Goal: Task Accomplishment & Management: Manage account settings

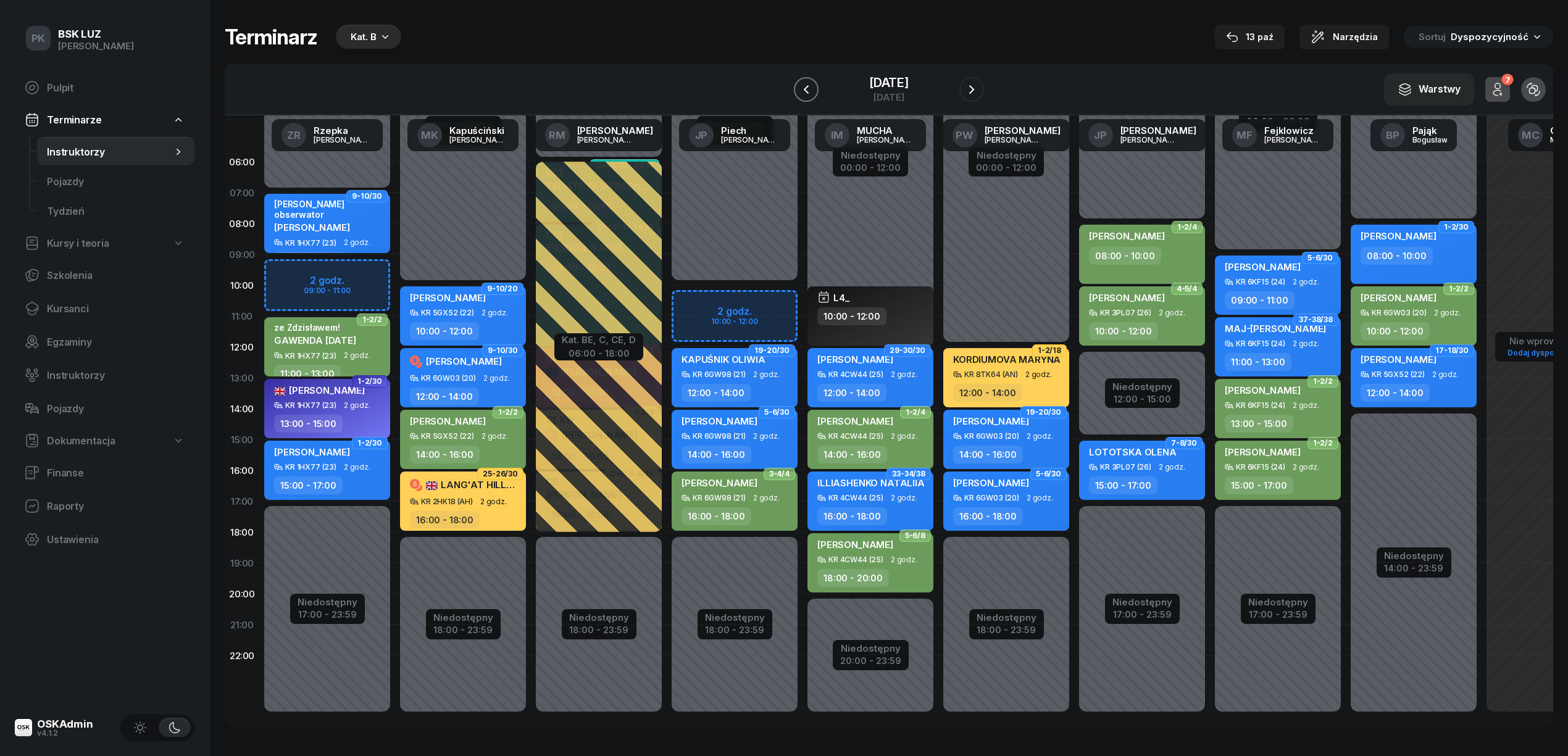
click at [801, 83] on button "button" at bounding box center [806, 89] width 25 height 25
click at [801, 83] on button "button" at bounding box center [793, 89] width 25 height 25
click at [801, 83] on button "button" at bounding box center [806, 89] width 25 height 25
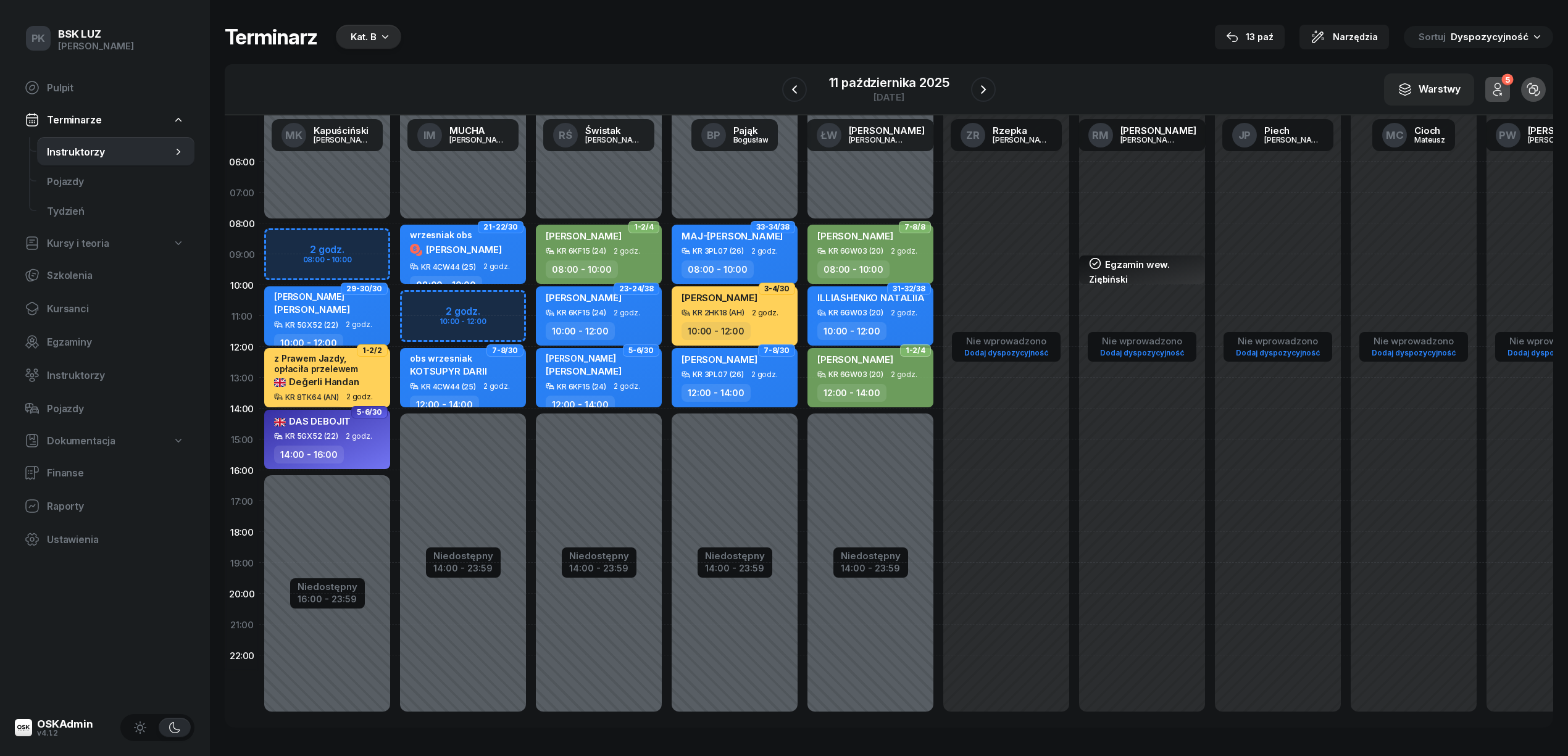
click at [490, 304] on div "Niedostępny 00:00 - 08:00 Niedostępny 14:00 - 23:59 2 godz. 10:00 - 12:00 21-22…" at bounding box center [463, 438] width 135 height 586
select select "10"
select select "12"
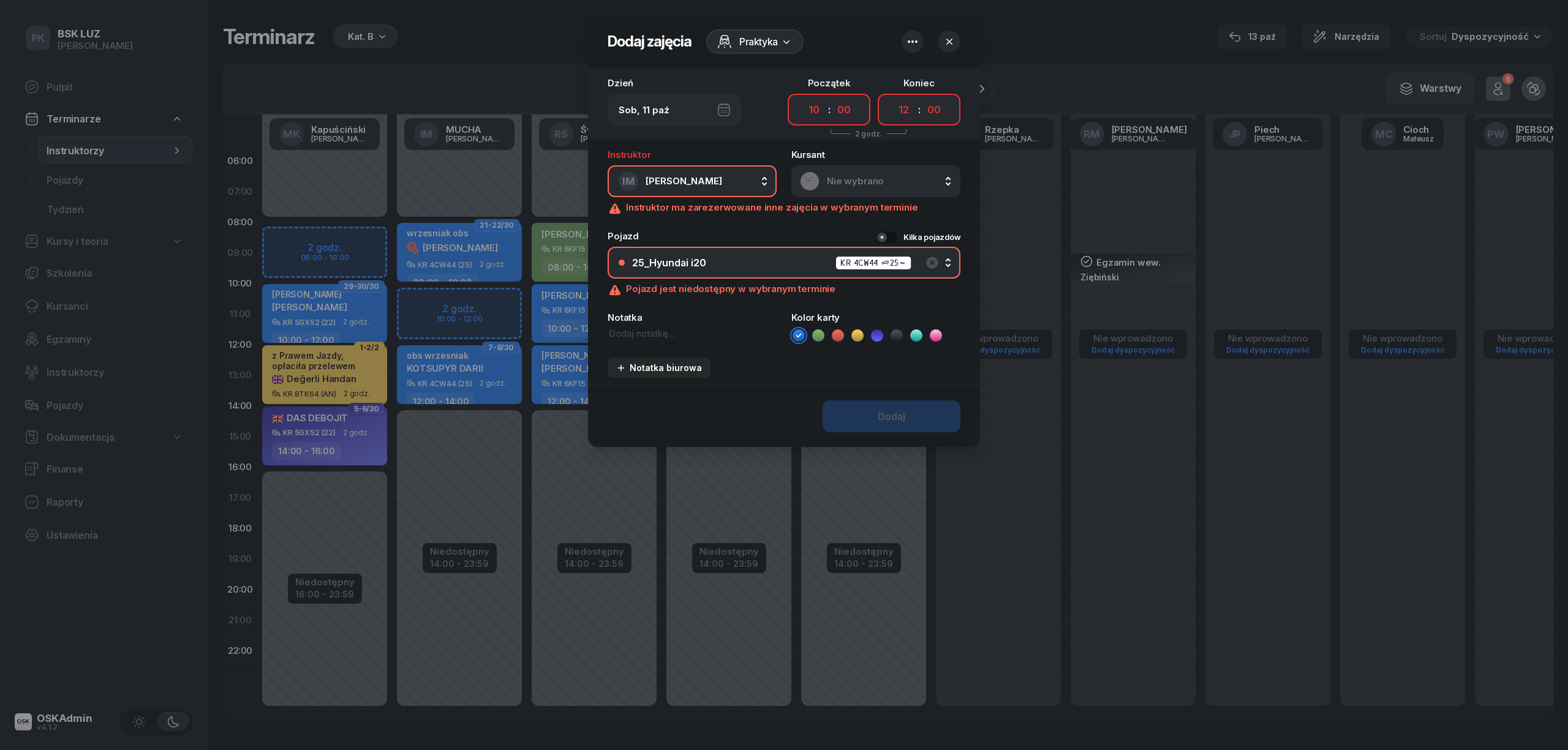
click at [566, 505] on div at bounding box center [784, 375] width 1568 height 750
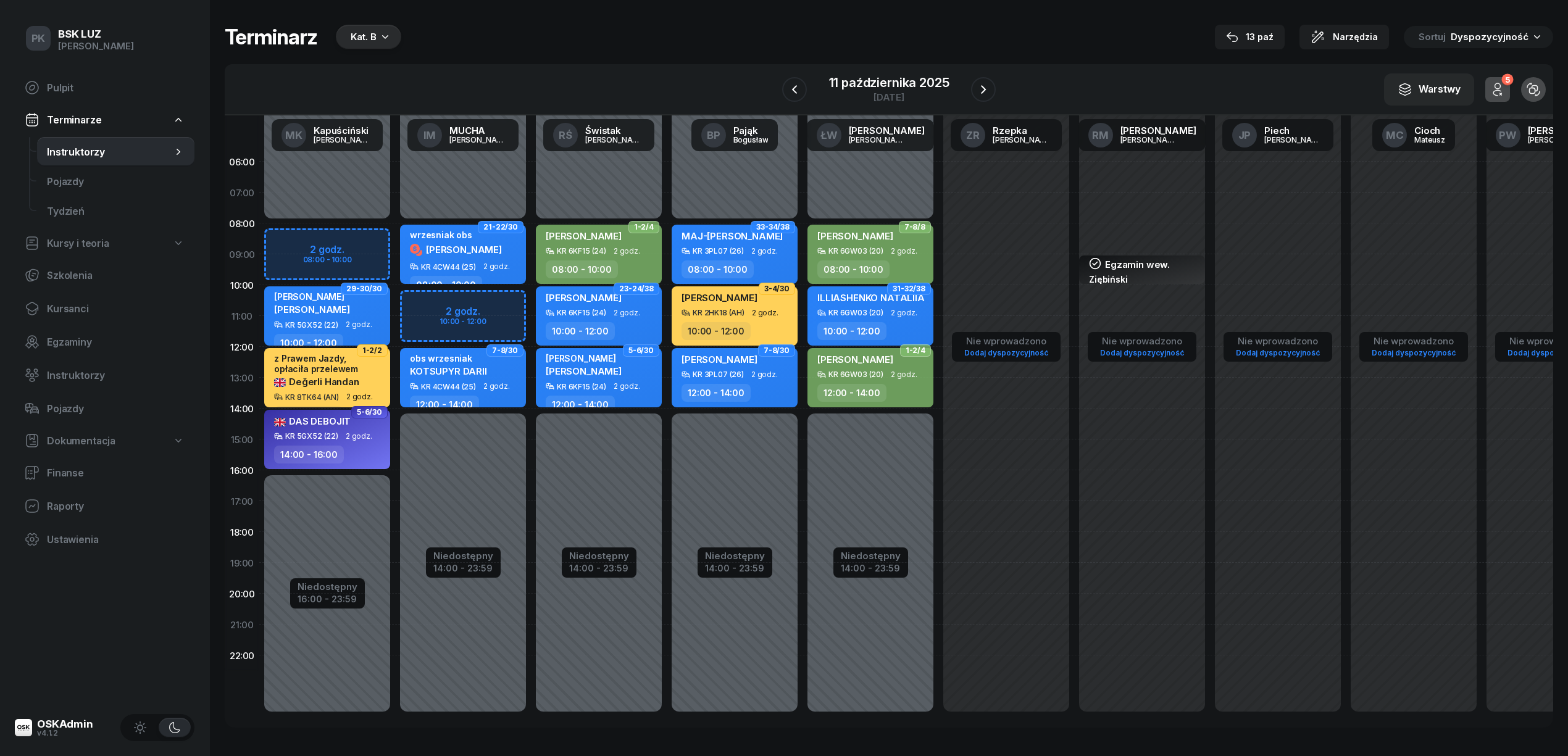
click at [504, 305] on div "Niedostępny 00:00 - 08:00 Niedostępny 14:00 - 23:59 2 godz. 10:00 - 12:00 21-22…" at bounding box center [463, 438] width 135 height 586
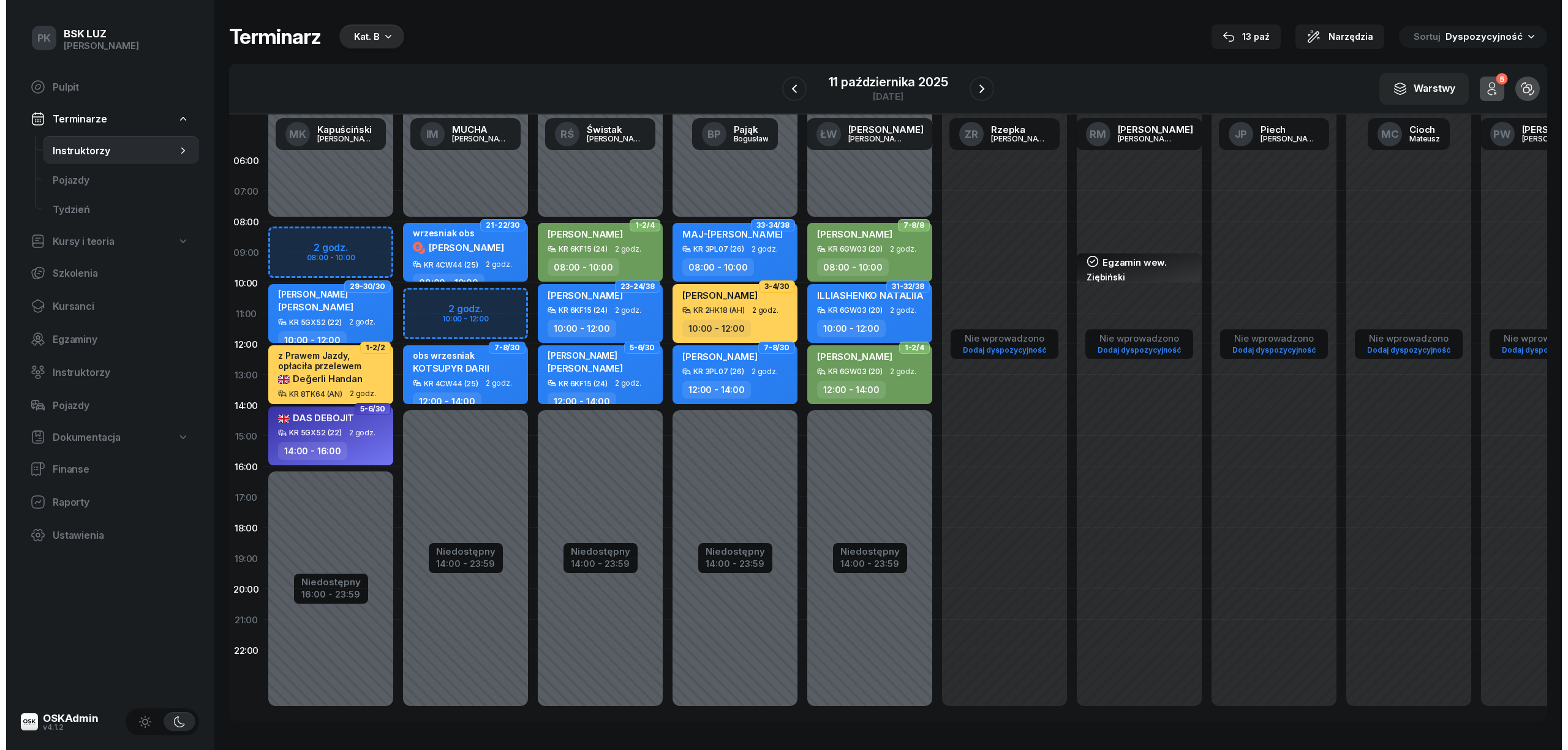
select select "10"
select select "12"
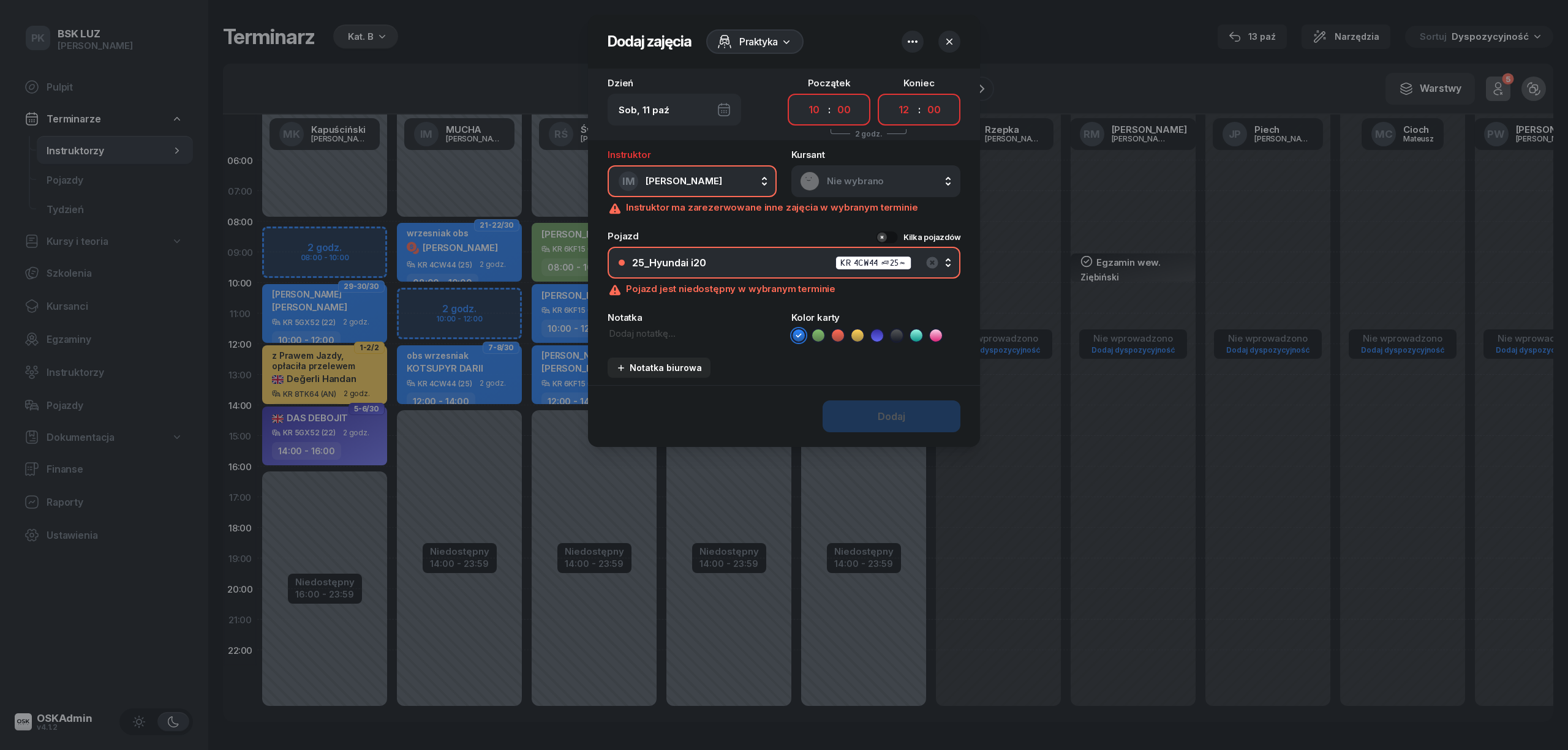
click at [427, 253] on div at bounding box center [784, 375] width 1568 height 750
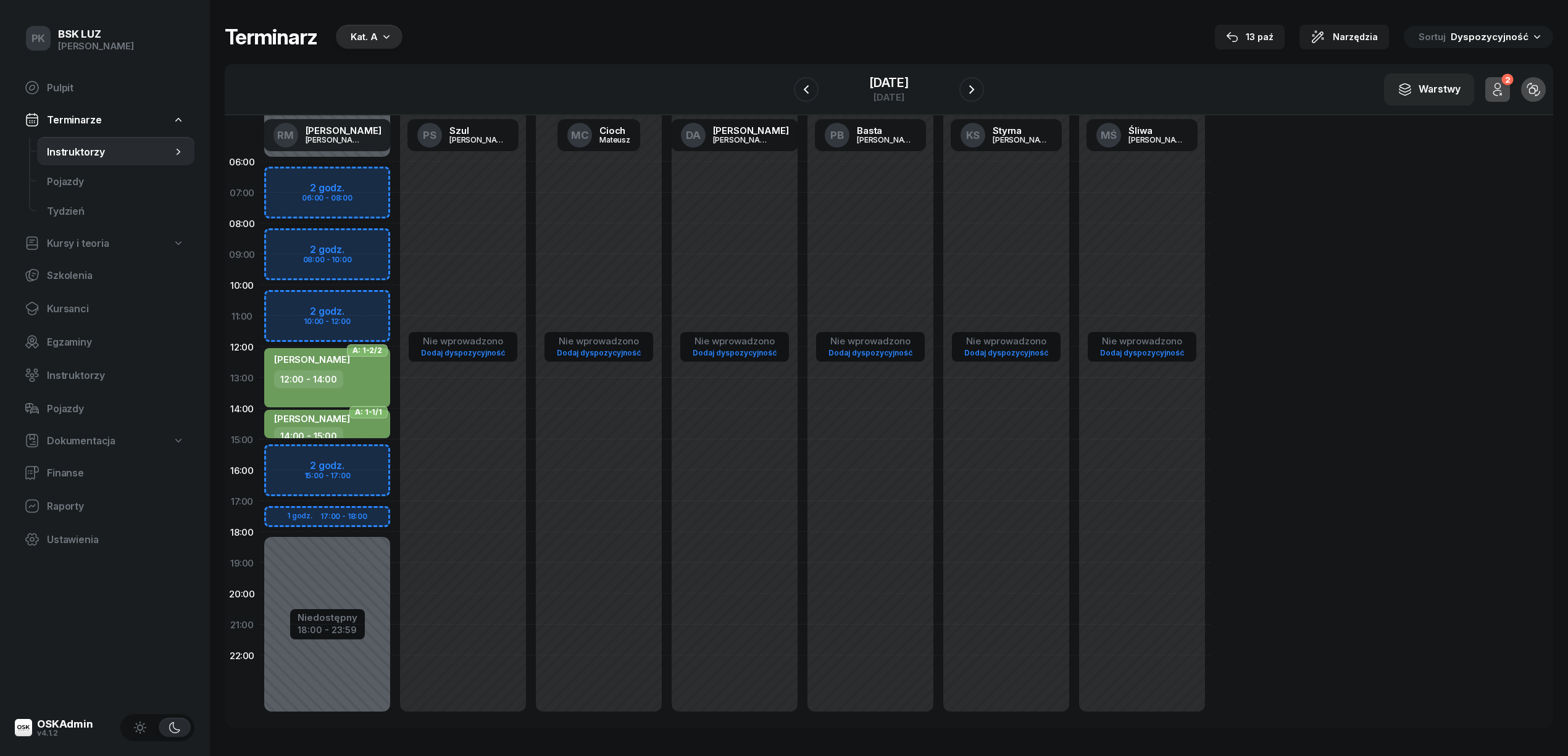
click at [542, 39] on div "Terminarz Kat. A 13 paź Narzędzia Sortuj Dyspozycyjność" at bounding box center [889, 37] width 1329 height 25
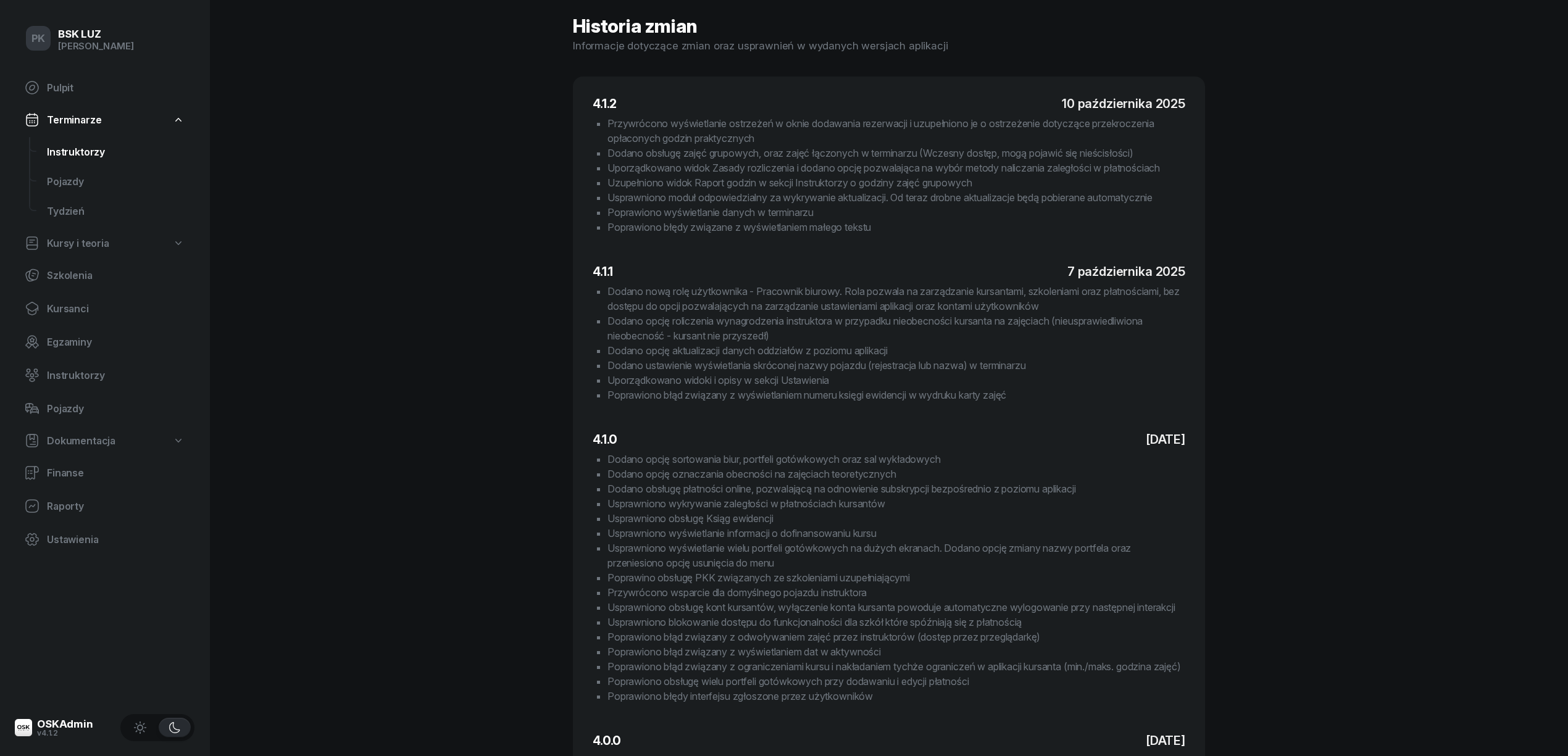
click at [102, 151] on span "Instruktorzy" at bounding box center [115, 152] width 138 height 12
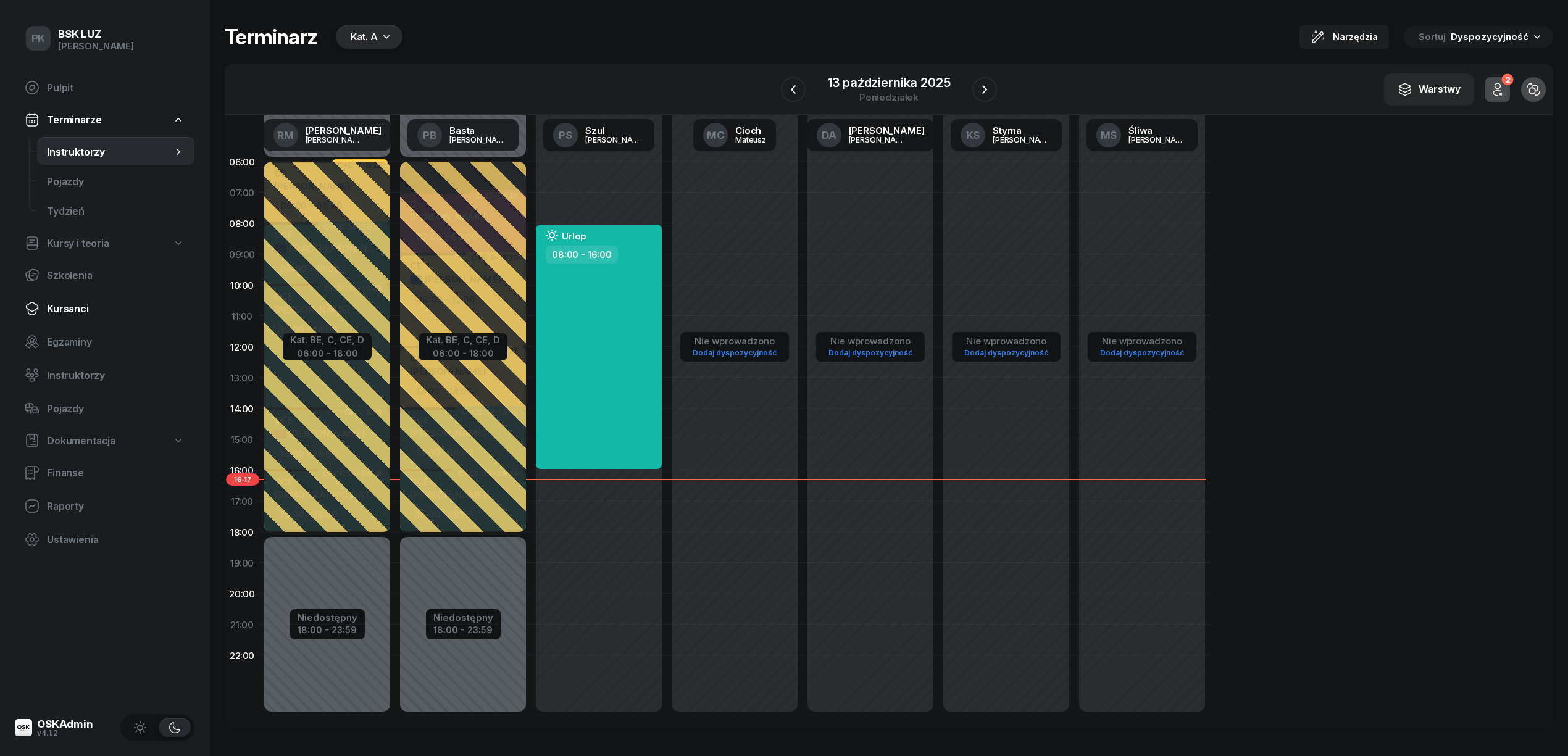
click at [70, 316] on link "Kursanci" at bounding box center [104, 308] width 180 height 30
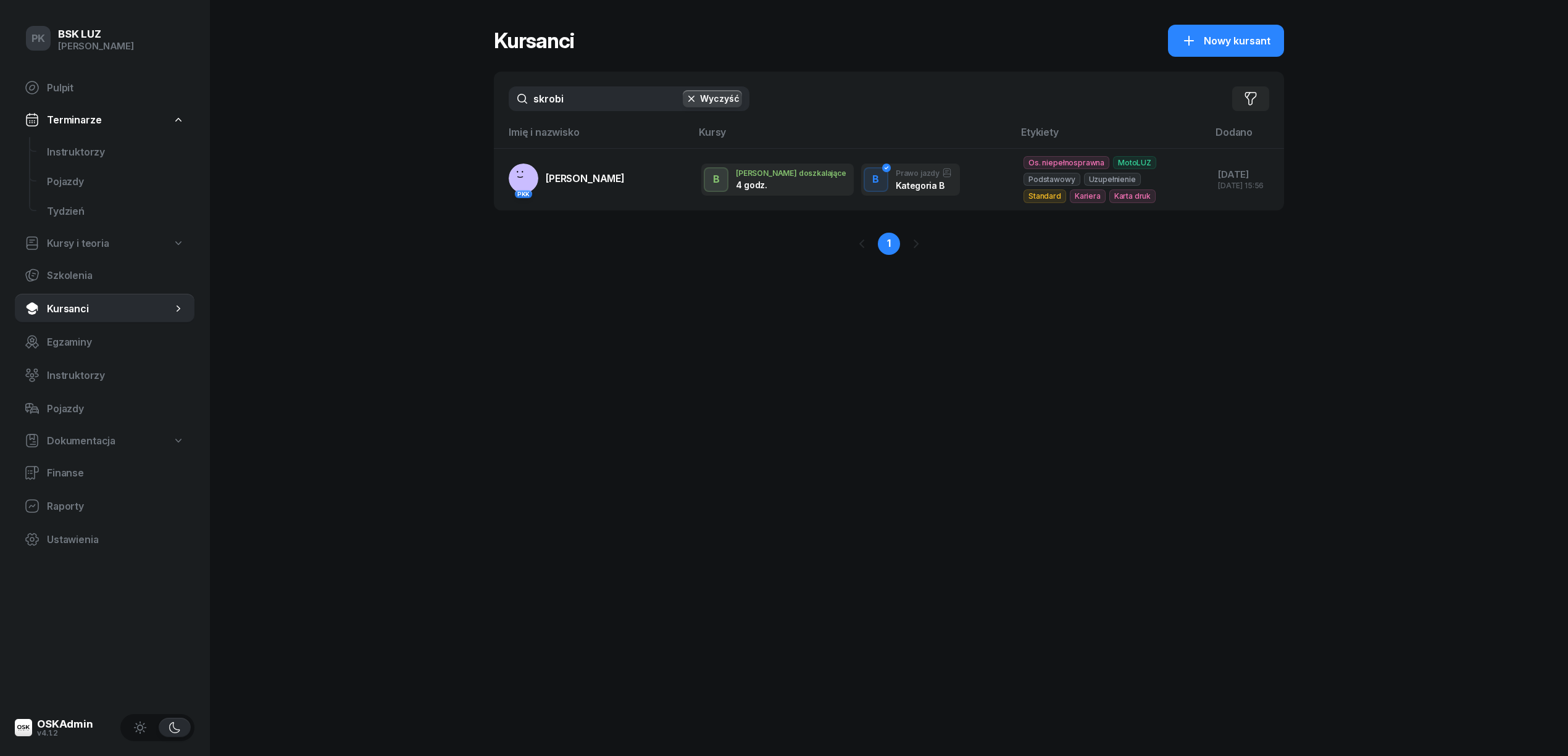
drag, startPoint x: 576, startPoint y: 89, endPoint x: 474, endPoint y: 102, distance: 102.8
click at [474, 102] on div "PK BSK LUZ Piotr Klimek Pulpit Terminarze Instruktorzy Pojazdy Tydzień Kursy i …" at bounding box center [784, 378] width 1568 height 756
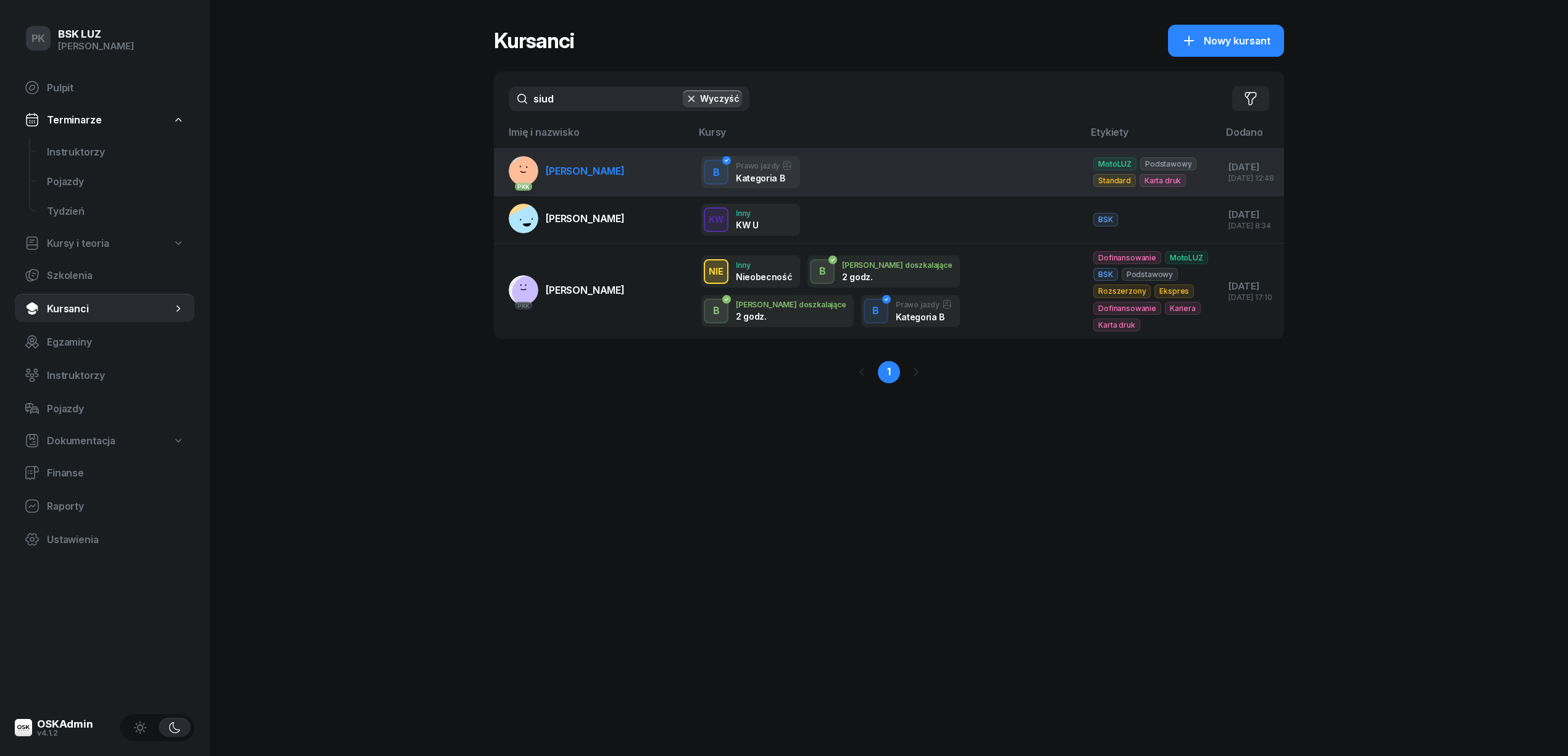
type input "siud"
click at [574, 181] on link "PKK SIUDAK ZUZANNA" at bounding box center [567, 171] width 116 height 30
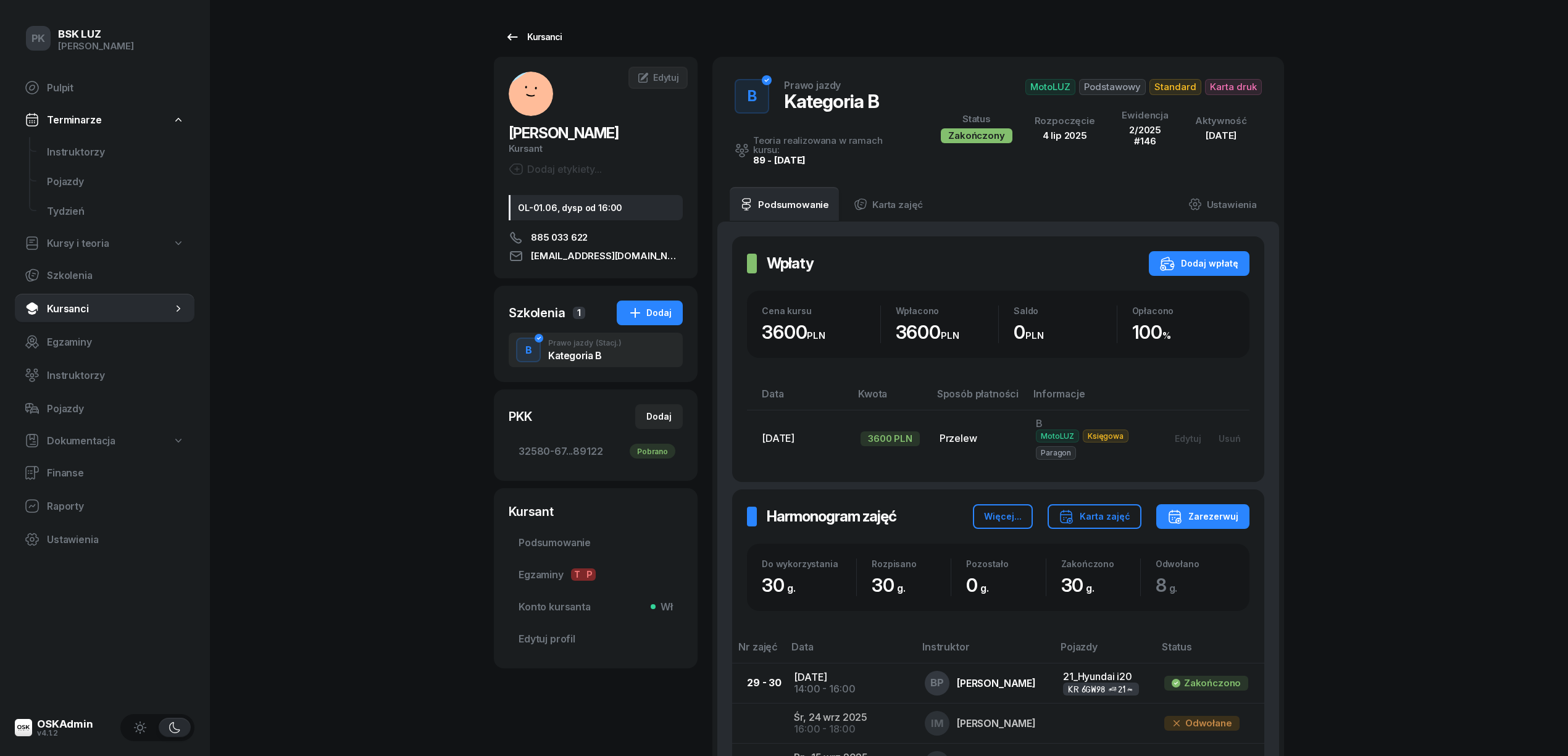
click at [509, 38] on icon at bounding box center [512, 37] width 15 height 15
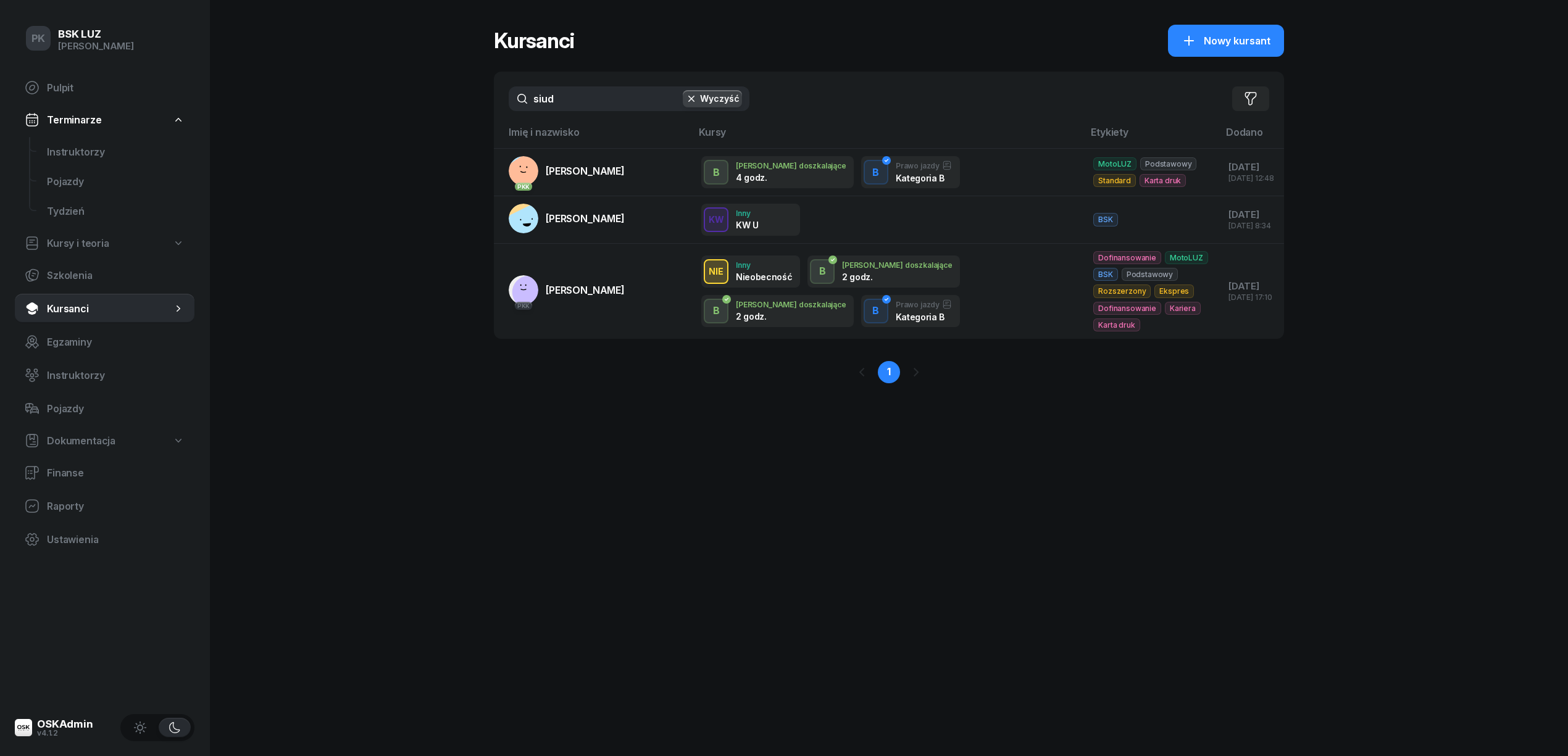
click at [405, 117] on div "PK BSK LUZ Piotr Klimek Pulpit Terminarze Instruktorzy Pojazdy Tydzień Kursy i …" at bounding box center [784, 378] width 1568 height 756
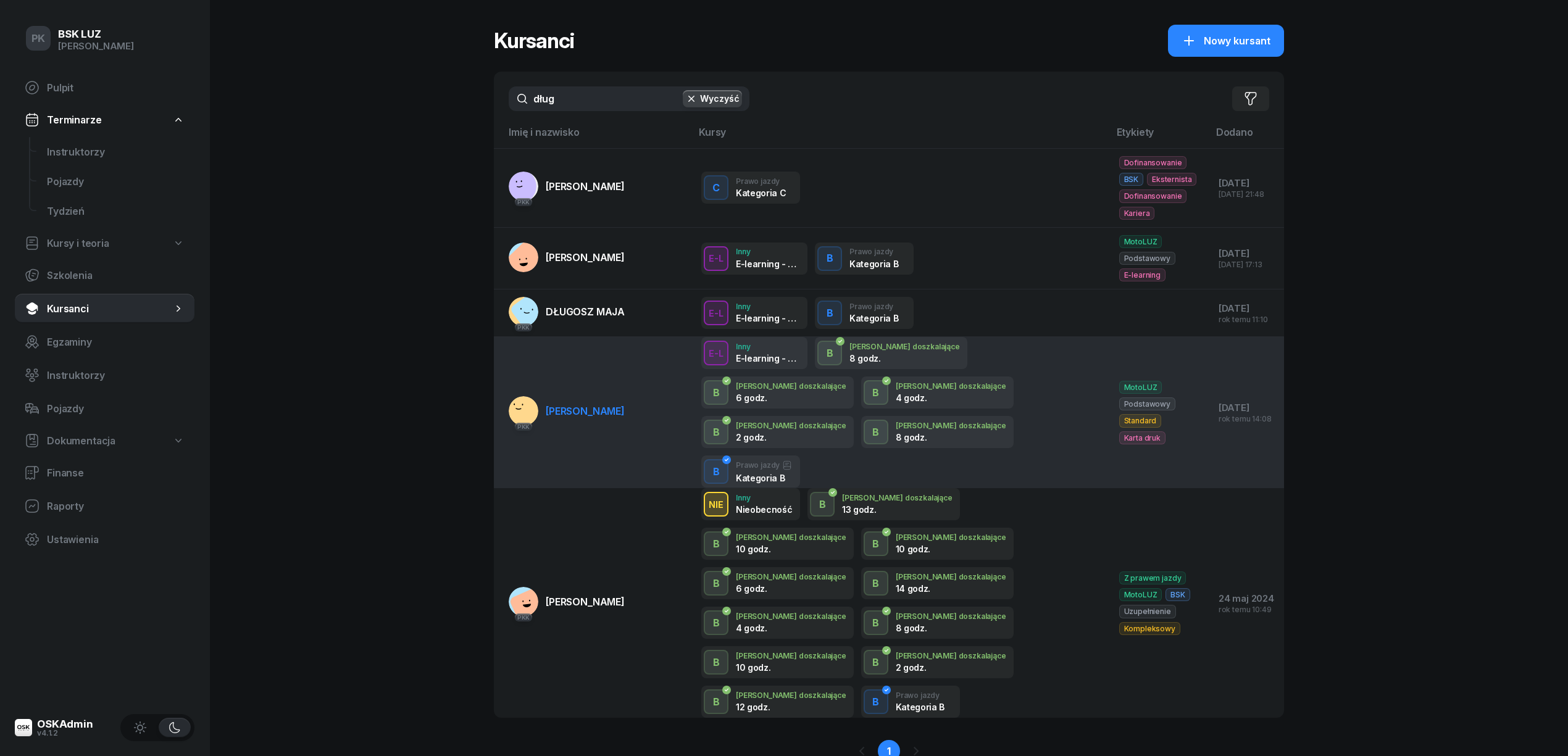
type input "dług"
click at [601, 405] on link "PKK DŁUGOSZ ZUZANNA" at bounding box center [567, 411] width 116 height 30
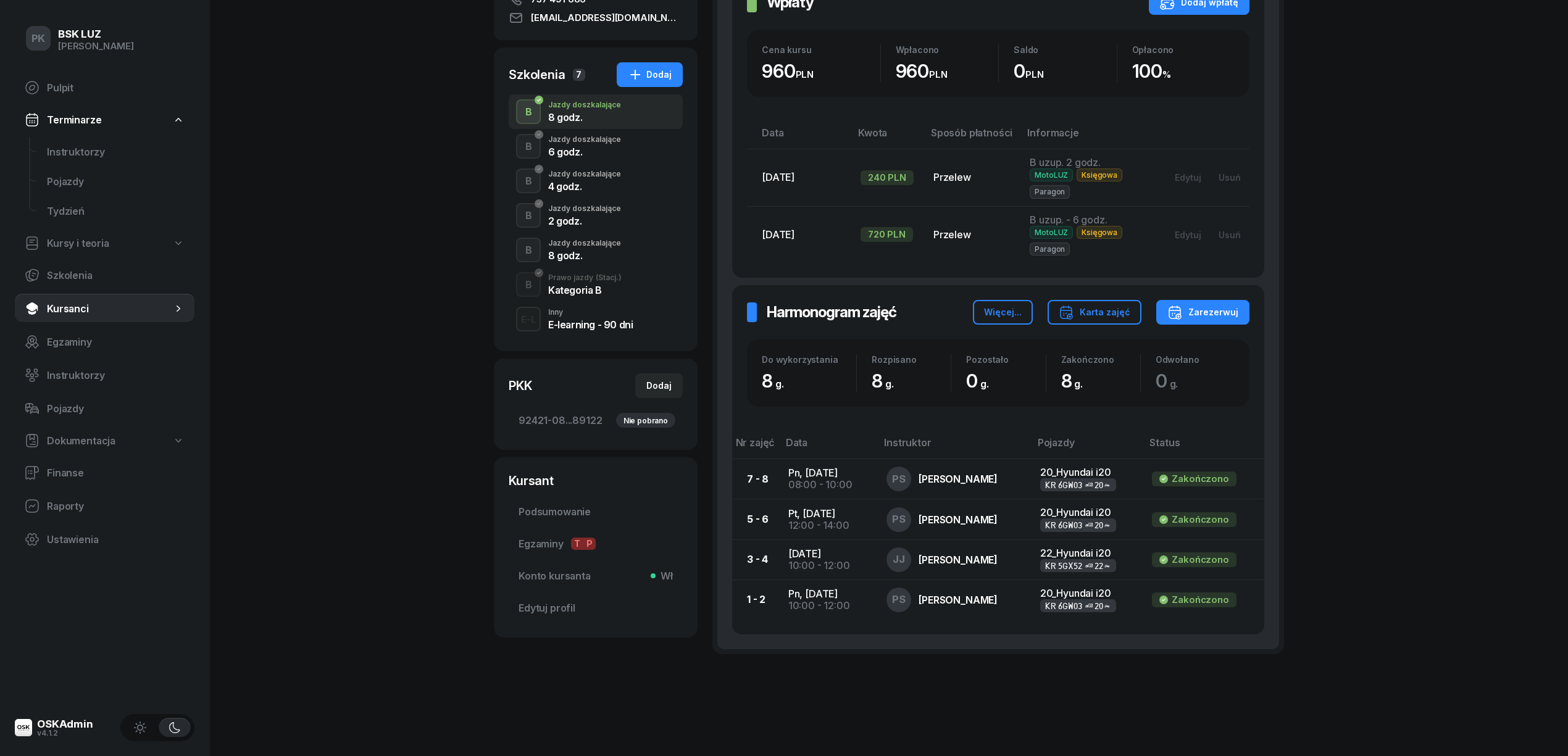
scroll to position [247, 0]
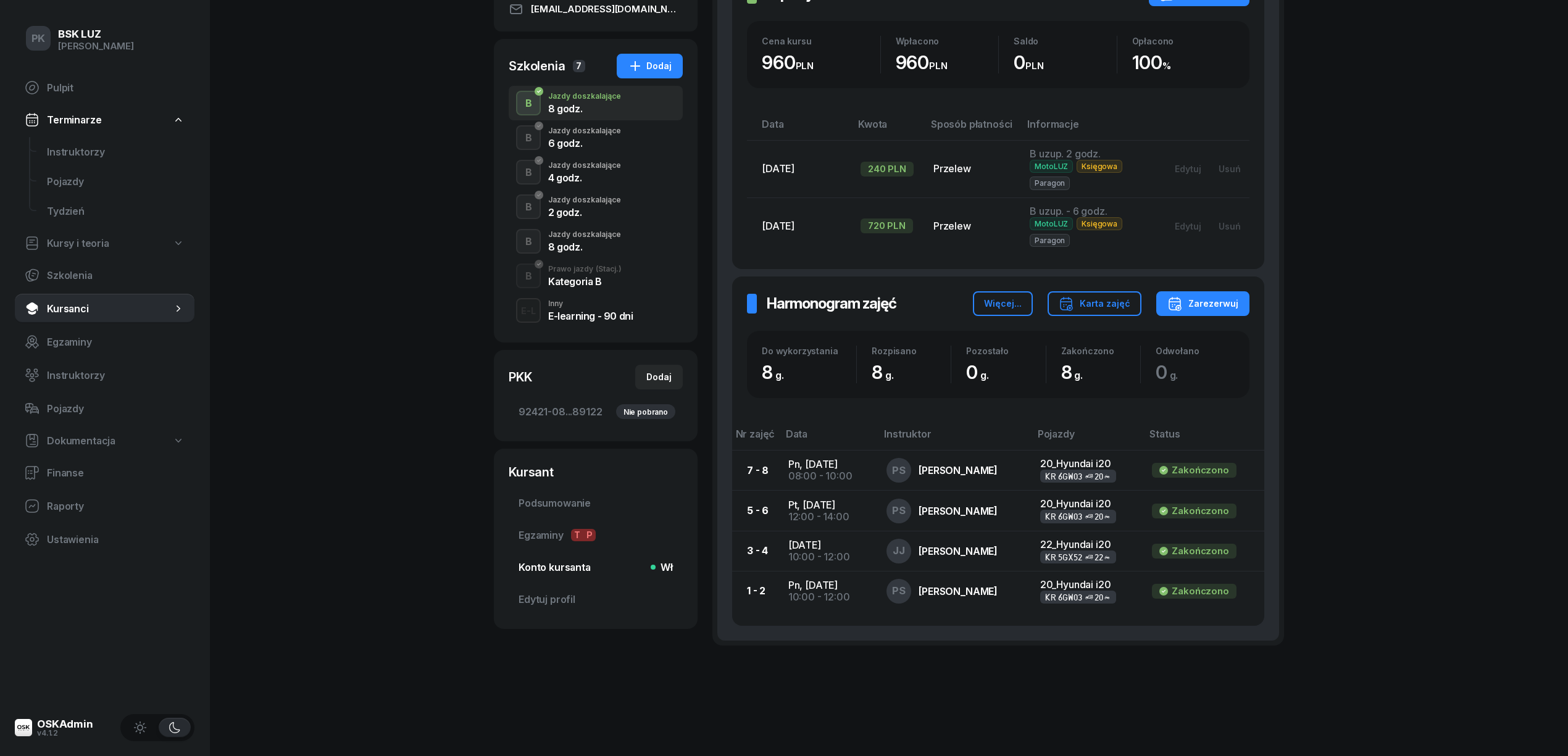
click at [573, 565] on span "Konto kursanta Wł" at bounding box center [595, 567] width 154 height 12
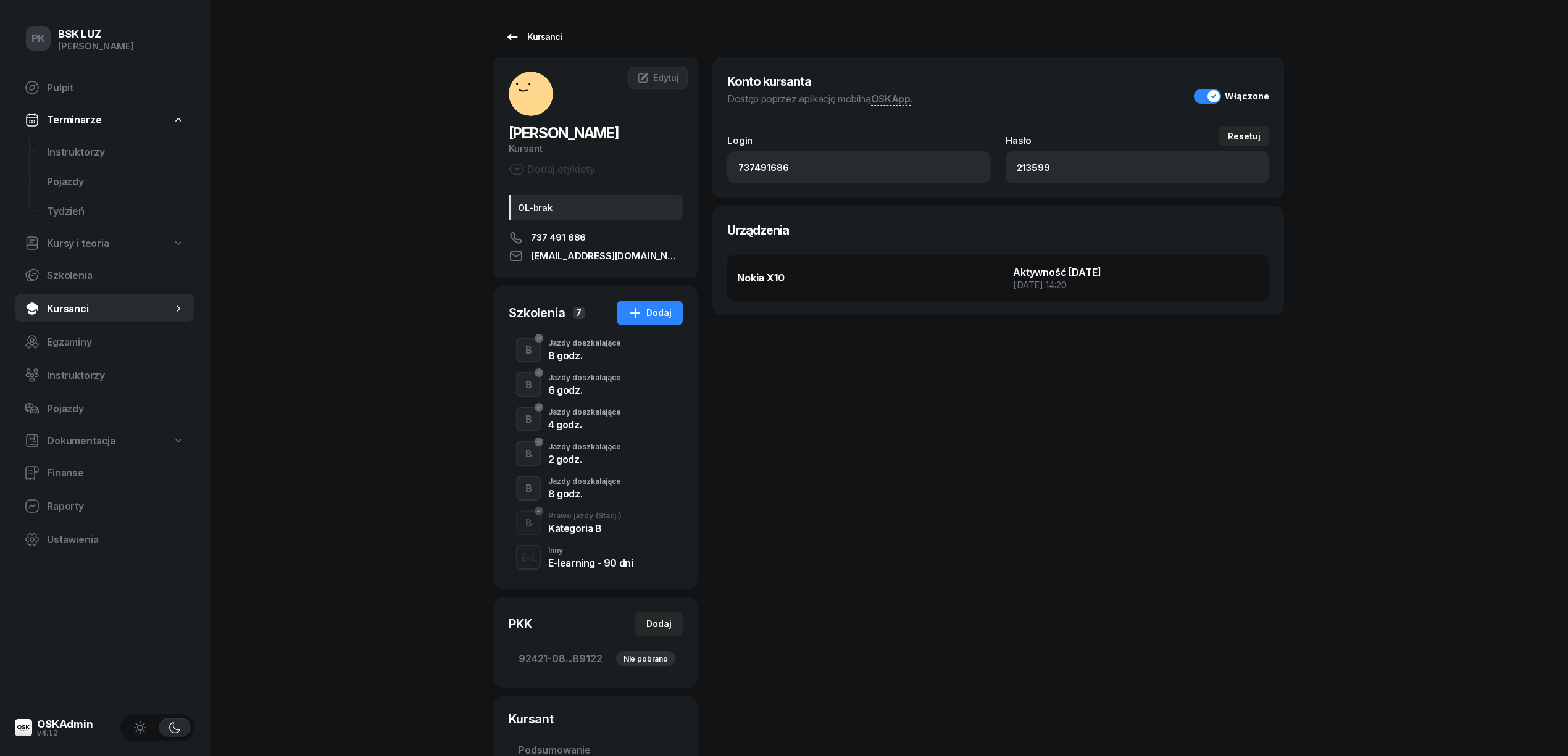
click at [542, 45] on link "Kursanci" at bounding box center [534, 37] width 79 height 25
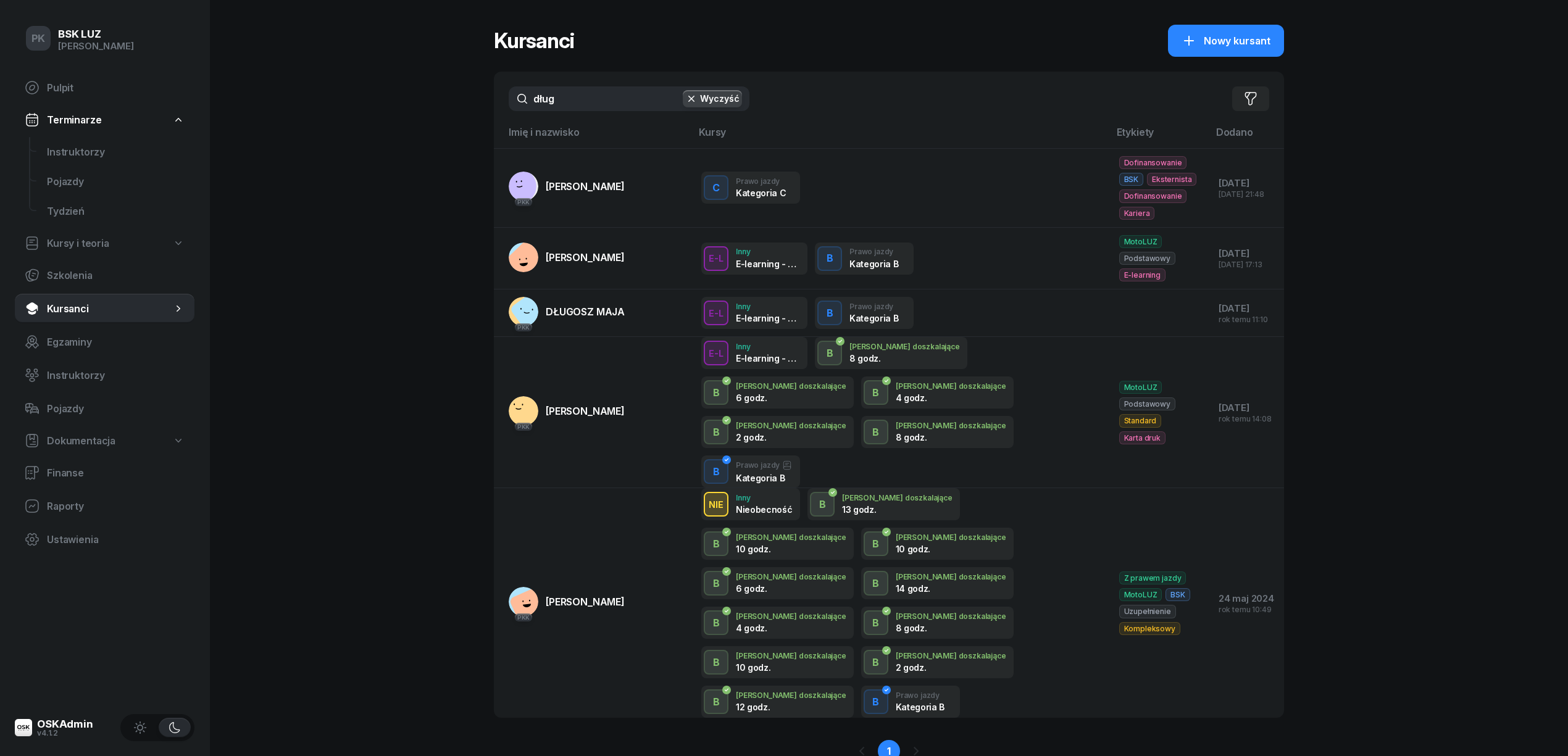
click at [82, 307] on span "Kursanci" at bounding box center [109, 309] width 125 height 12
click at [716, 98] on button "Wyczyść" at bounding box center [713, 98] width 60 height 17
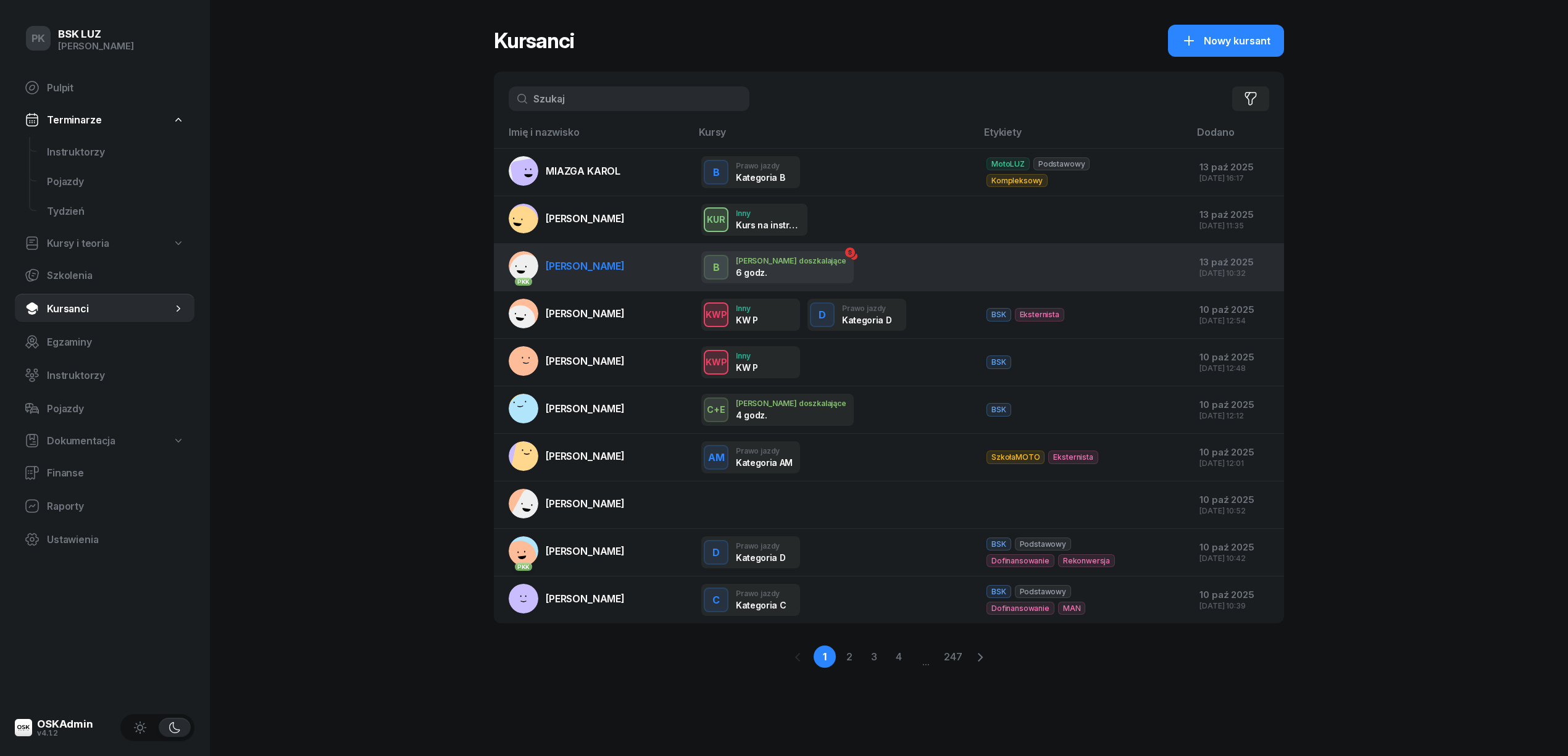
click at [547, 267] on span "[PERSON_NAME]" at bounding box center [585, 265] width 79 height 12
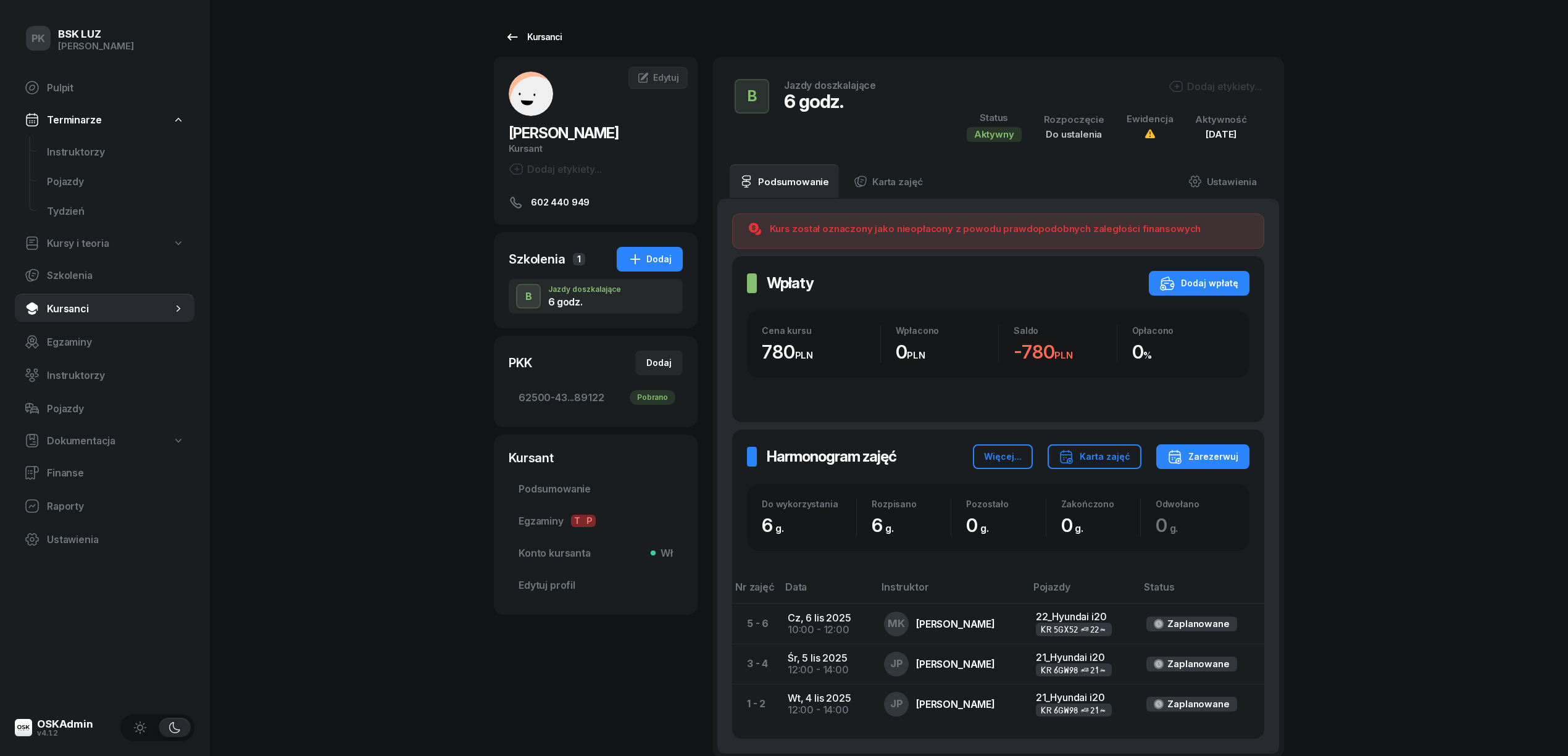
click at [544, 39] on div "Kursanci" at bounding box center [533, 37] width 56 height 15
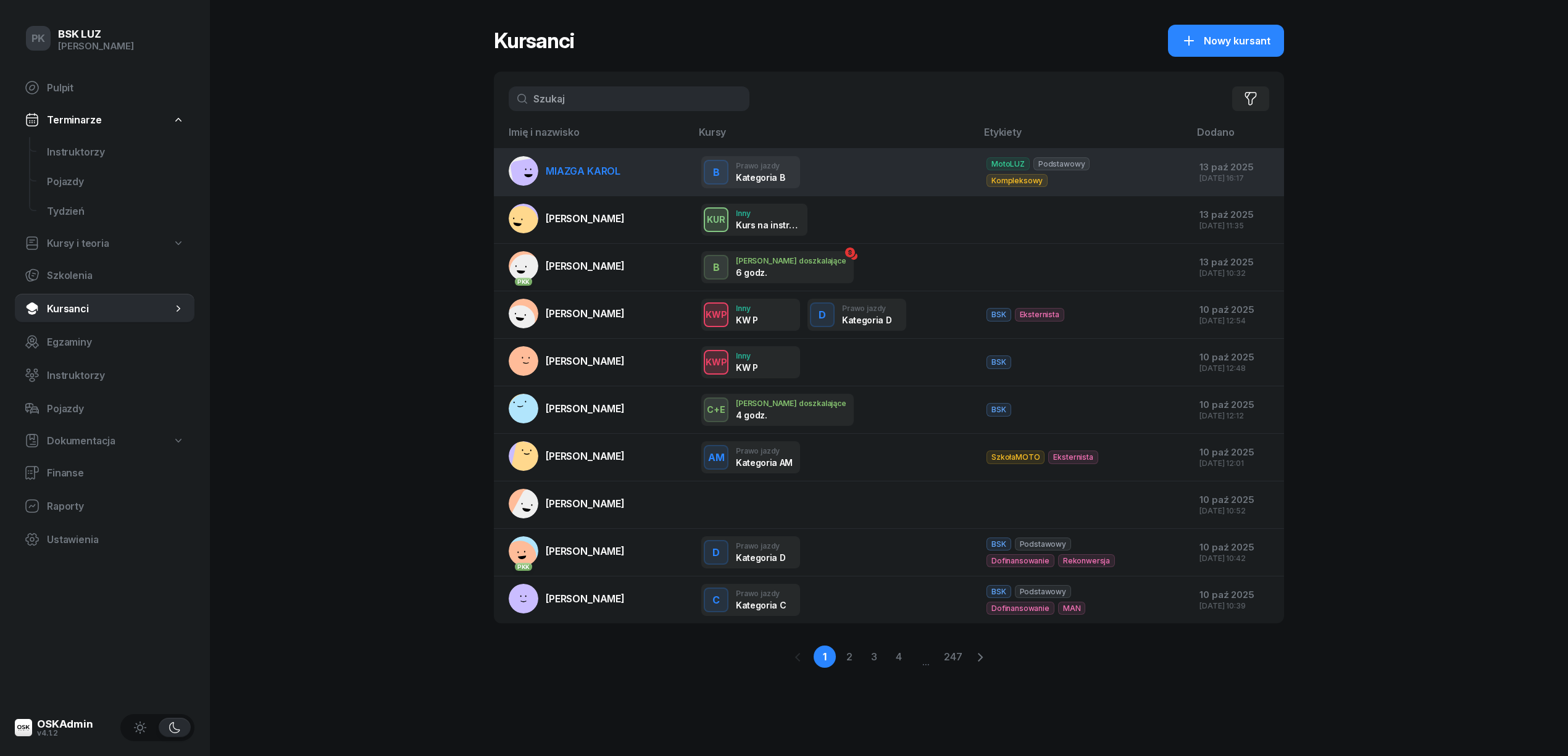
click at [589, 183] on link "MIAZGA KAROL" at bounding box center [564, 171] width 112 height 30
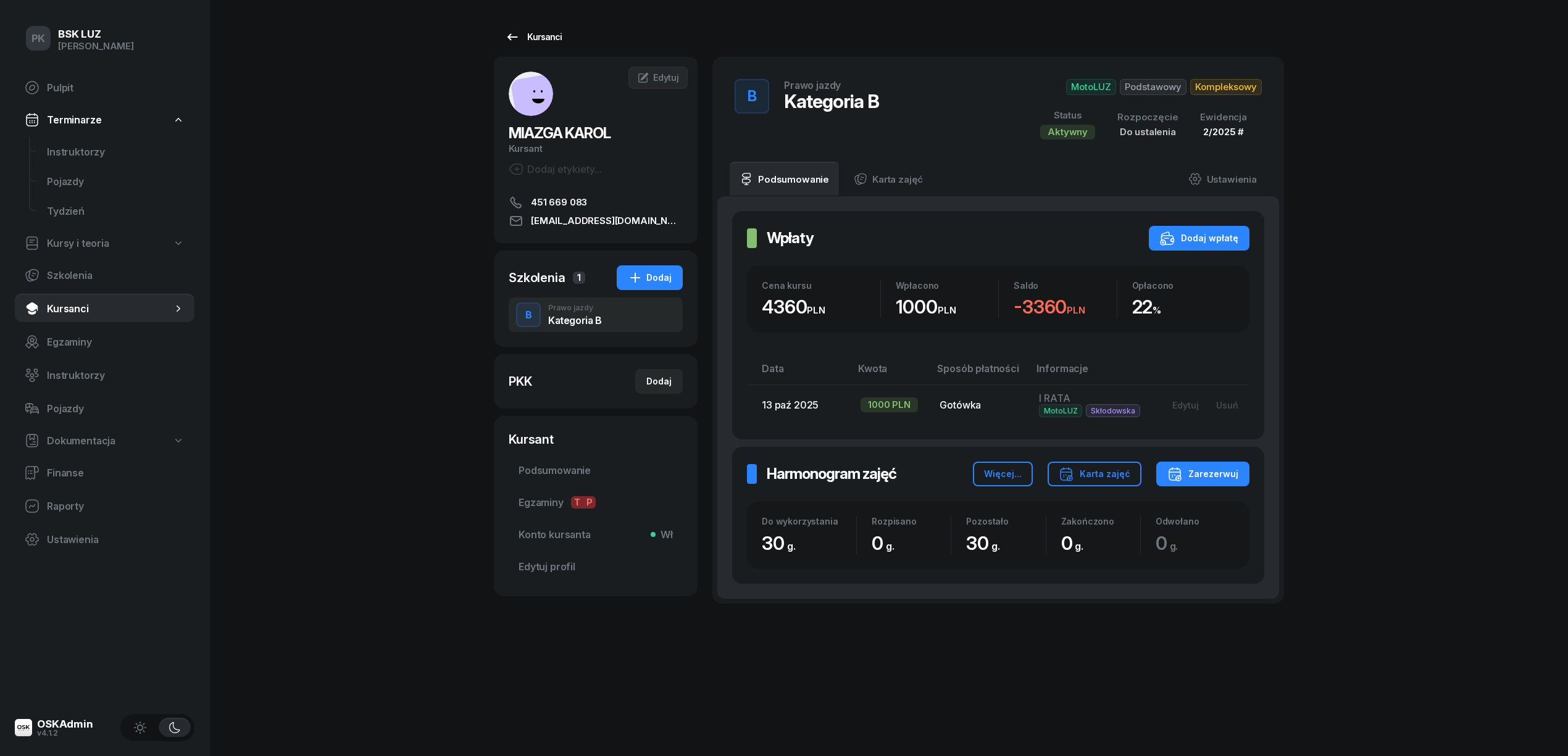
click at [549, 44] on link "Kursanci" at bounding box center [534, 37] width 79 height 25
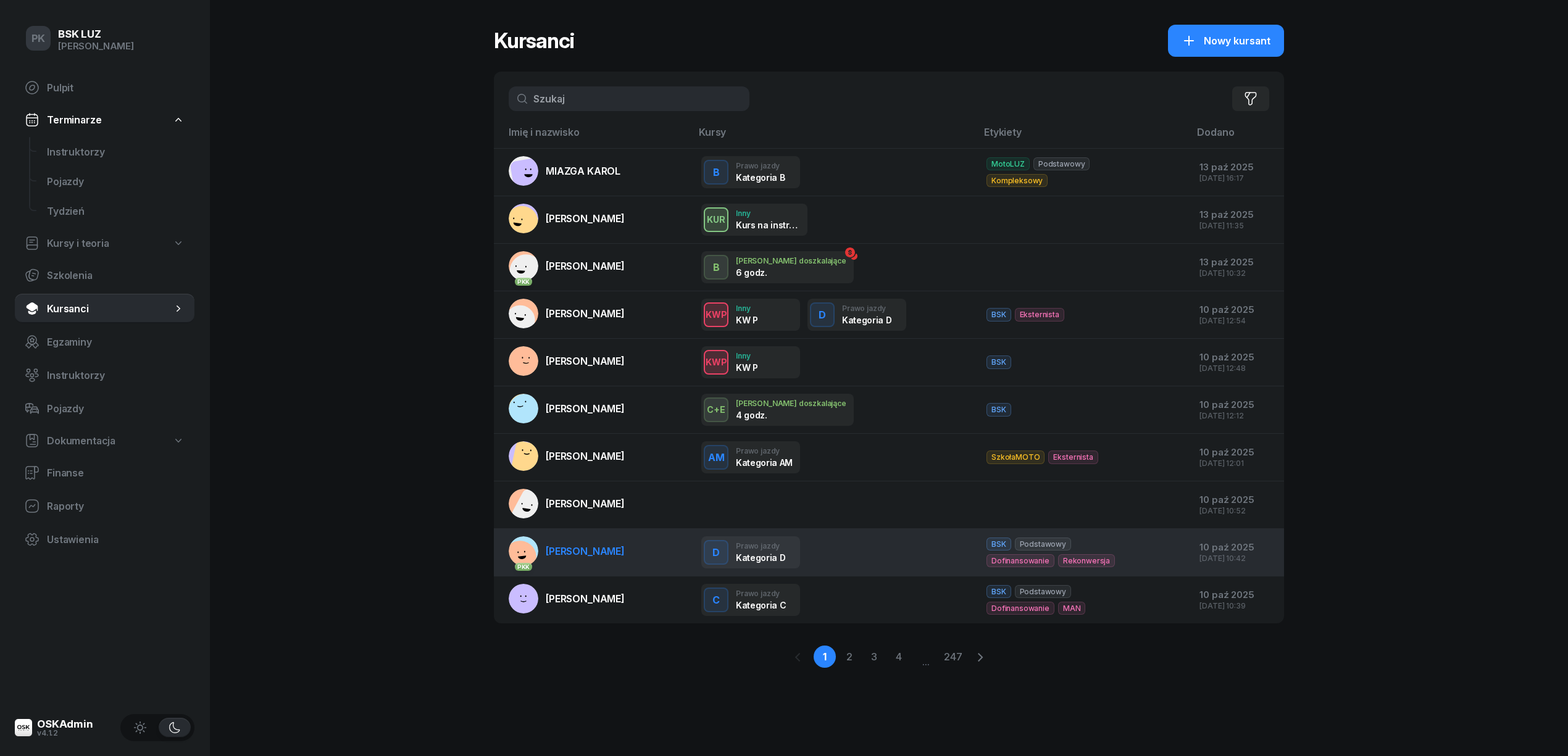
click at [625, 549] on span "[PERSON_NAME]" at bounding box center [585, 550] width 79 height 12
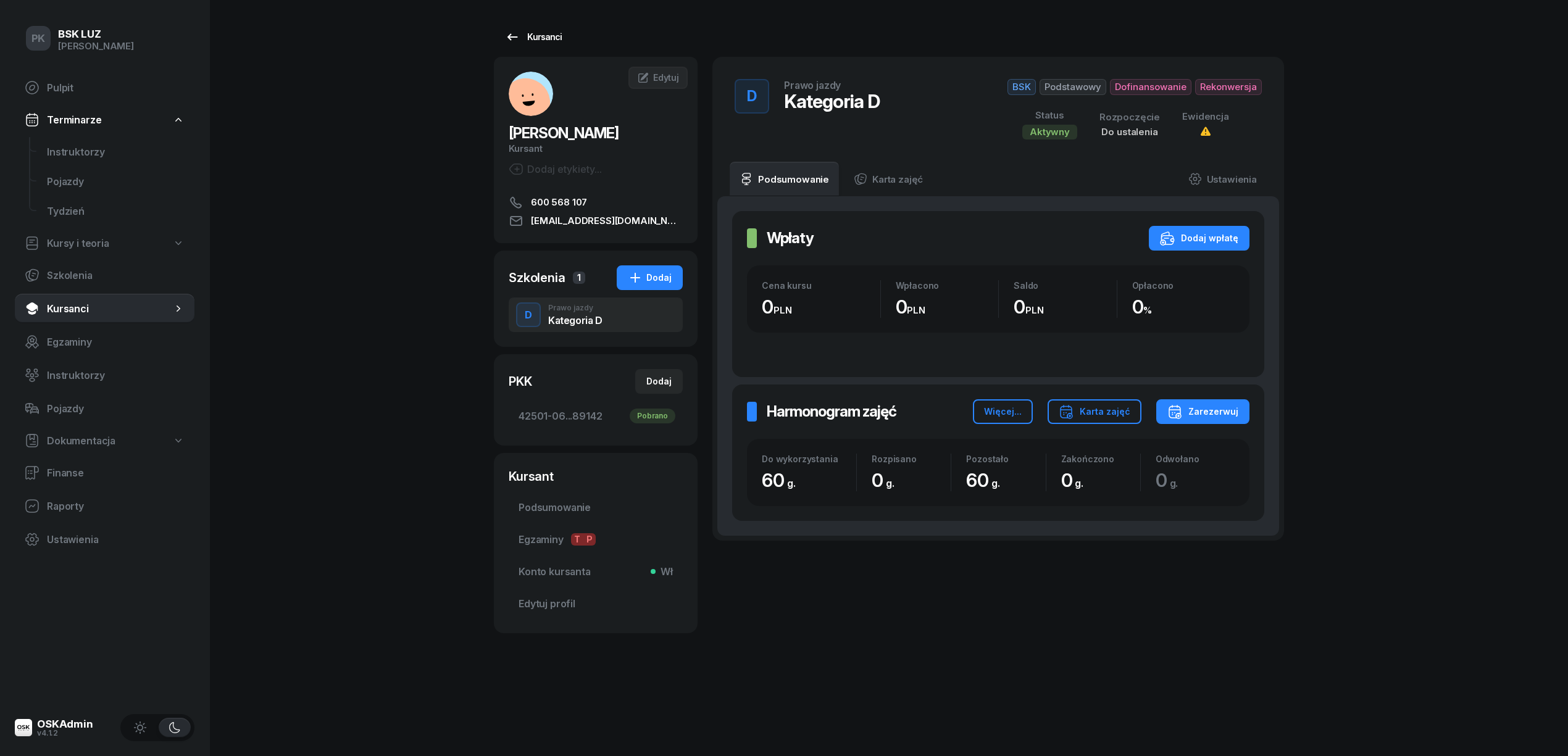
click at [534, 31] on div "Kursanci" at bounding box center [533, 37] width 56 height 15
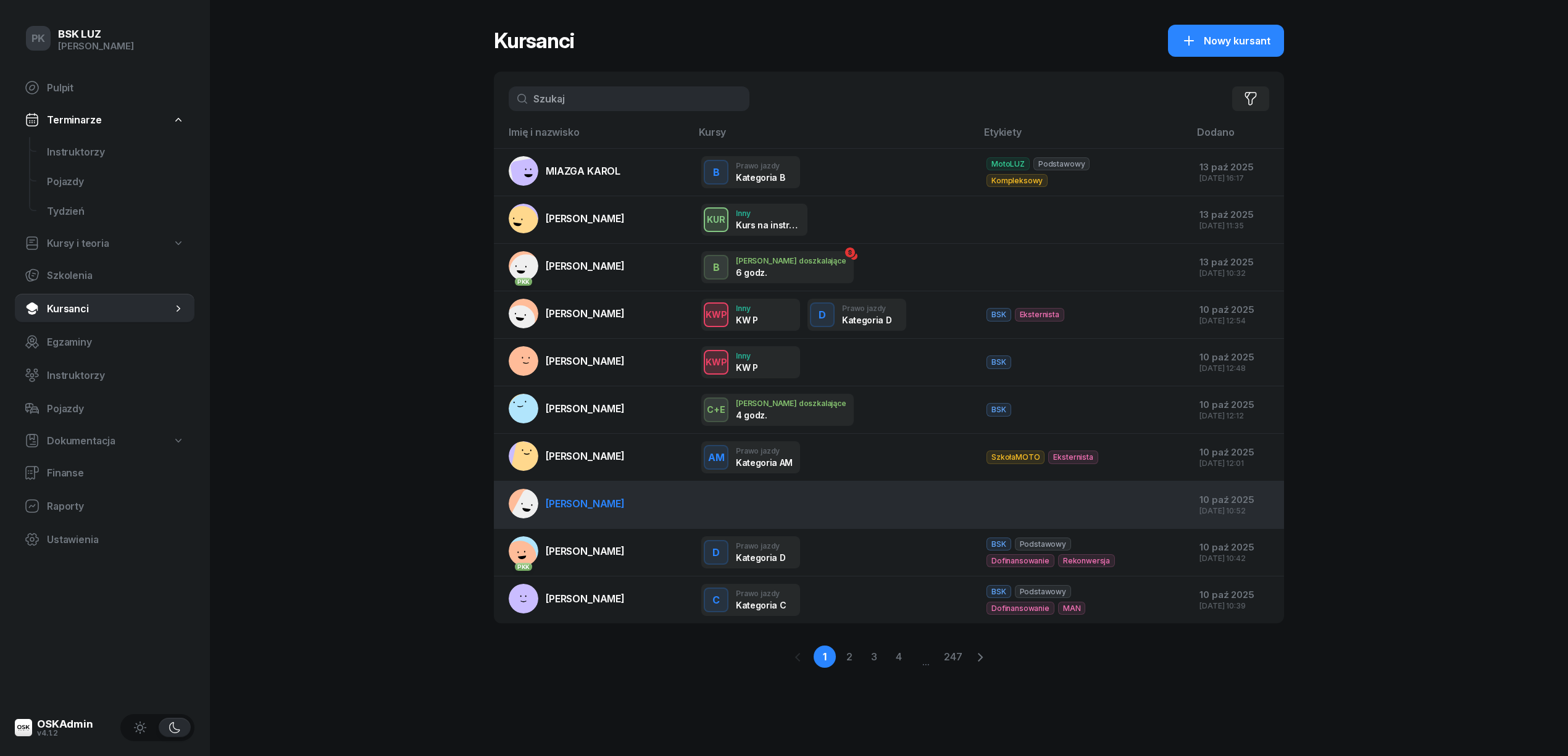
click at [599, 505] on span "[PERSON_NAME]" at bounding box center [585, 503] width 79 height 12
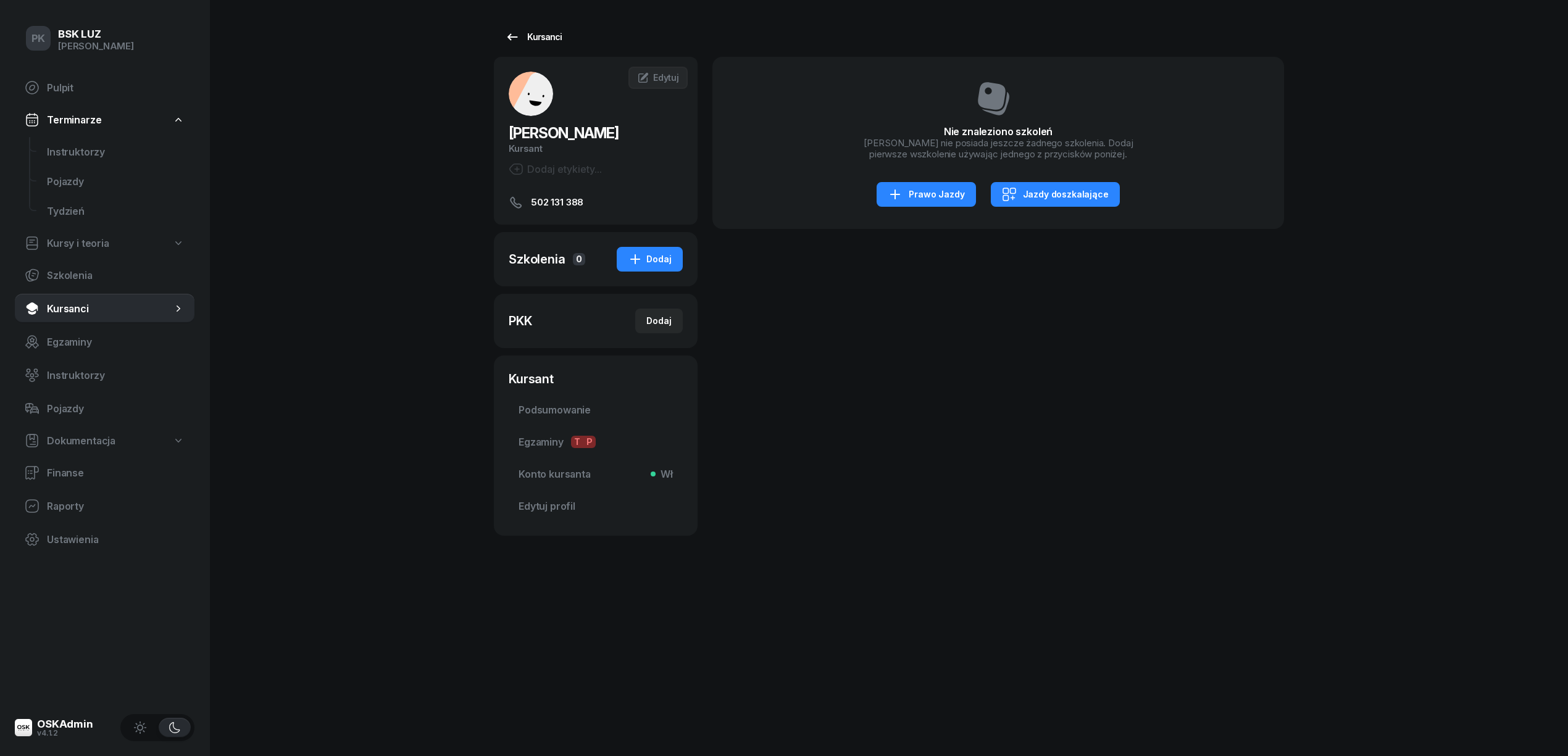
click at [549, 37] on div "Kursanci" at bounding box center [533, 37] width 56 height 15
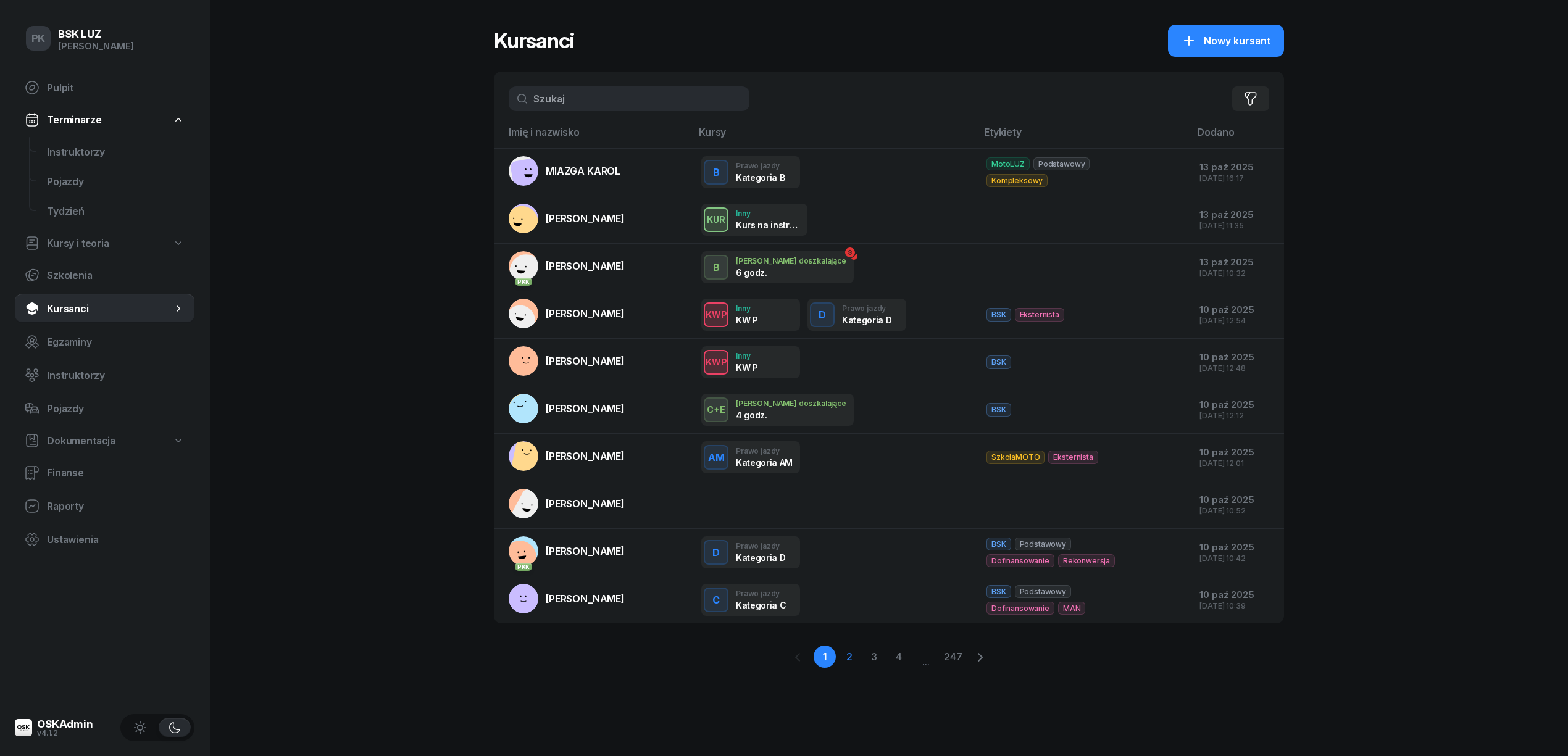
click at [852, 657] on link "2" at bounding box center [850, 657] width 23 height 23
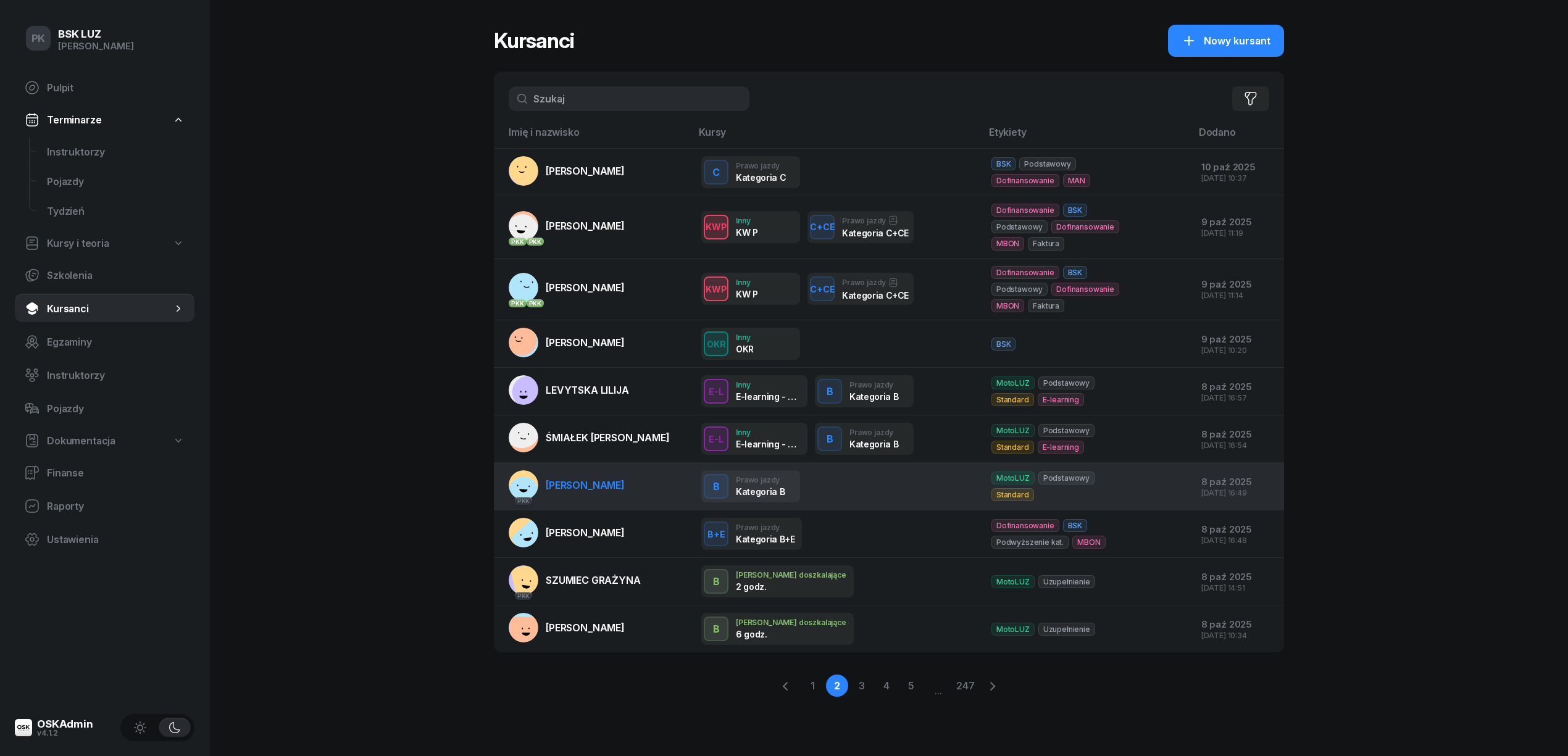
click at [596, 492] on span "[PERSON_NAME]" at bounding box center [585, 484] width 79 height 12
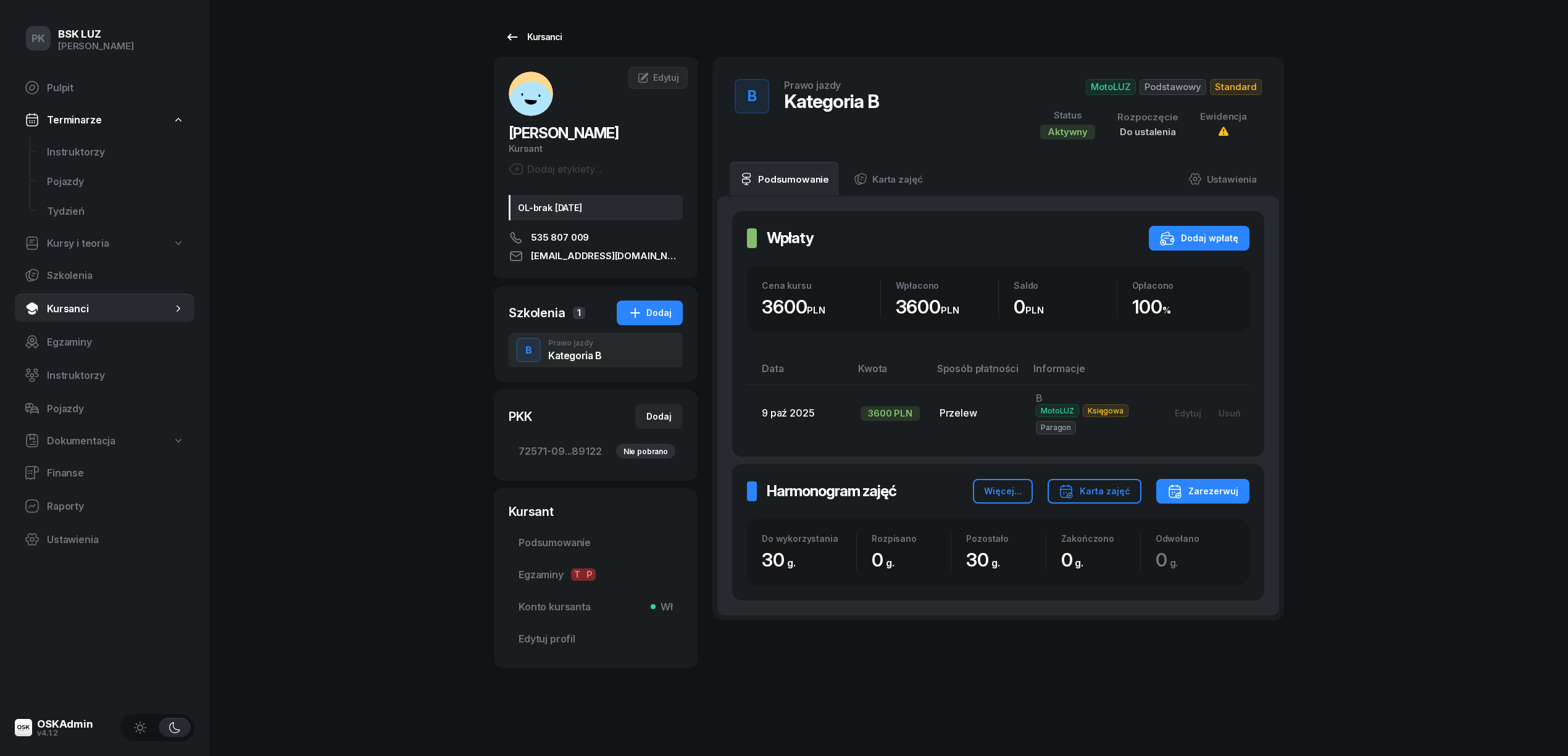
click at [522, 27] on link "Kursanci" at bounding box center [534, 37] width 79 height 25
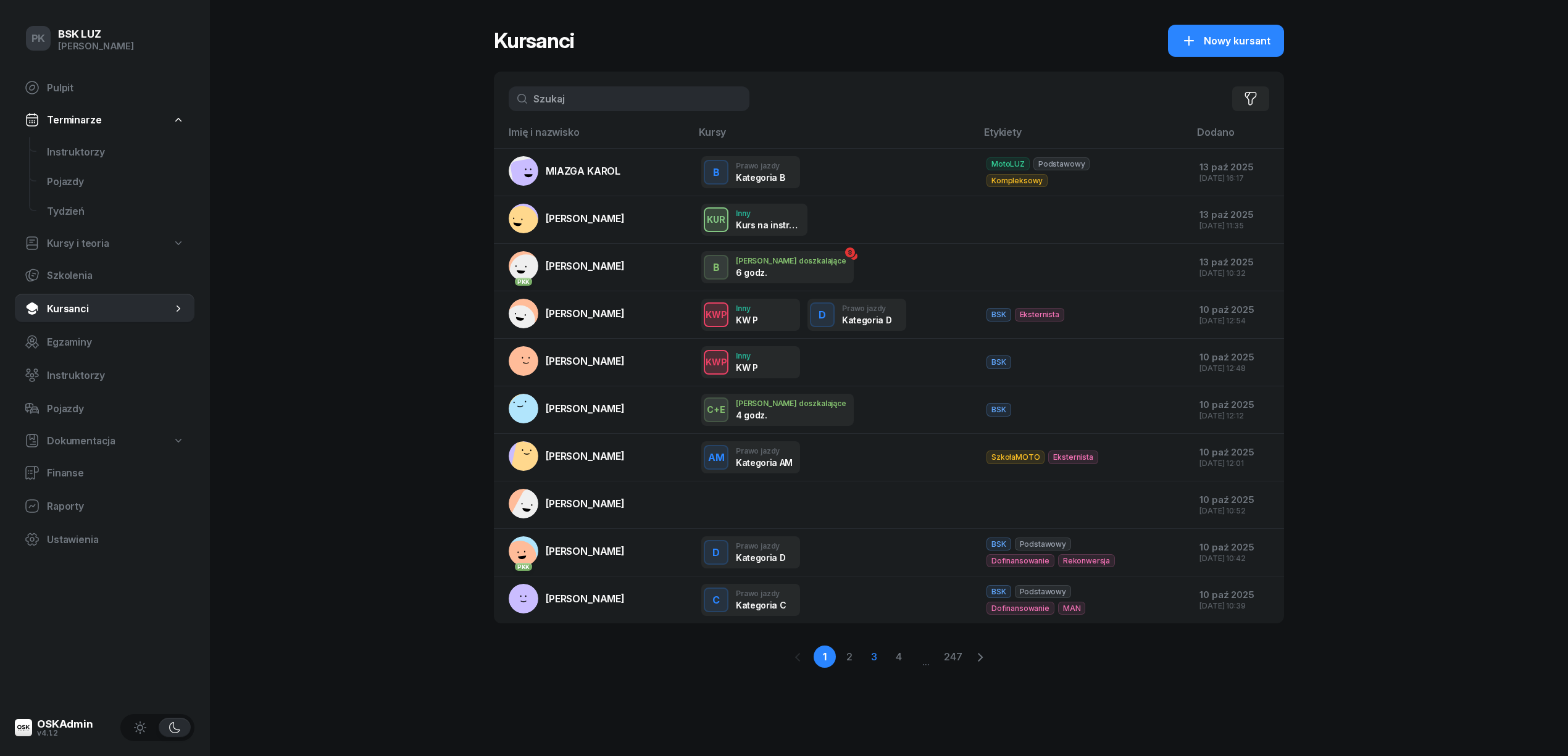
click at [875, 662] on link "3" at bounding box center [874, 657] width 23 height 23
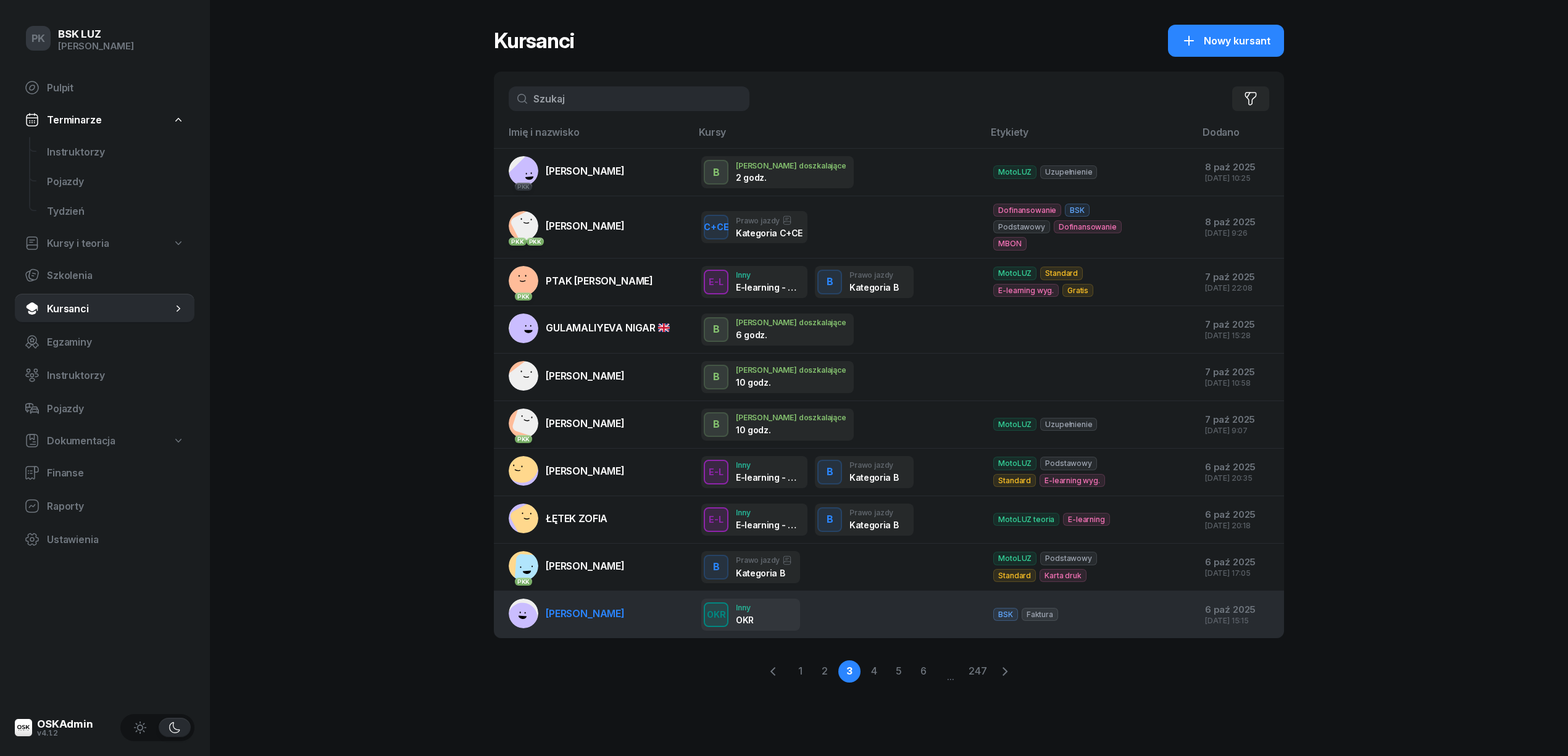
click at [601, 609] on link "[PERSON_NAME]" at bounding box center [567, 613] width 116 height 30
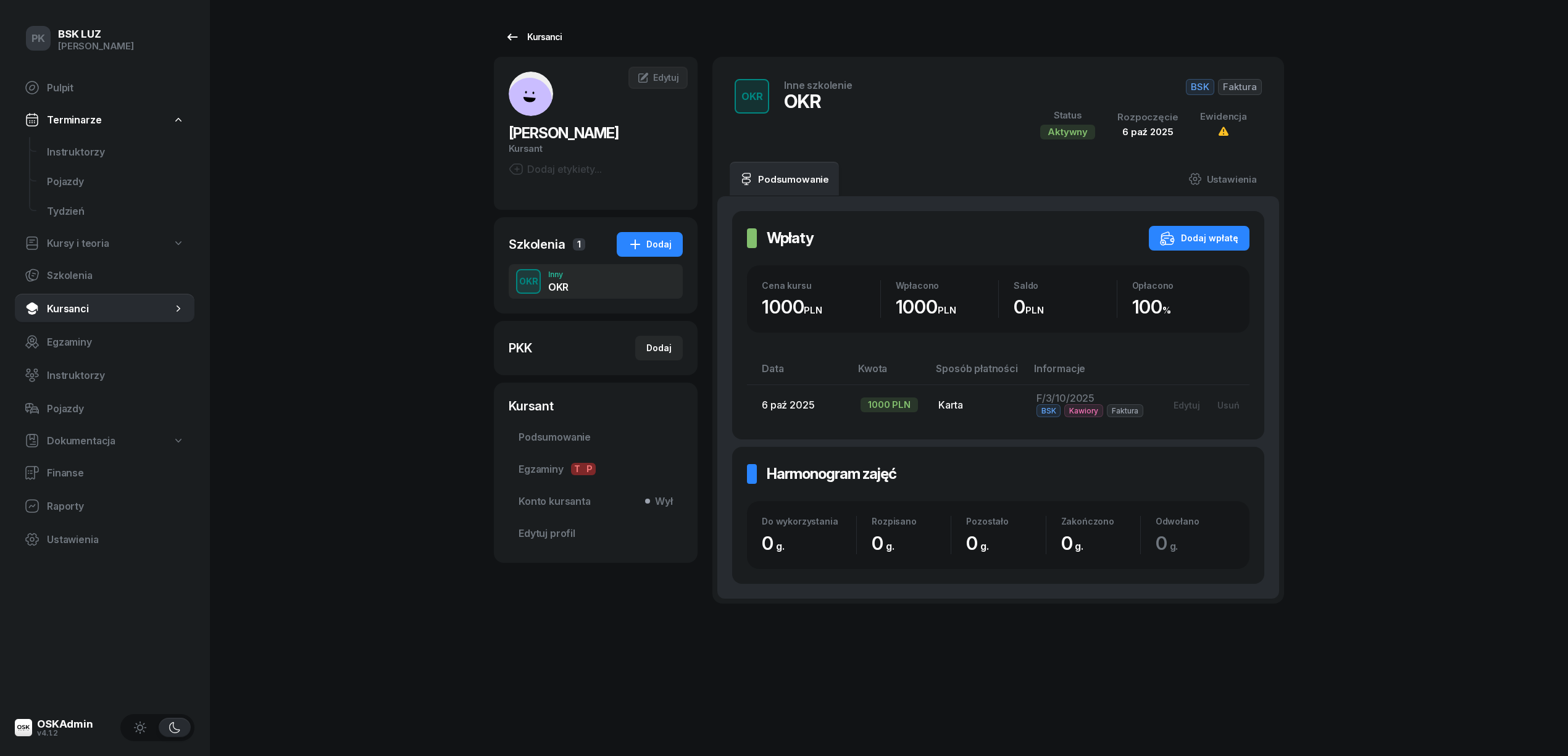
click at [548, 35] on div "Kursanci" at bounding box center [533, 37] width 56 height 15
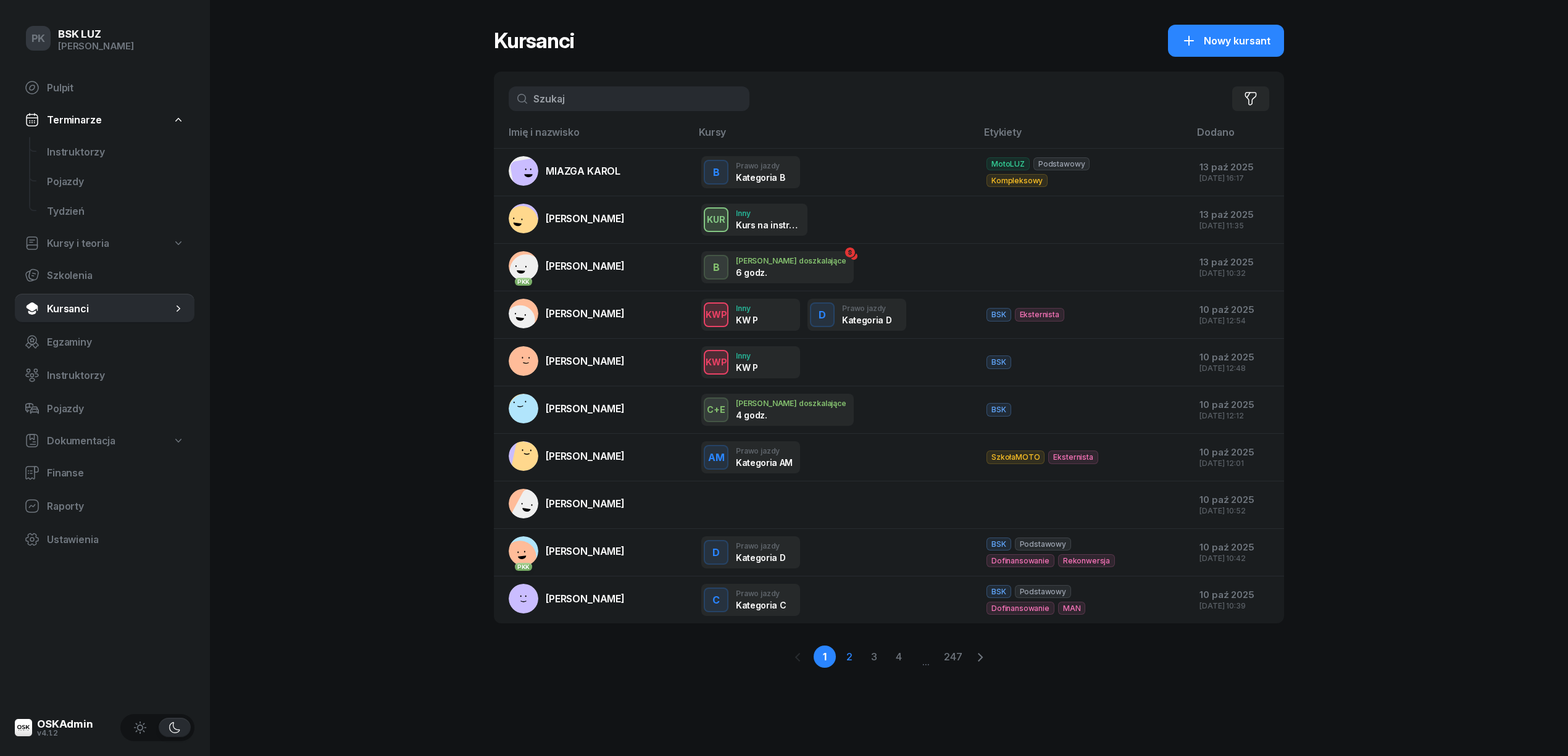
click at [847, 662] on link "2" at bounding box center [850, 657] width 23 height 23
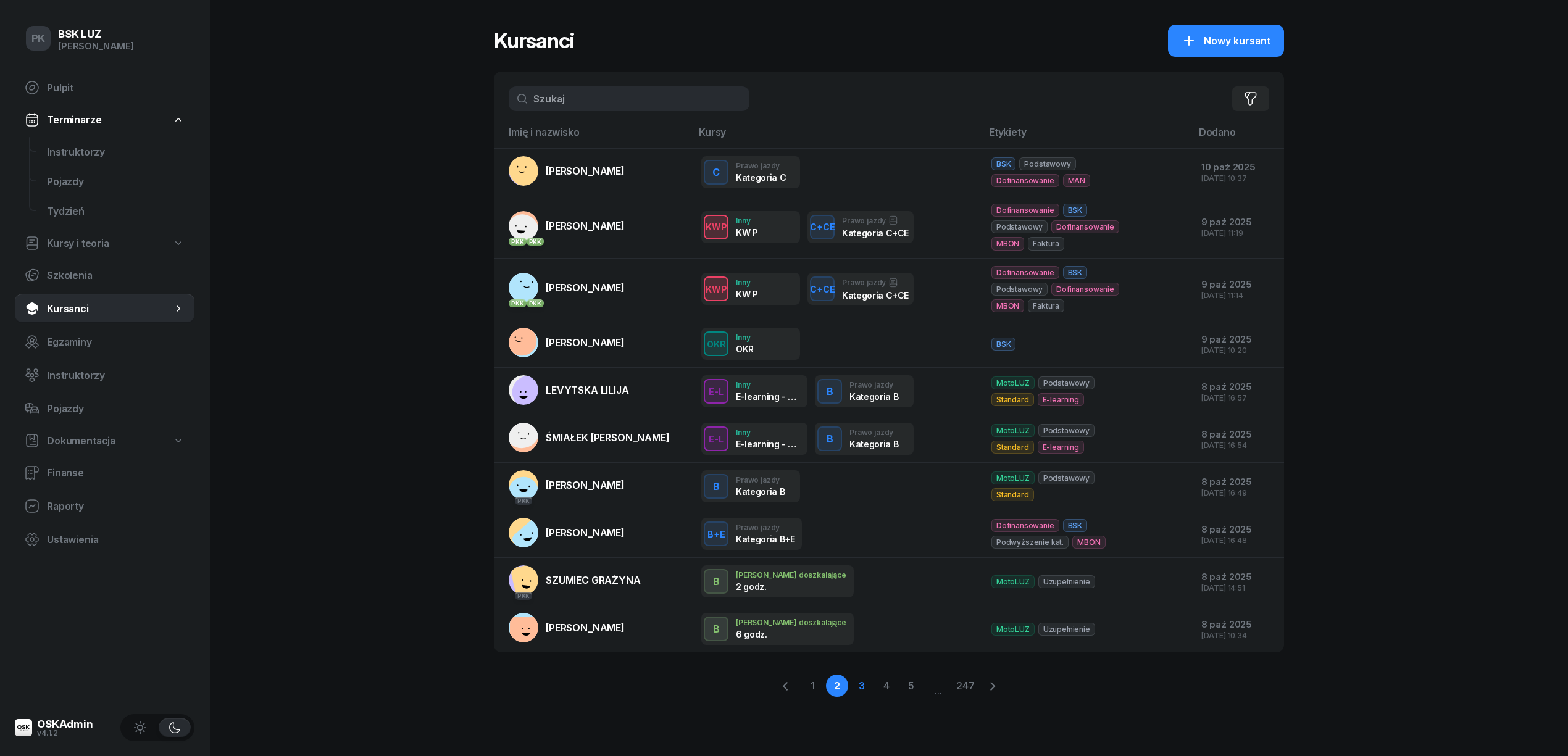
click at [858, 683] on link "3" at bounding box center [862, 686] width 23 height 23
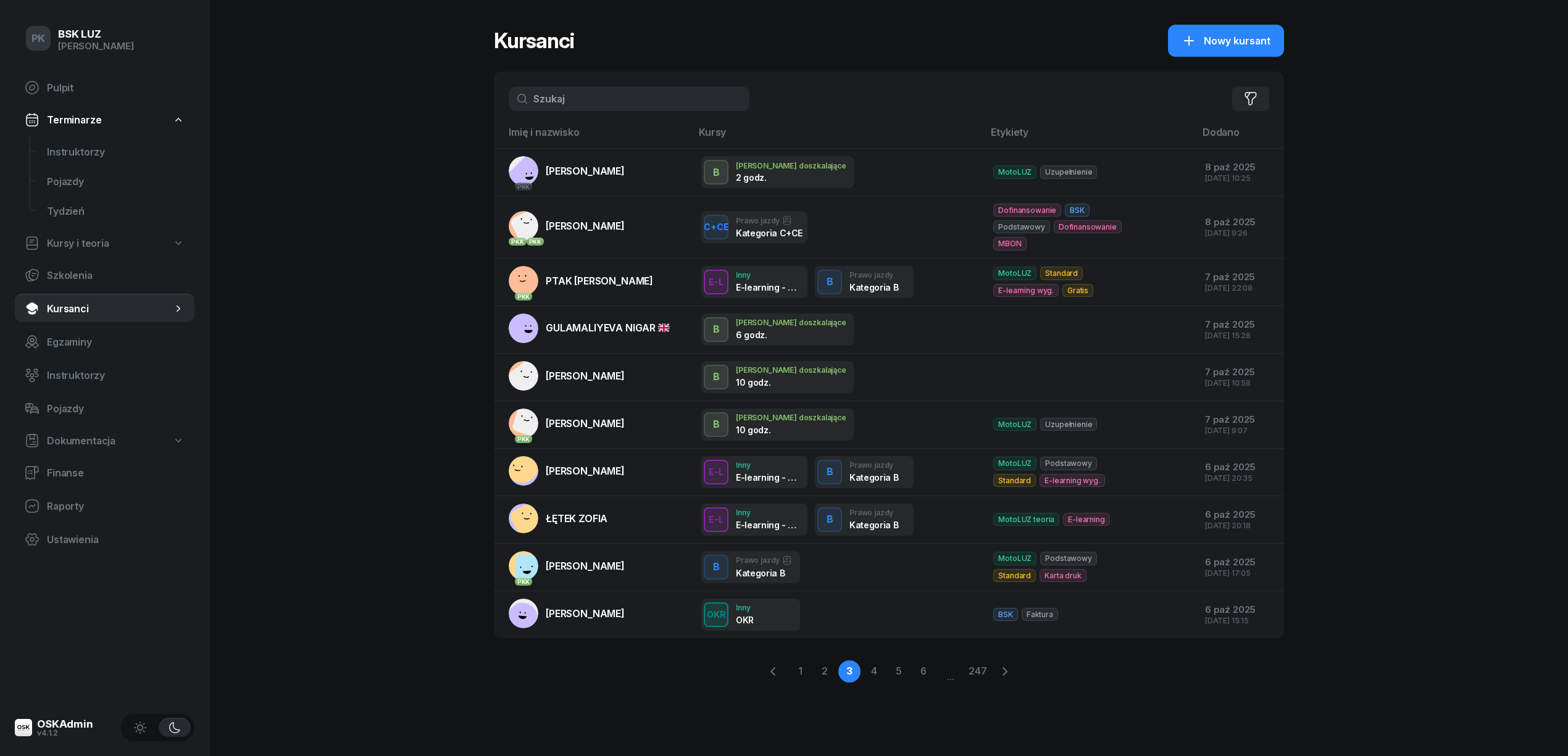
click at [549, 99] on input "text" at bounding box center [629, 98] width 241 height 25
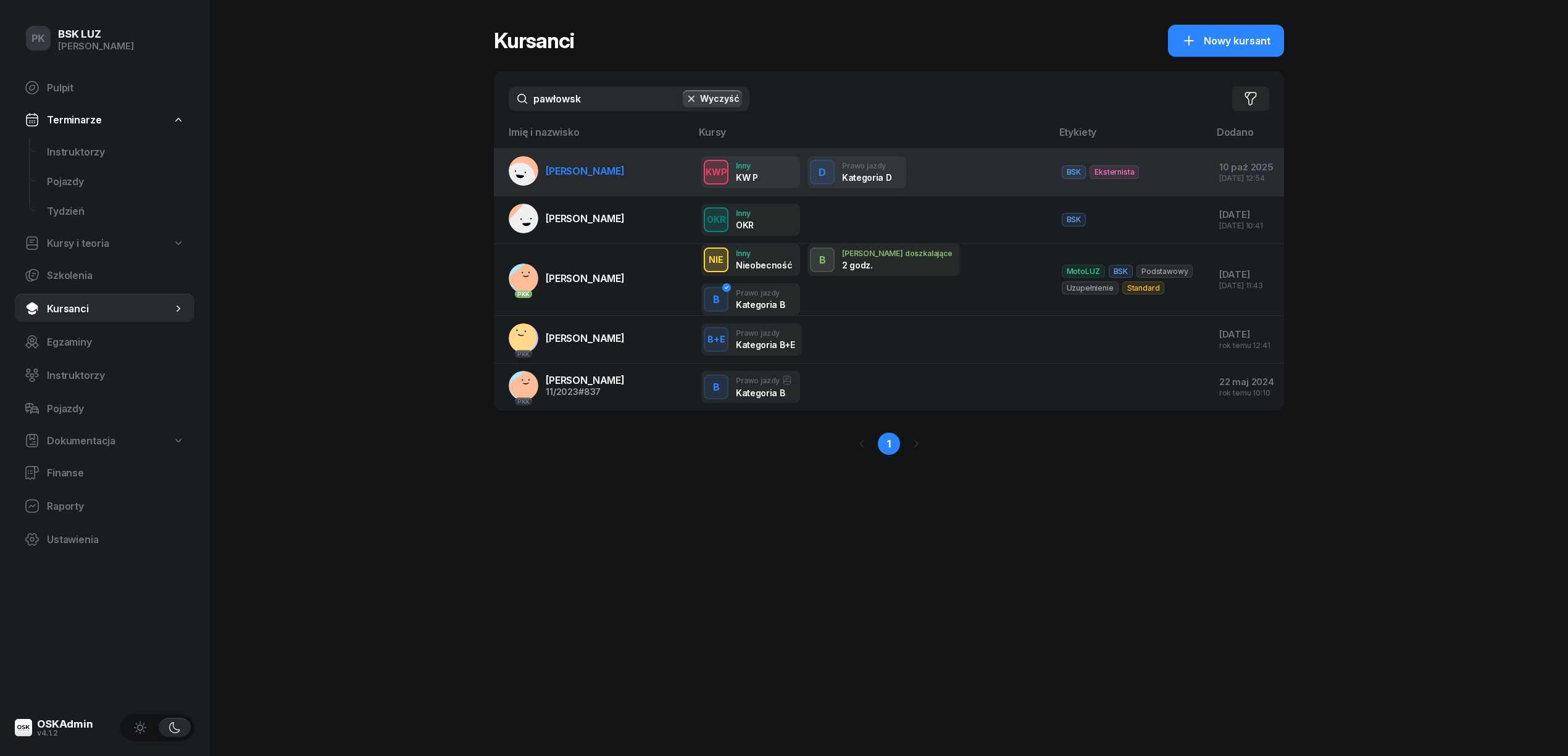
type input "pawłowsk"
click at [616, 183] on link "[PERSON_NAME]" at bounding box center [567, 171] width 116 height 30
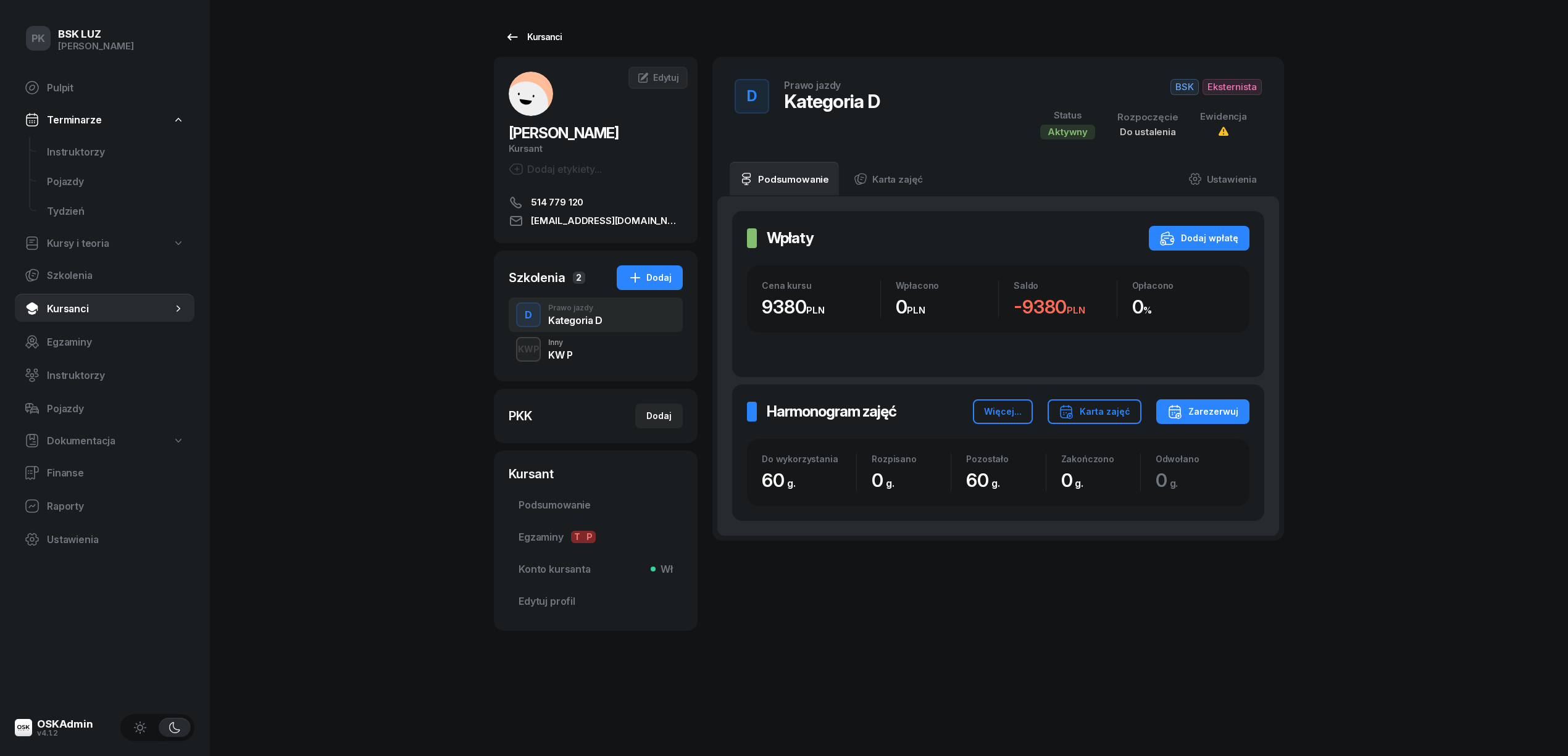
click at [534, 45] on link "Kursanci" at bounding box center [534, 37] width 79 height 25
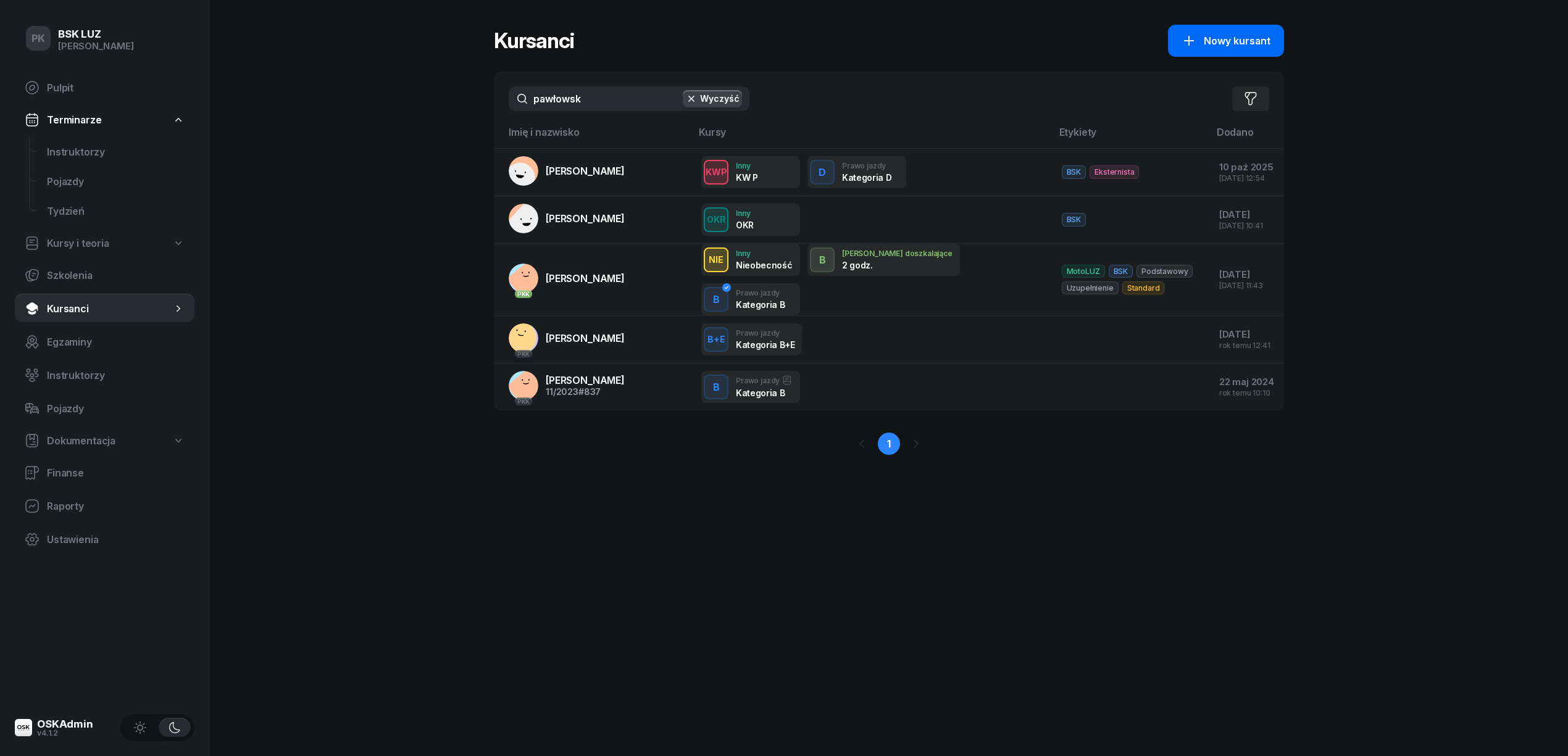
click at [1196, 35] on icon "button" at bounding box center [1189, 40] width 15 height 15
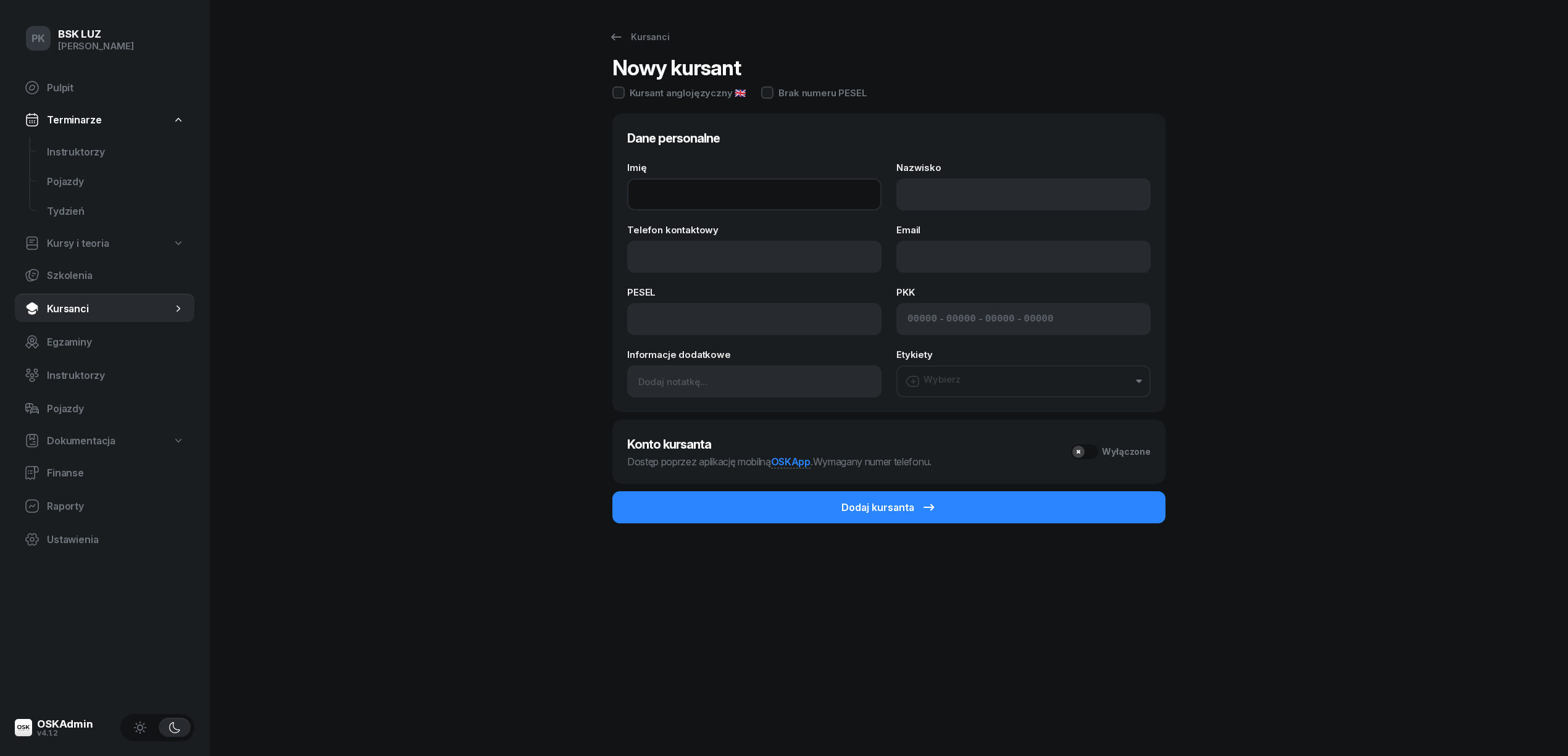
click at [673, 183] on input "Imię" at bounding box center [754, 194] width 254 height 32
paste input "KAROL"
type input "KAROL"
click at [939, 191] on input "Nazwisko" at bounding box center [1023, 194] width 254 height 32
paste input "PIESZCZEK"
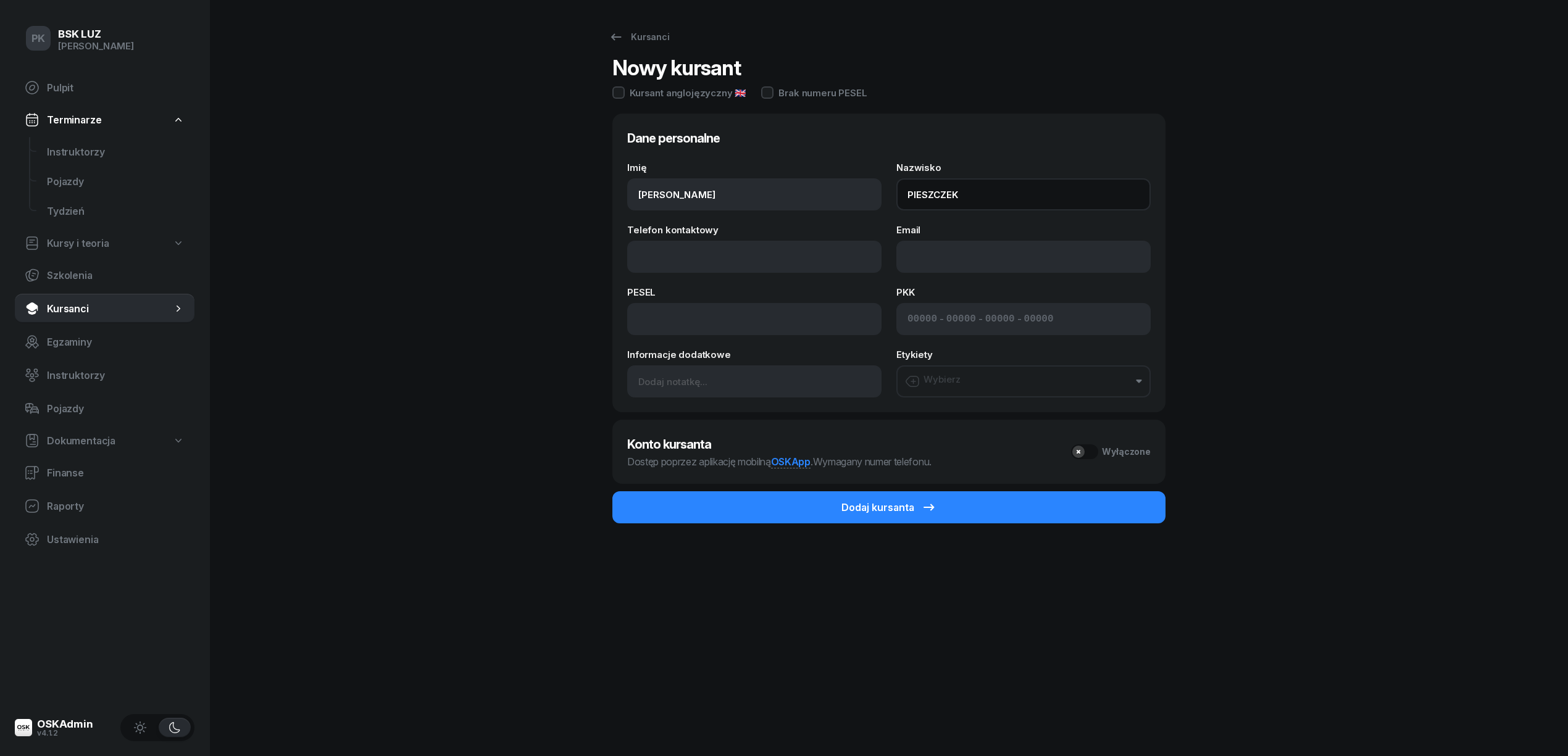
type input "PIESZCZEK"
click at [710, 243] on input "Telefon kontaktowy" at bounding box center [754, 257] width 254 height 32
paste input "539195032"
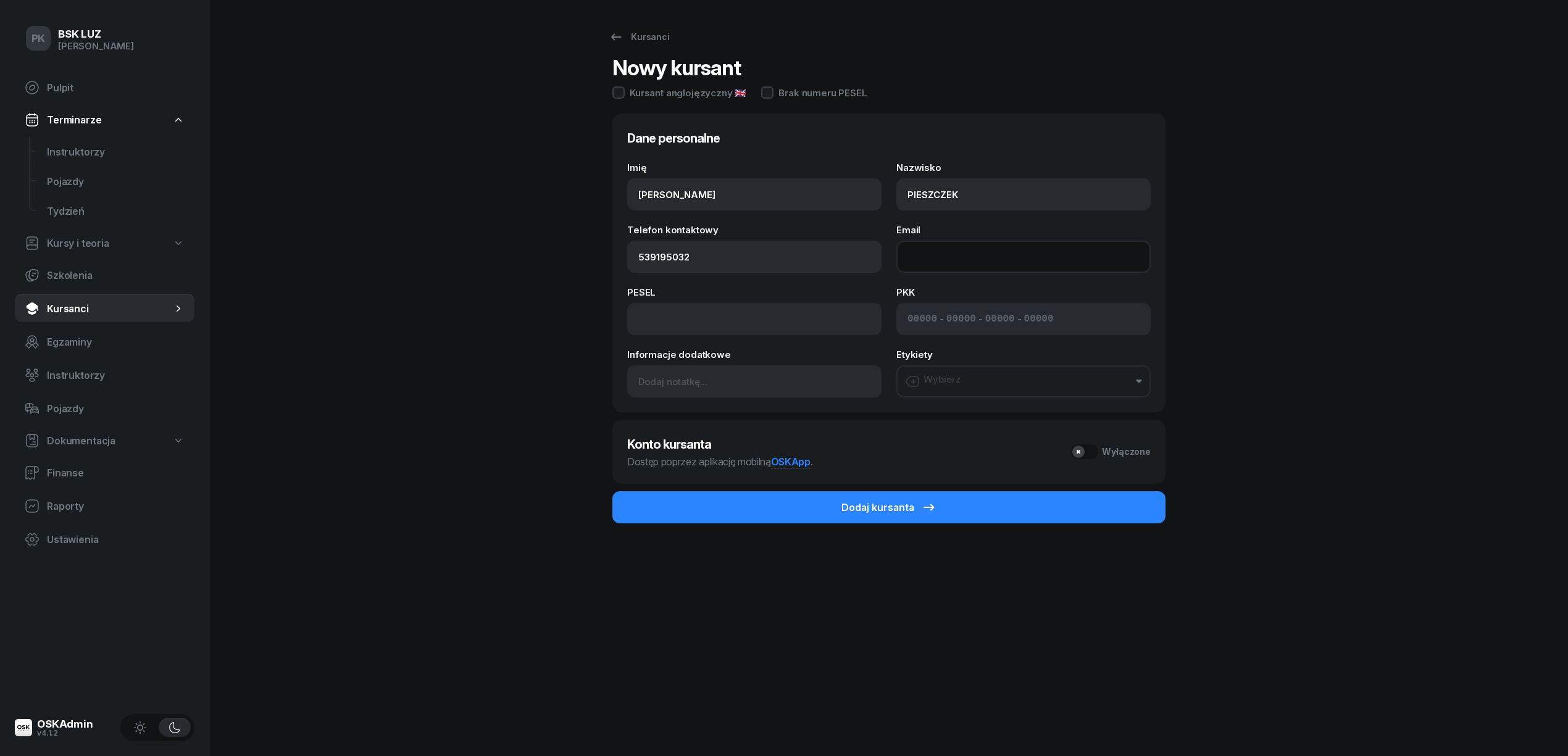
type input "539 195 032"
click at [926, 255] on input "Email" at bounding box center [1023, 257] width 254 height 32
paste input "PIESZCZEKKAROL@GMAIL.COM"
type input "PIESZCZEKKAROL@GMAIL.COM"
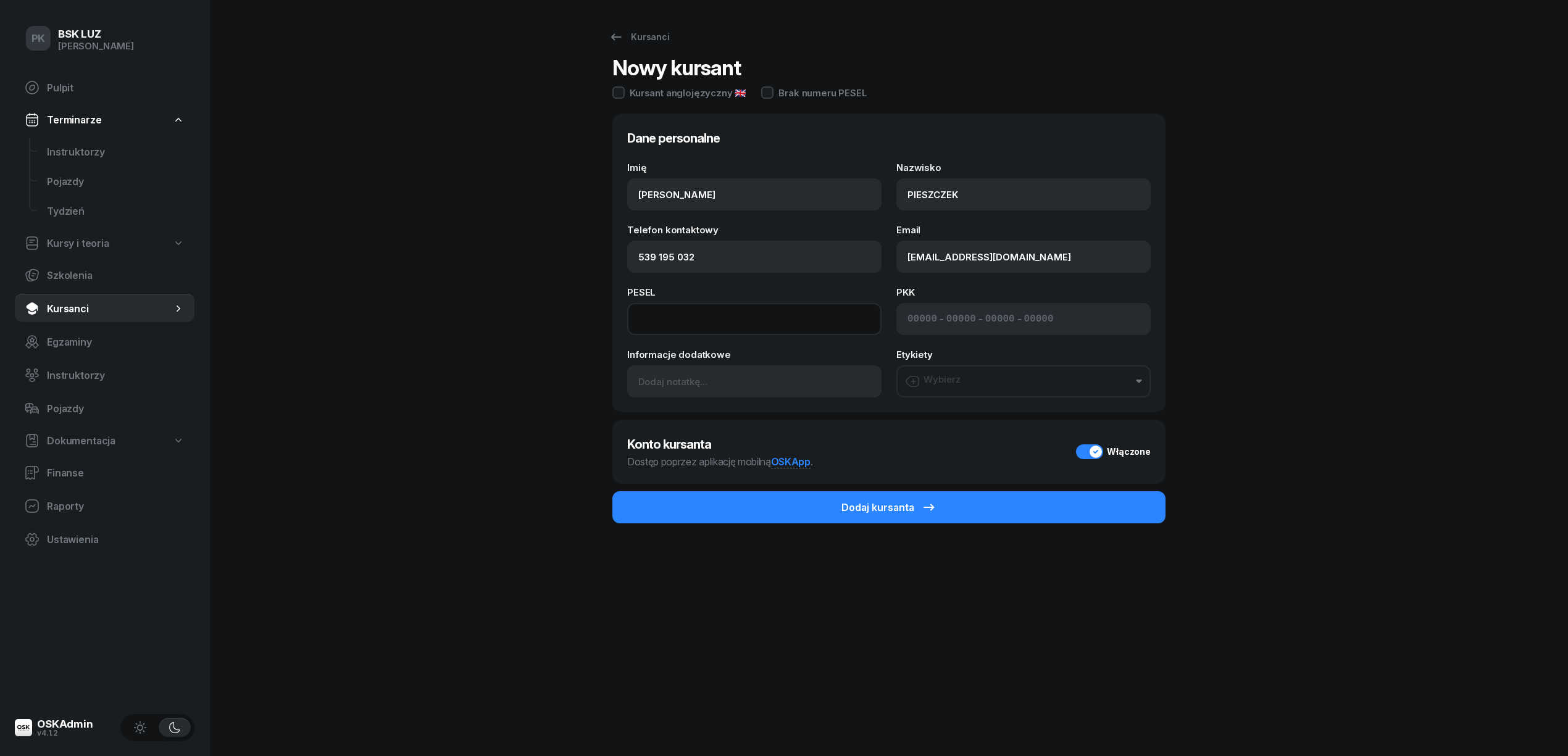
click at [755, 326] on input at bounding box center [754, 319] width 254 height 32
paste input "08210908035"
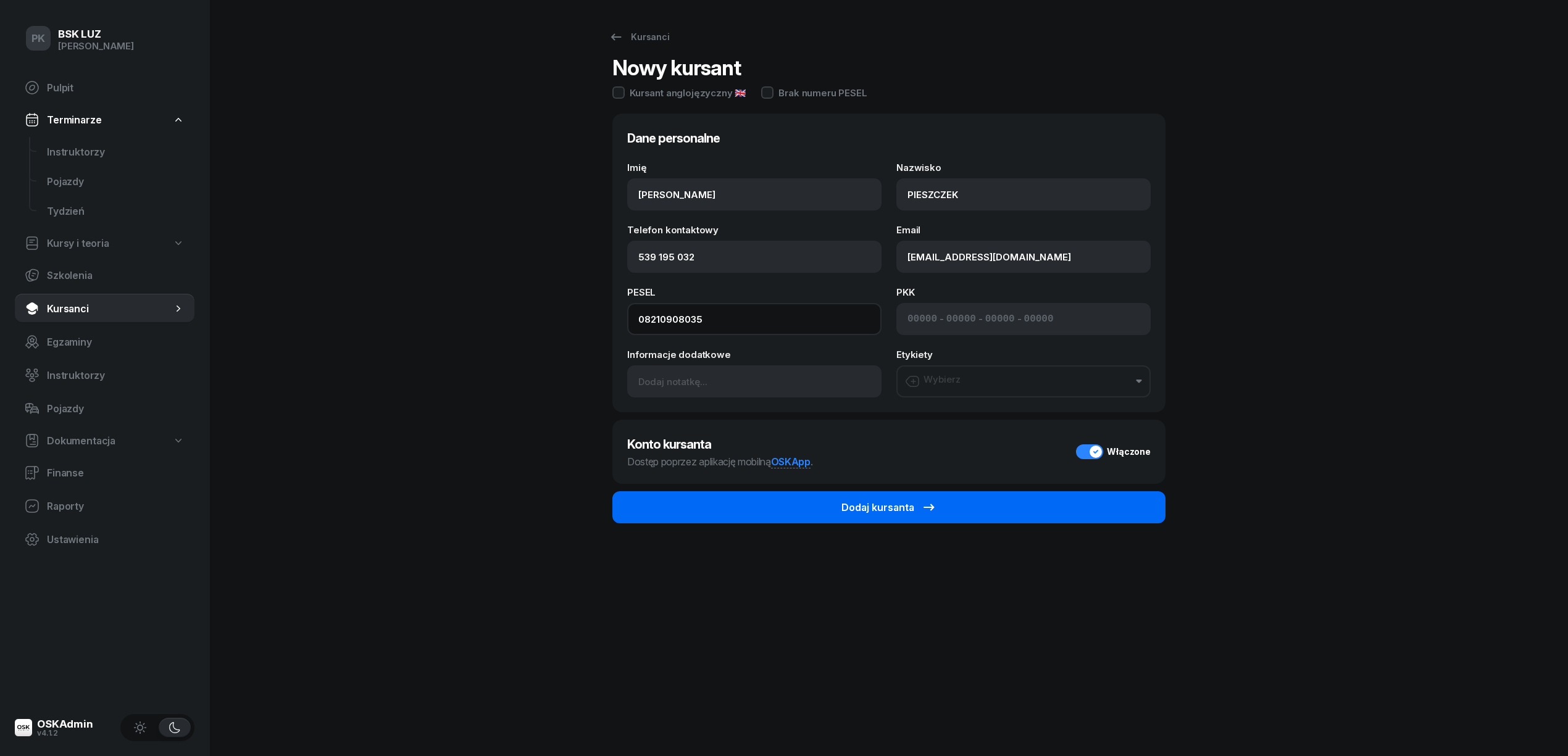
type input "08210908035"
click at [792, 496] on button "Dodaj kursanta" at bounding box center [889, 508] width 553 height 32
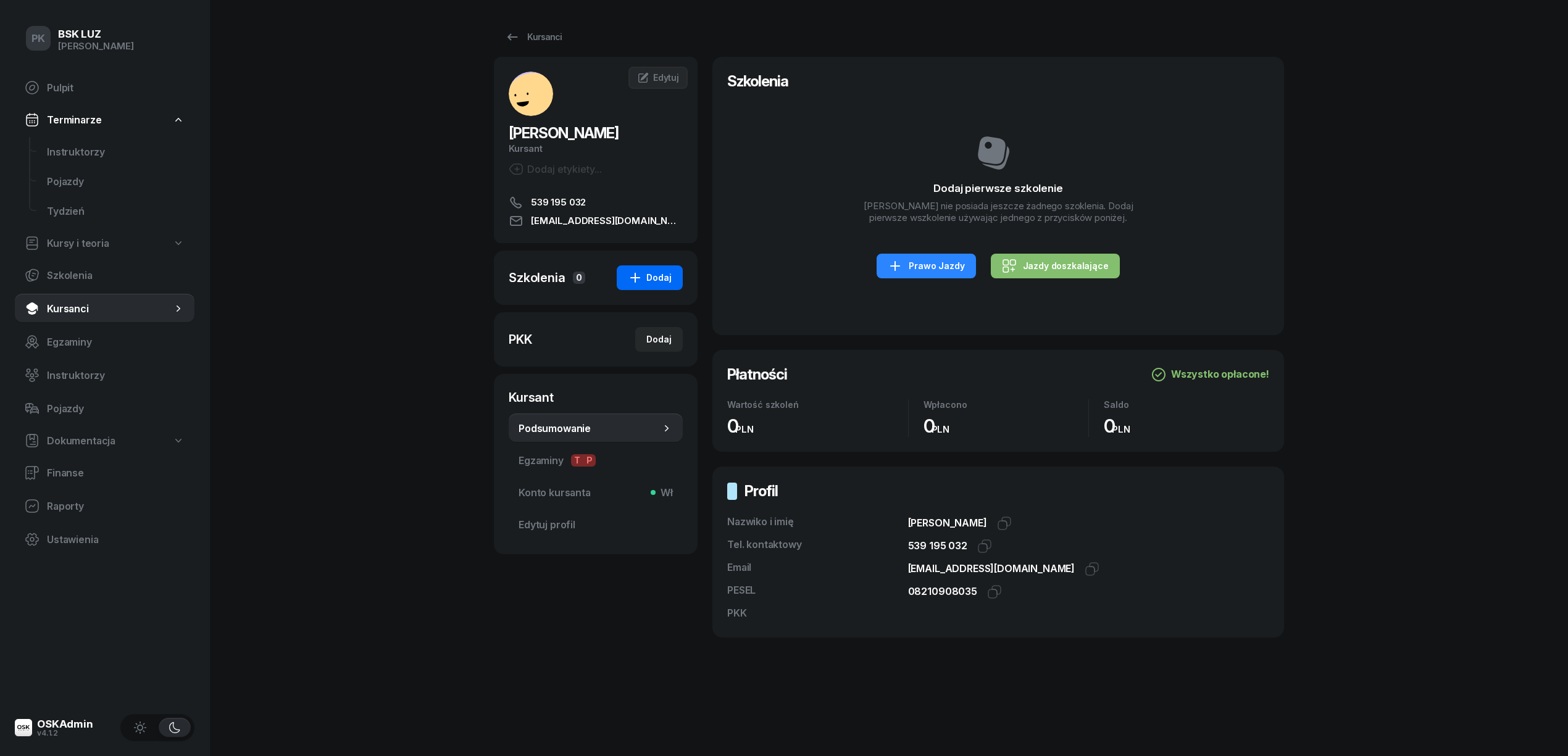
click at [655, 268] on button "Dodaj" at bounding box center [650, 277] width 66 height 25
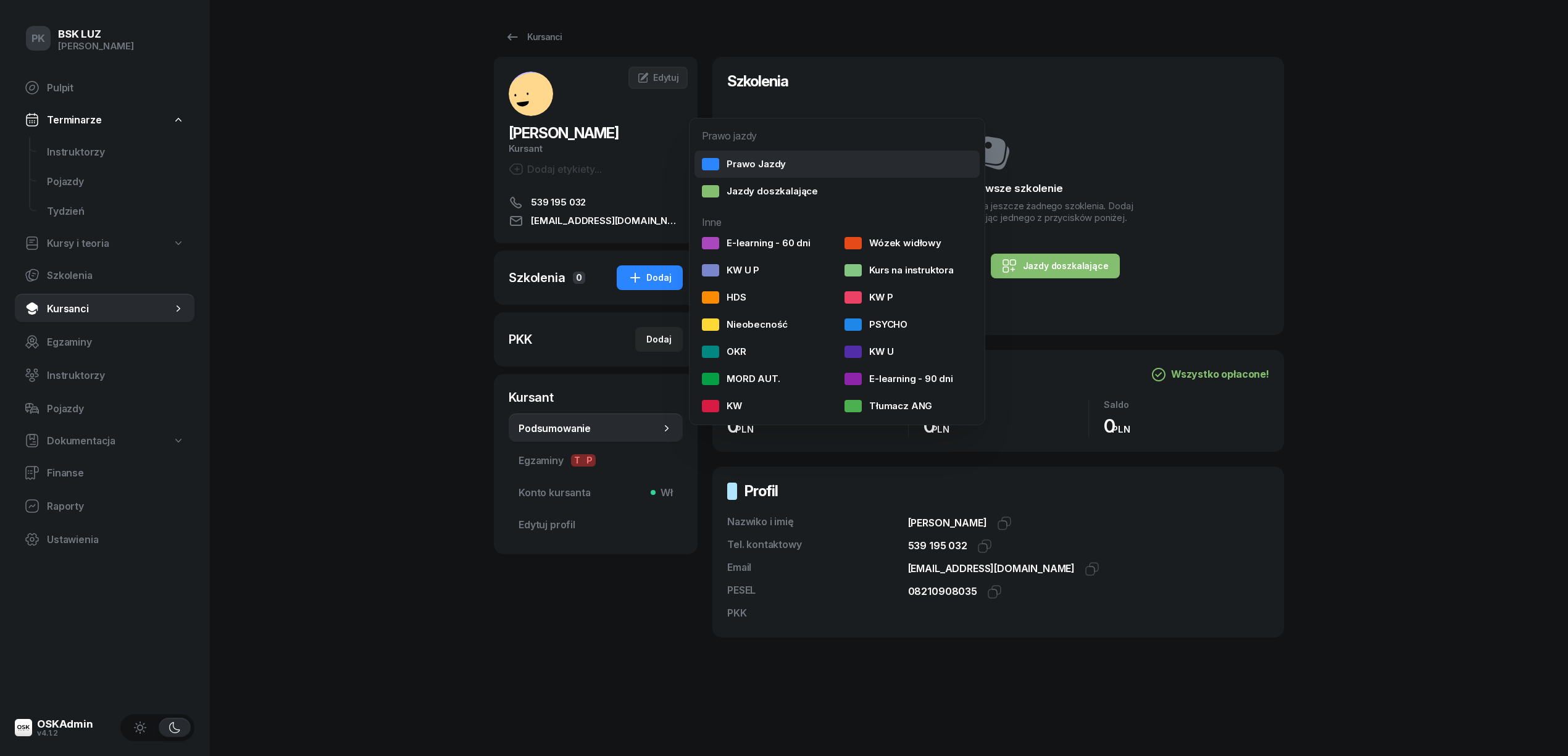
click at [731, 166] on div "Prawo Jazdy" at bounding box center [744, 164] width 84 height 12
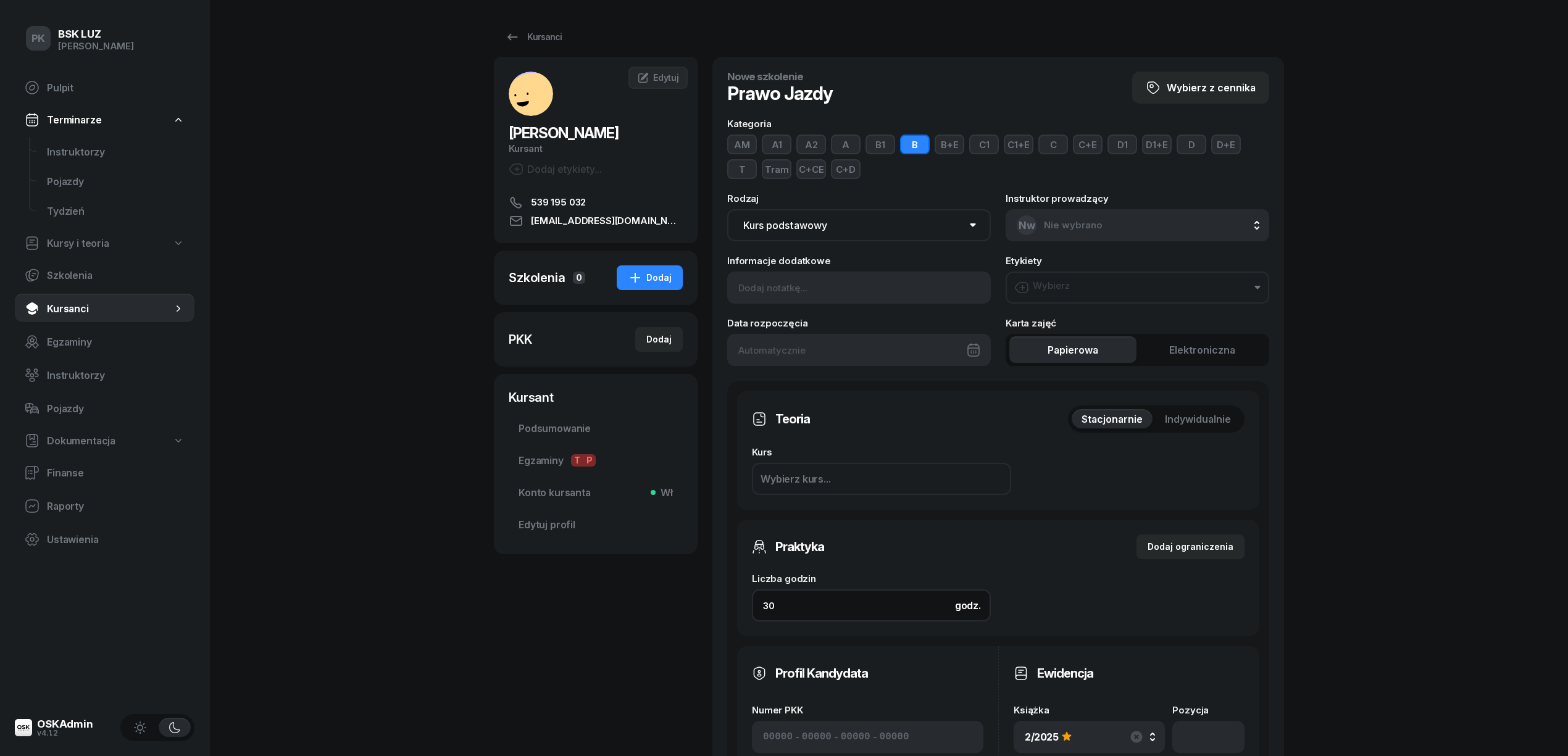
drag, startPoint x: 787, startPoint y: 596, endPoint x: 731, endPoint y: 599, distance: 56.1
click at [731, 599] on div "Teoria Stacjonarnie Indywidualnie Kurs Wybierz kurs... Pierwsza pomoc Zaliczono…" at bounding box center [998, 708] width 542 height 656
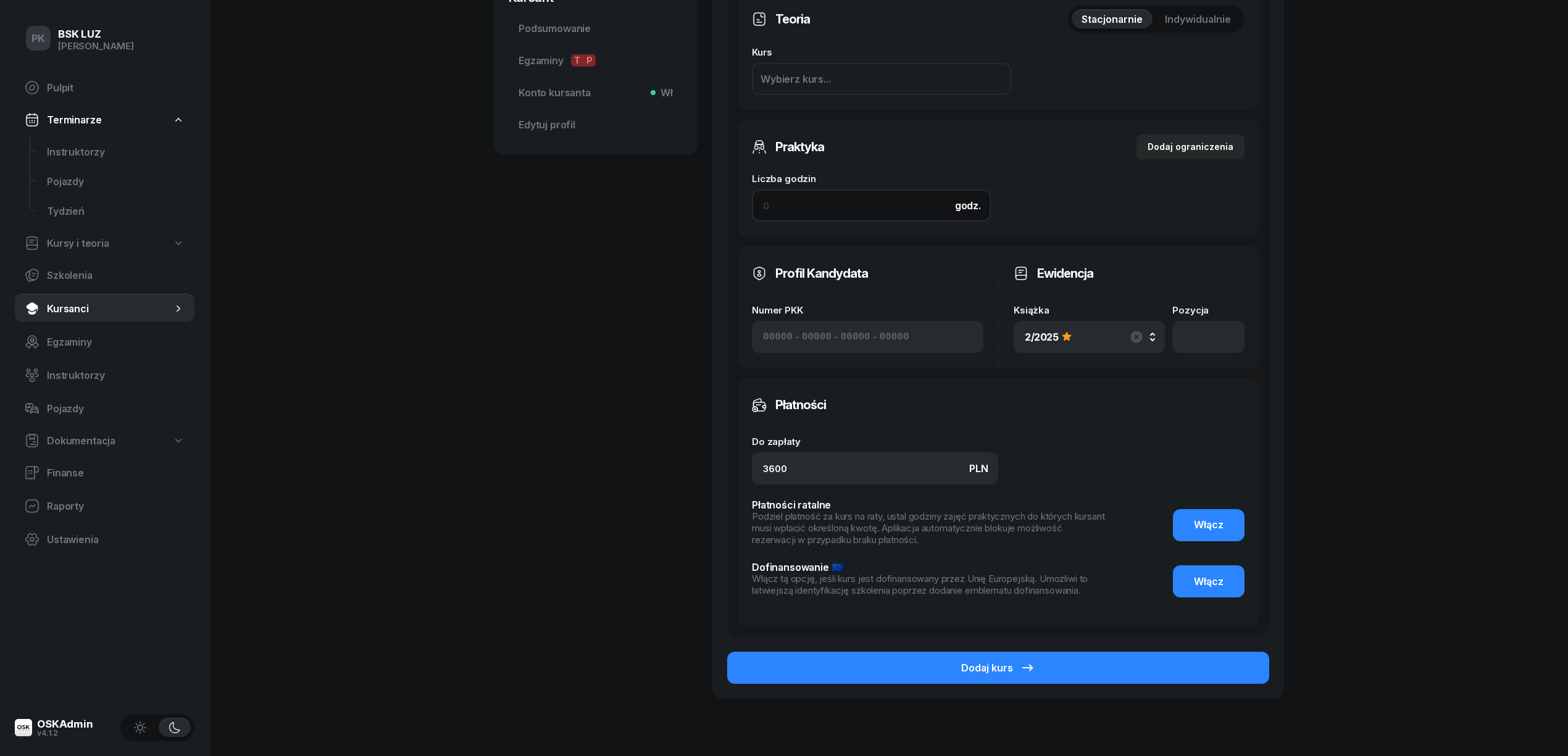
scroll to position [455, 0]
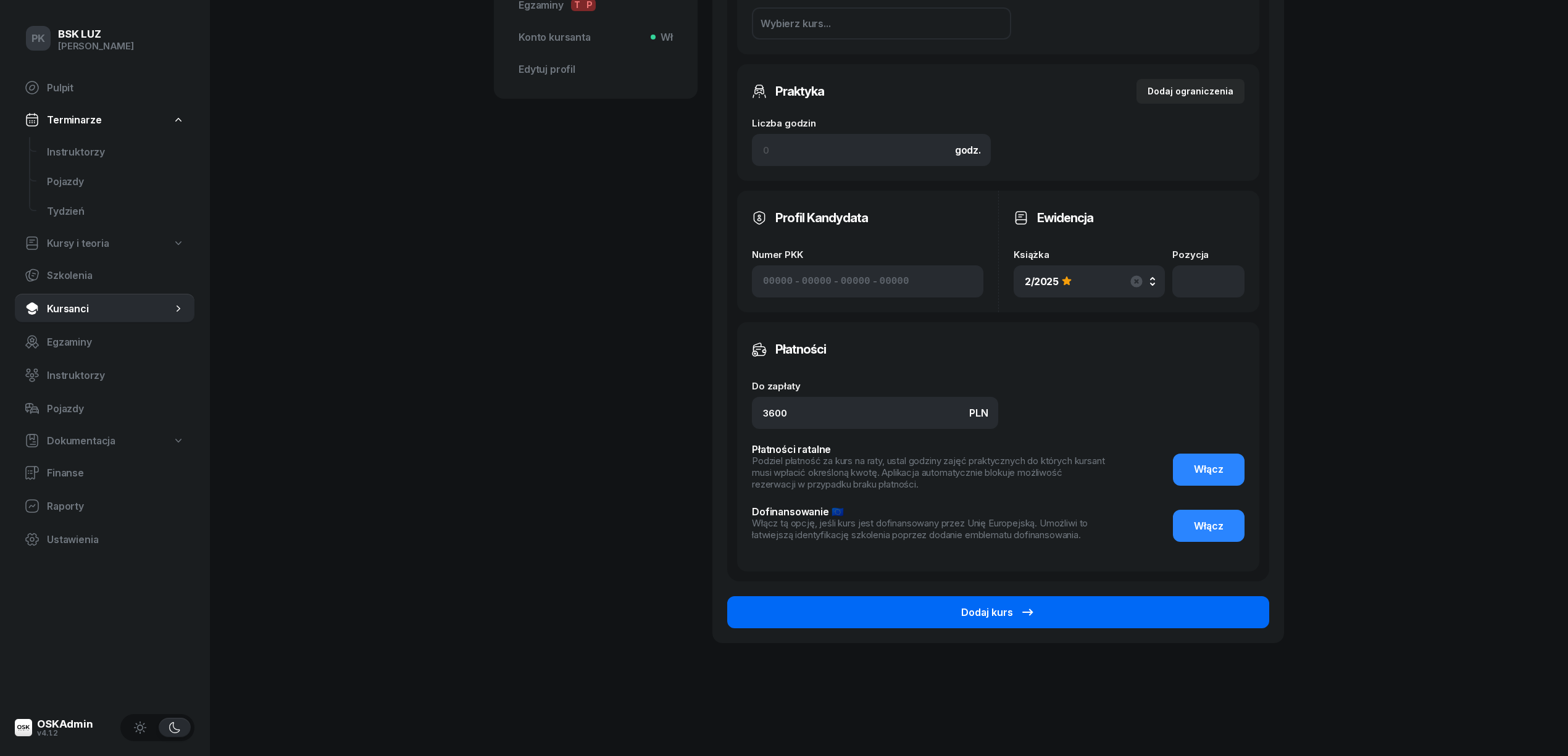
click at [1188, 610] on button "Dodaj kurs" at bounding box center [998, 613] width 542 height 32
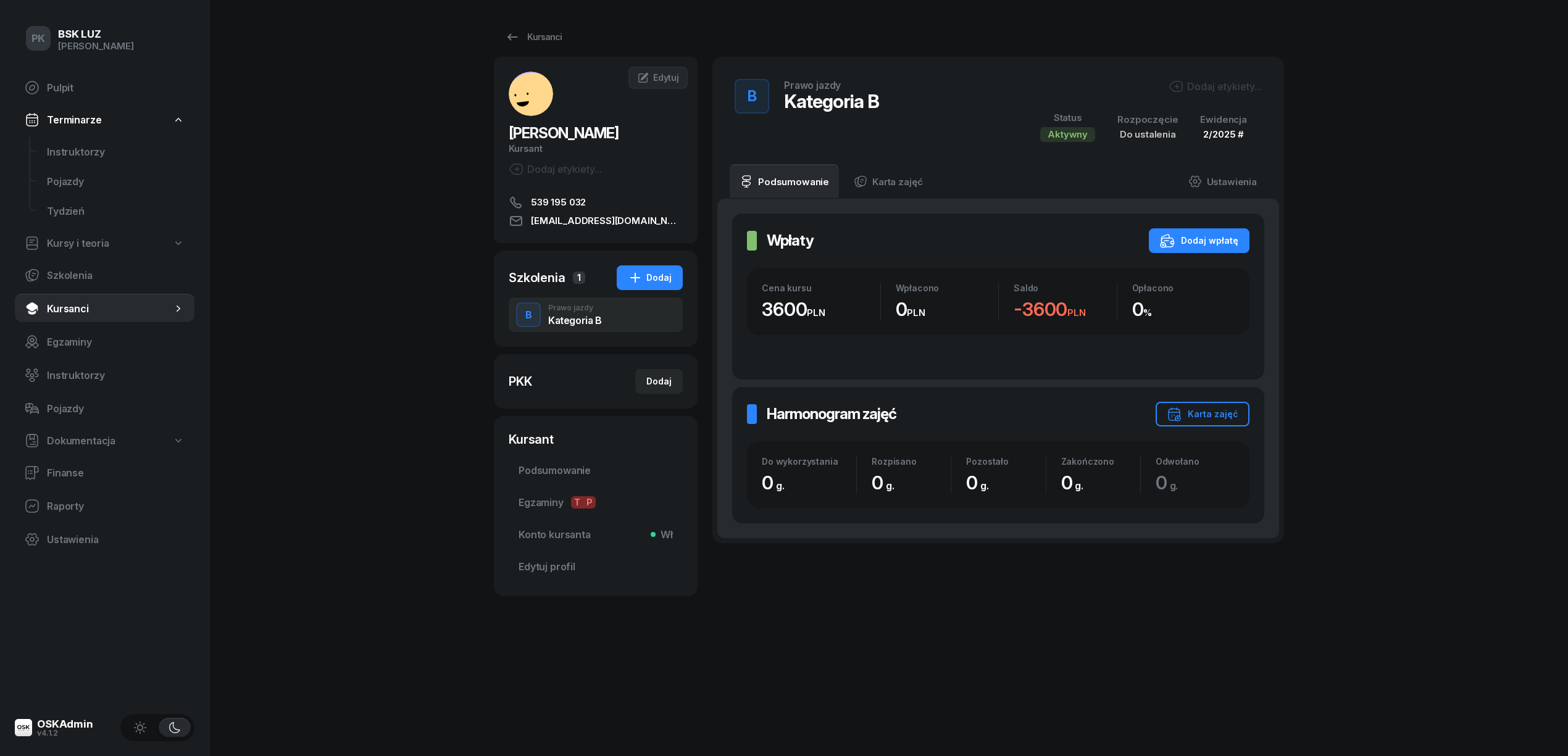
click at [1210, 89] on div "Dodaj etykiety..." at bounding box center [1216, 86] width 94 height 15
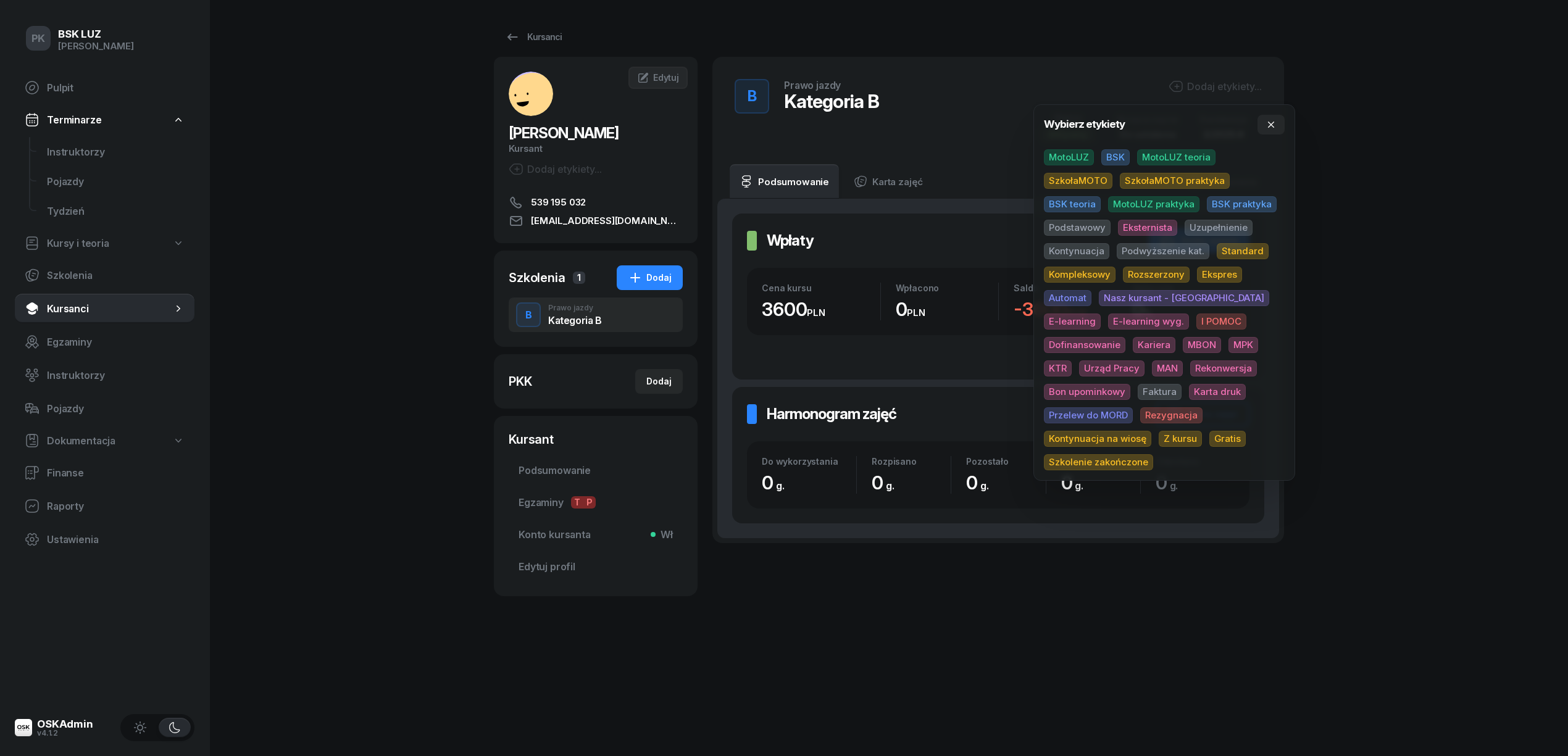
click at [1166, 152] on span "MotoLUZ teoria" at bounding box center [1175, 157] width 78 height 16
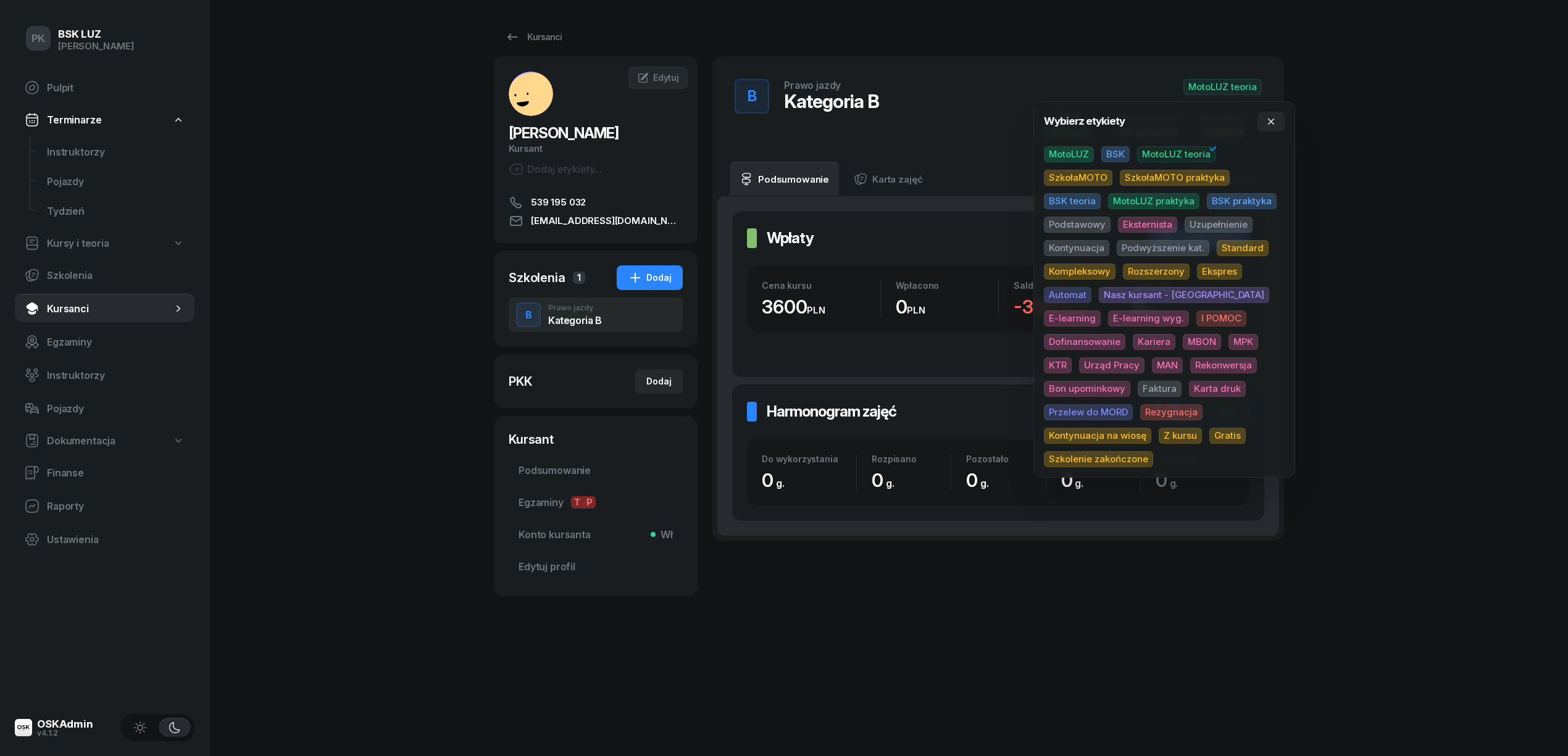
click at [1369, 207] on div "PK BSK LUZ Piotr Klimek Pulpit Terminarze Instruktorzy Pojazdy Tydzień Kursy i …" at bounding box center [784, 378] width 1568 height 756
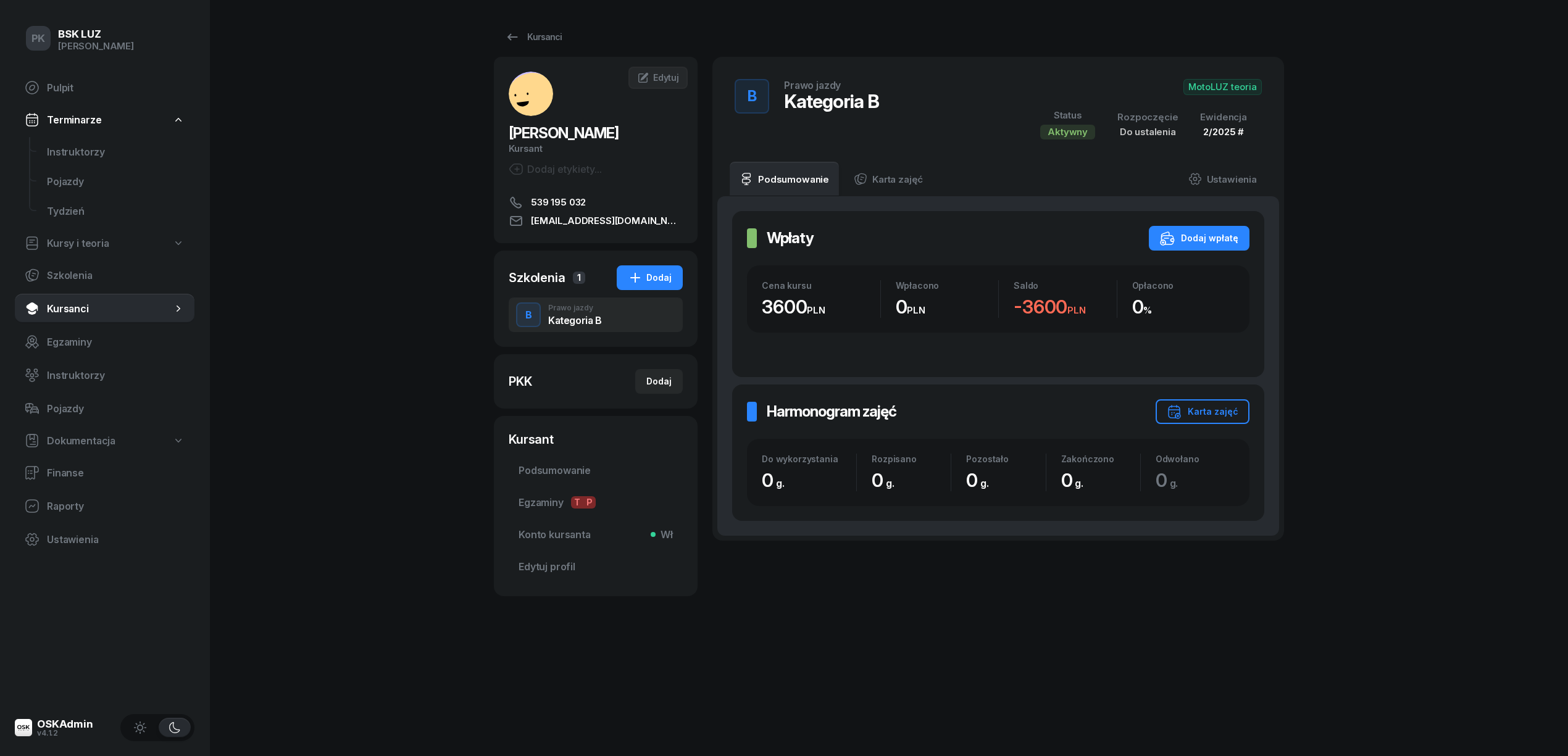
click at [1245, 89] on span "MotoLUZ teoria" at bounding box center [1222, 87] width 78 height 16
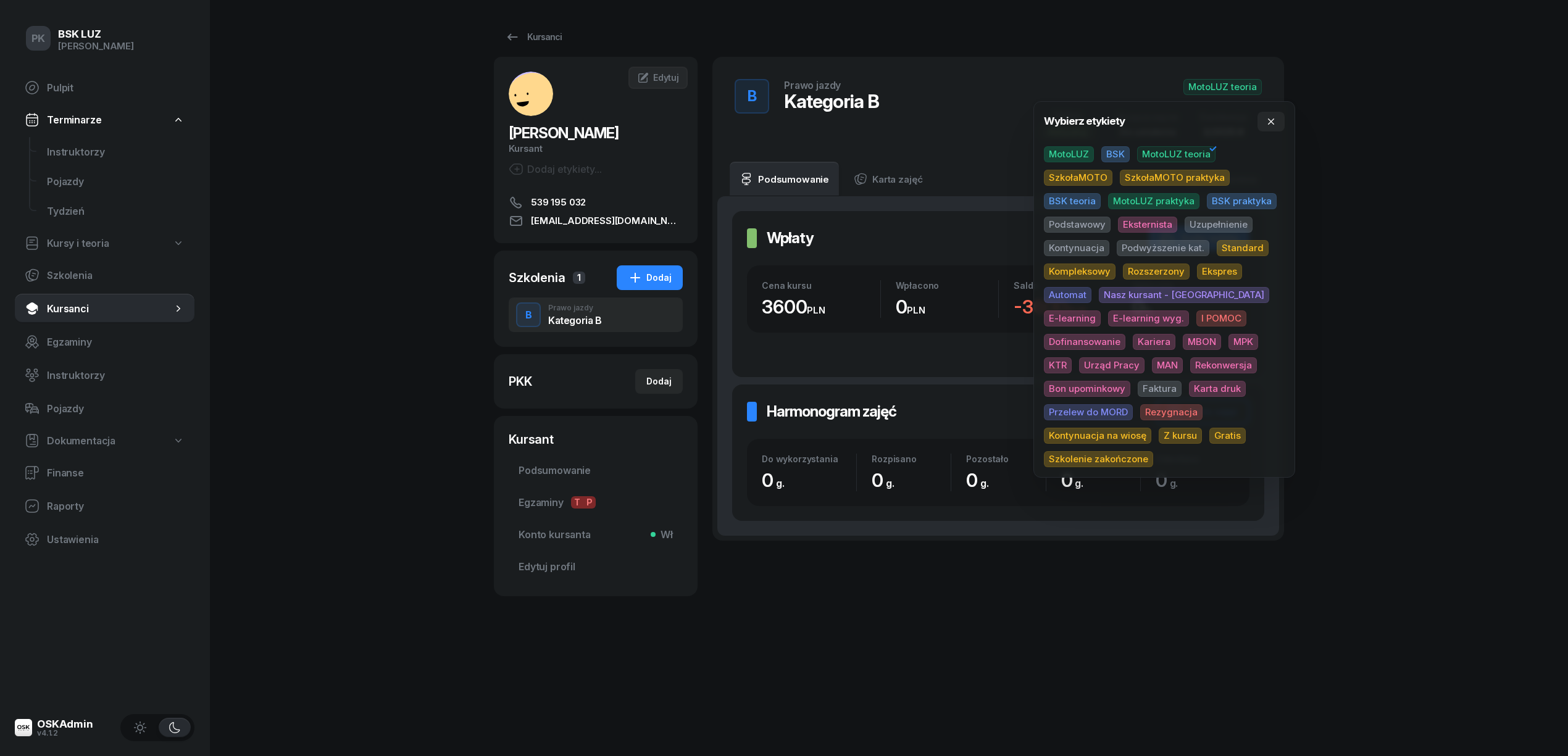
click at [1099, 220] on span "Podstawowy" at bounding box center [1077, 225] width 67 height 16
click at [1340, 211] on div "PK BSK LUZ Piotr Klimek Pulpit Terminarze Instruktorzy Pojazdy Tydzień Kursy i …" at bounding box center [784, 378] width 1568 height 756
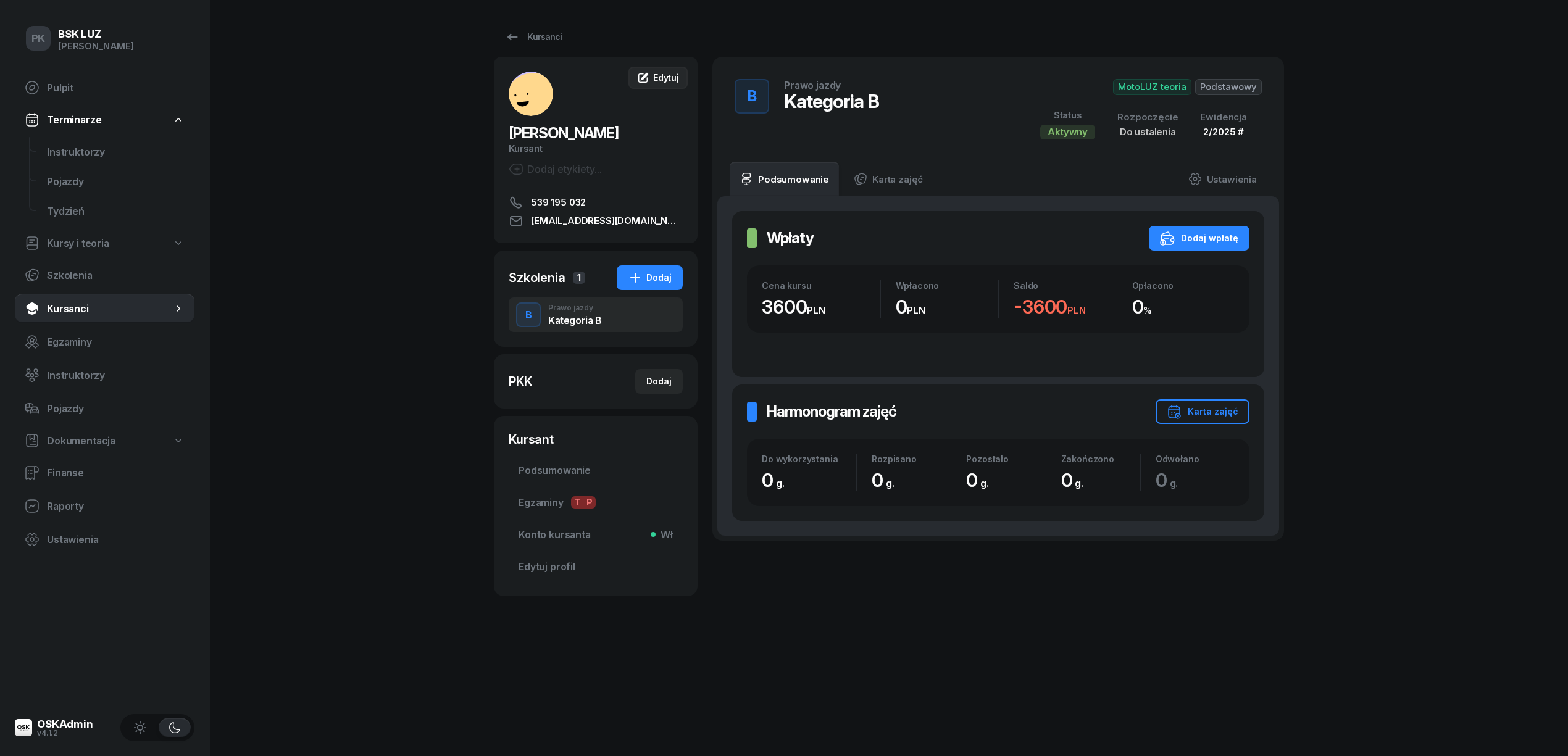
click at [664, 81] on span "Edytuj" at bounding box center [666, 77] width 26 height 10
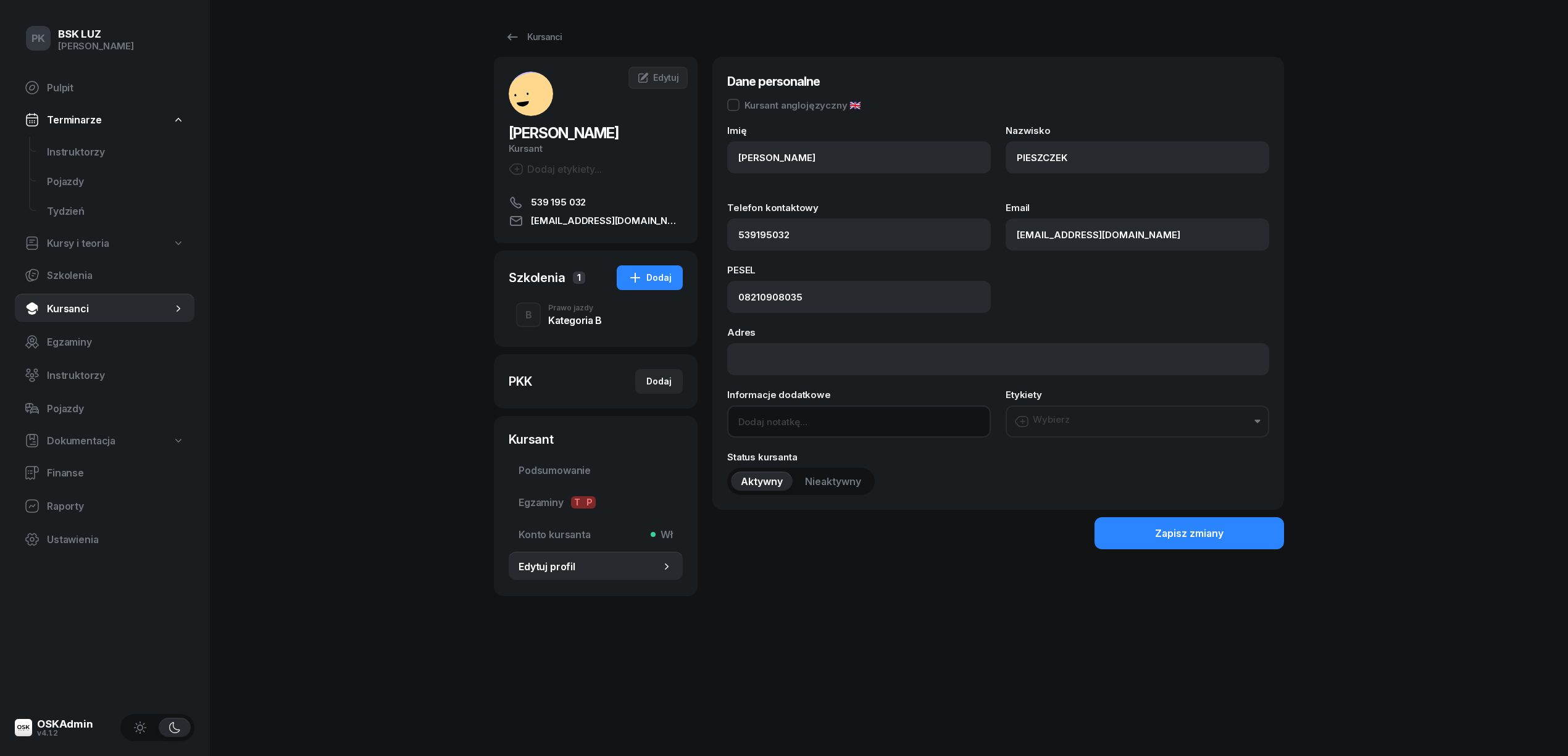
click at [784, 415] on input at bounding box center [859, 422] width 264 height 32
type input "OL-brak, kursant Śliwy"
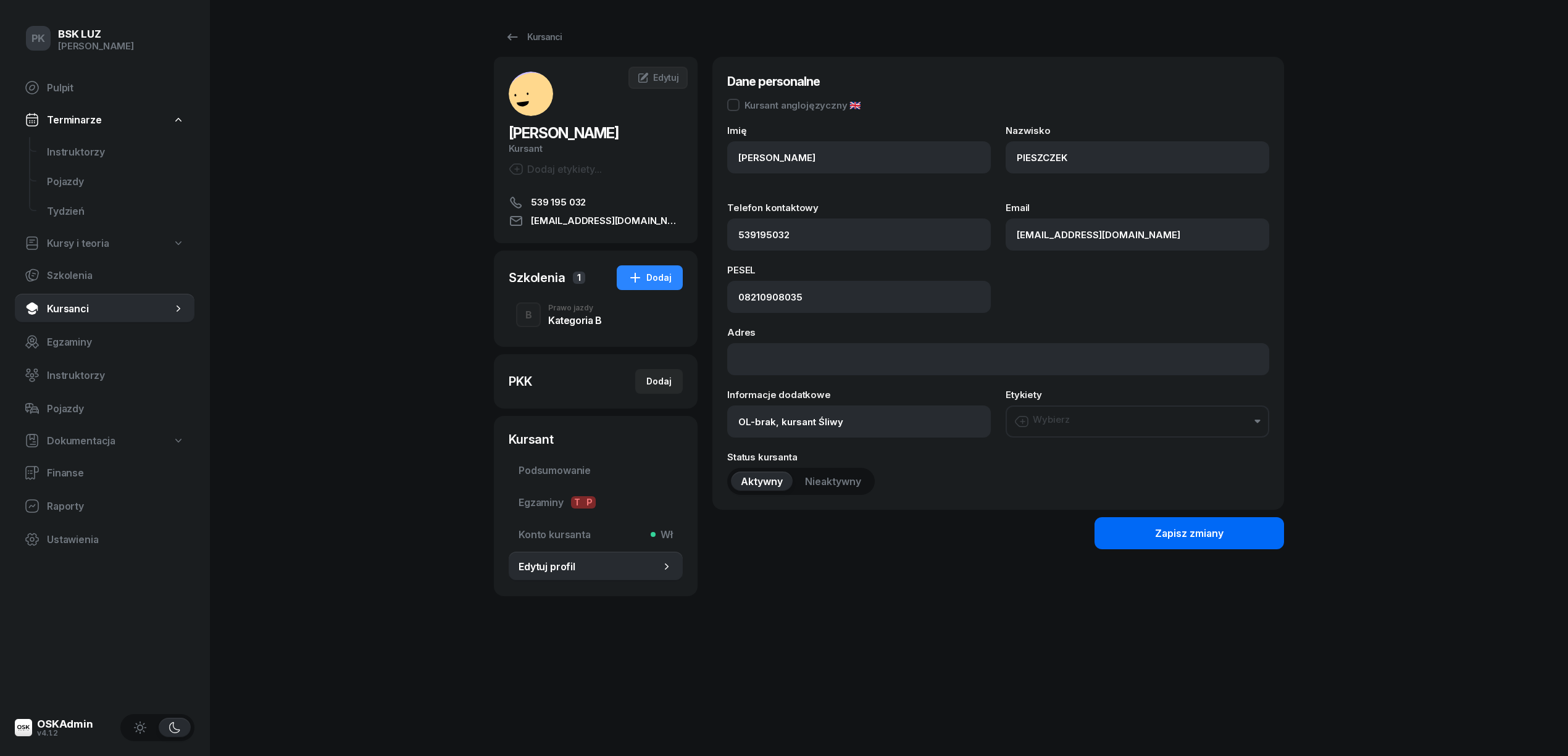
click at [1153, 521] on button "Zapisz zmiany" at bounding box center [1189, 534] width 189 height 32
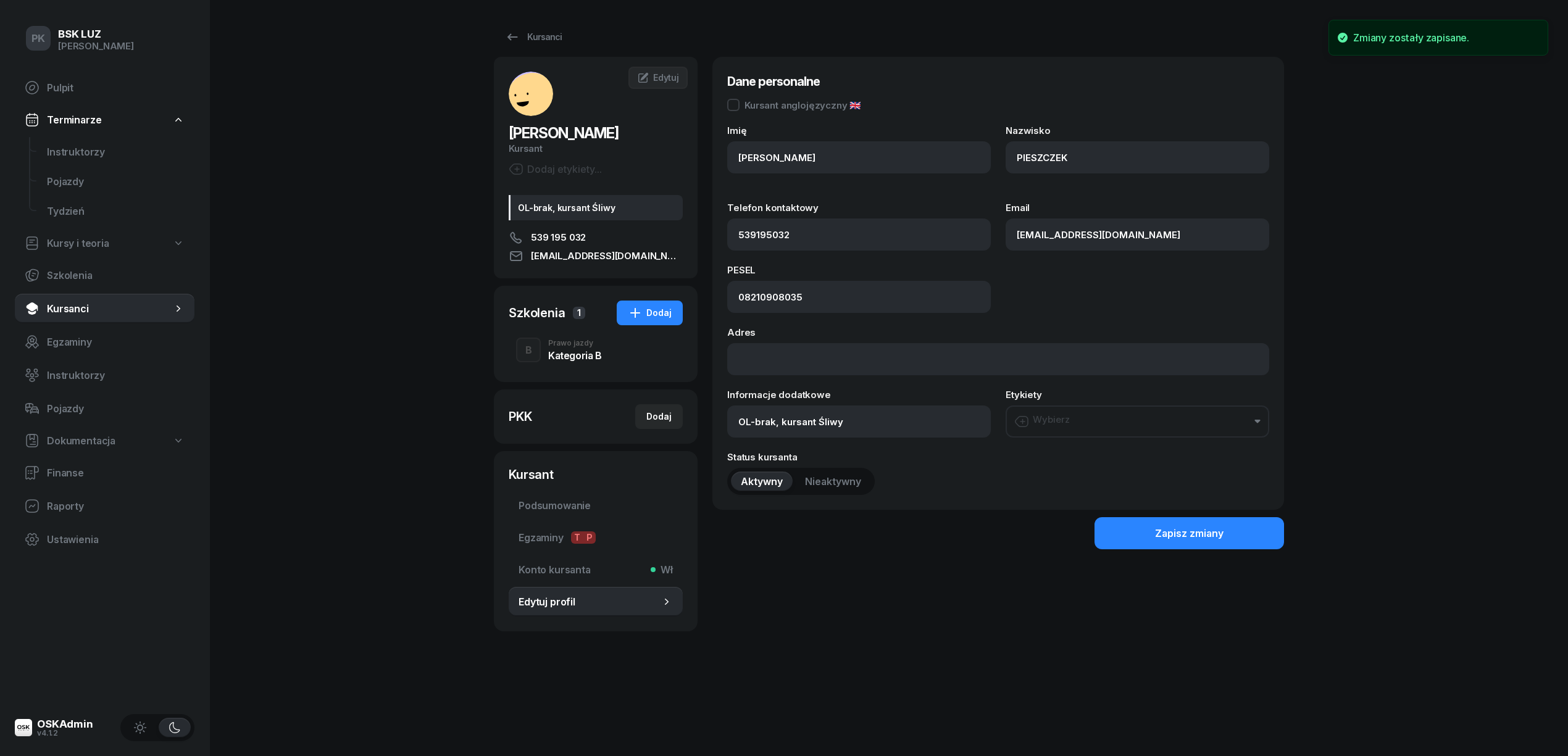
click at [572, 341] on div "Prawo jazdy" at bounding box center [575, 343] width 54 height 7
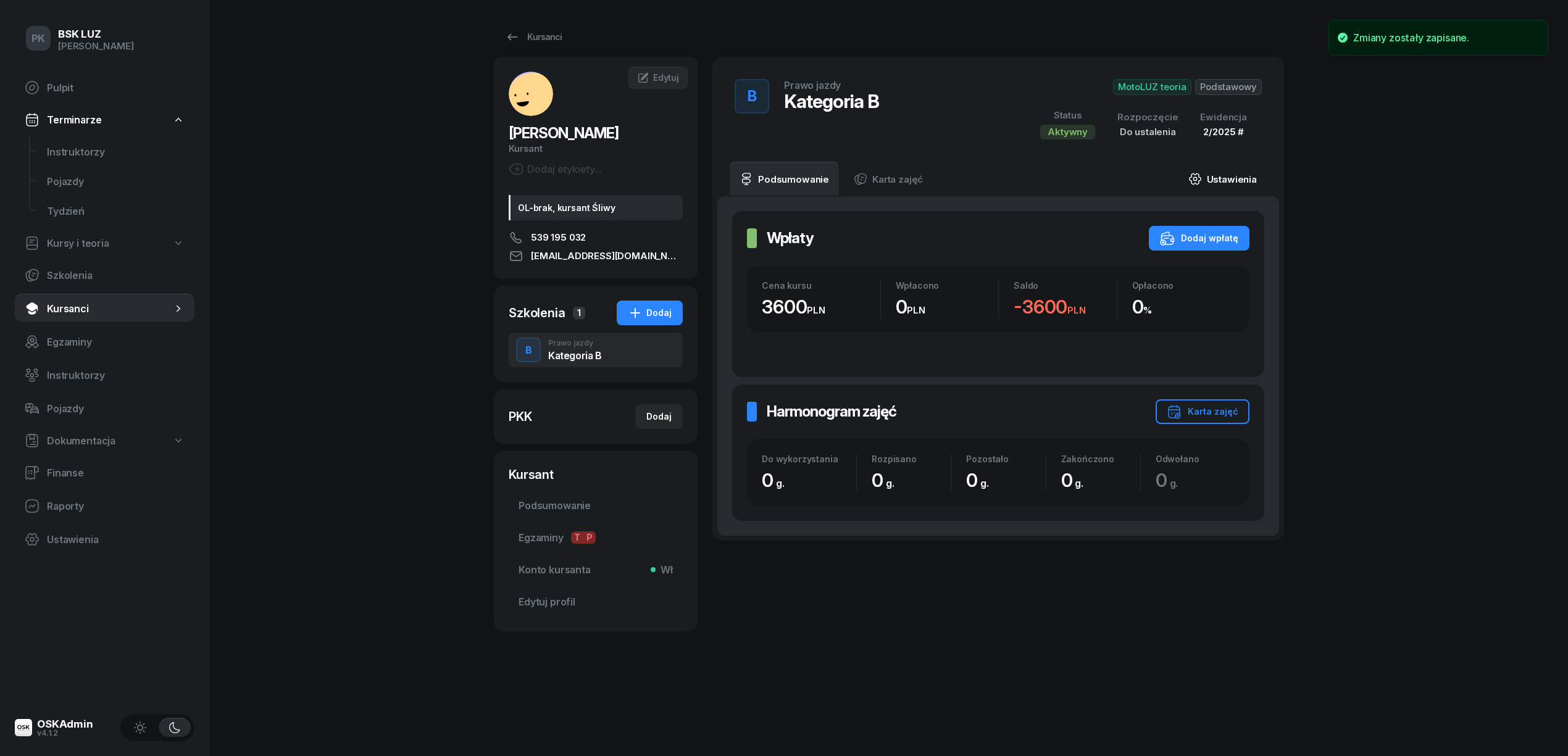
click at [1240, 175] on link "Ustawienia" at bounding box center [1222, 179] width 88 height 35
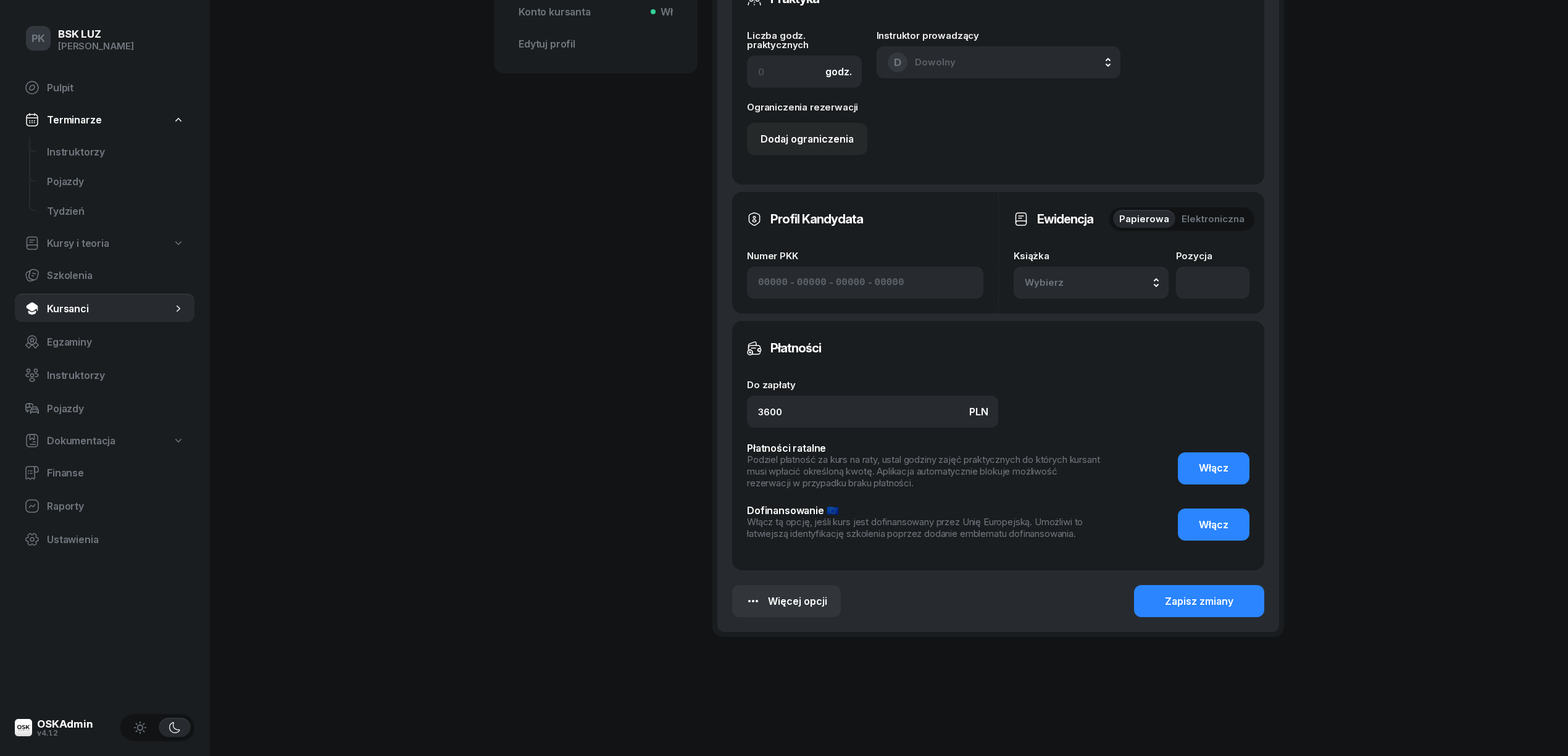
scroll to position [559, 0]
drag, startPoint x: 762, startPoint y: 413, endPoint x: 613, endPoint y: 413, distance: 149.0
click at [613, 413] on div "PIESZCZEK KAROL Kursant Dodaj etykiety... OL-brak, kursant Śliwy 539 195 032 PI…" at bounding box center [889, 85] width 790 height 1175
type input "0"
click at [1218, 600] on div "Zapisz zmiany" at bounding box center [1199, 600] width 69 height 12
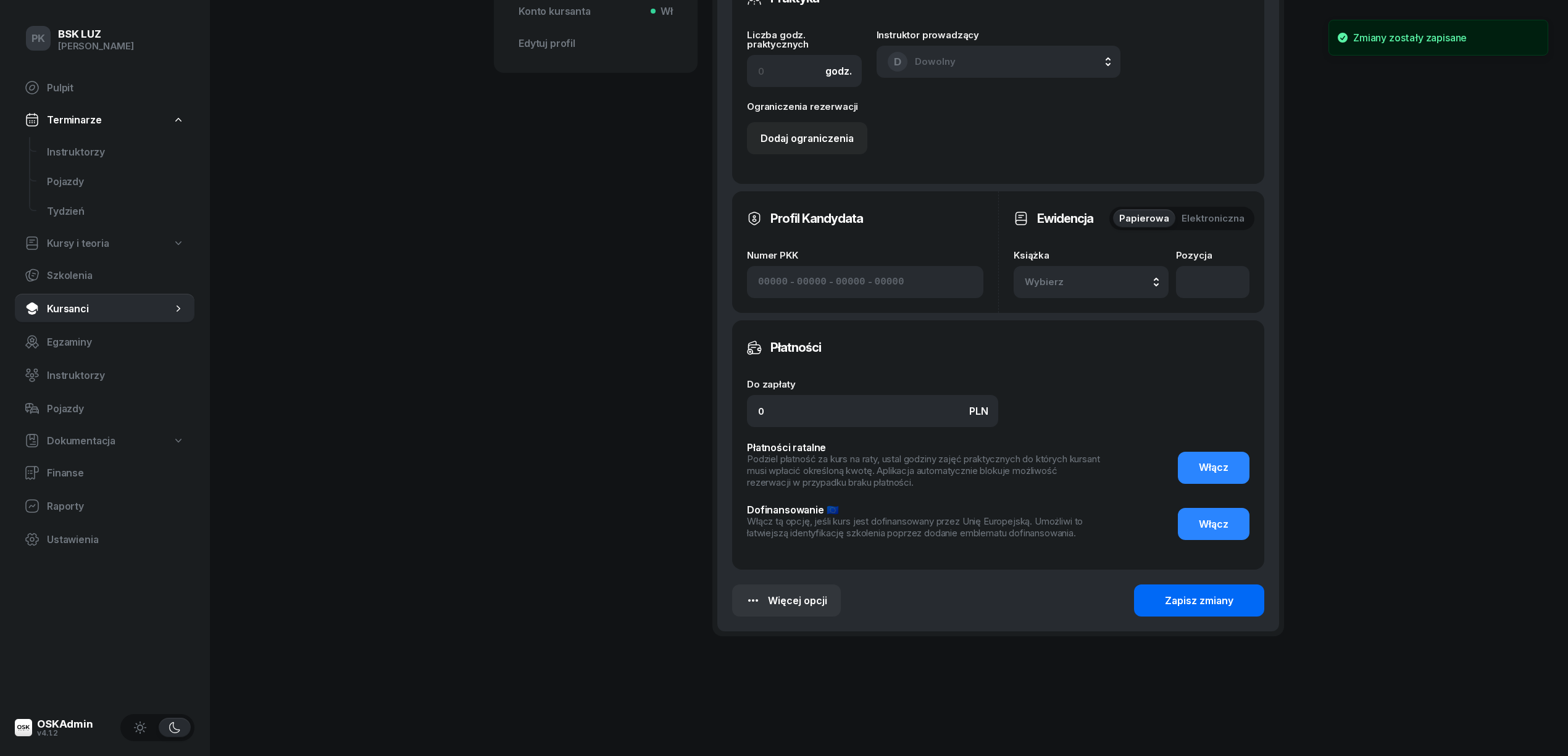
scroll to position [0, 0]
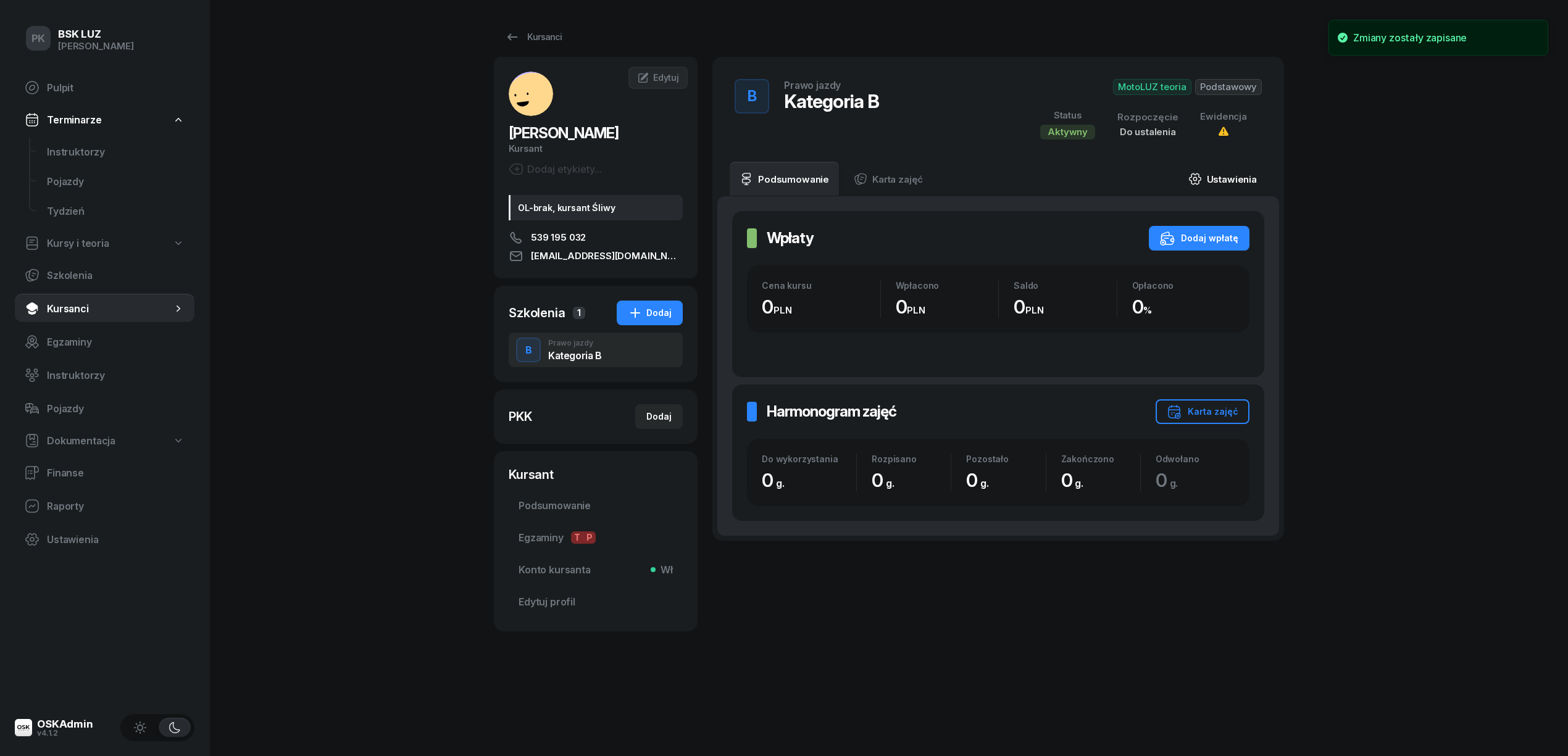
click at [1233, 174] on link "Ustawienia" at bounding box center [1222, 179] width 88 height 35
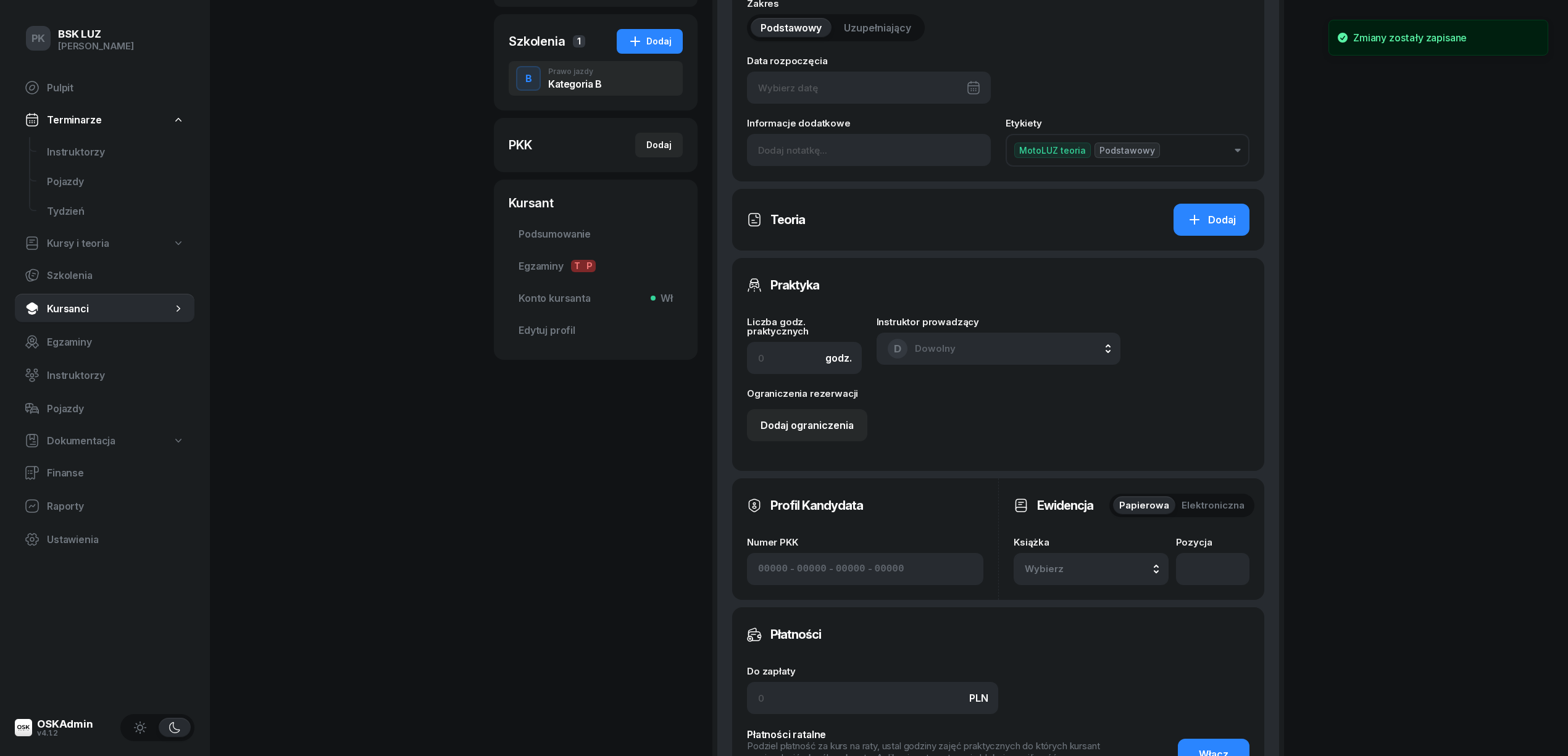
scroll to position [329, 0]
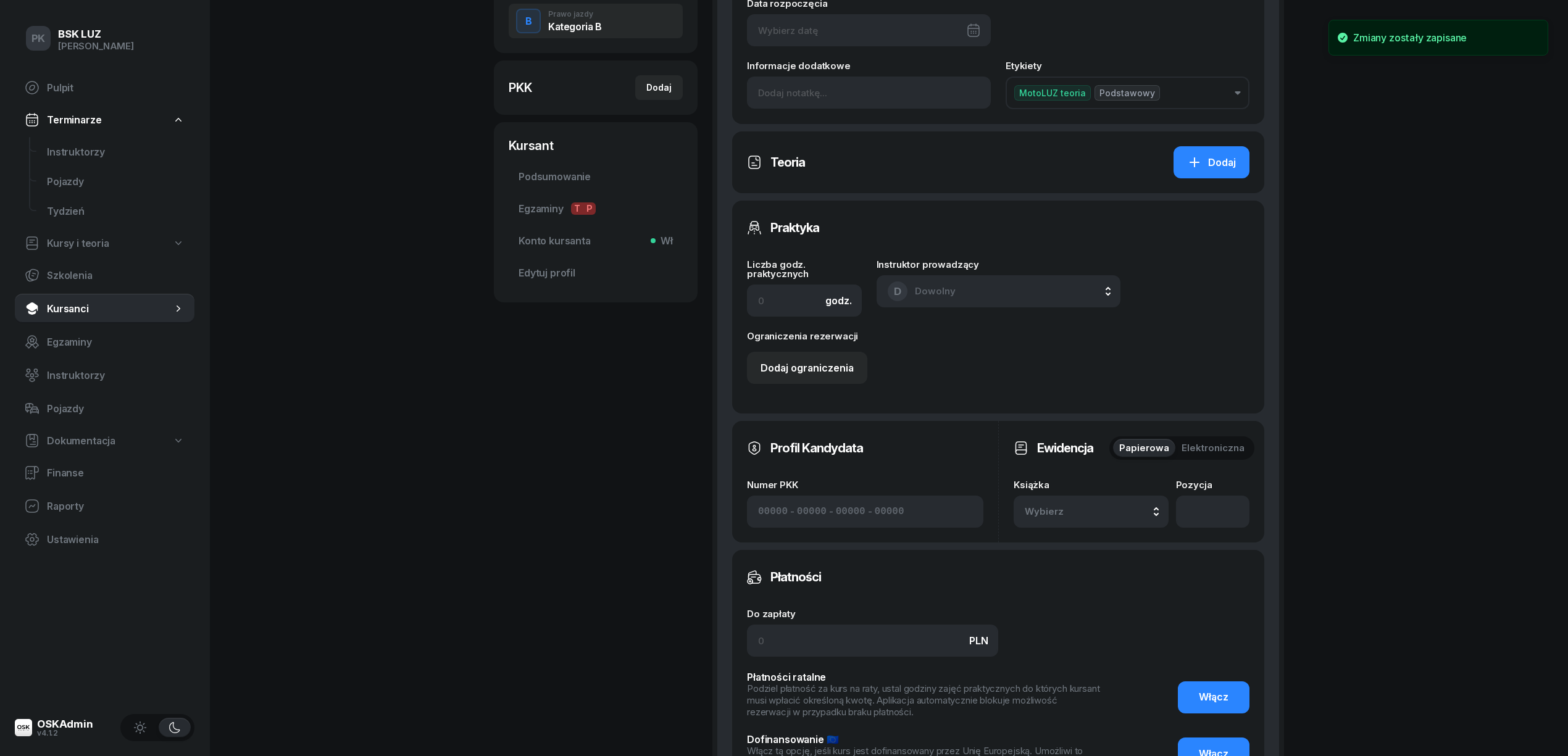
click at [1134, 504] on button "Wybierz" at bounding box center [1091, 512] width 155 height 32
click at [1114, 425] on div "2/2025 Manualna Domyślna" at bounding box center [1104, 419] width 146 height 20
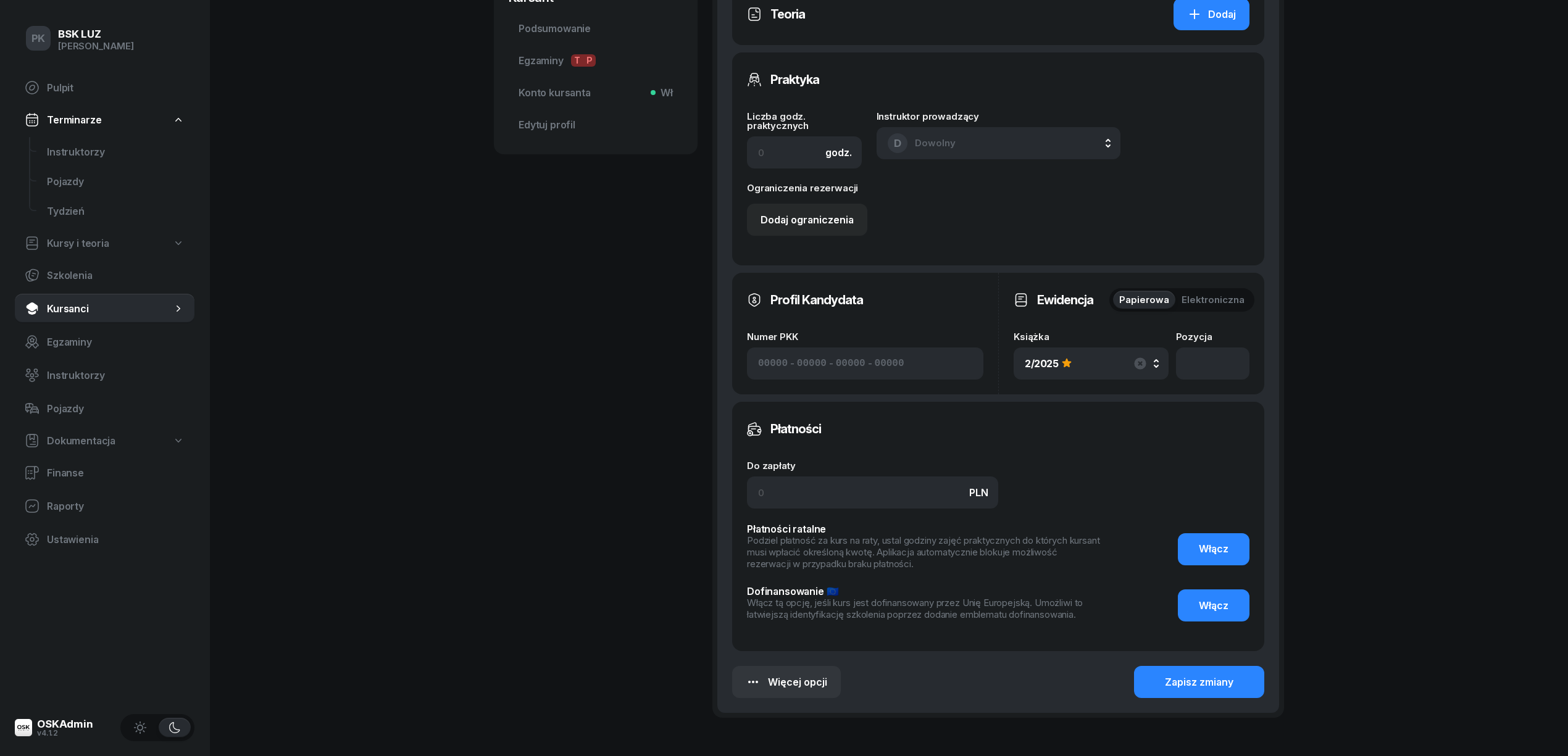
scroll to position [559, 0]
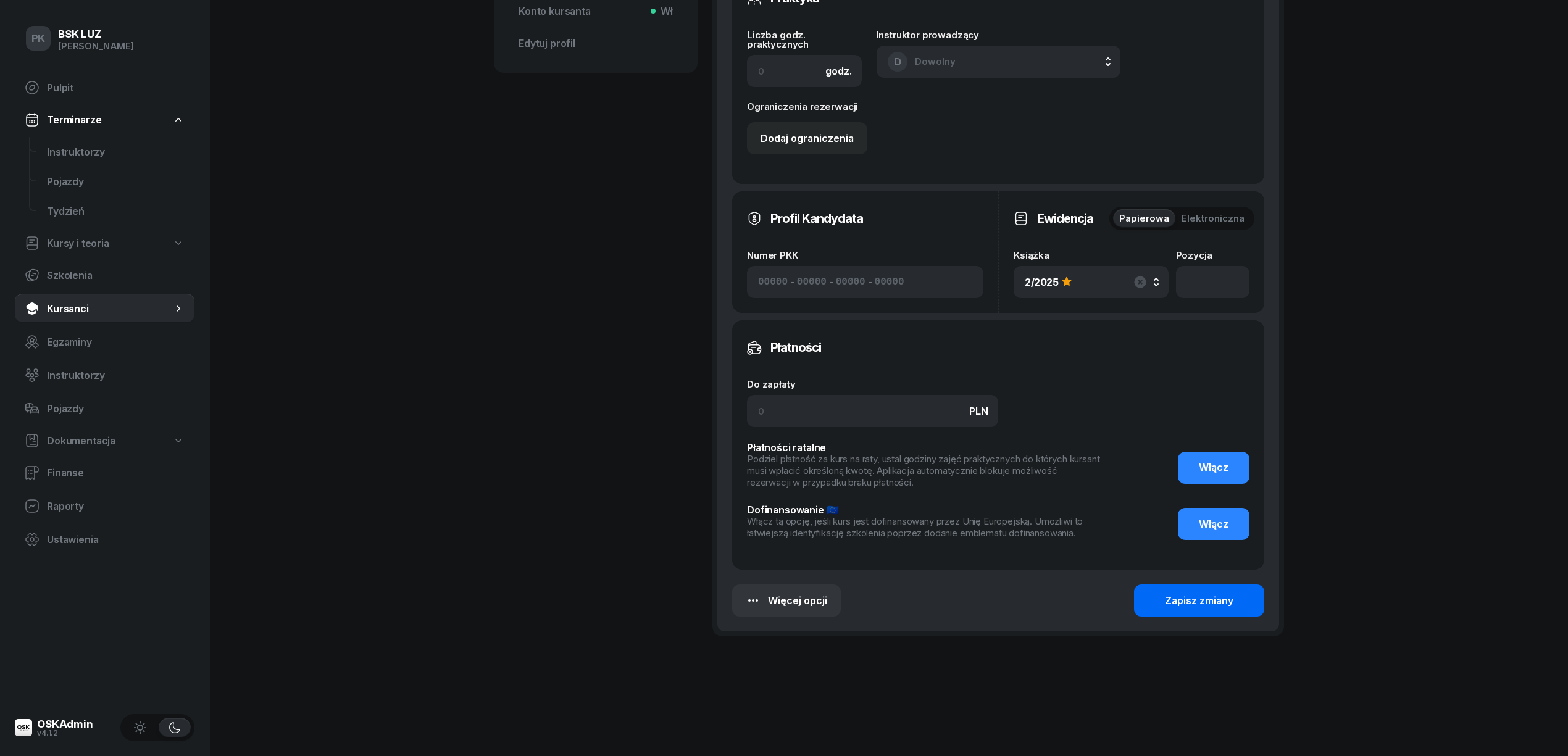
click at [1224, 607] on button "Zapisz zmiany" at bounding box center [1200, 600] width 131 height 32
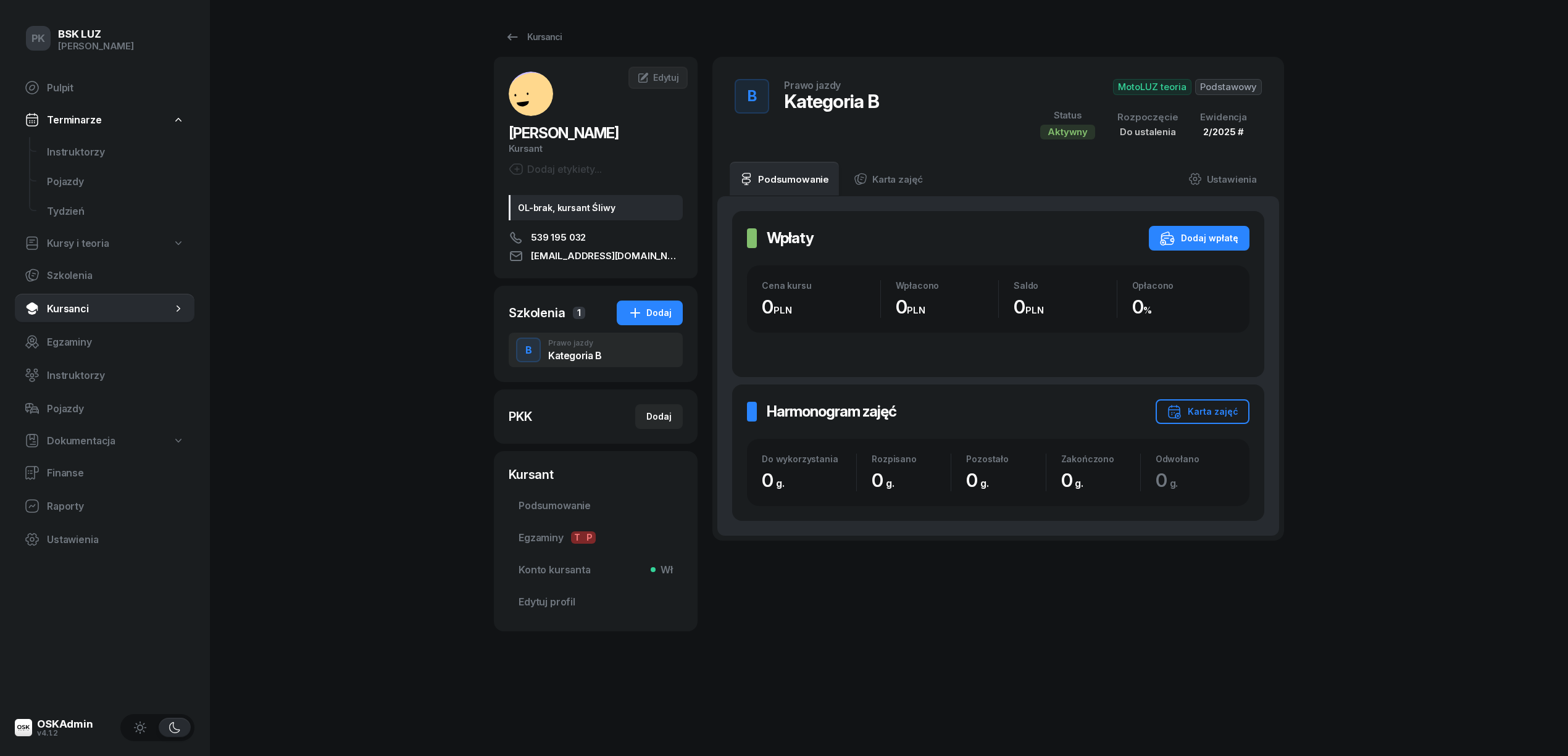
click at [1242, 90] on span "Podstawowy" at bounding box center [1228, 87] width 67 height 16
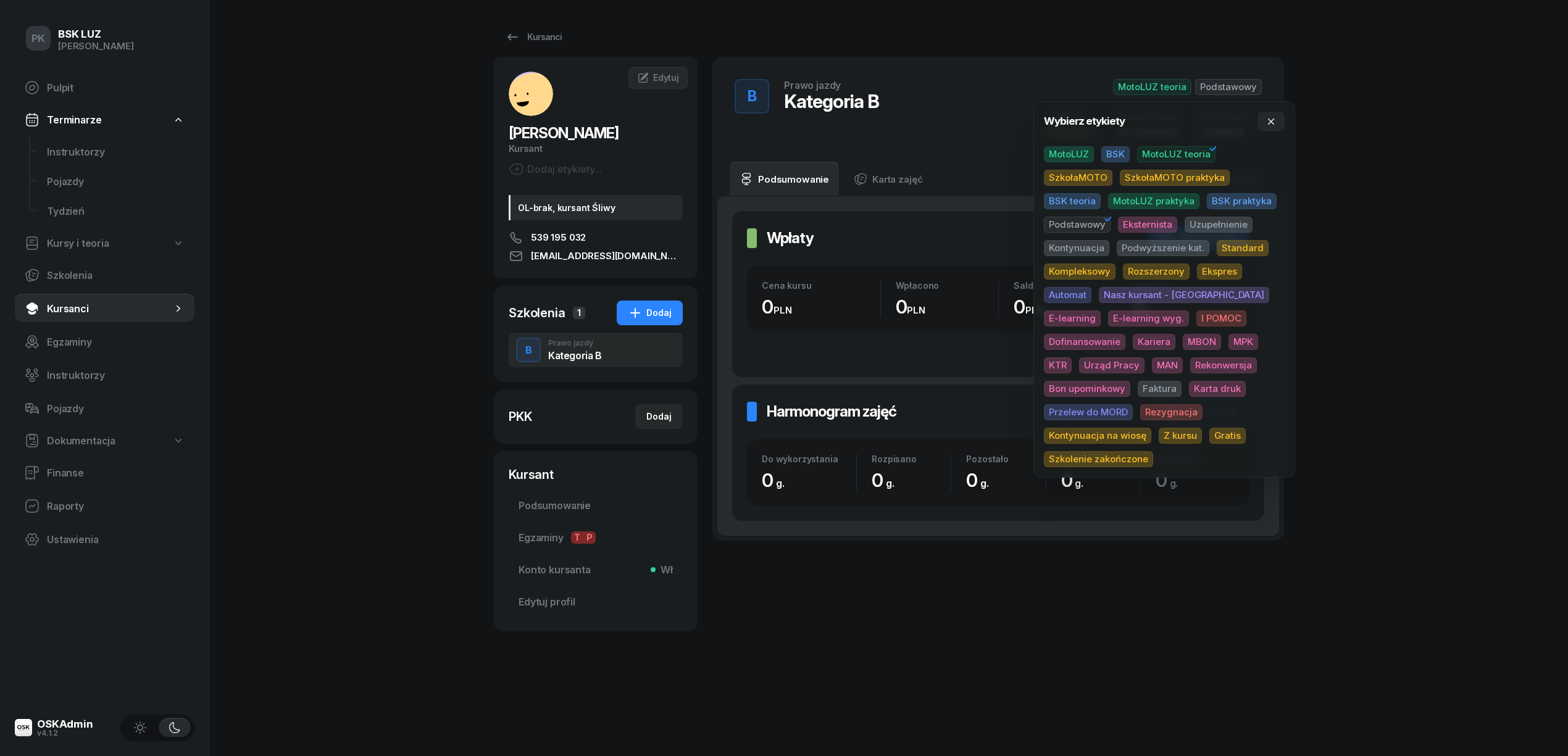
click at [1075, 222] on span "Podstawowy" at bounding box center [1077, 225] width 67 height 16
click at [1319, 171] on div "PK BSK LUZ Piotr Klimek Pulpit Terminarze Instruktorzy Pojazdy Tydzień Kursy i …" at bounding box center [784, 378] width 1568 height 756
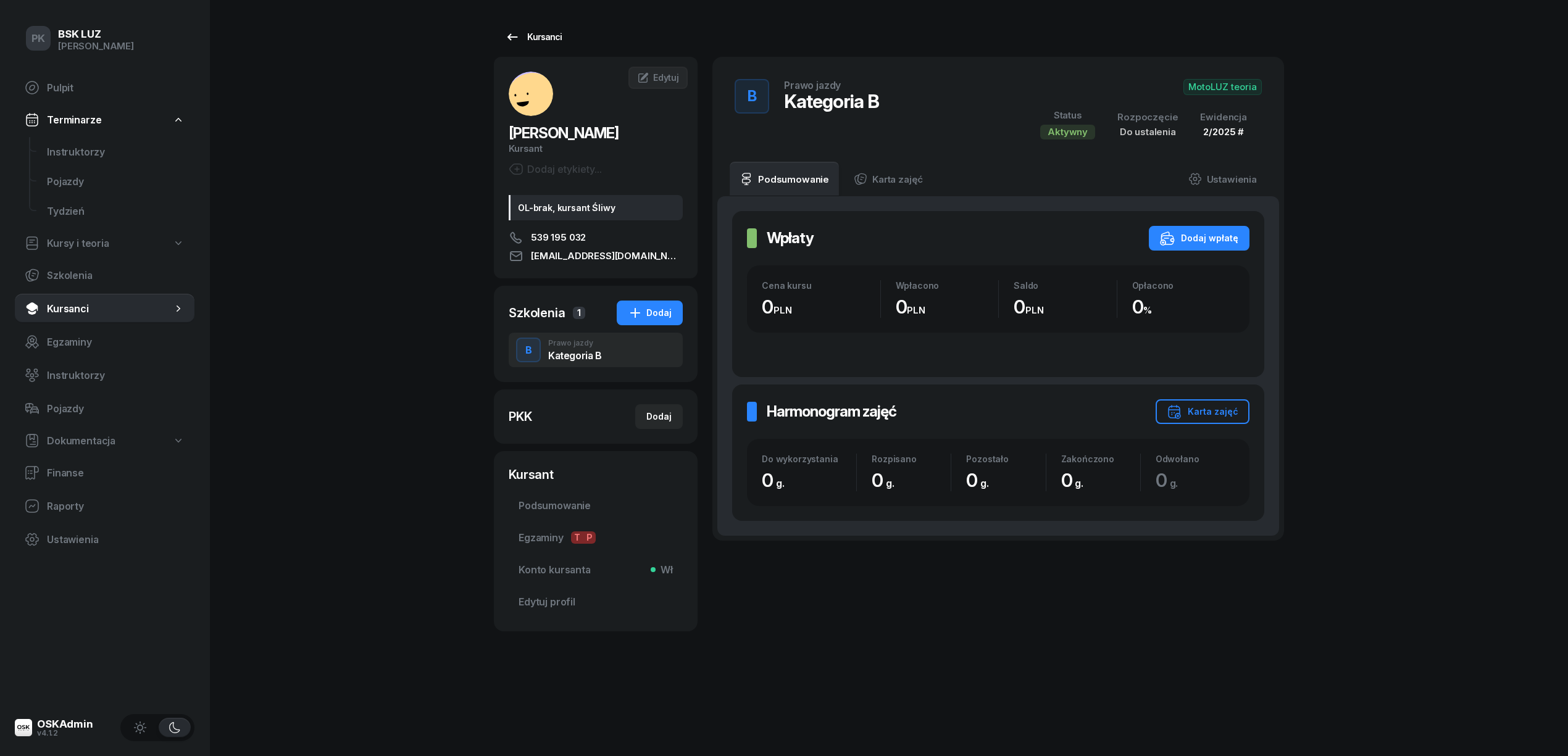
click at [530, 31] on div "Kursanci" at bounding box center [533, 37] width 56 height 15
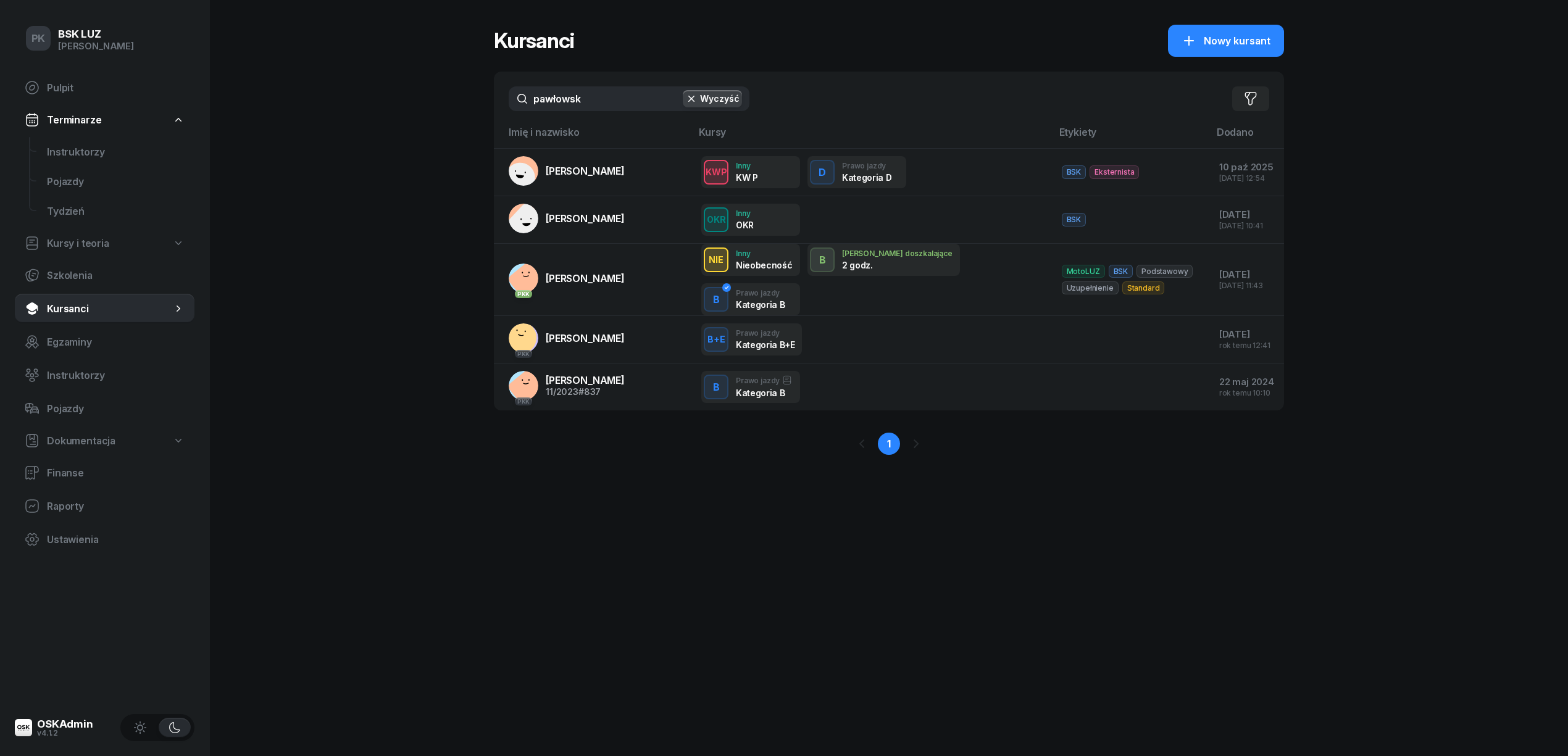
drag, startPoint x: 585, startPoint y: 97, endPoint x: 427, endPoint y: 112, distance: 158.7
click at [427, 112] on div "PK BSK LUZ Piotr Klimek Pulpit Terminarze Instruktorzy Pojazdy Tydzień Kursy i …" at bounding box center [784, 378] width 1568 height 756
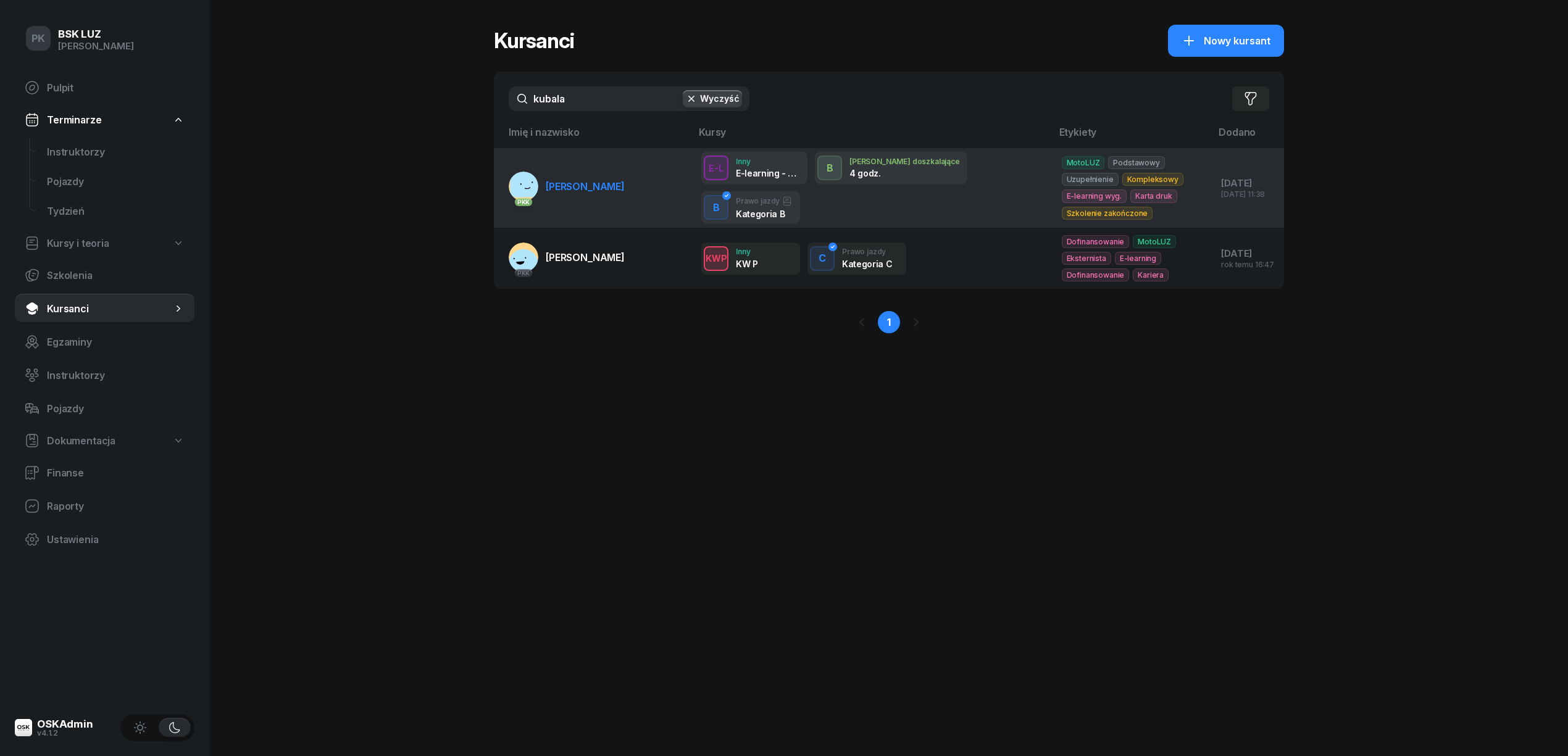
type input "kubala"
click at [566, 196] on link "PKK KUBALA JAGNA" at bounding box center [567, 186] width 116 height 30
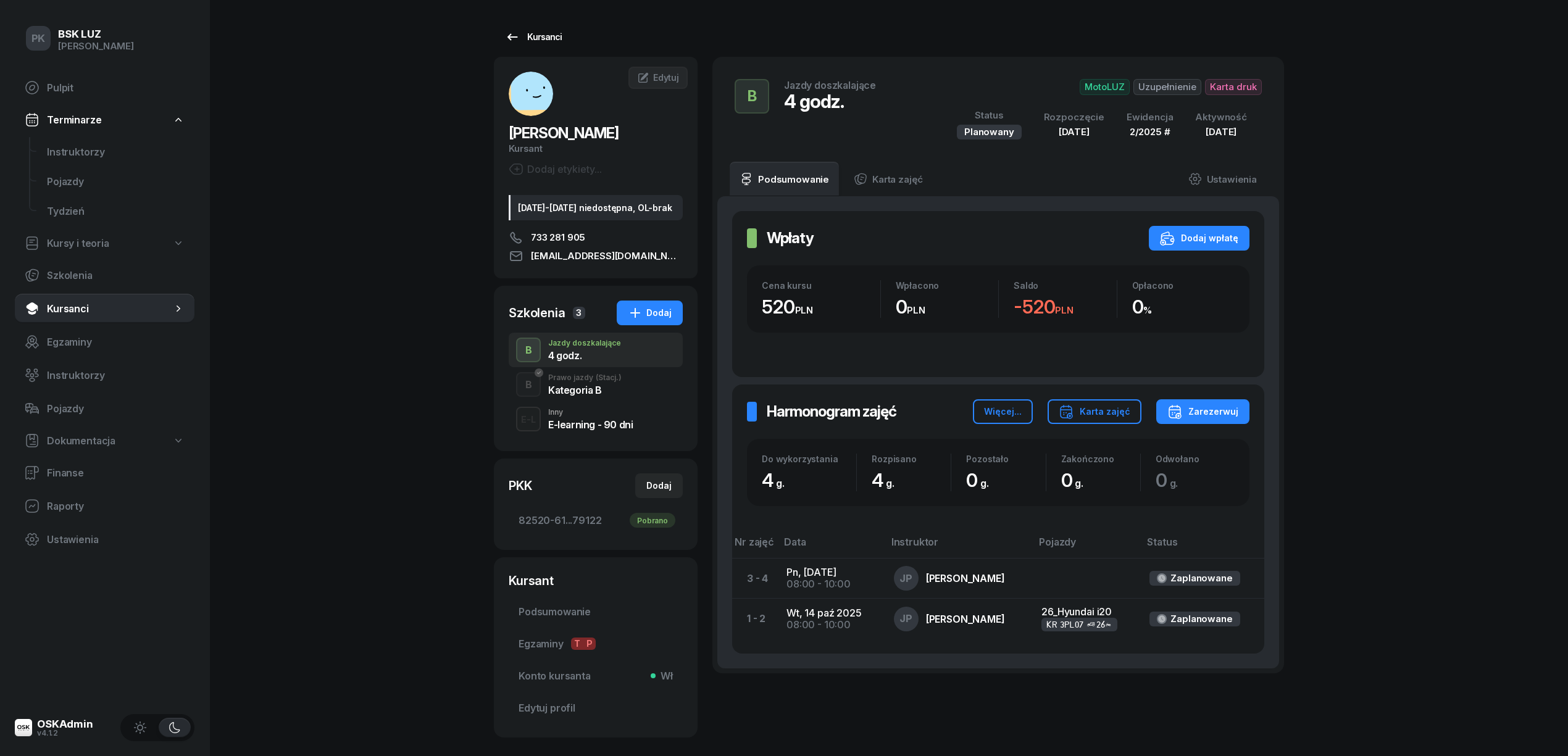
click at [559, 38] on link "Kursanci" at bounding box center [534, 37] width 79 height 25
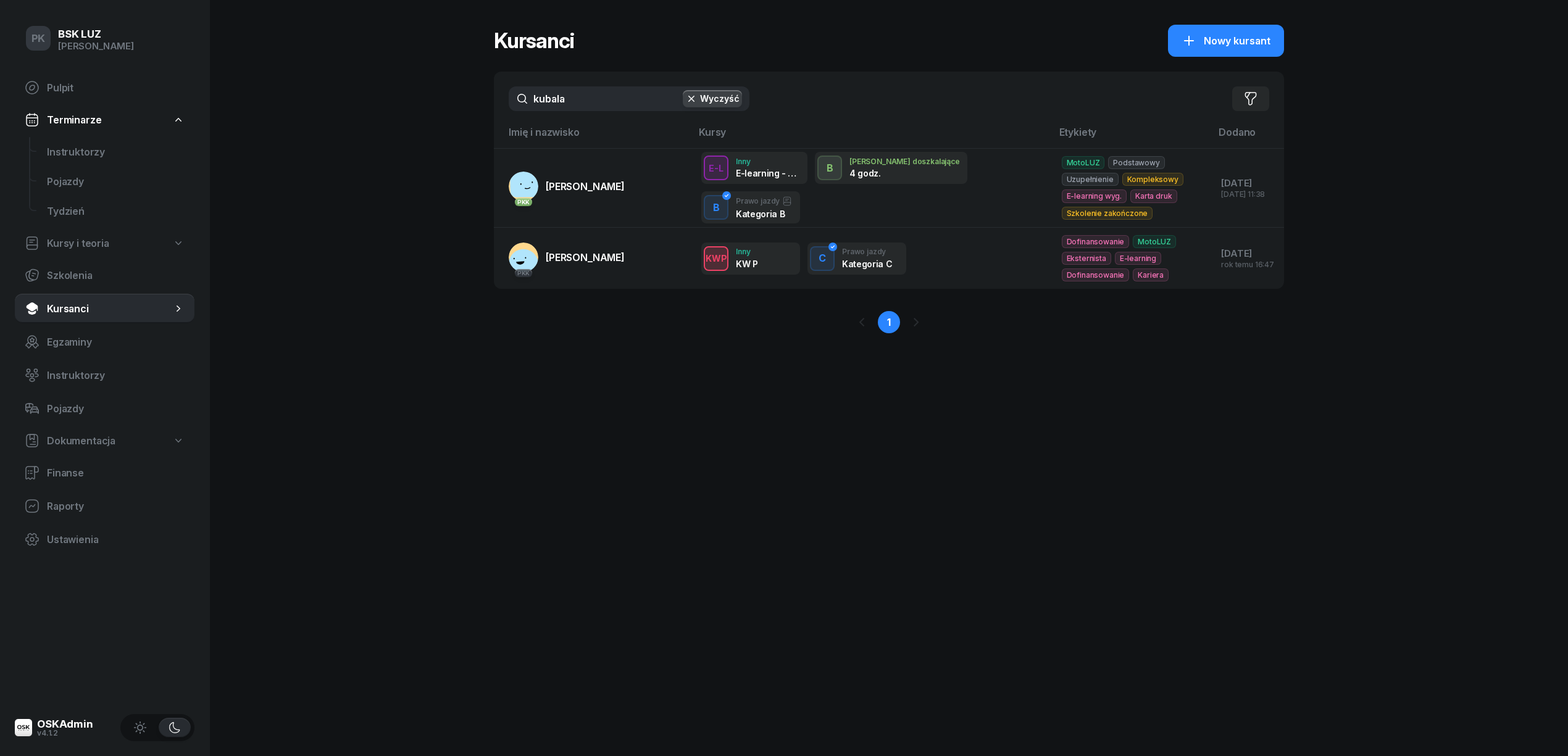
drag, startPoint x: 559, startPoint y: 99, endPoint x: 410, endPoint y: 110, distance: 149.4
click at [410, 110] on div "PK BSK LUZ Piotr Klimek Pulpit Terminarze Instruktorzy Pojazdy Tydzień Kursy i …" at bounding box center [784, 378] width 1568 height 756
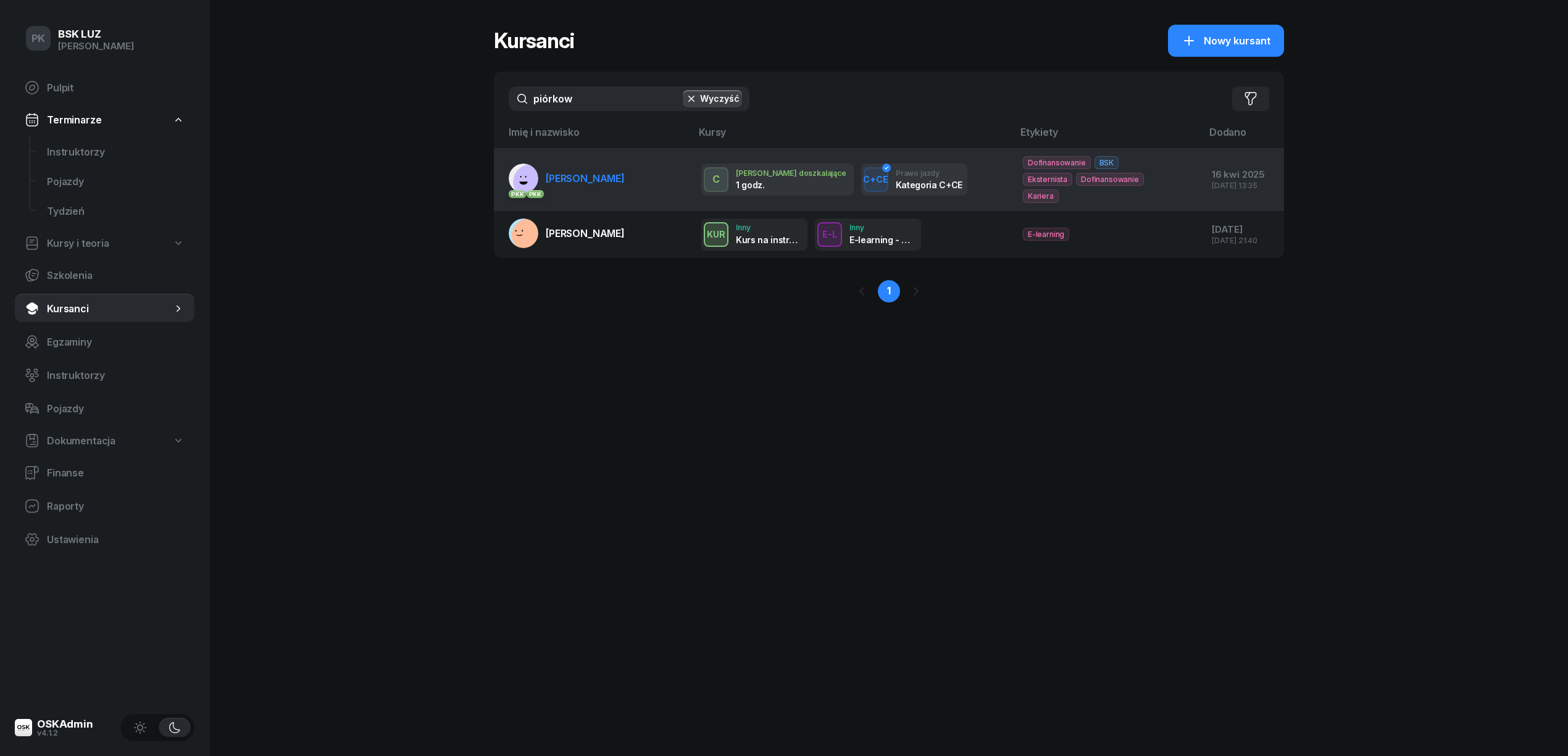
type input "piórkow"
click at [567, 178] on link "PKK PKK PIÓRKOWSKA MARTYNA" at bounding box center [567, 178] width 116 height 30
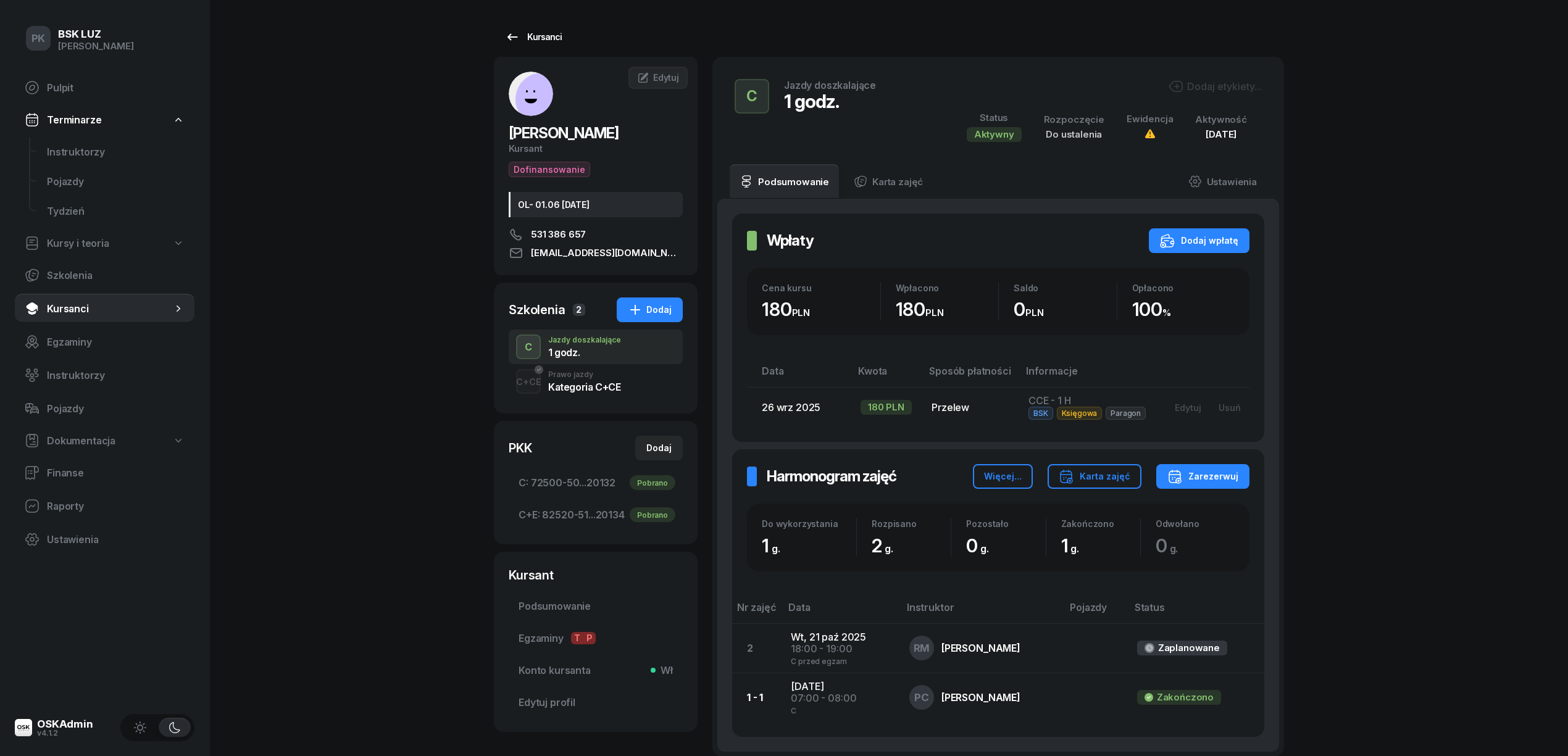
click at [539, 33] on div "Kursanci" at bounding box center [533, 37] width 56 height 15
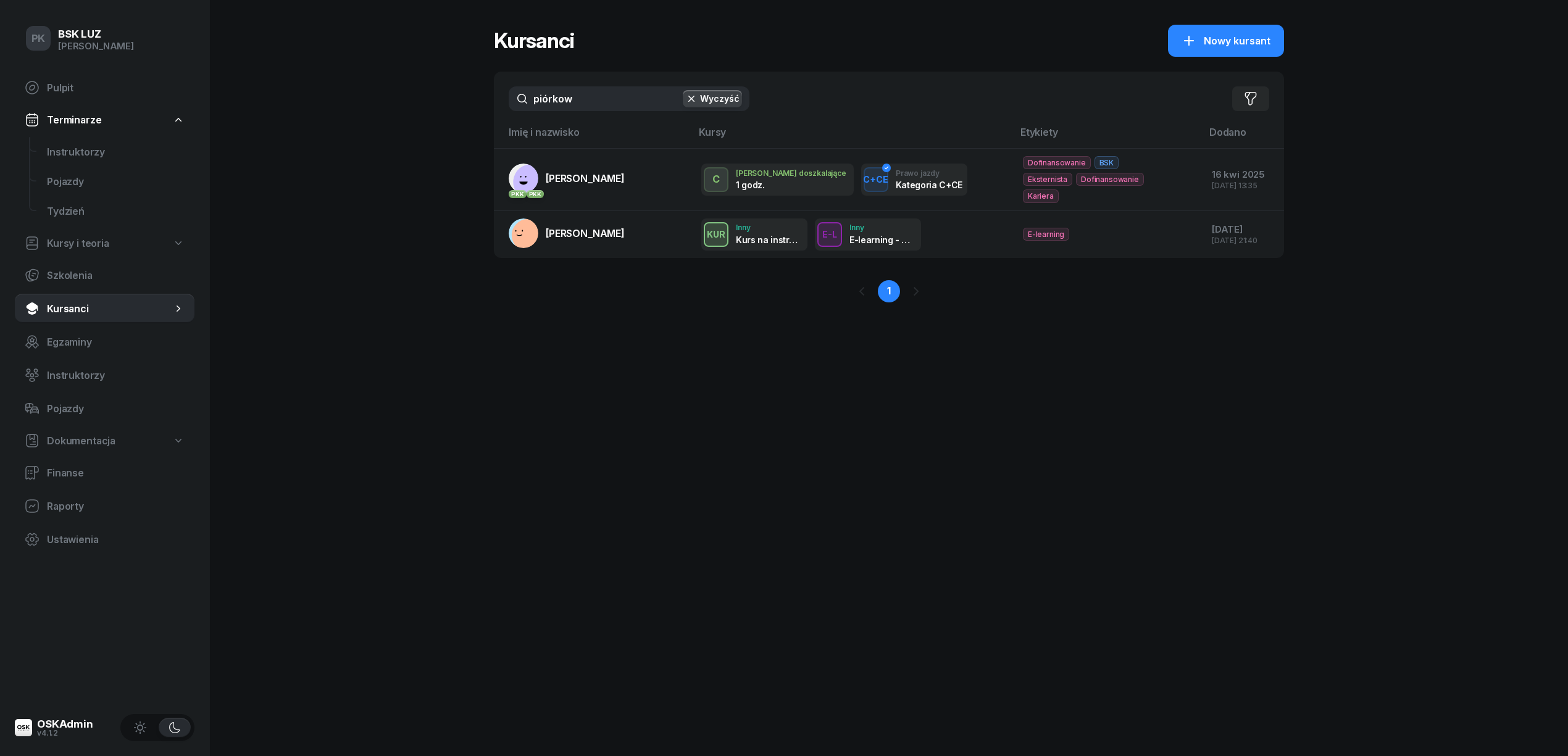
drag, startPoint x: 576, startPoint y: 99, endPoint x: 470, endPoint y: 102, distance: 106.0
click at [470, 102] on div "PK BSK LUZ Piotr Klimek Pulpit Terminarze Instruktorzy Pojazdy Tydzień Kursy i …" at bounding box center [784, 378] width 1568 height 756
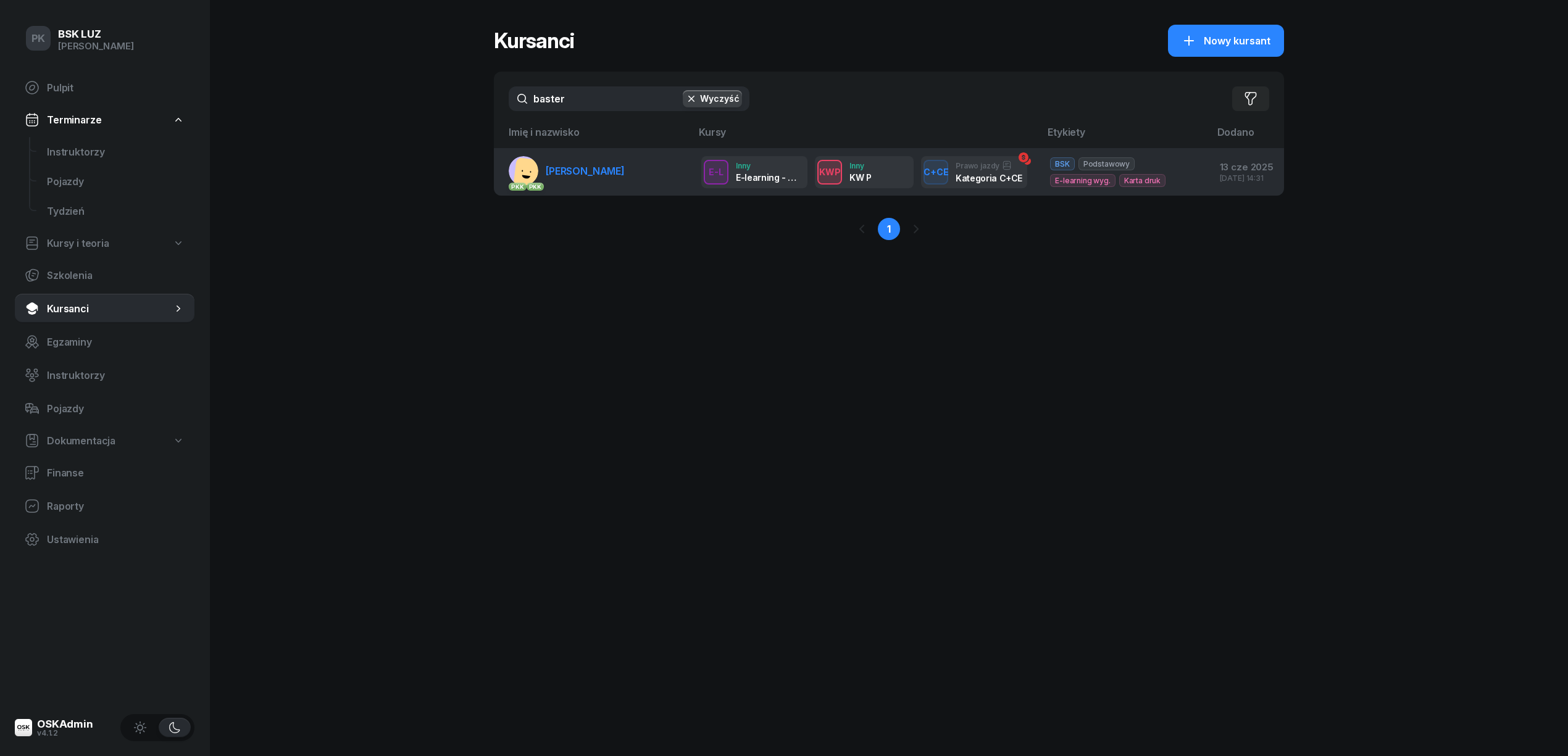
type input "baster"
click at [574, 177] on span "BASTER KAMIL" at bounding box center [585, 170] width 79 height 12
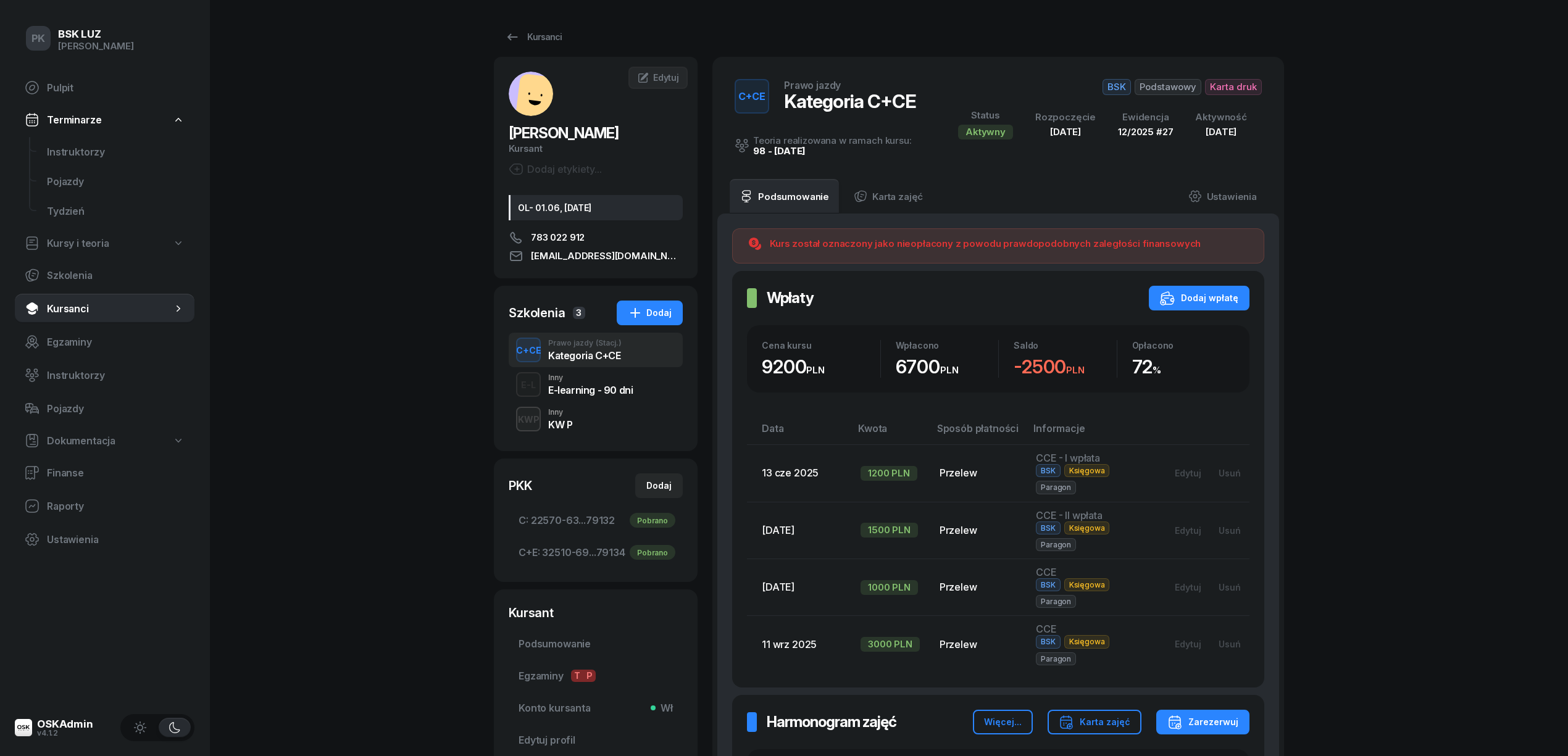
click at [584, 422] on div "KWP Inny KW P" at bounding box center [596, 418] width 174 height 35
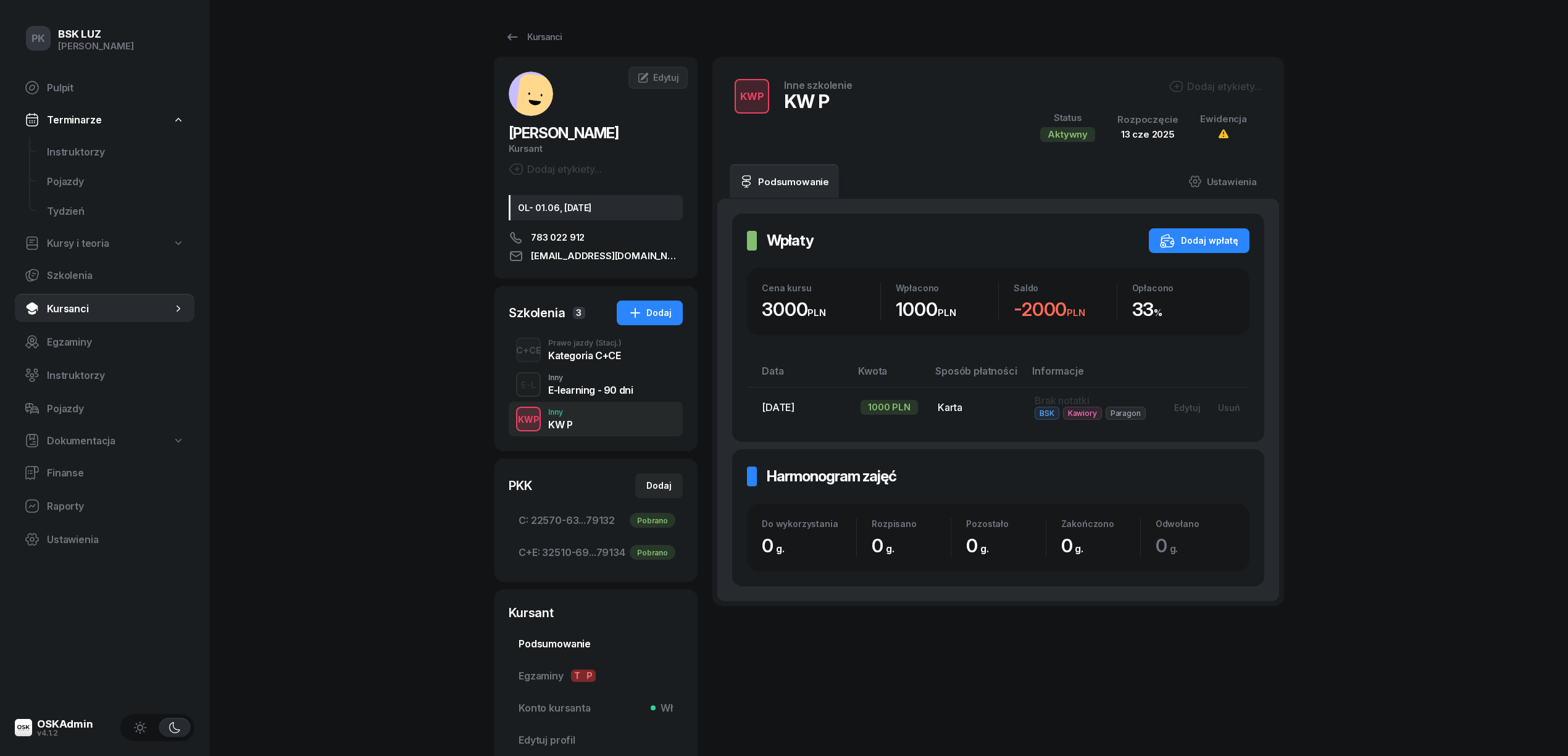
click at [574, 637] on link "Podsumowanie" at bounding box center [596, 643] width 174 height 30
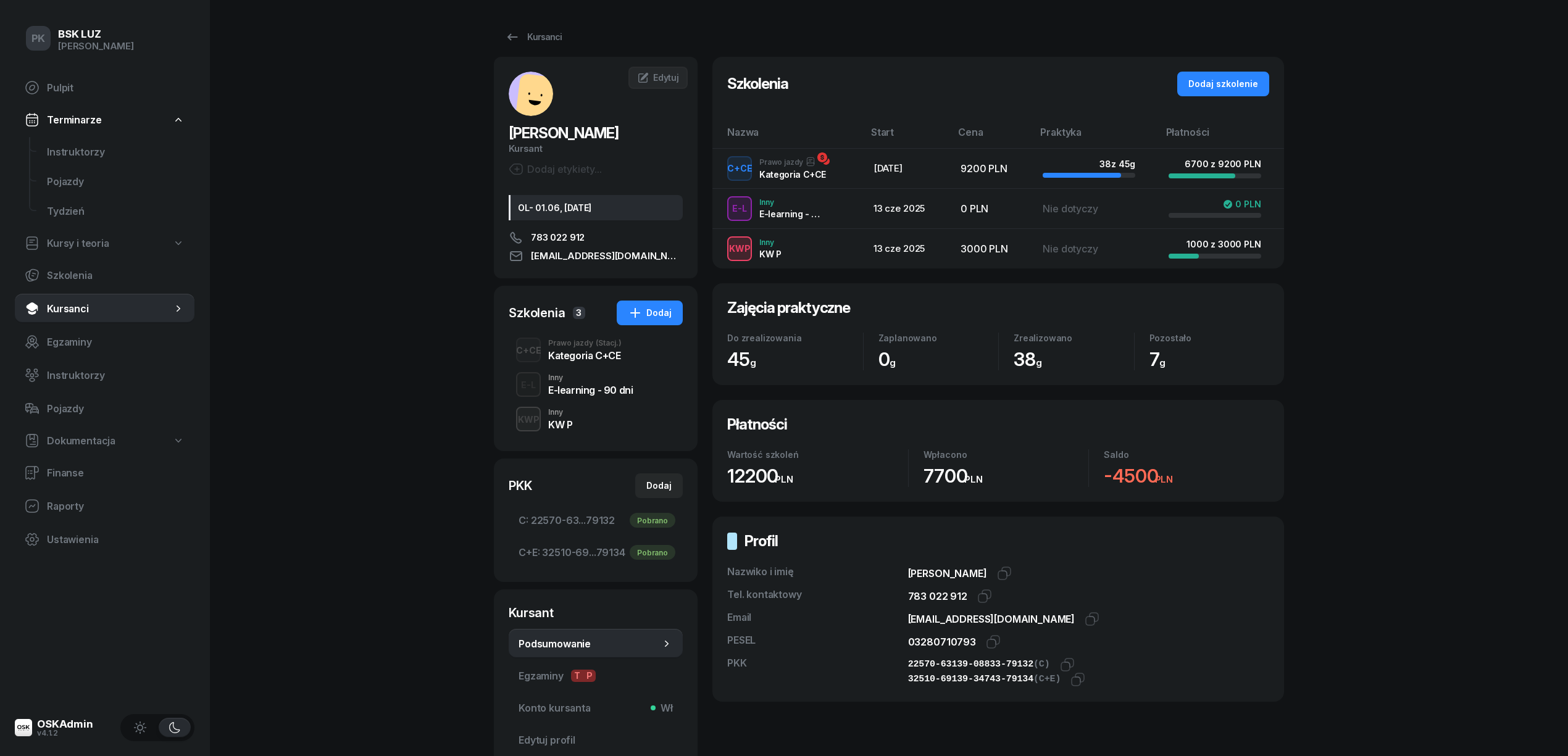
click at [576, 360] on div "Kategoria C+CE" at bounding box center [584, 355] width 73 height 10
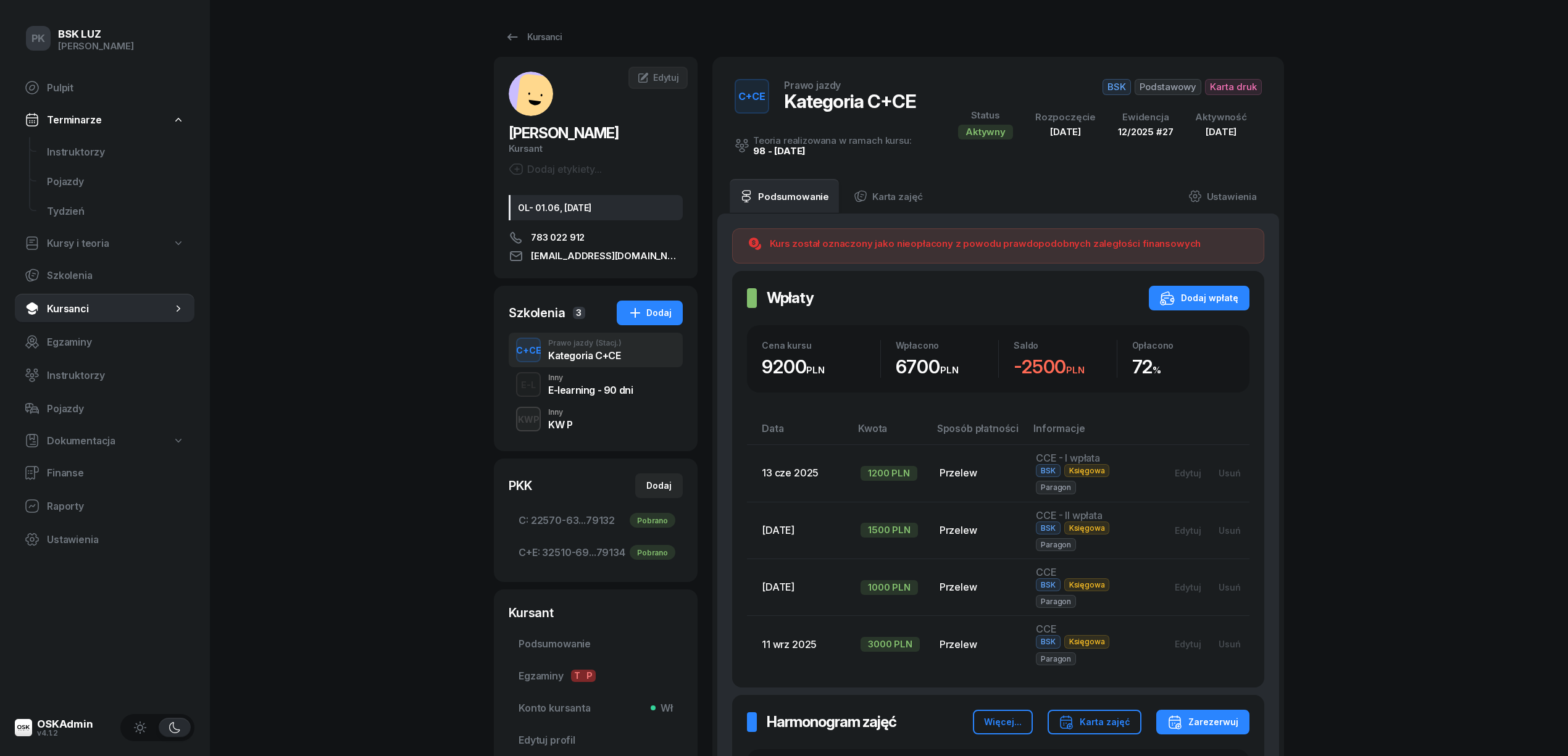
click at [571, 415] on div "Inny" at bounding box center [560, 412] width 24 height 7
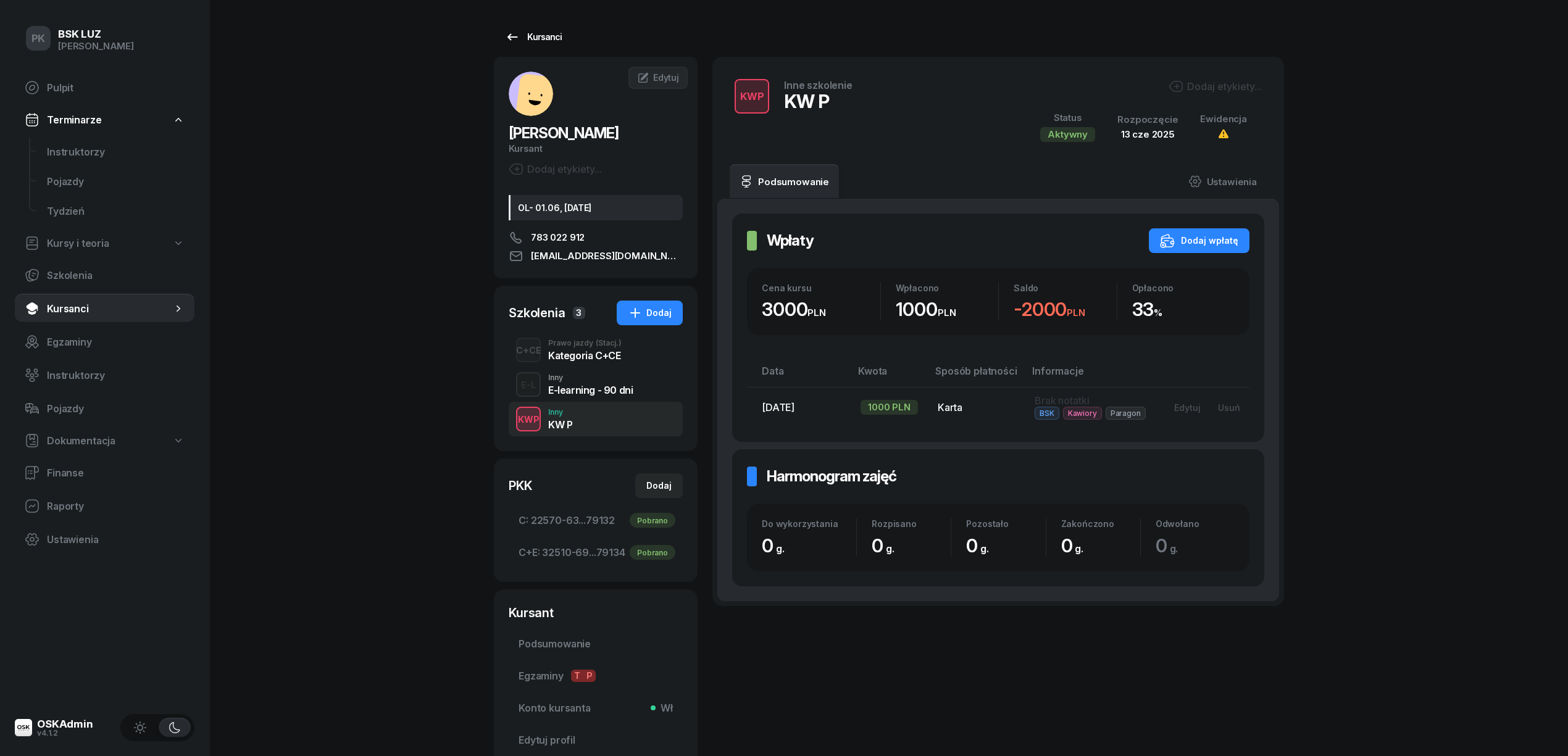
click at [539, 35] on div "Kursanci" at bounding box center [533, 37] width 56 height 15
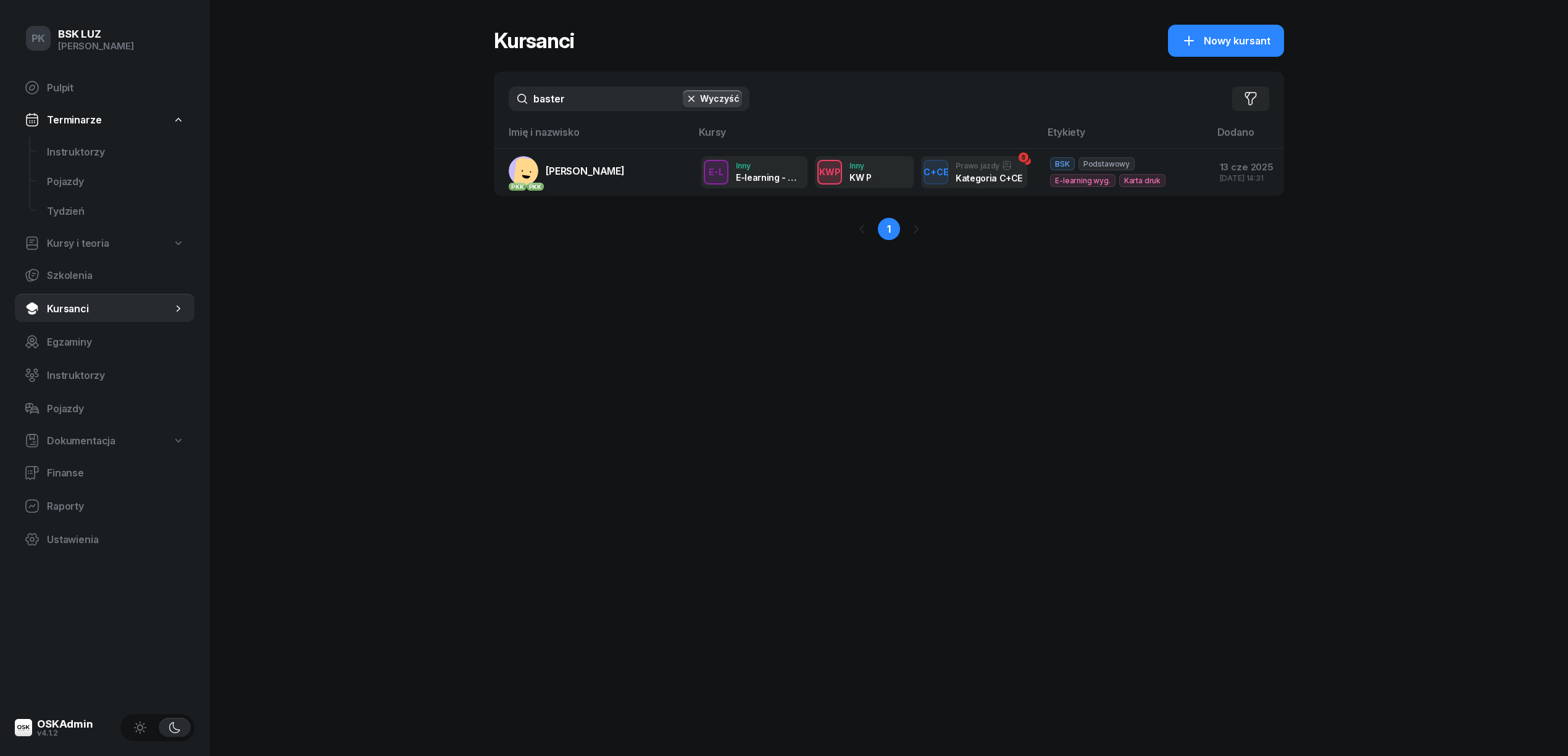
drag, startPoint x: 573, startPoint y: 102, endPoint x: 376, endPoint y: 124, distance: 198.2
click at [376, 124] on div "PK BSK LUZ Piotr Klimek Pulpit Terminarze Instruktorzy Pojazdy Tydzień Kursy i …" at bounding box center [784, 378] width 1568 height 756
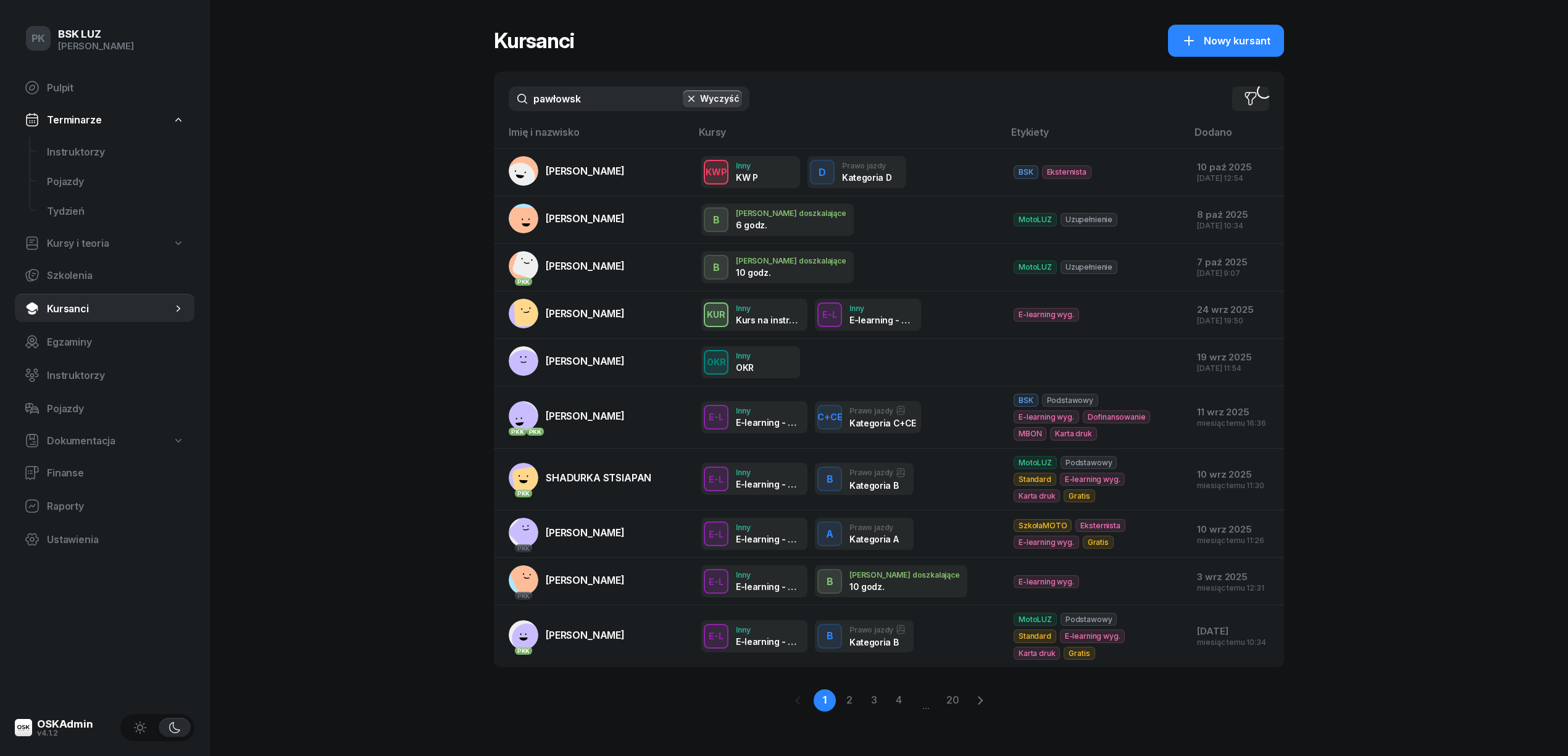
type input "pawłowski"
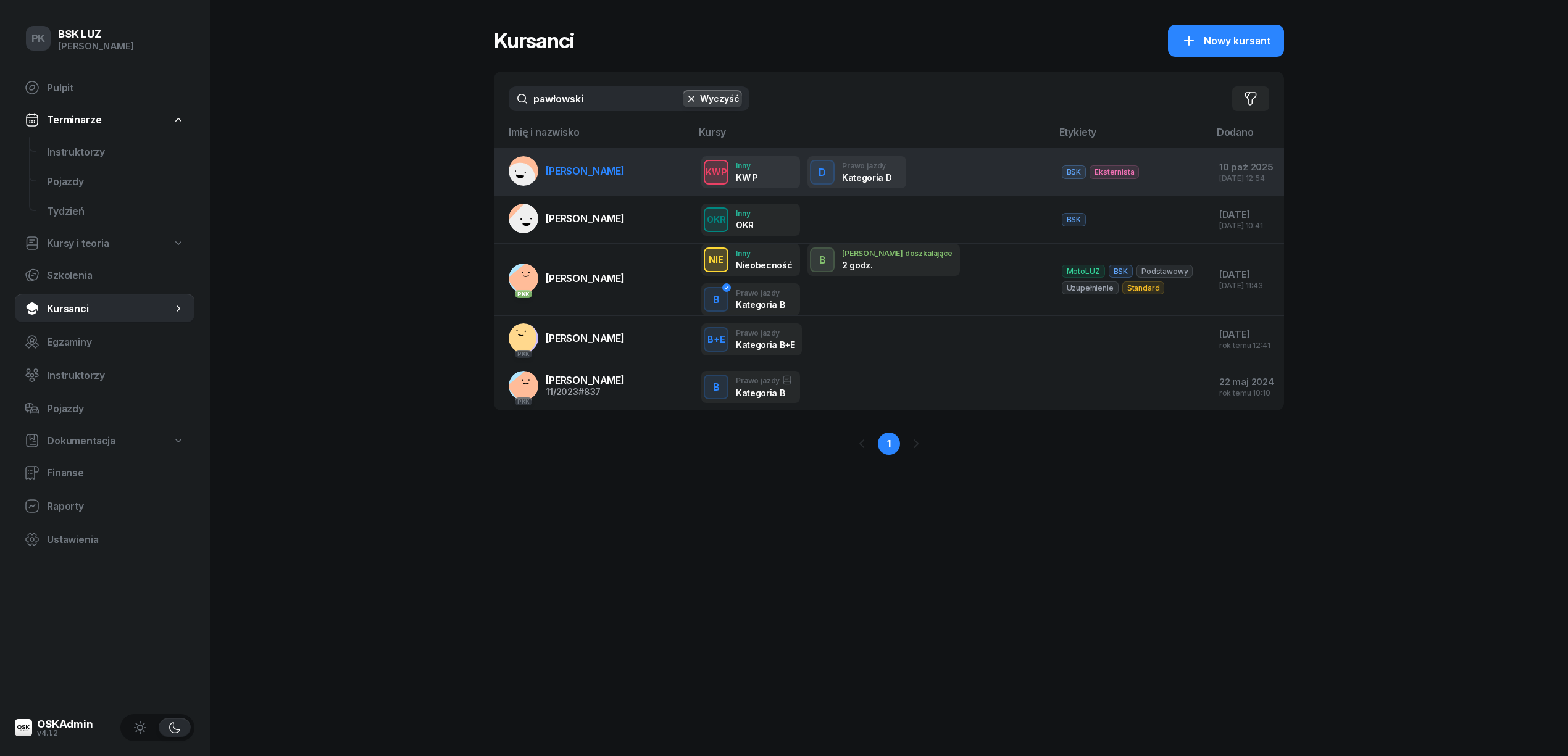
click at [584, 179] on link "PAWŁOWSKI ALEXANDER" at bounding box center [567, 171] width 116 height 30
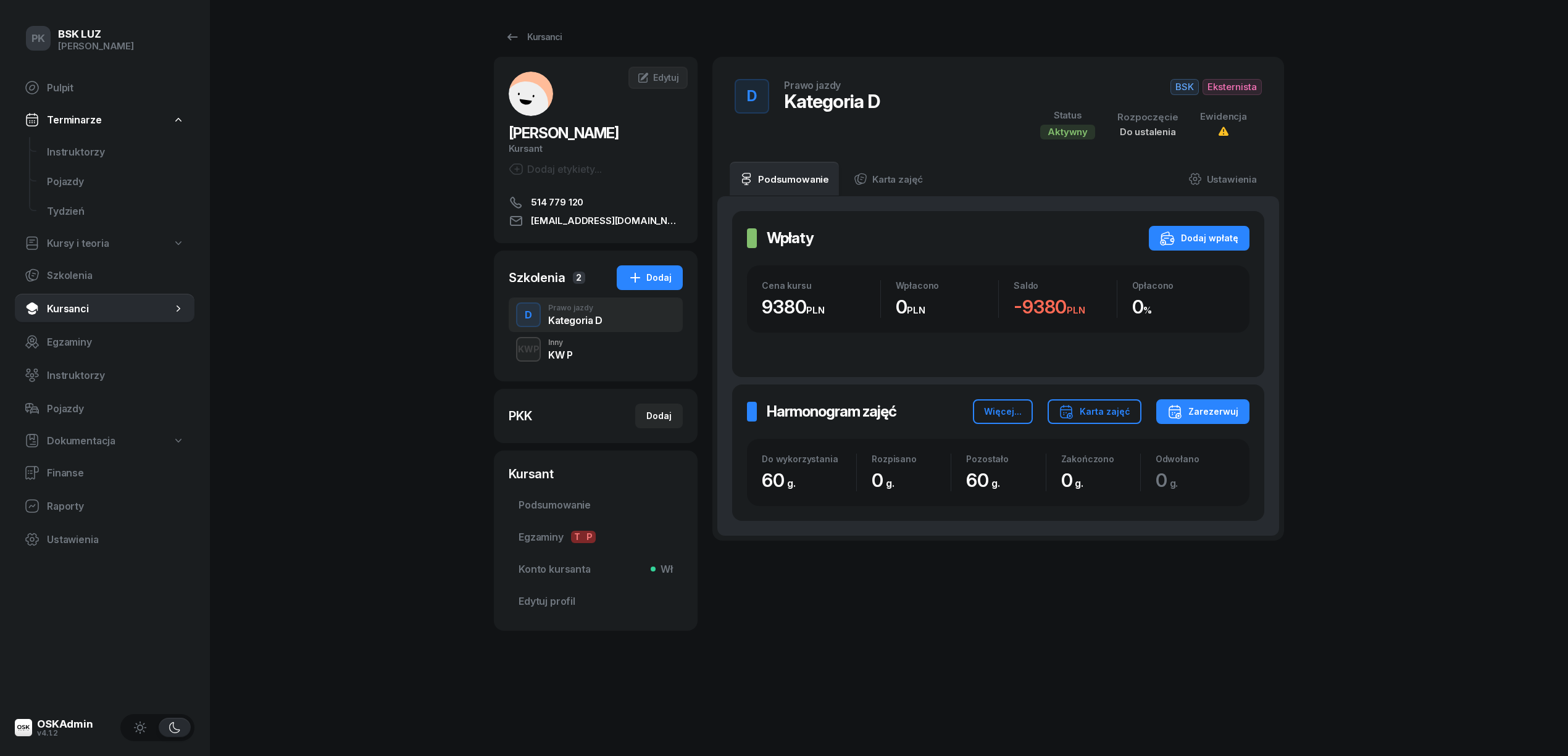
click at [621, 351] on div "KWP Inny KW P" at bounding box center [596, 349] width 174 height 35
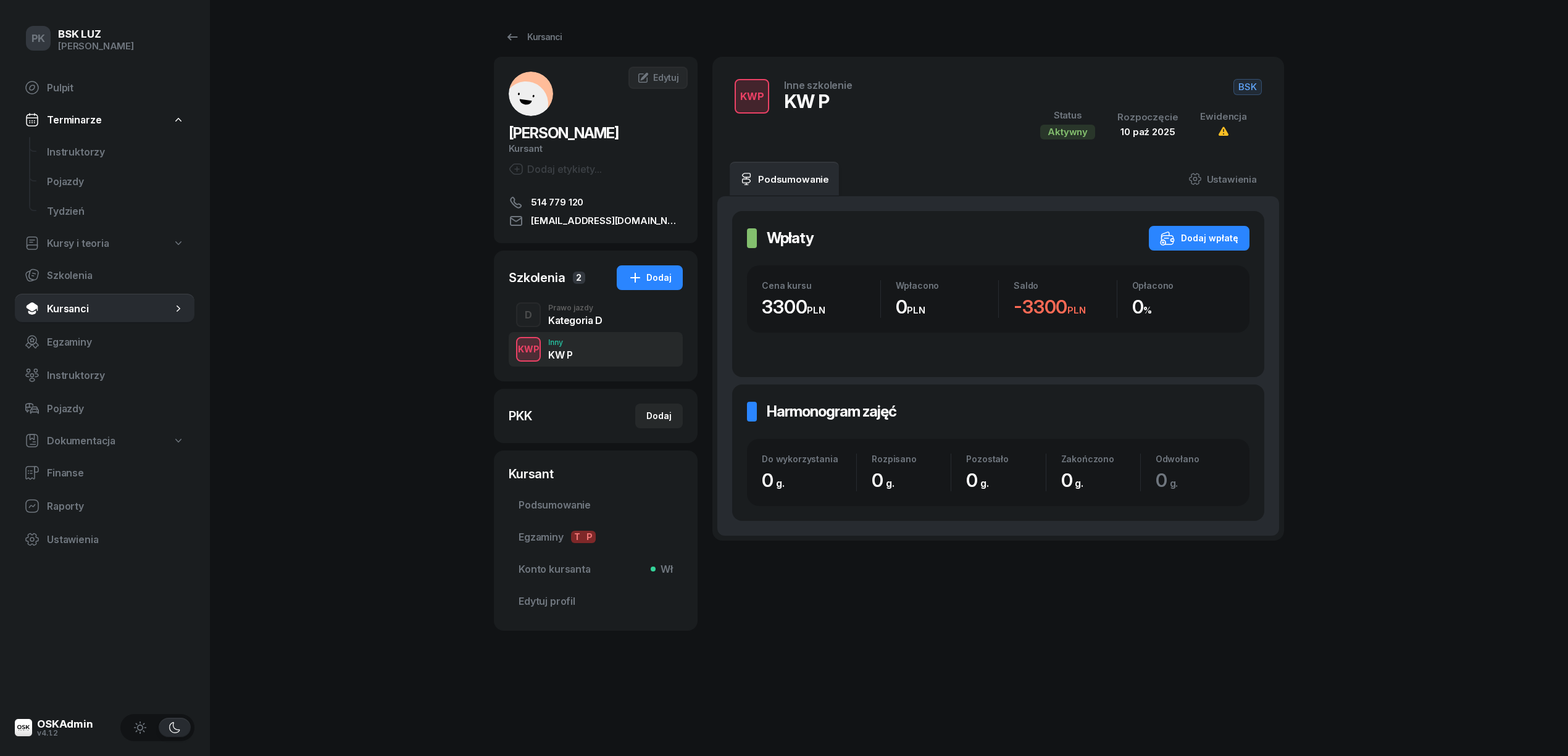
click at [631, 326] on div "D Prawo jazdy Kategoria D" at bounding box center [596, 314] width 174 height 35
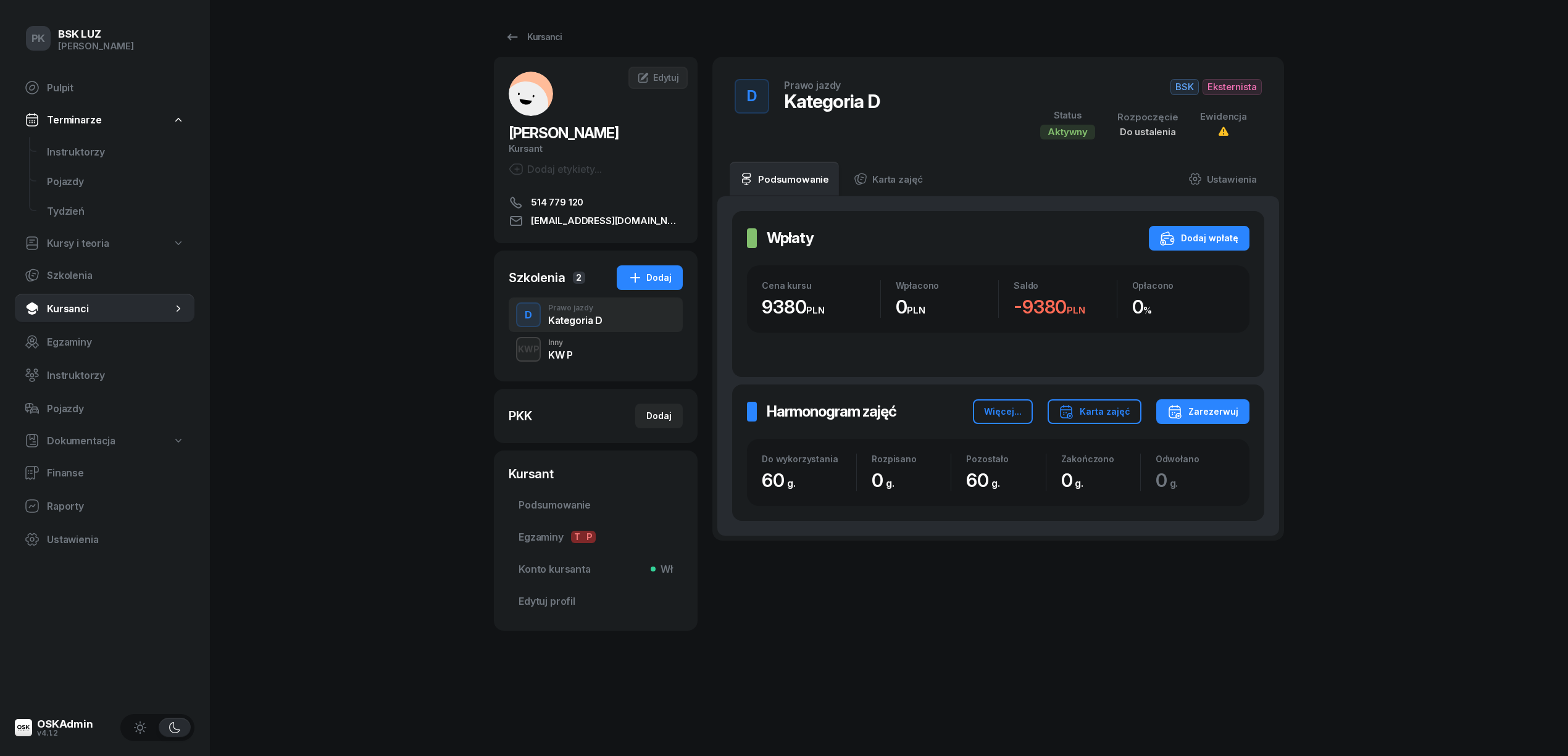
click at [623, 347] on div "KWP Inny KW P" at bounding box center [596, 349] width 174 height 35
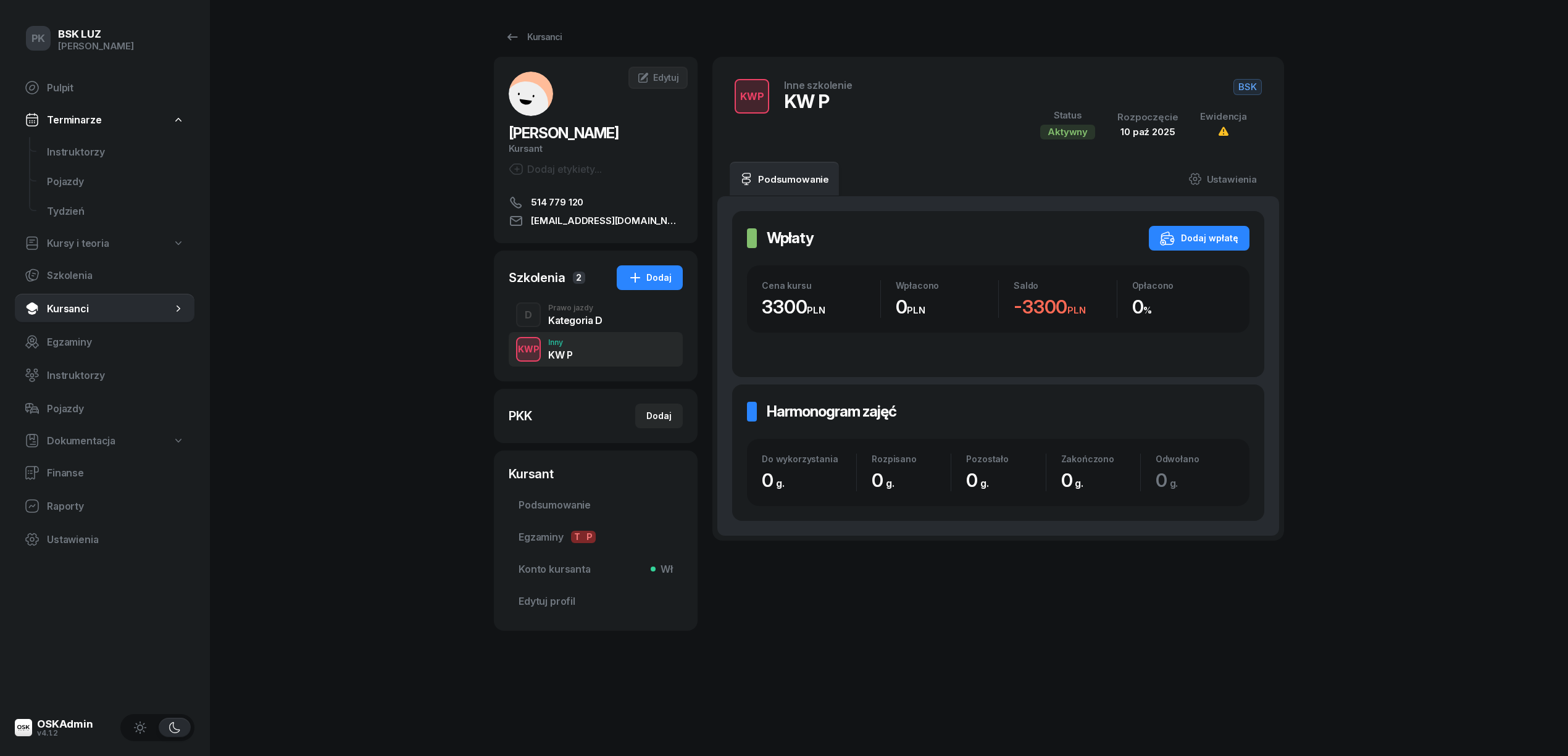
click at [626, 324] on div "D Prawo jazdy Kategoria D" at bounding box center [596, 314] width 174 height 35
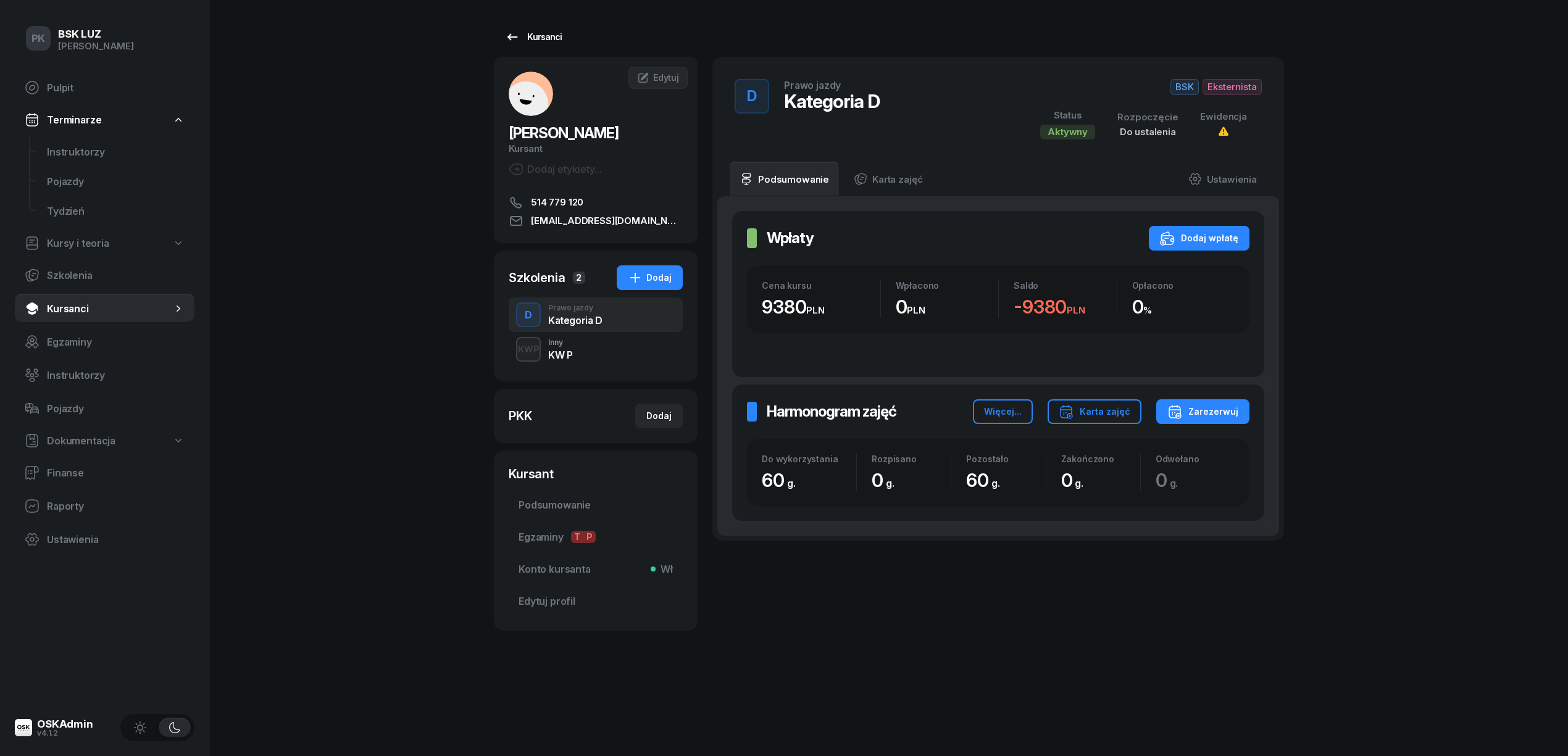
click at [529, 35] on div "Kursanci" at bounding box center [533, 37] width 56 height 15
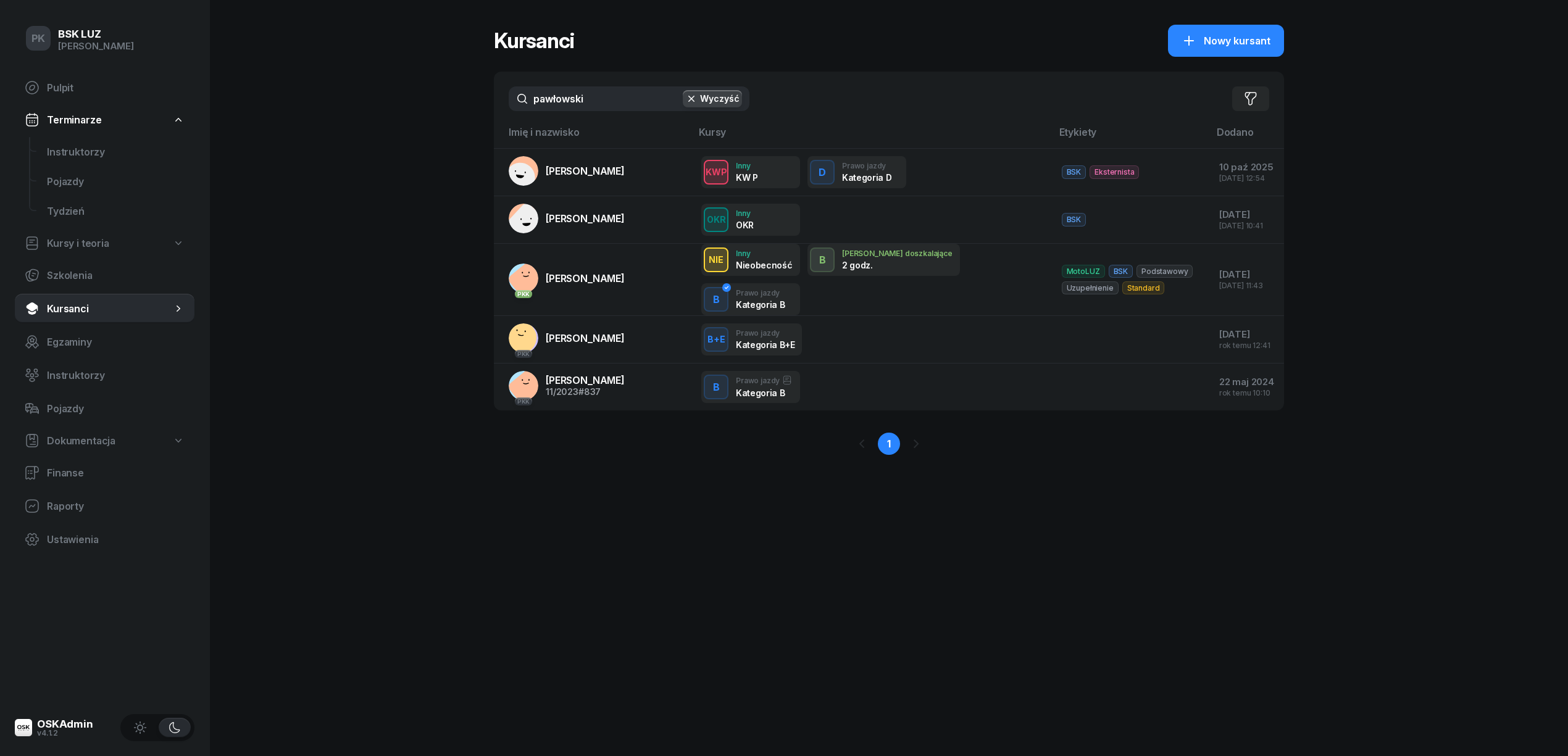
drag, startPoint x: 521, startPoint y: 99, endPoint x: 450, endPoint y: 104, distance: 71.2
click at [450, 104] on div "PK BSK LUZ Piotr Klimek Pulpit Terminarze Instruktorzy Pojazdy Tydzień Kursy i …" at bounding box center [784, 378] width 1568 height 756
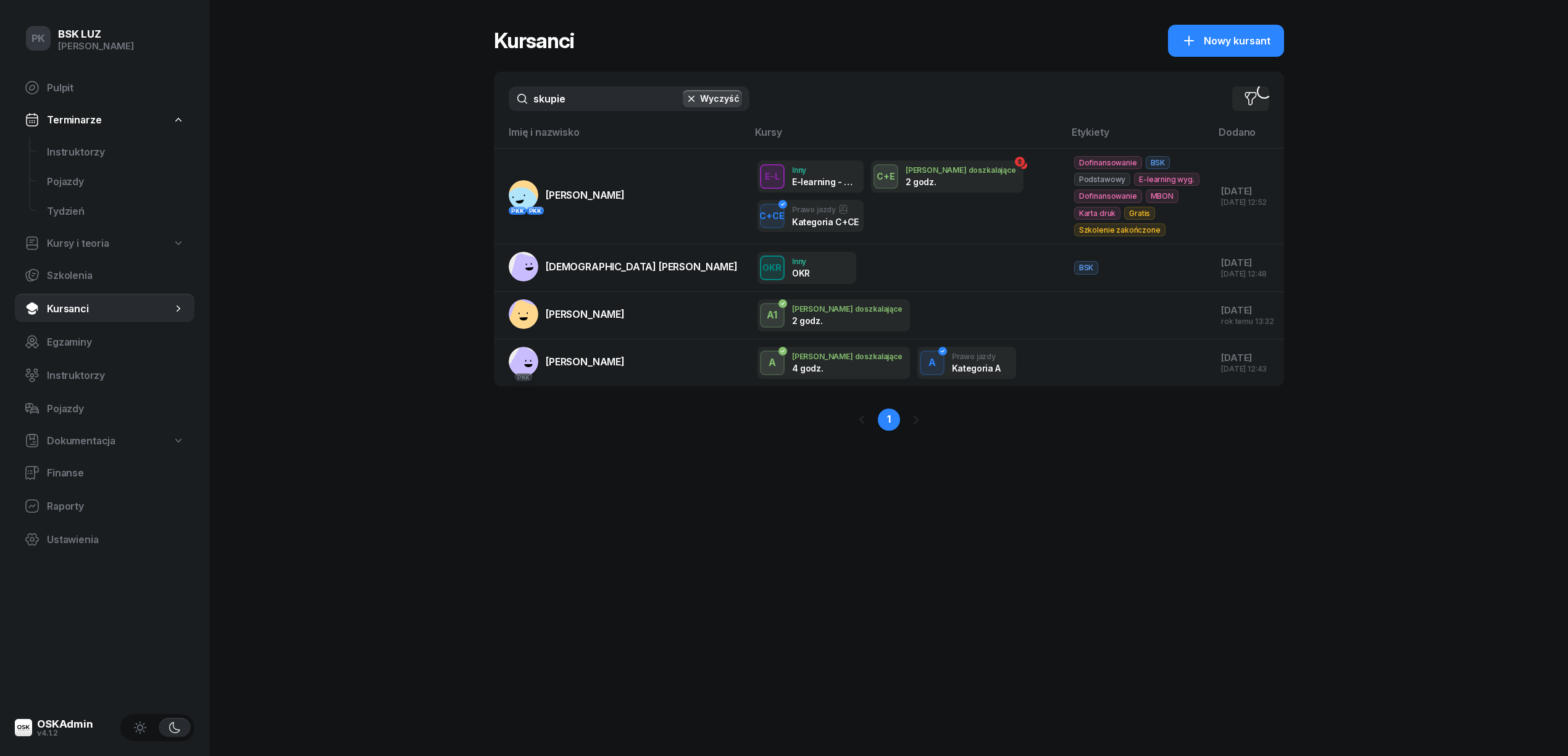
type input "skupień"
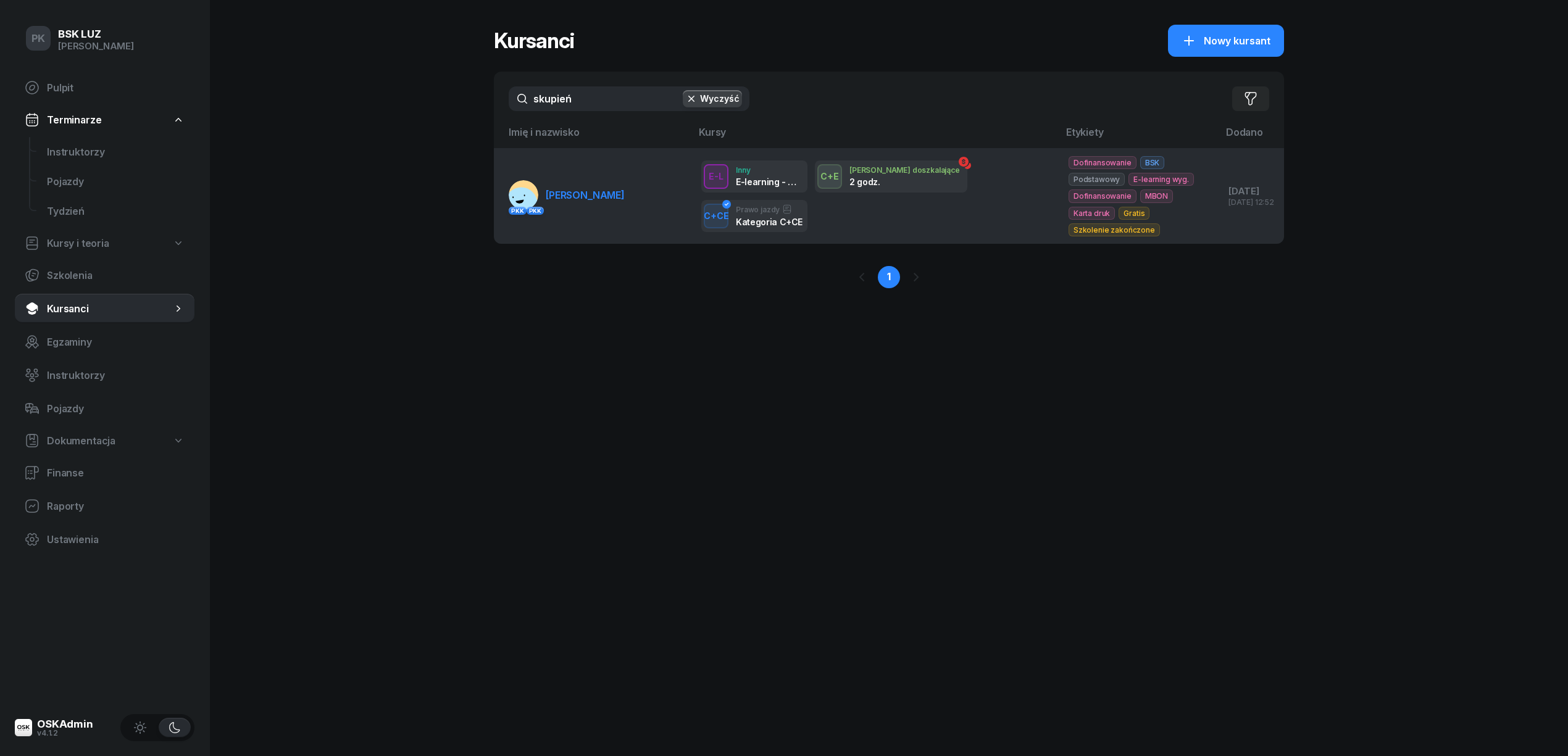
click at [585, 212] on td "PKK PKK SKUPIEŃ MICHAŁ" at bounding box center [593, 197] width 198 height 95
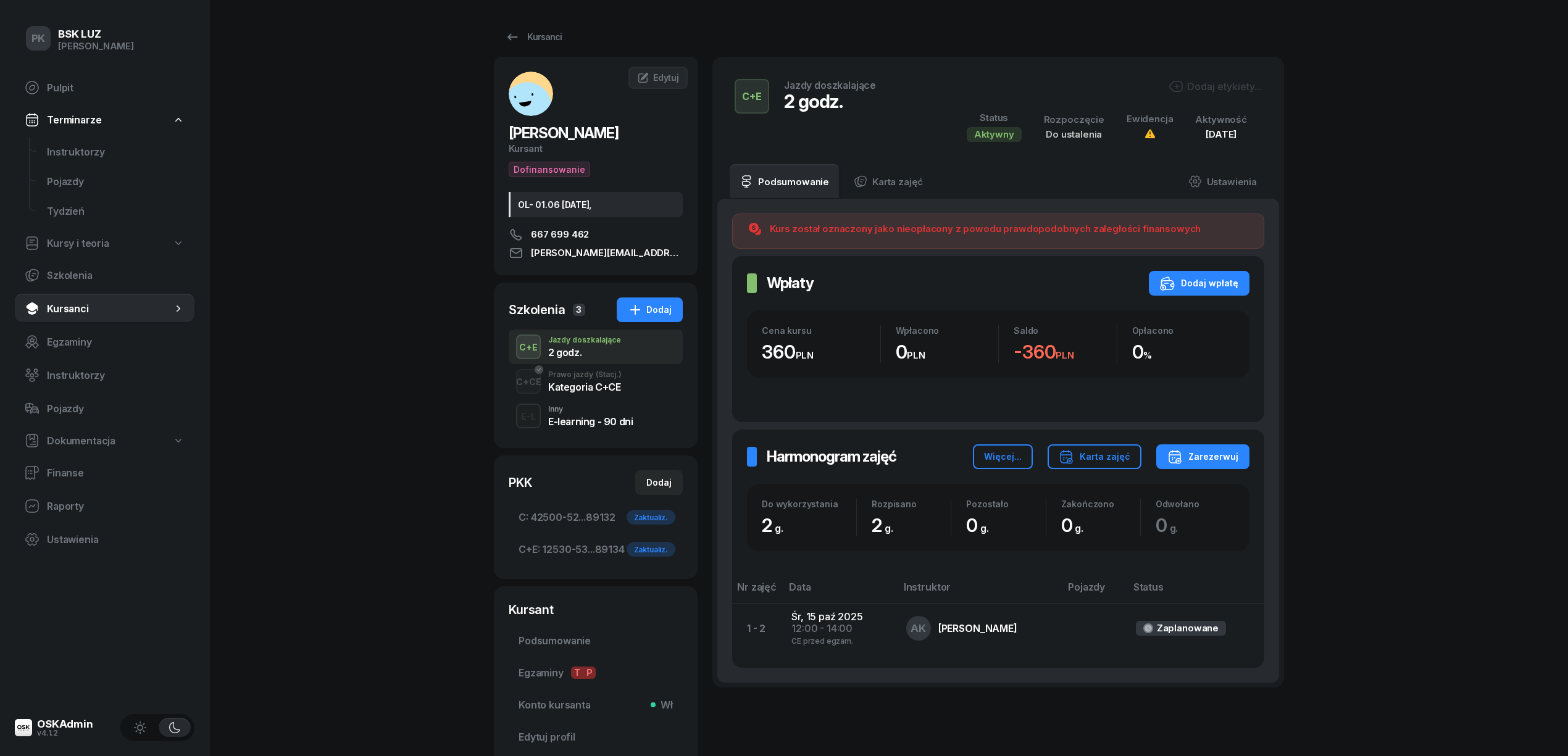
click at [618, 384] on div "Kategoria C+CE" at bounding box center [584, 387] width 73 height 10
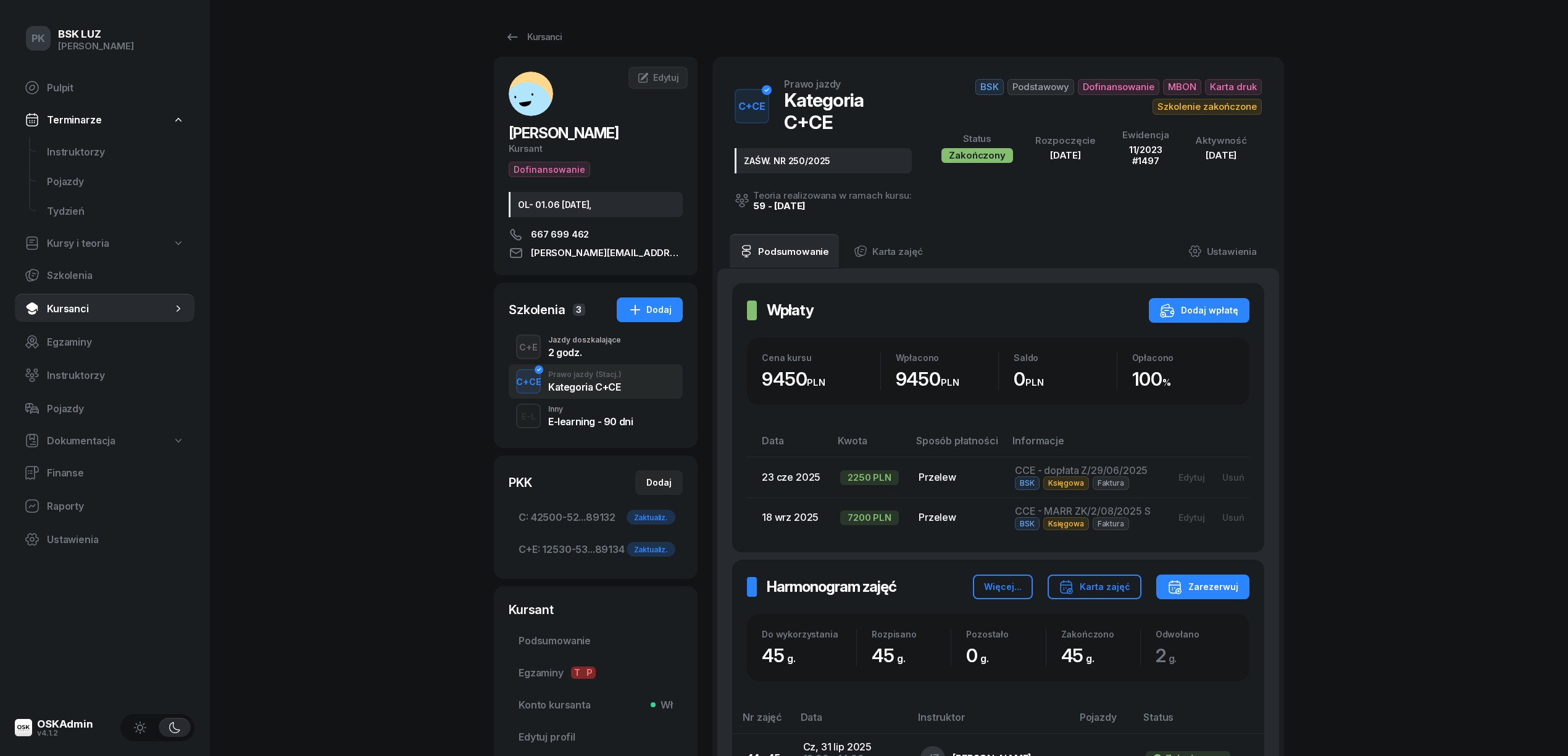
click at [618, 359] on div "C+E Jazdy doszkalające 2 godz." at bounding box center [596, 347] width 174 height 35
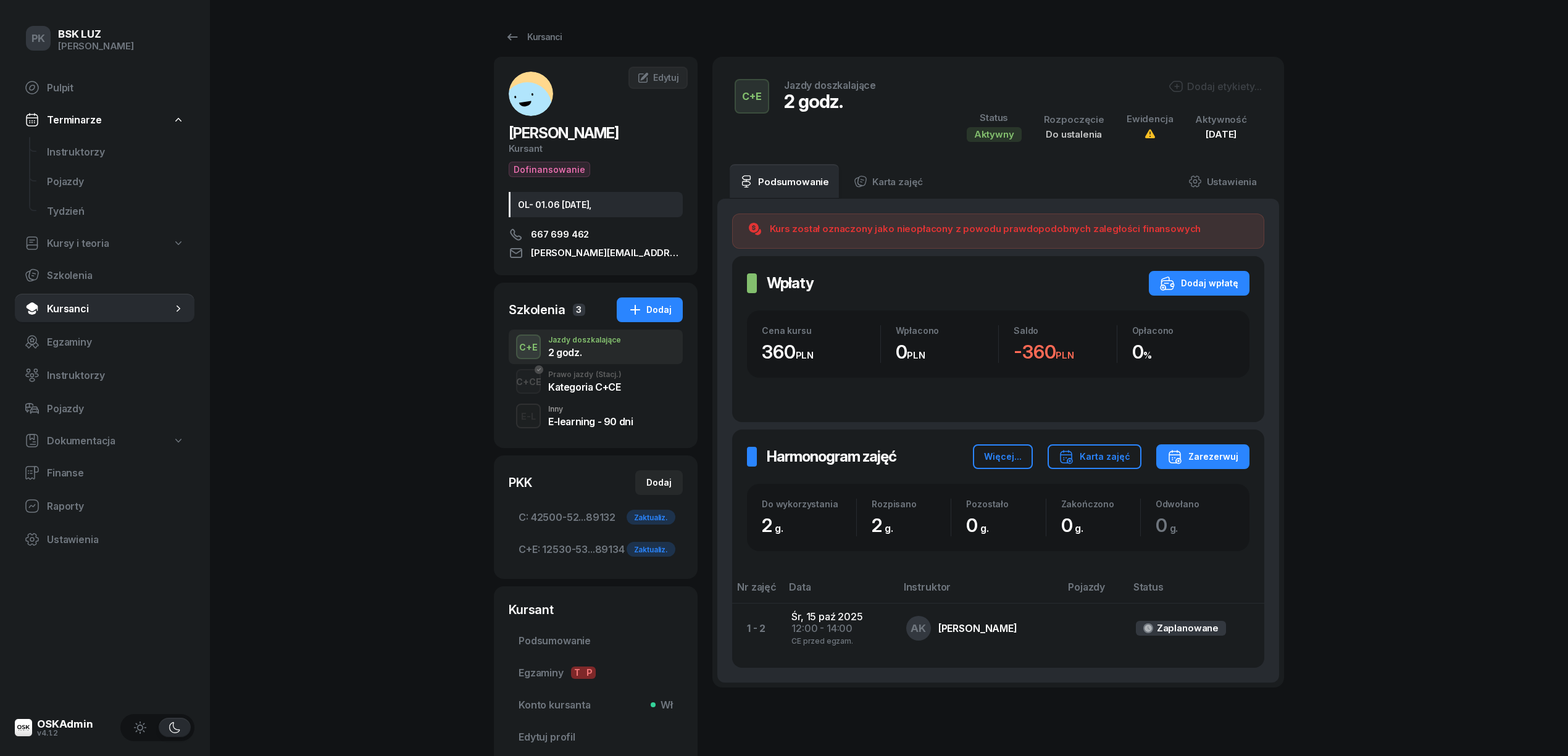
click at [1213, 79] on div "C+E Jazdy doszkalające 2 godz. Dodaj etykiety... Status Aktywny Rozpoczęcie Do …" at bounding box center [998, 110] width 542 height 77
click at [1200, 85] on div "Dodaj etykiety..." at bounding box center [1216, 86] width 94 height 15
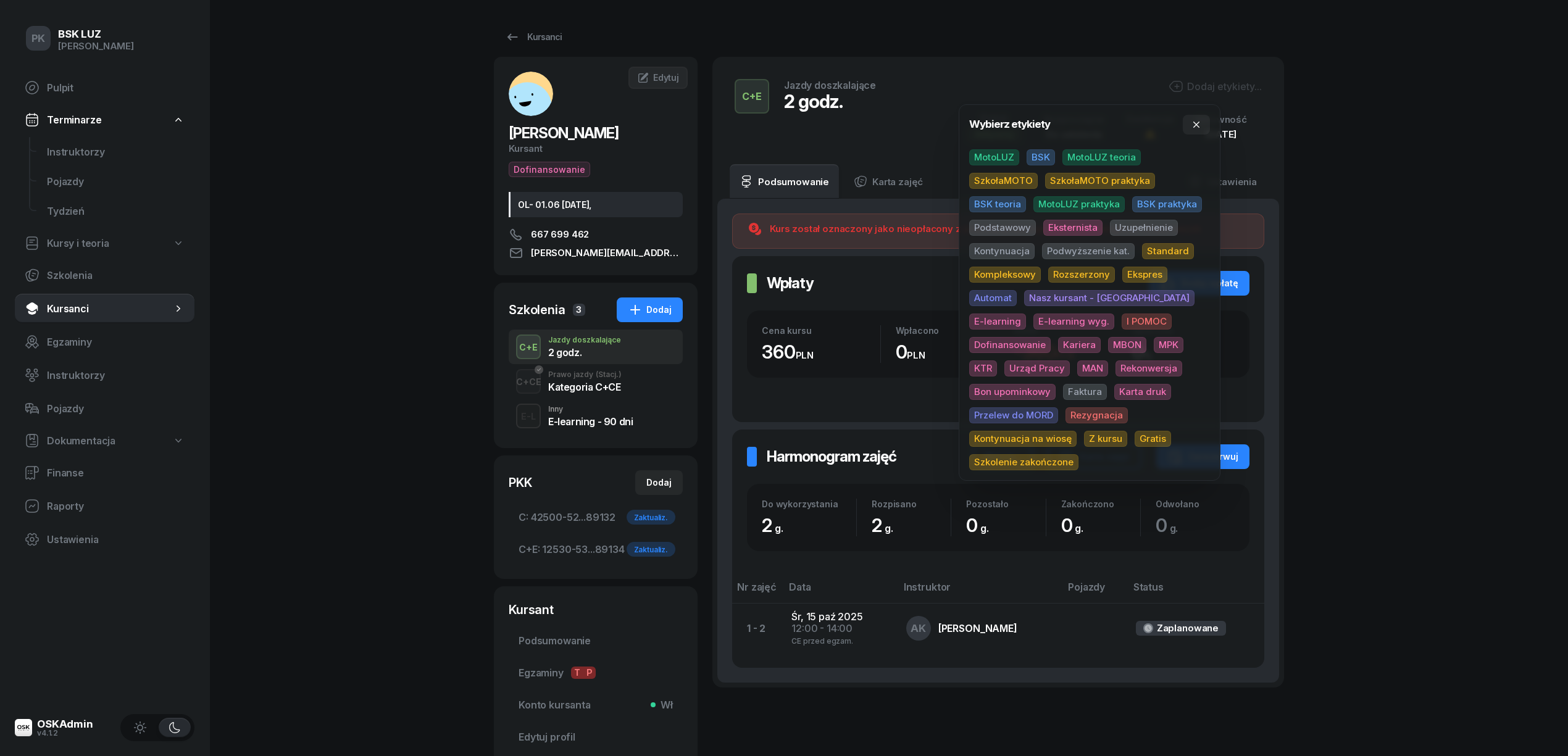
click at [1034, 154] on span "BSK" at bounding box center [1040, 157] width 28 height 16
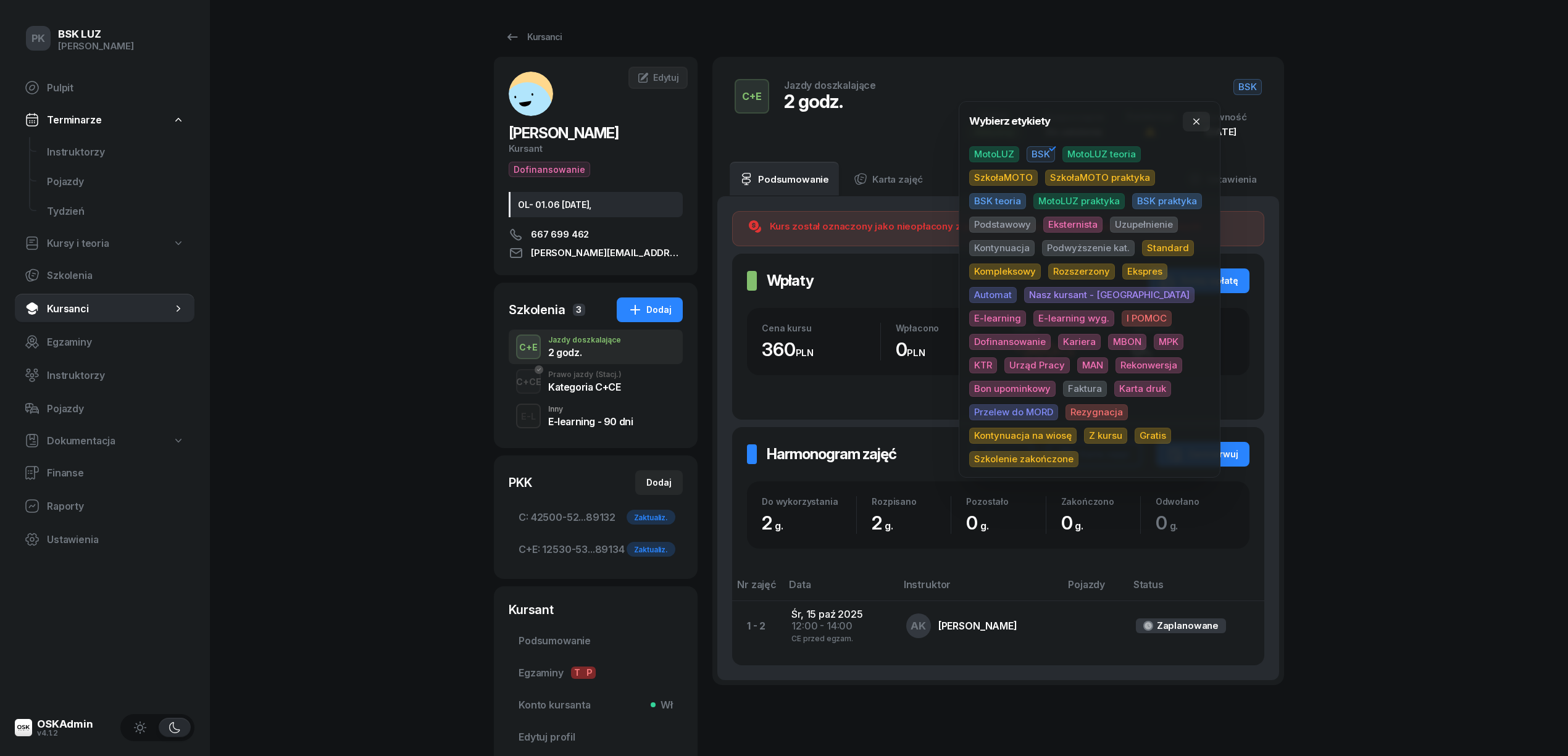
click at [1137, 217] on span "Uzupełnienie" at bounding box center [1144, 225] width 68 height 16
click at [1422, 162] on div "PK BSK LUZ Piotr Klimek Pulpit Terminarze Instruktorzy Pojazdy Tydzień Kursy i …" at bounding box center [784, 425] width 1568 height 850
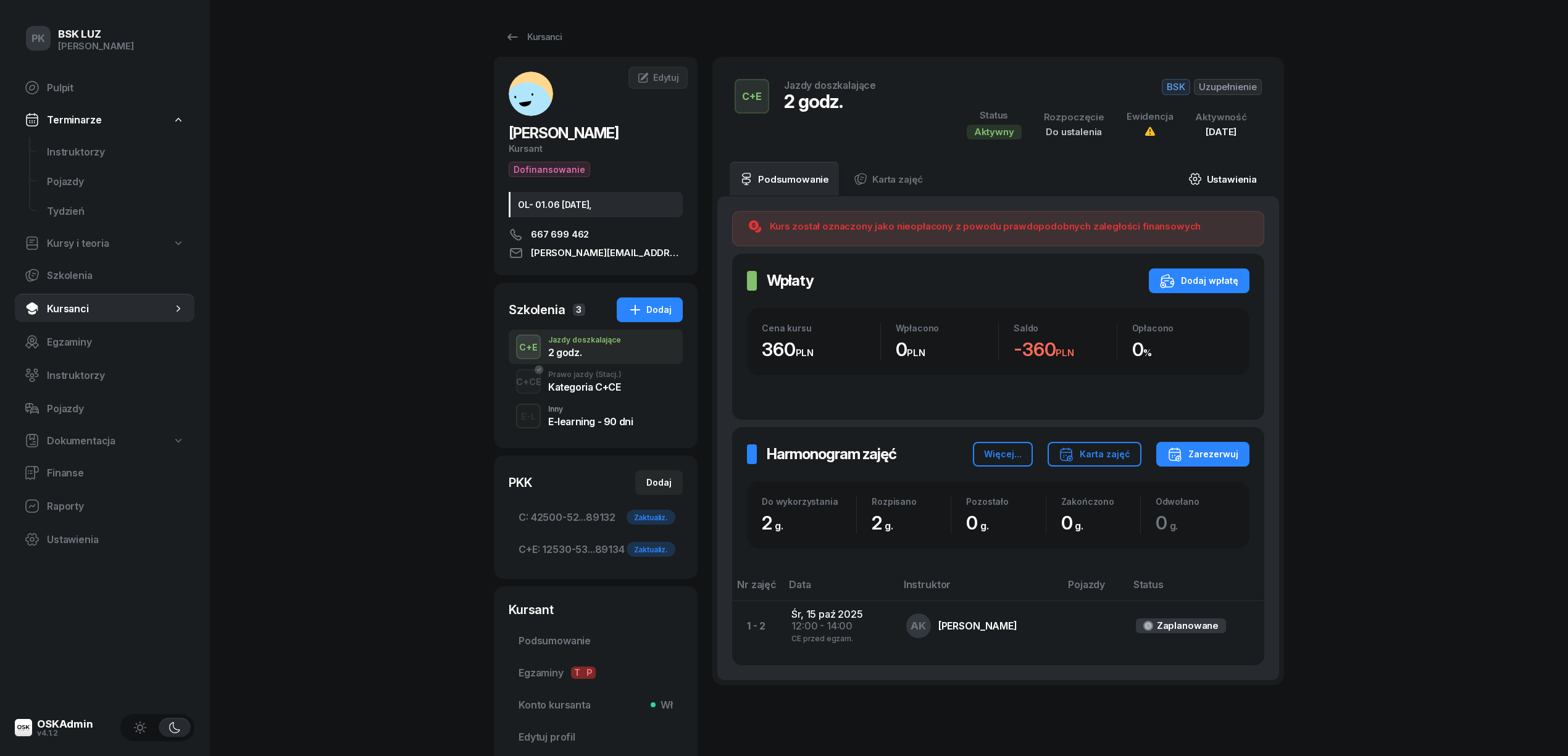
click at [1220, 183] on link "Ustawienia" at bounding box center [1222, 179] width 88 height 35
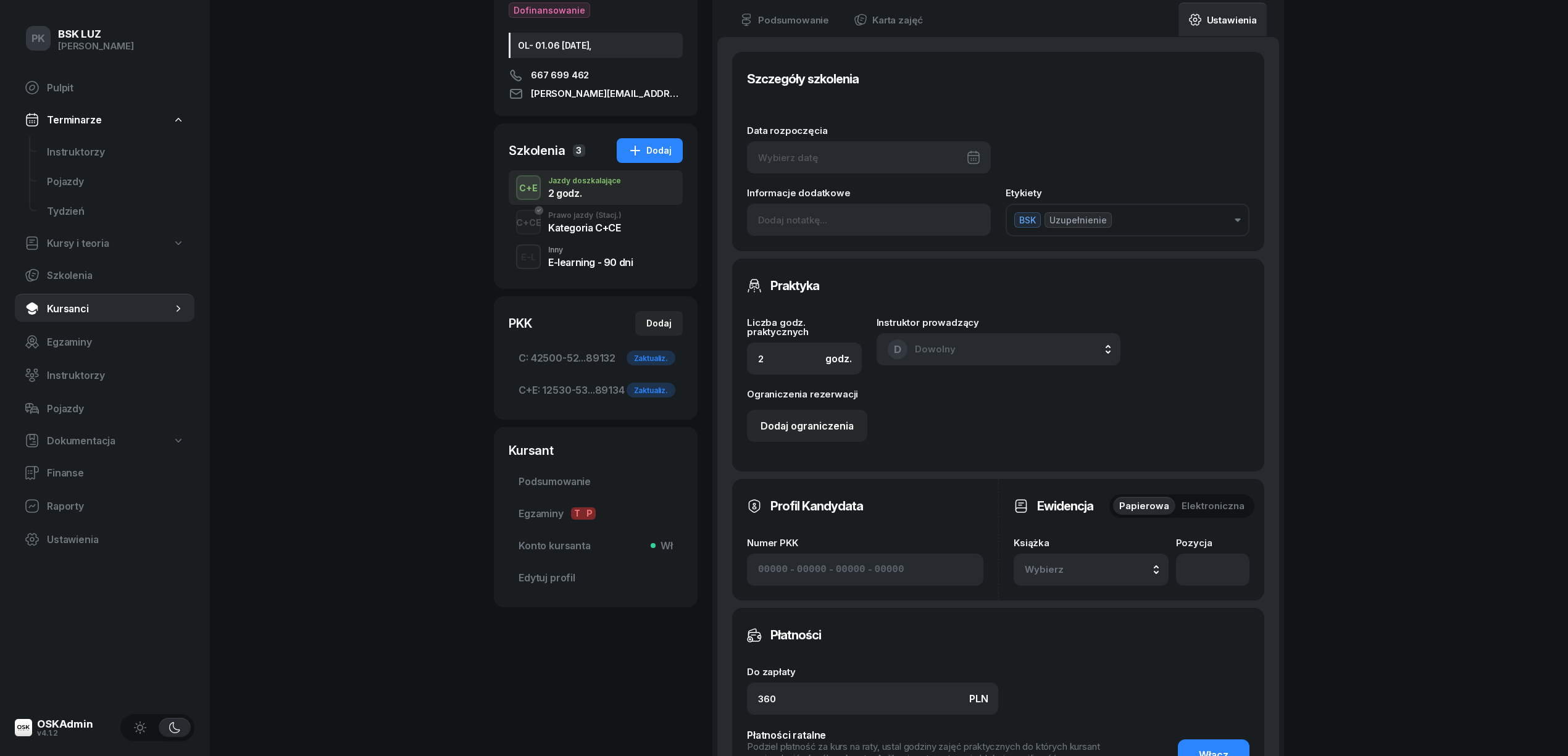
scroll to position [411, 0]
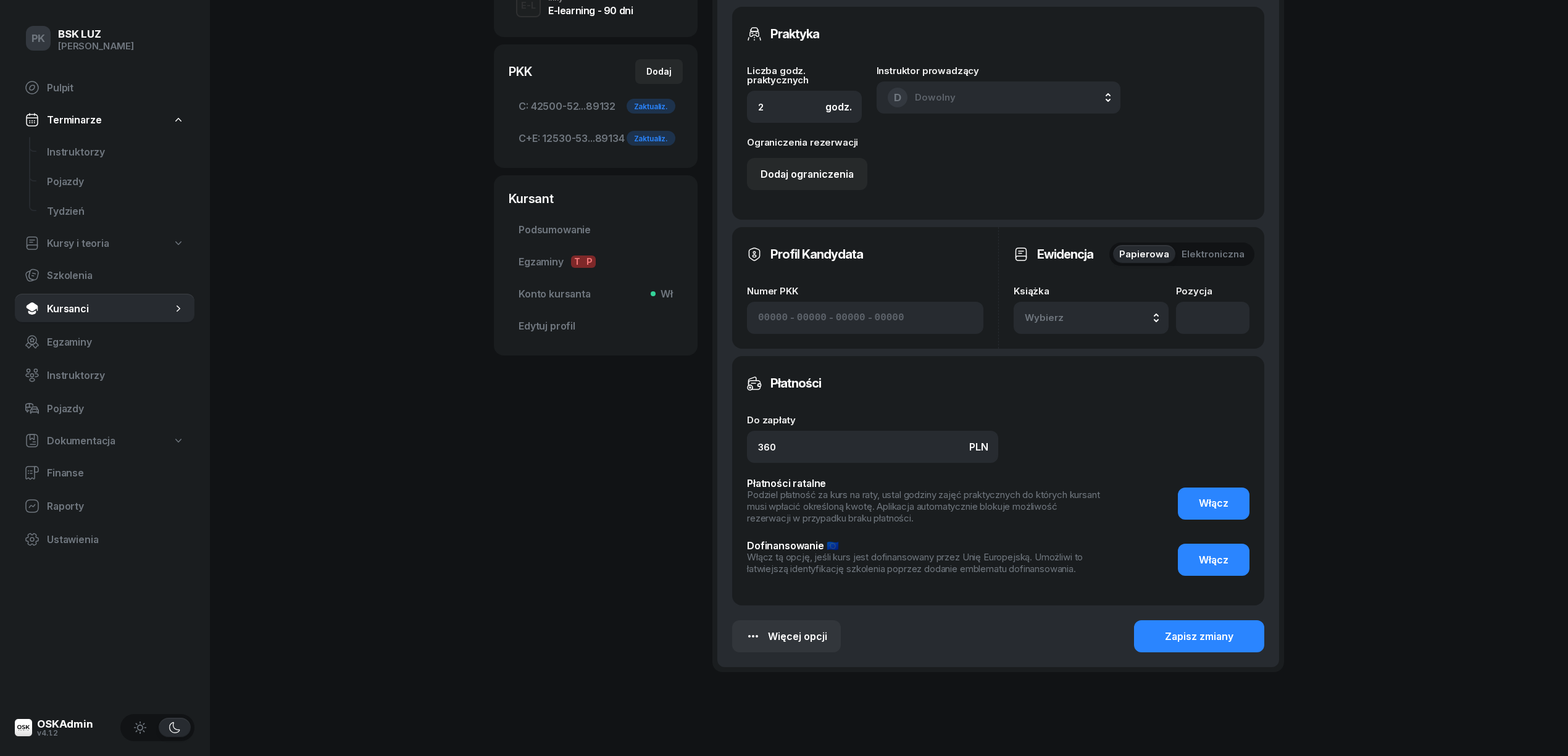
click at [1104, 322] on button "Wybierz" at bounding box center [1091, 318] width 155 height 32
click at [1103, 430] on div "12/2025 Manualna" at bounding box center [1104, 434] width 146 height 20
click at [1189, 637] on div "Zapisz zmiany" at bounding box center [1199, 637] width 69 height 12
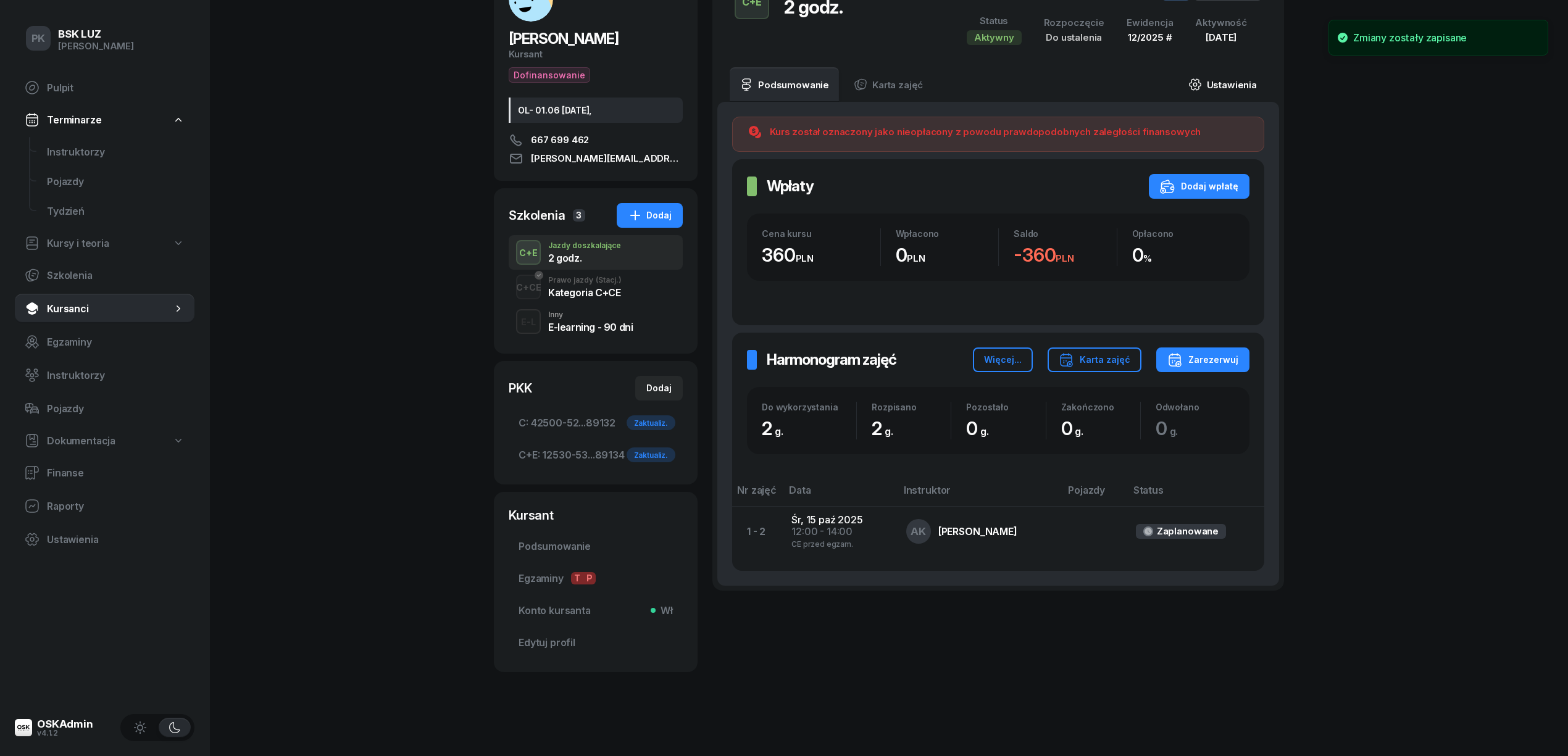
click at [1232, 82] on link "Ustawienia" at bounding box center [1222, 84] width 88 height 35
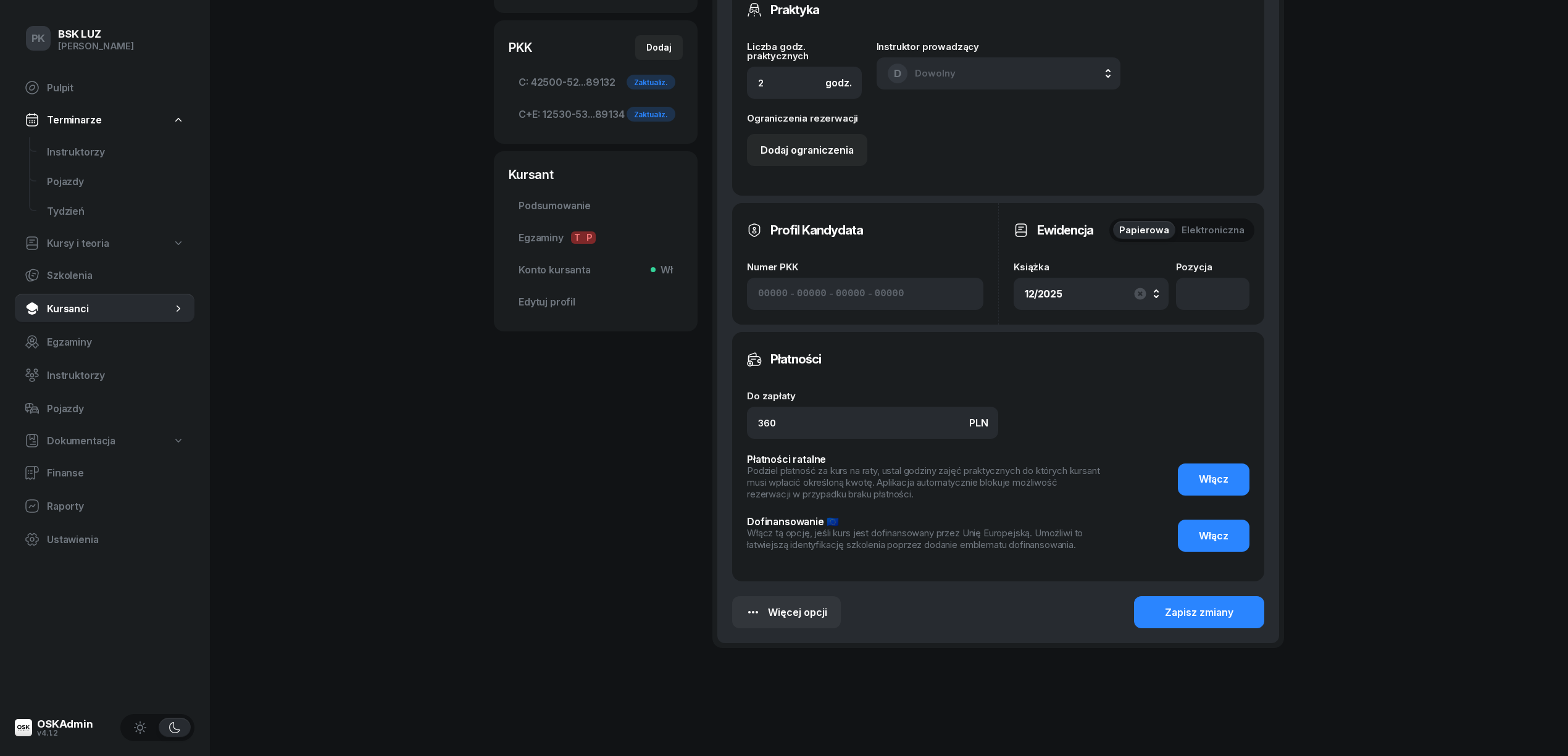
scroll to position [447, 0]
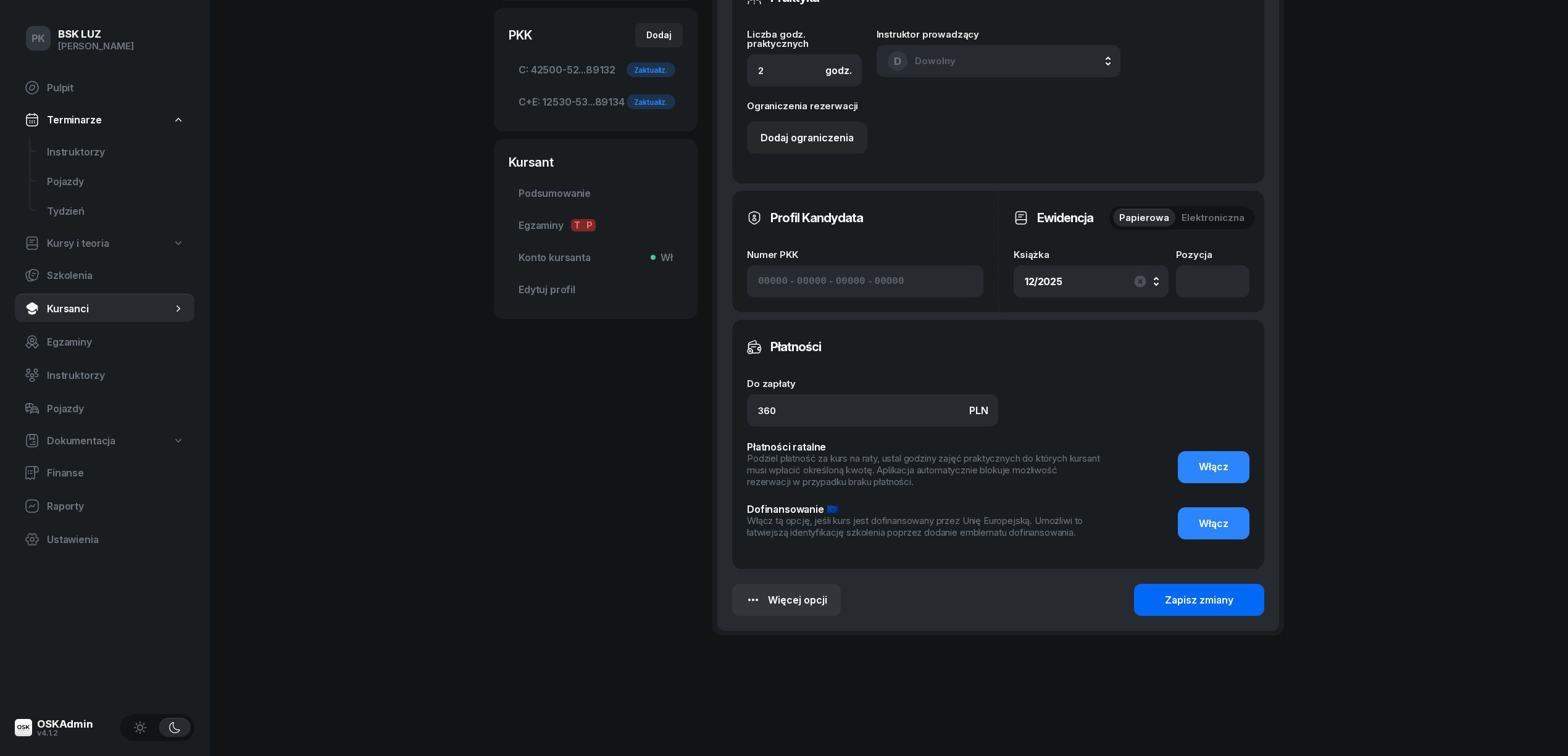
click at [1190, 594] on div "Zapisz zmiany" at bounding box center [1199, 600] width 69 height 12
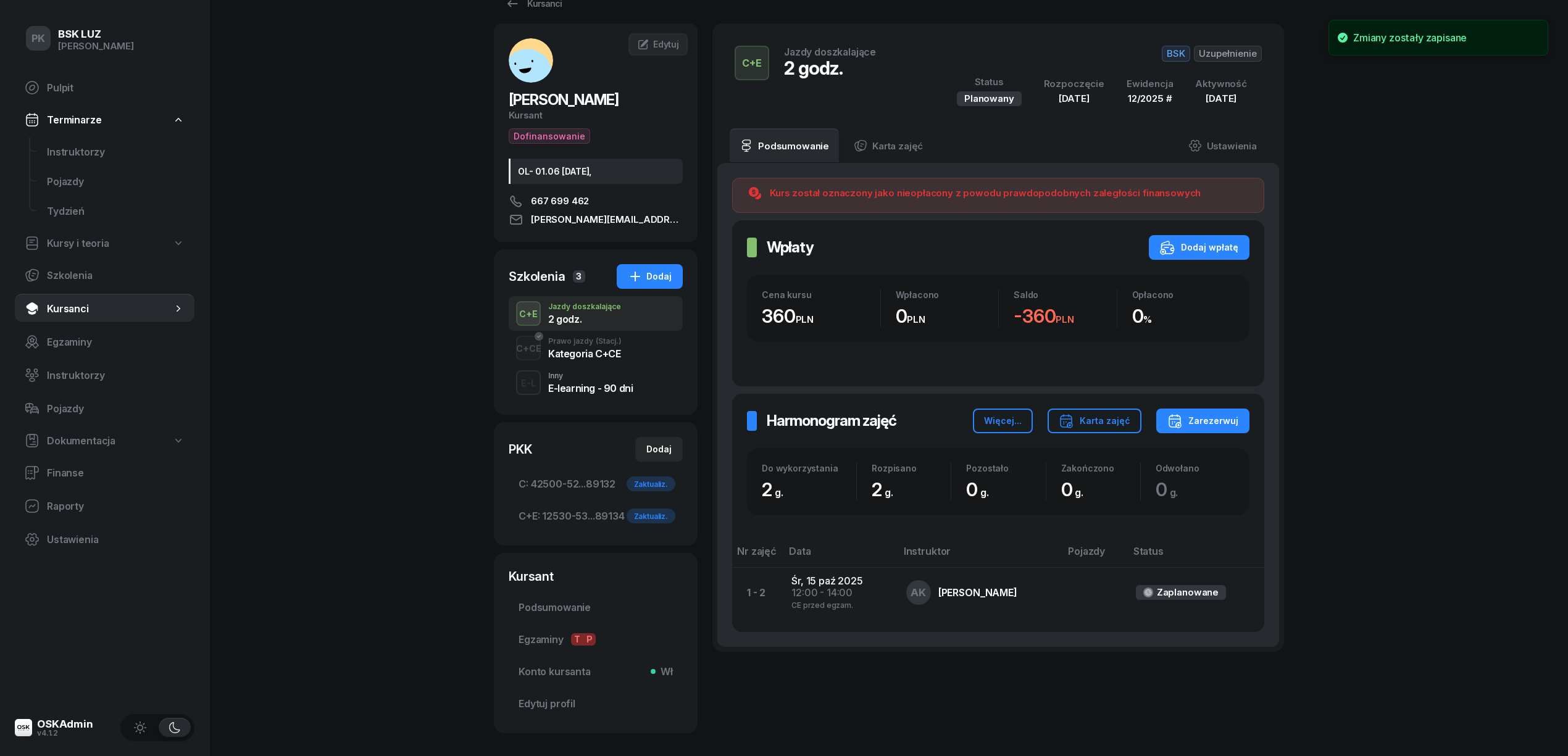
scroll to position [0, 0]
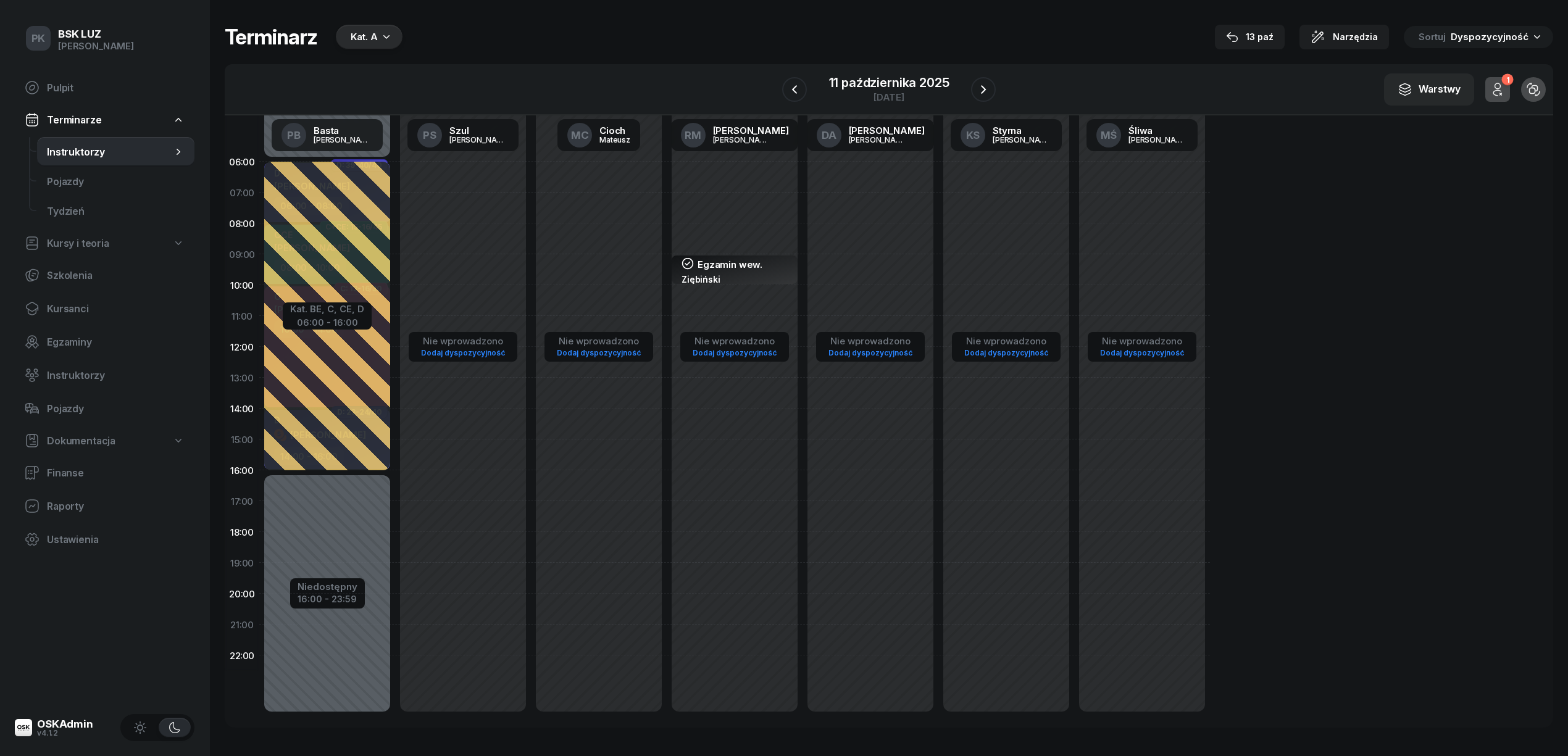
click at [344, 46] on div "Kat. A" at bounding box center [369, 37] width 67 height 25
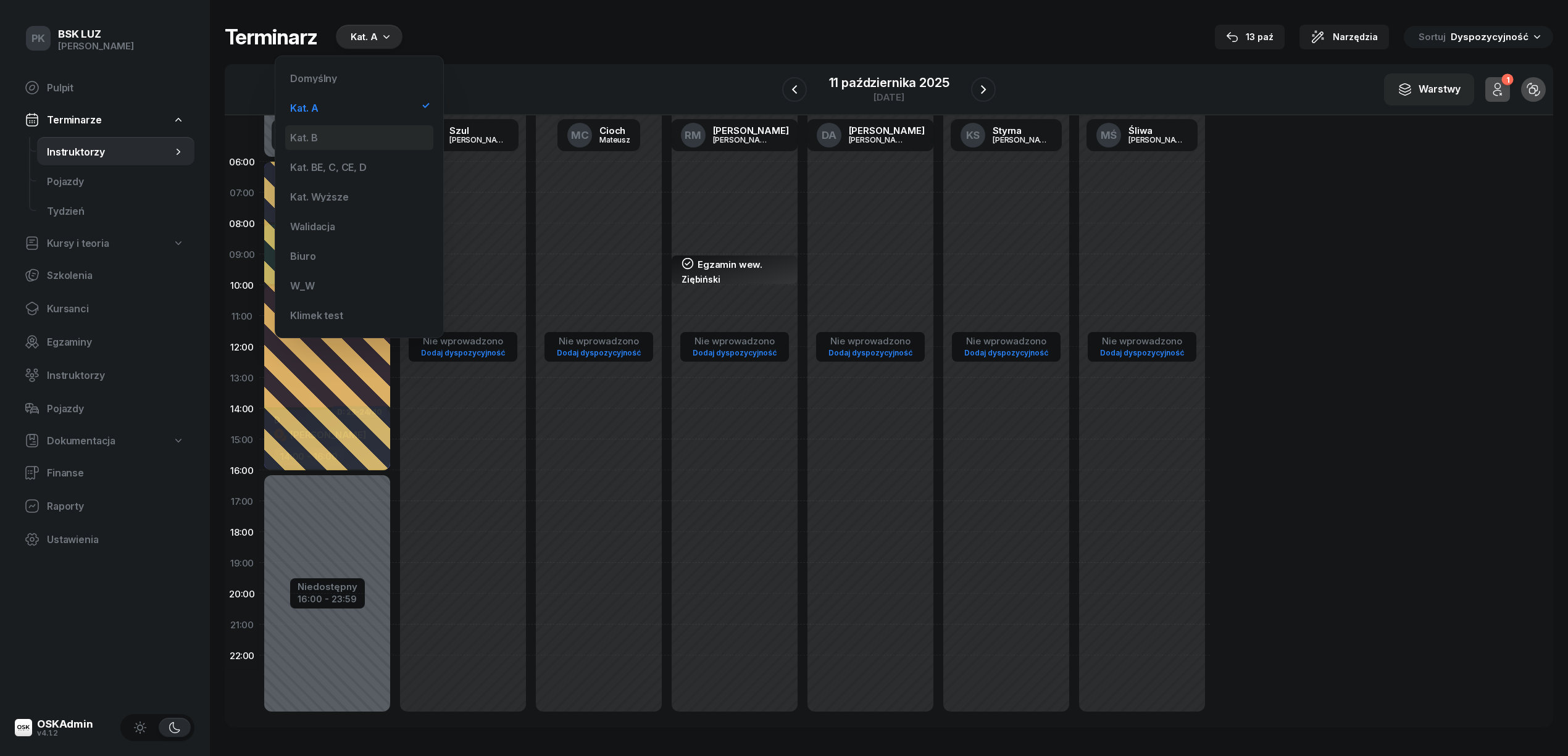
click at [355, 135] on div "Kat. B" at bounding box center [360, 137] width 148 height 25
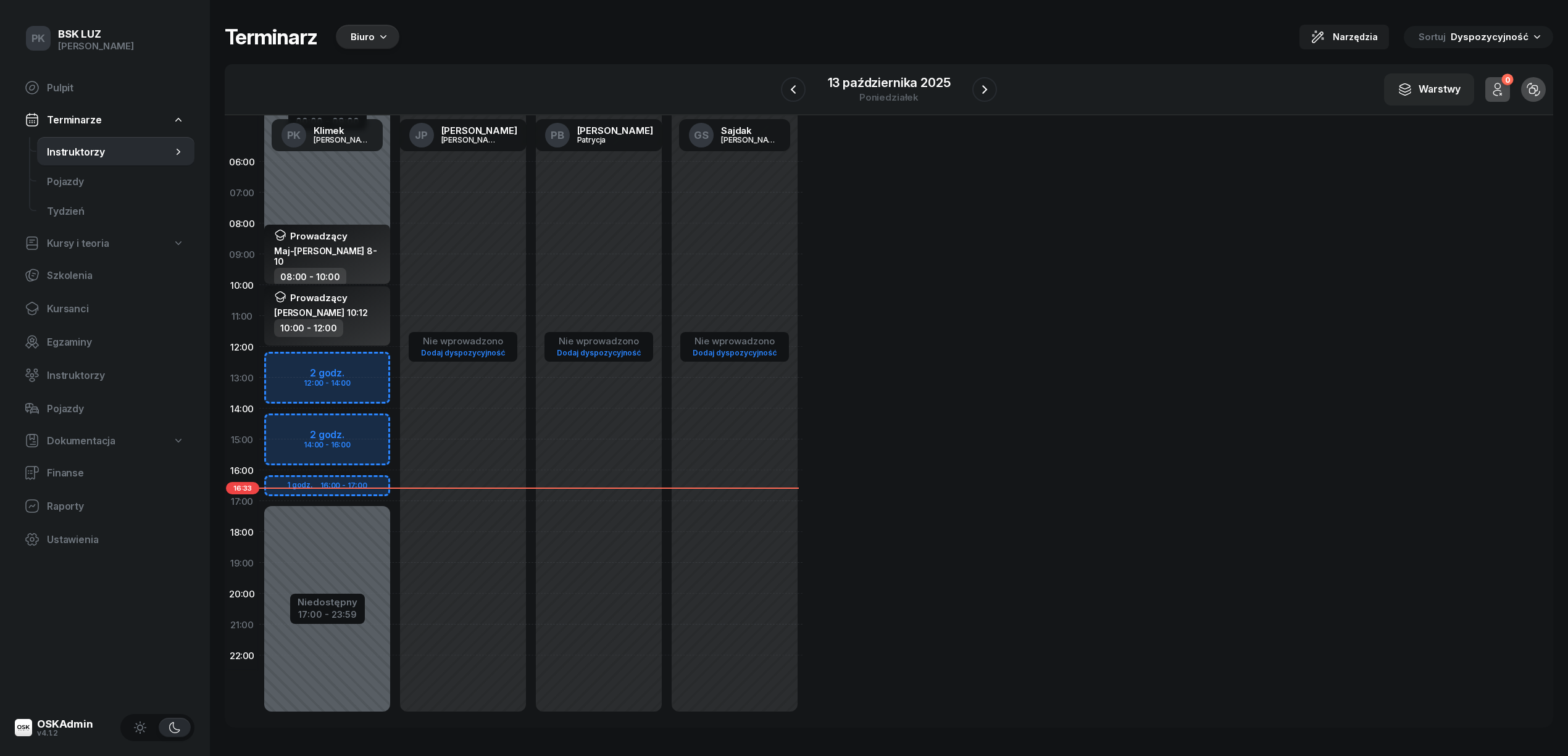
click at [373, 213] on div "Niedostępny 00:00 - 09:00 Niedostępny 17:00 - 23:59 Prowadzący Maj-Papaj Katarz…" at bounding box center [327, 438] width 135 height 586
select select "07"
select select "08"
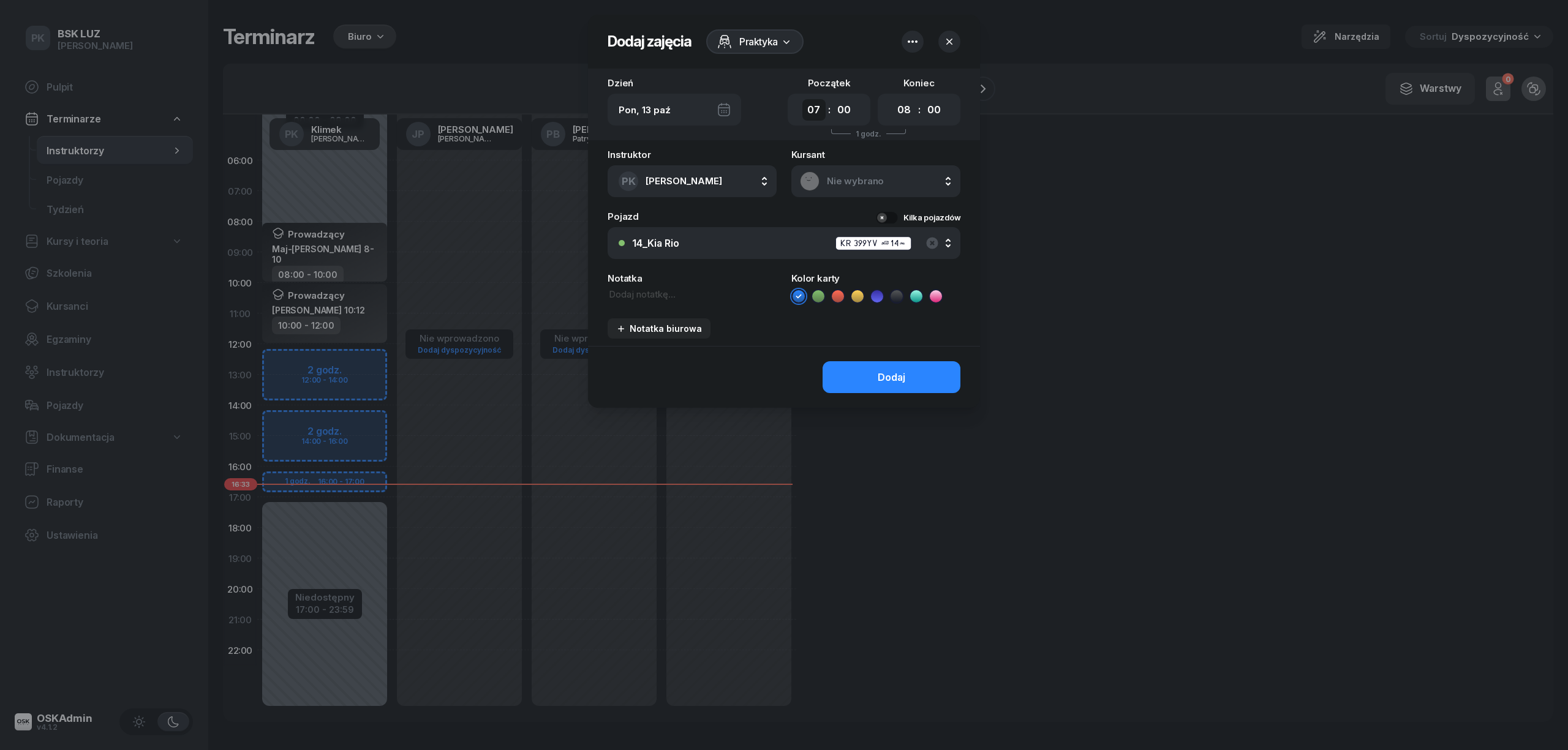
click at [810, 108] on select "00 01 02 03 04 05 06 07 08 09 10 11 12 13 14 15 16 17 18 19 20 21 22 23" at bounding box center [814, 110] width 23 height 22
select select "09"
click at [802, 99] on select "00 01 02 03 04 05 06 07 08 09 10 11 12 13 14 15 16 17 18 19 20 21 22 23" at bounding box center [814, 110] width 23 height 22
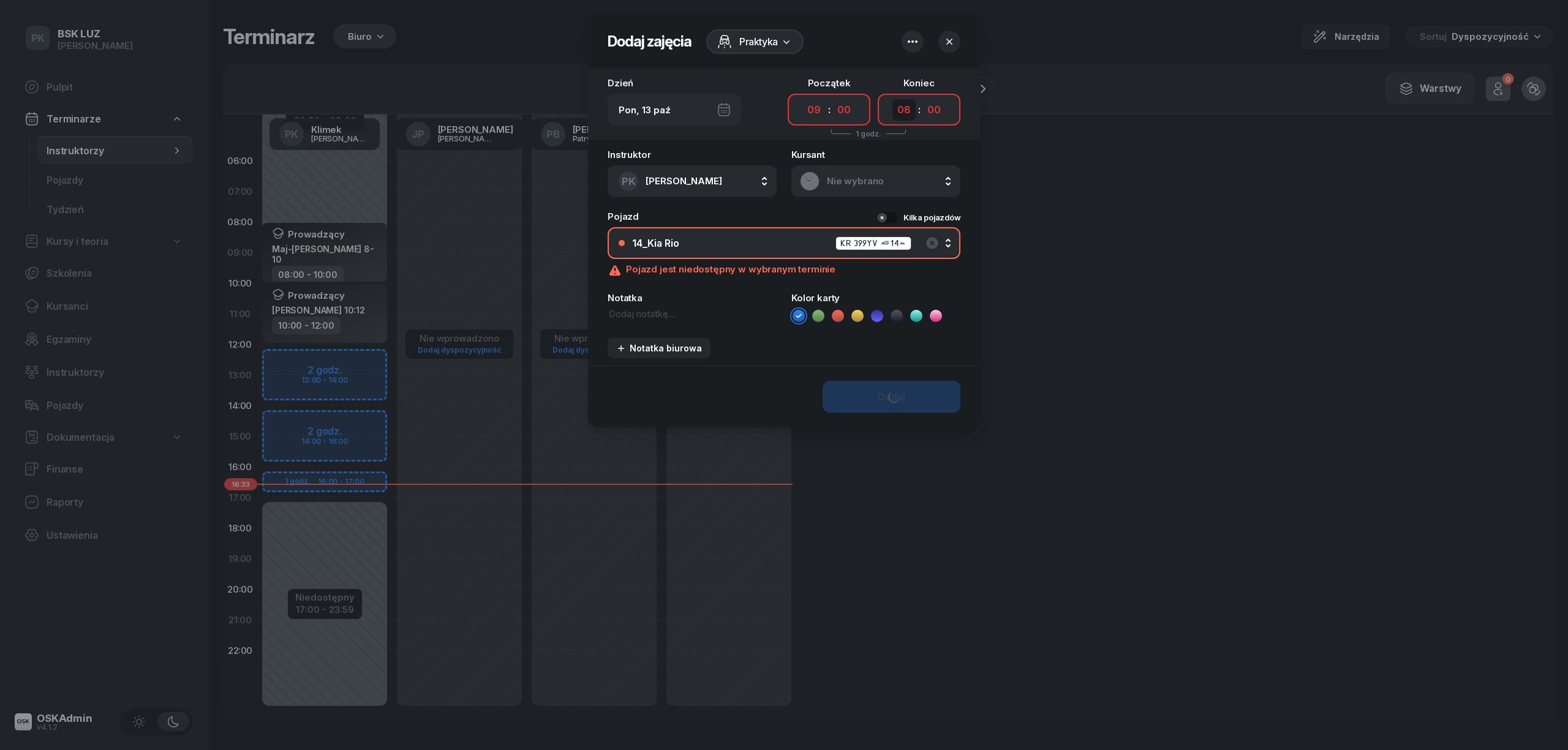
click at [909, 111] on select "00 01 02 03 04 05 06 07 08 09 10 11 12 13 14 15 16 17 18 19 20 21 22 23" at bounding box center [904, 110] width 23 height 22
select select "17"
click at [893, 99] on select "00 01 02 03 04 05 06 07 08 09 10 11 12 13 14 15 16 17 18 19 20 21 22 23" at bounding box center [904, 110] width 23 height 22
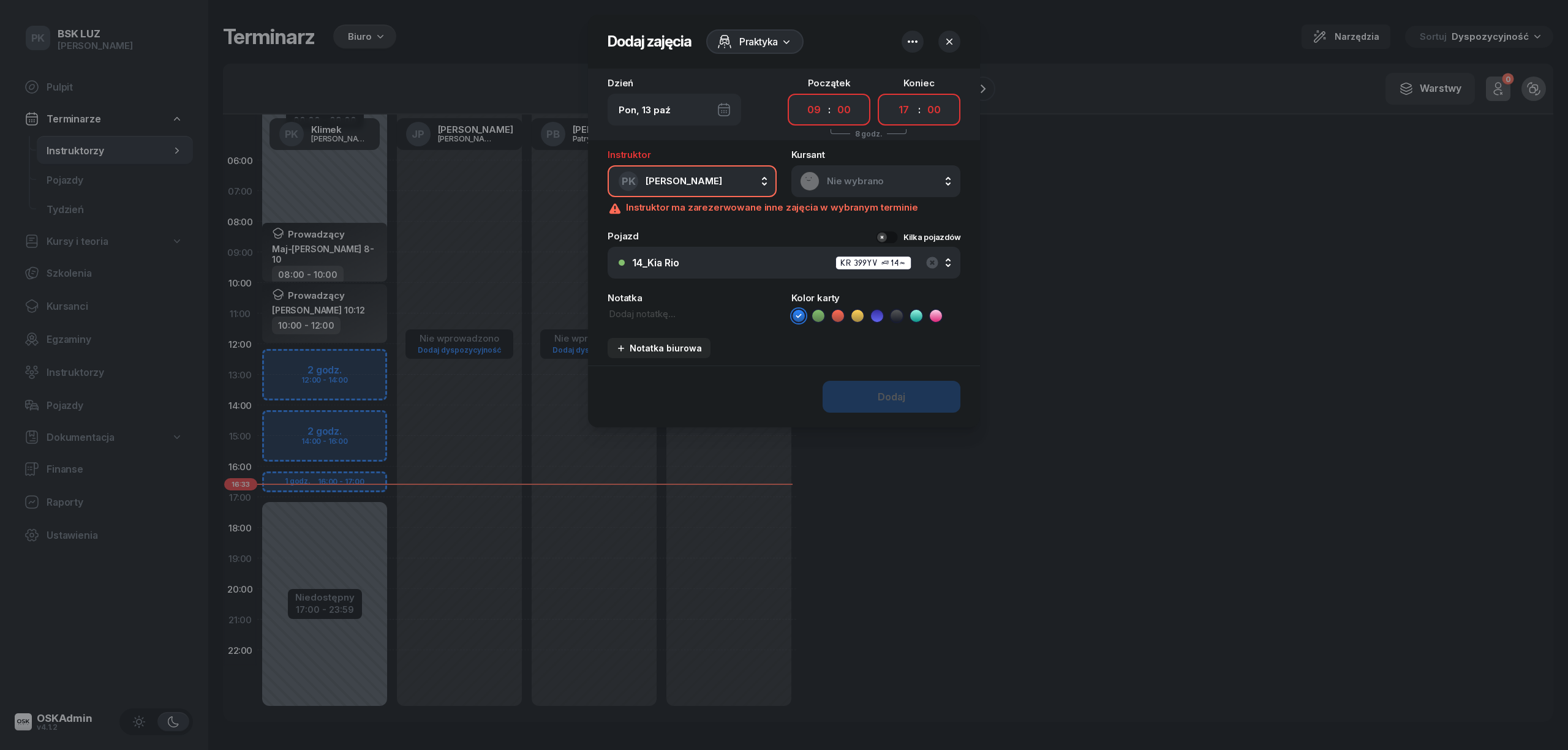
click at [914, 37] on icon "button" at bounding box center [913, 42] width 14 height 14
click at [969, 80] on div "Wył." at bounding box center [963, 79] width 33 height 14
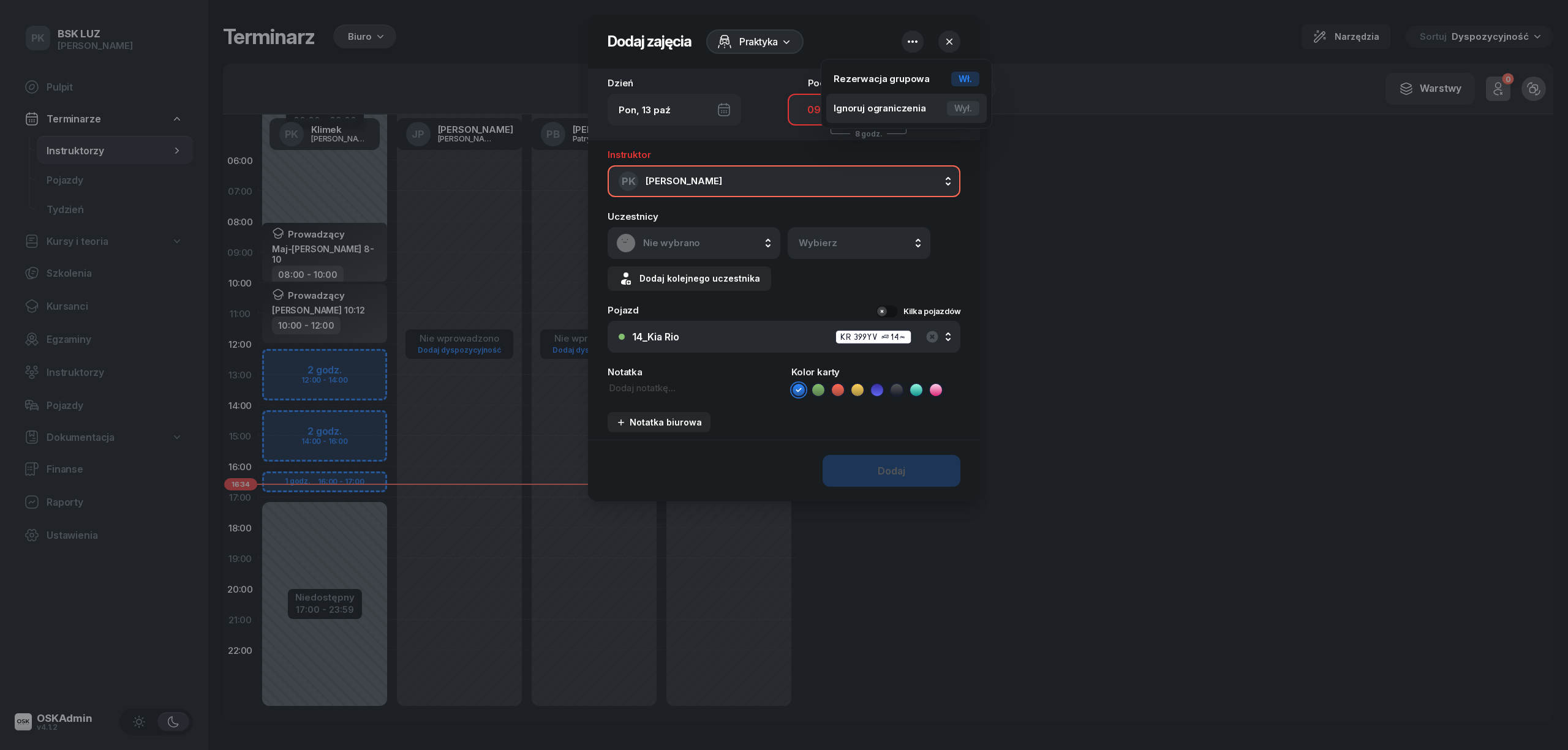
click at [966, 102] on div "Wył." at bounding box center [963, 108] width 33 height 14
click at [886, 468] on div "Dodaj" at bounding box center [891, 471] width 27 height 12
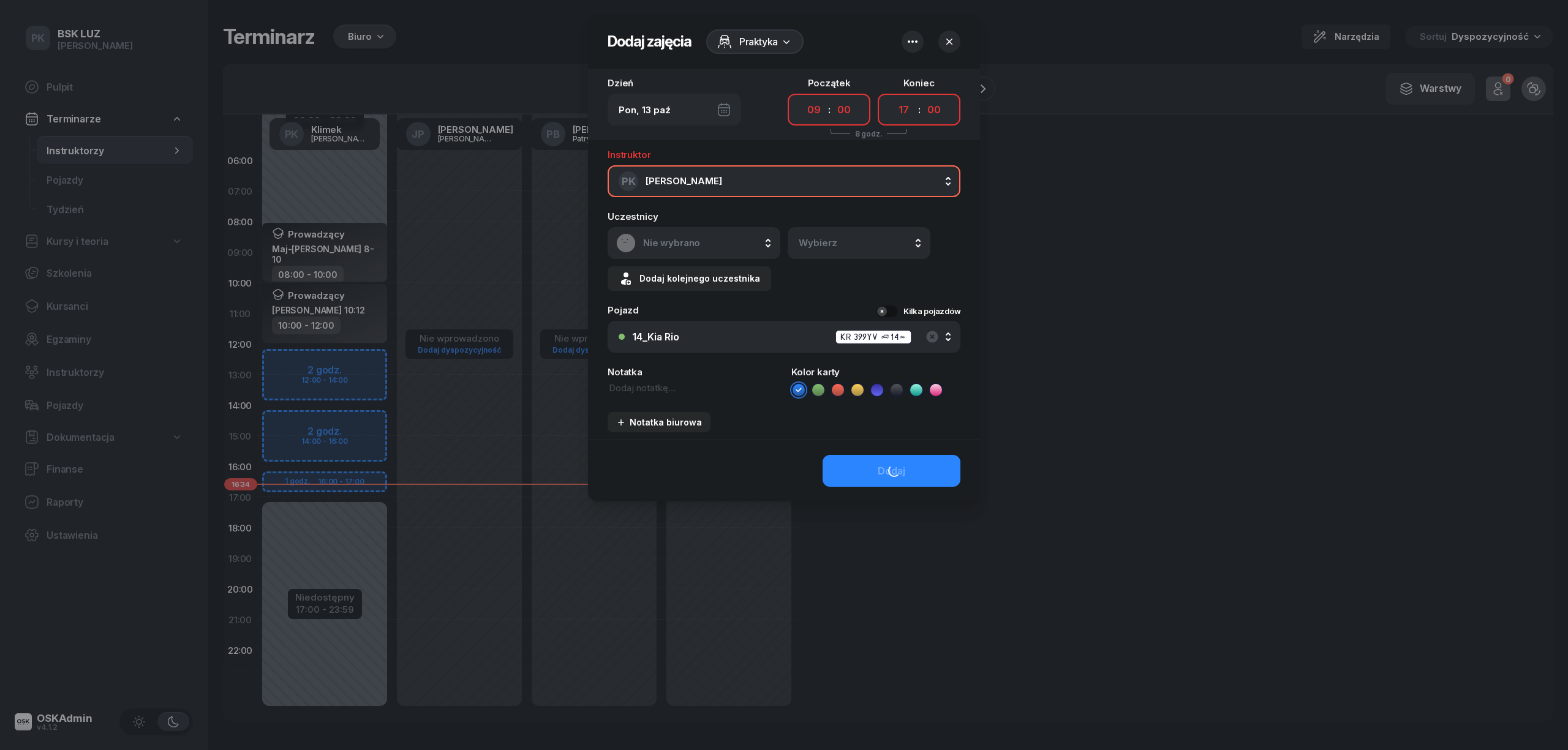
click at [953, 37] on icon "button" at bounding box center [949, 41] width 12 height 12
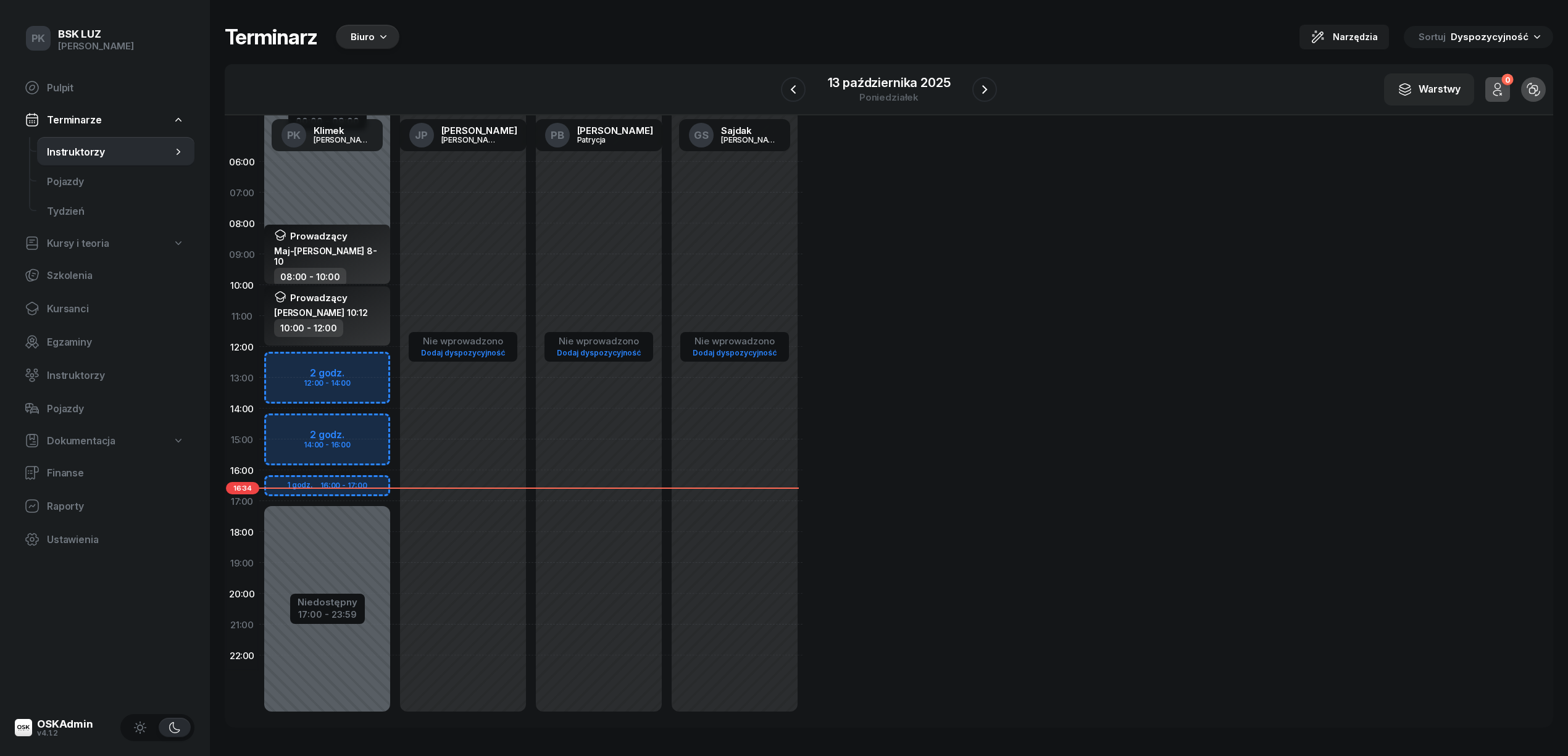
click at [368, 364] on div "Niedostępny 00:00 - 09:00 Niedostępny 17:00 - 23:59 Prowadzący Maj-Papaj Katarz…" at bounding box center [327, 438] width 135 height 586
select select "12"
select select "14"
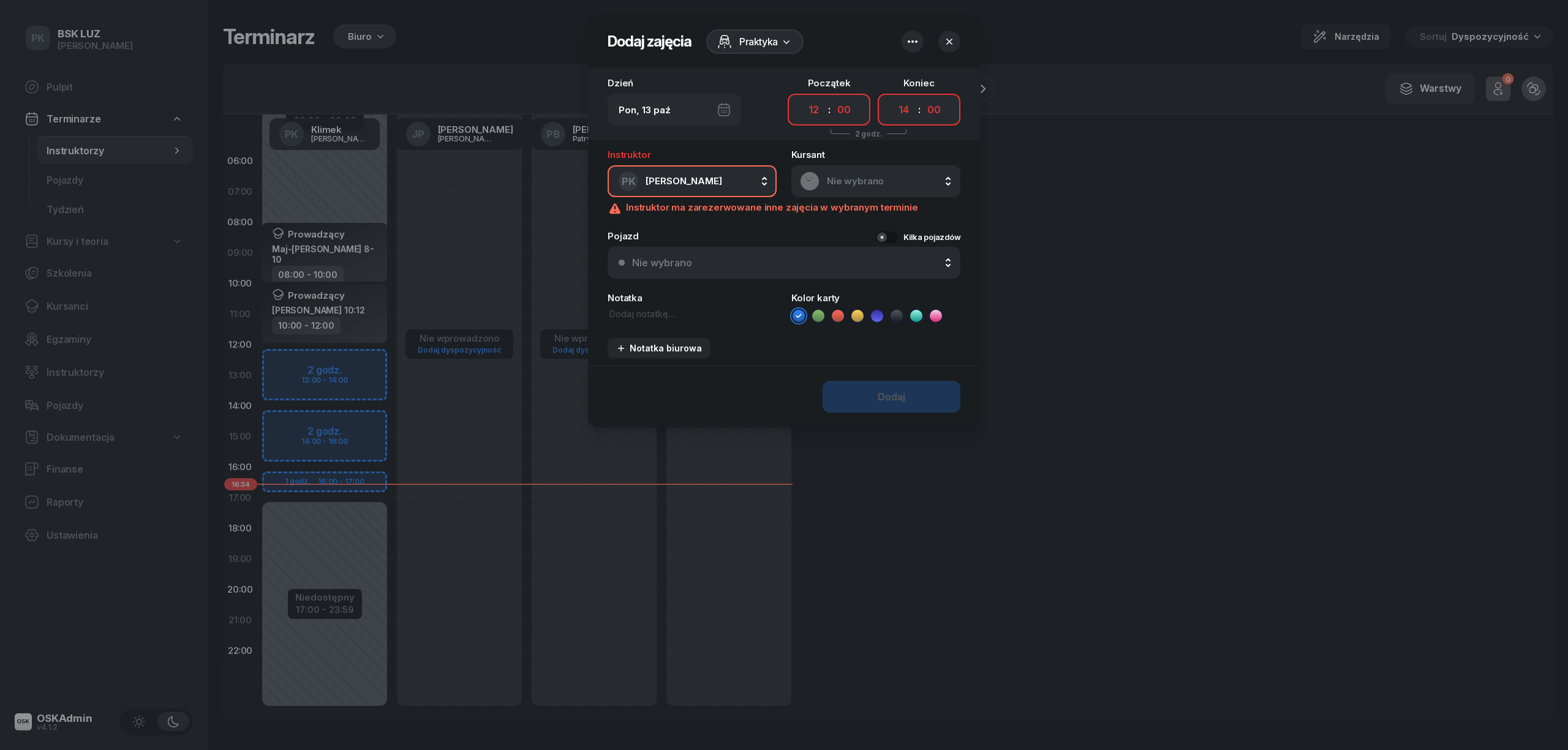
click at [950, 39] on icon "button" at bounding box center [949, 41] width 12 height 12
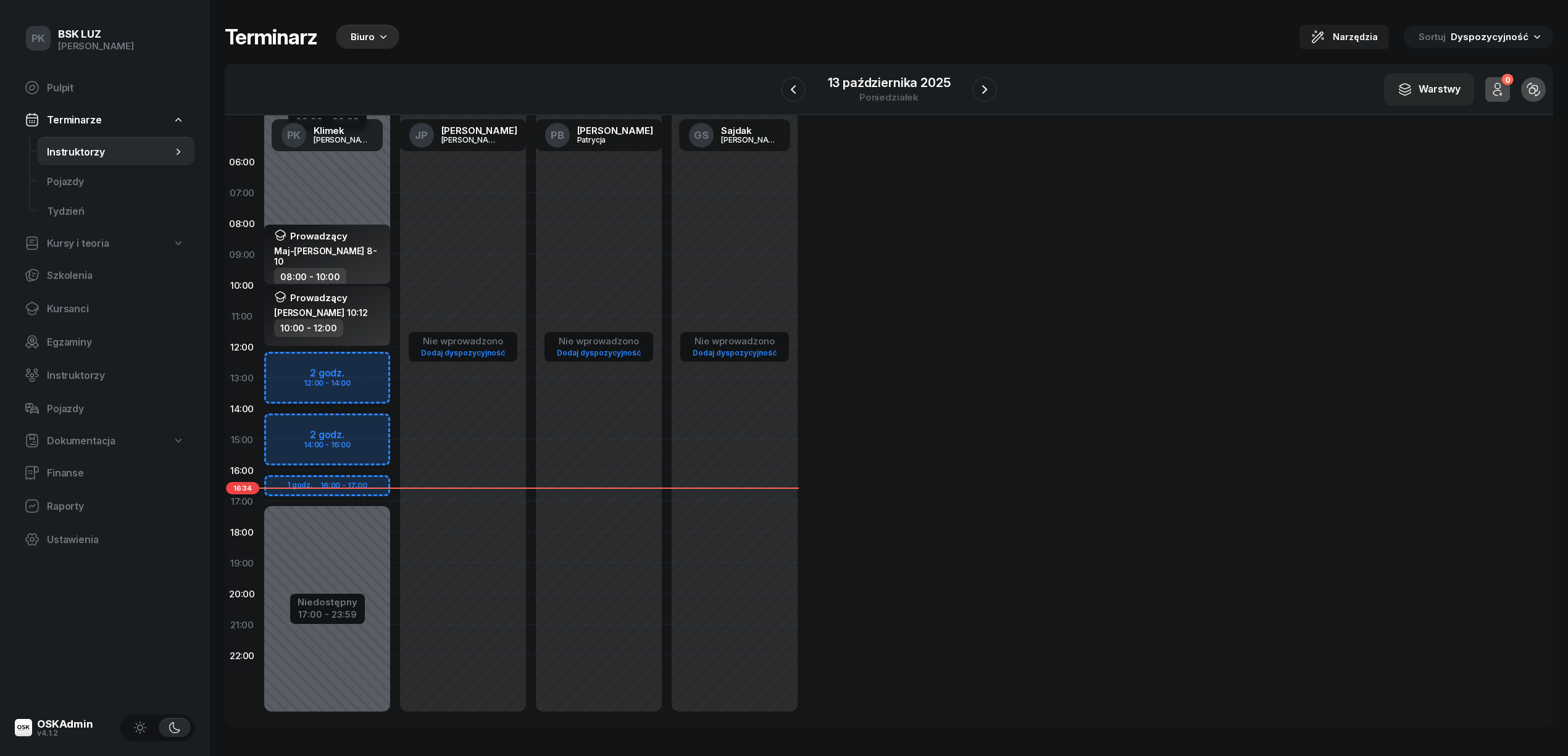
click at [326, 359] on div "Niedostępny 00:00 - 09:00 Niedostępny 17:00 - 23:59 Prowadzący Maj-Papaj Katarz…" at bounding box center [327, 438] width 135 height 586
select select "12"
select select "14"
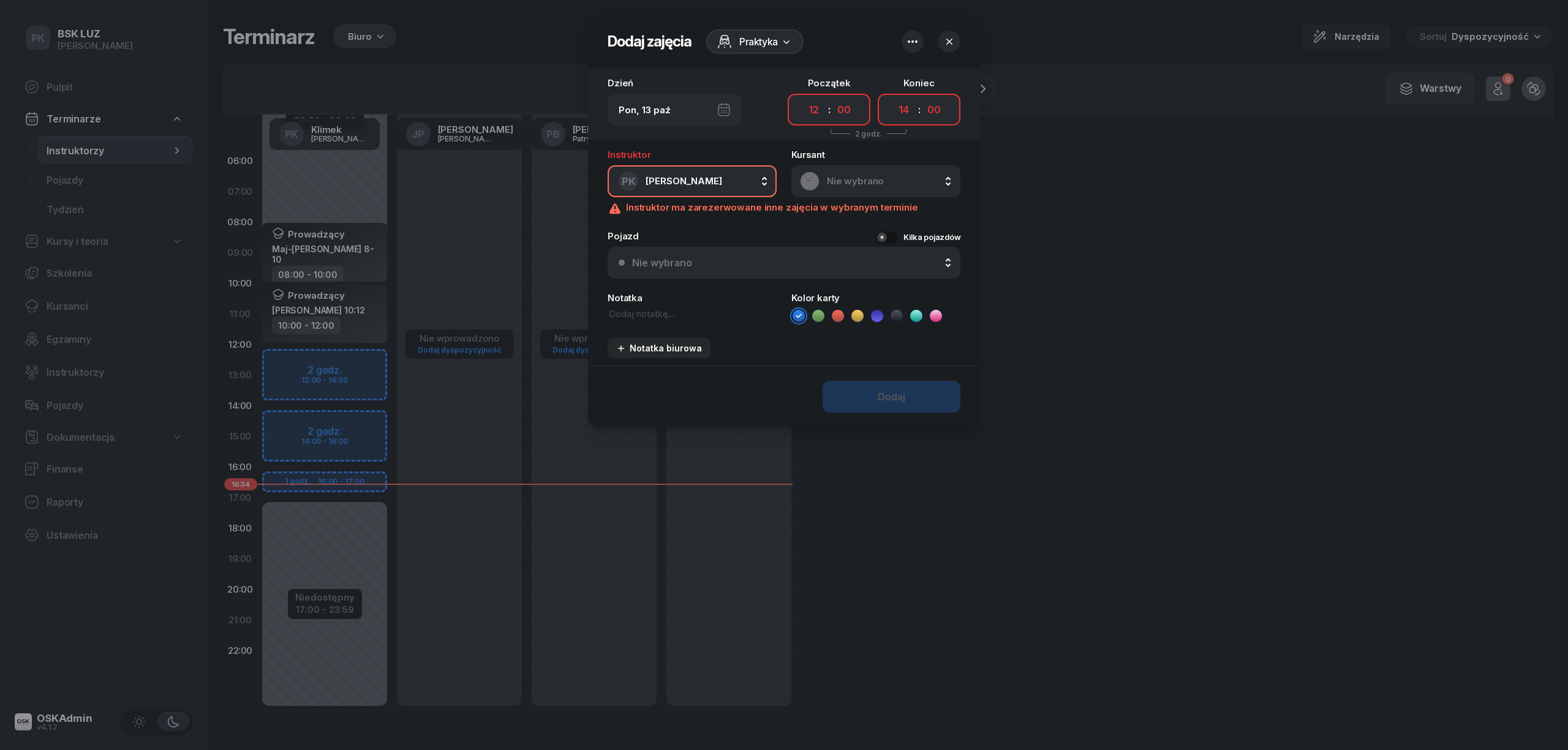
click at [444, 265] on div at bounding box center [784, 375] width 1568 height 750
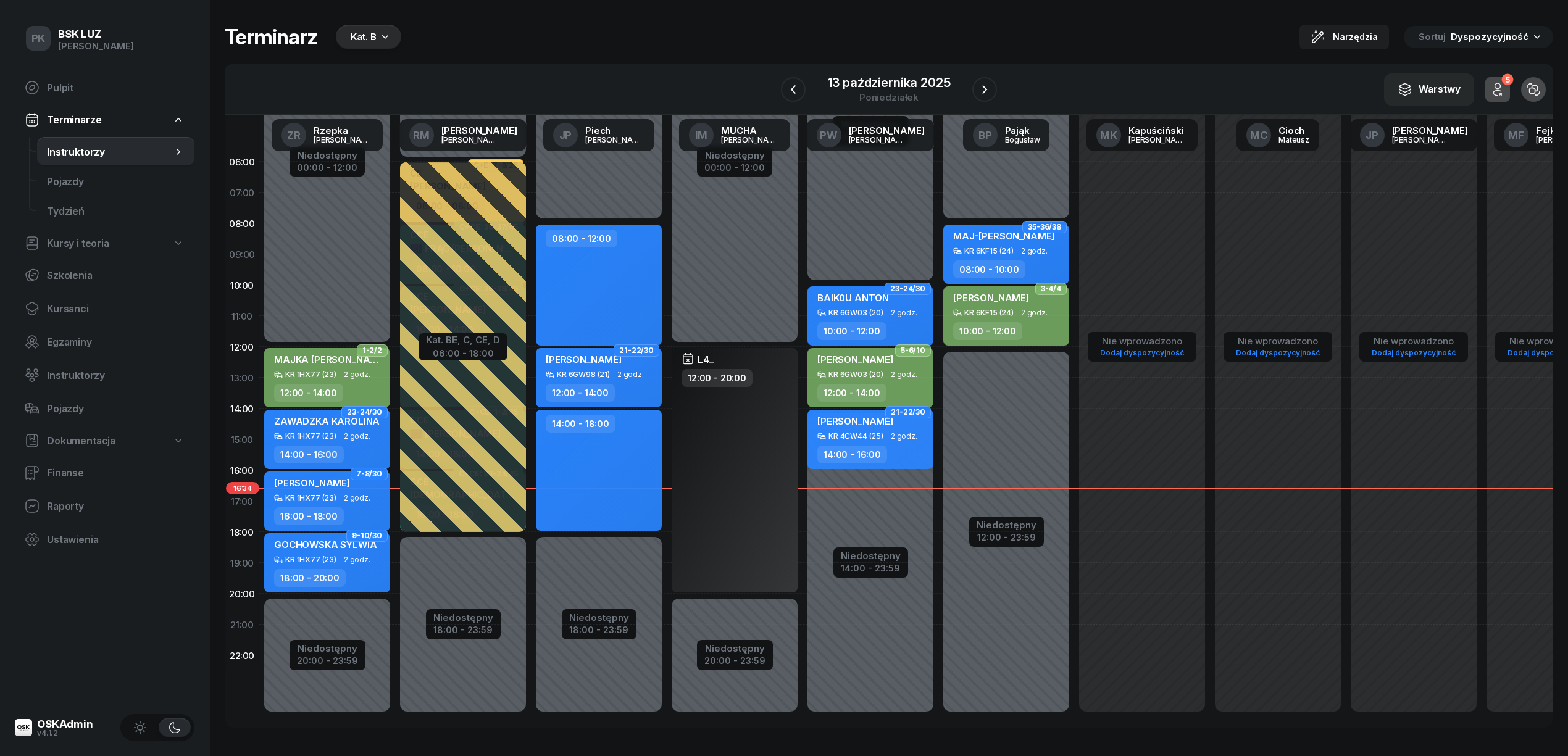
click at [368, 37] on div "Kat. B" at bounding box center [364, 37] width 26 height 15
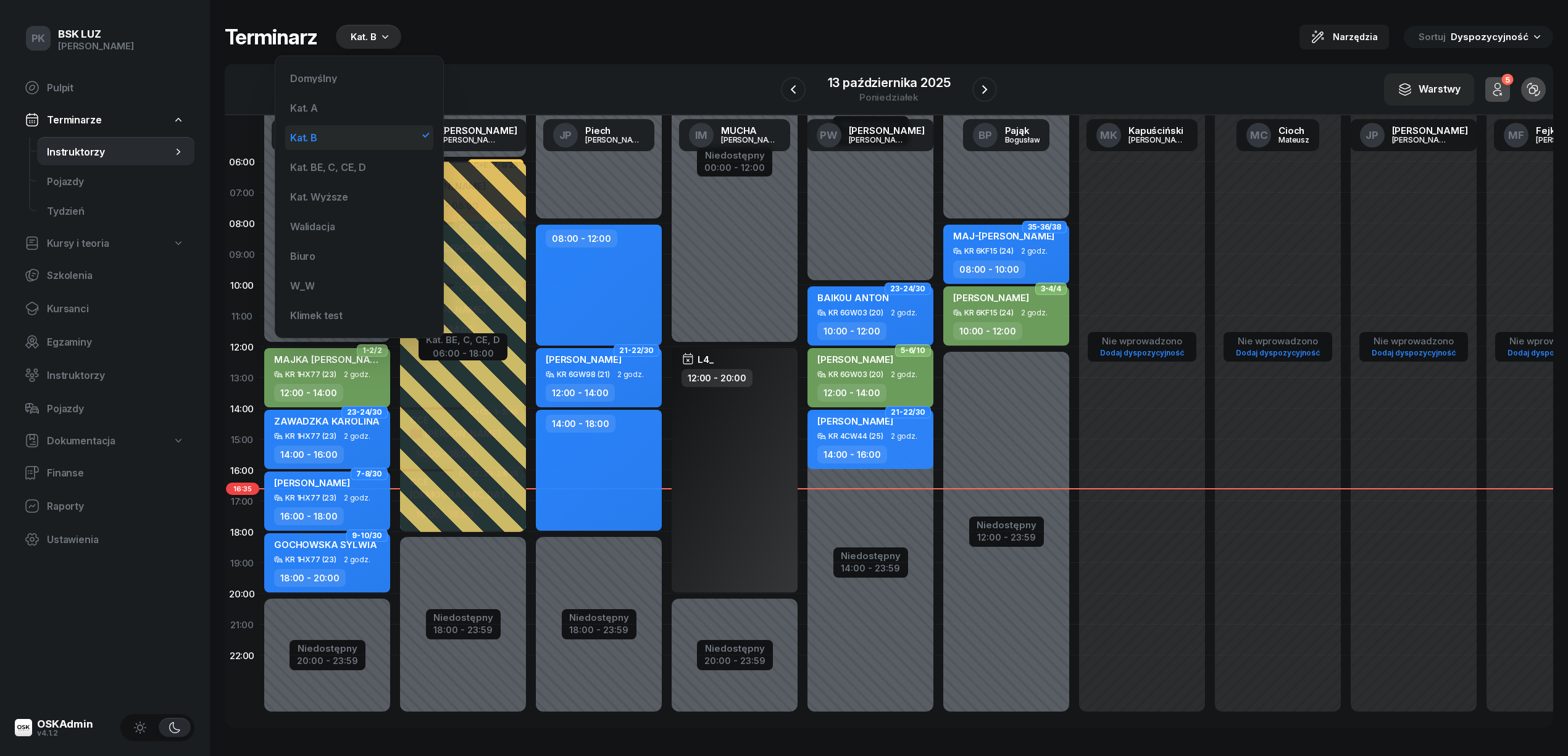
click at [326, 135] on div "Kat. B" at bounding box center [360, 137] width 148 height 25
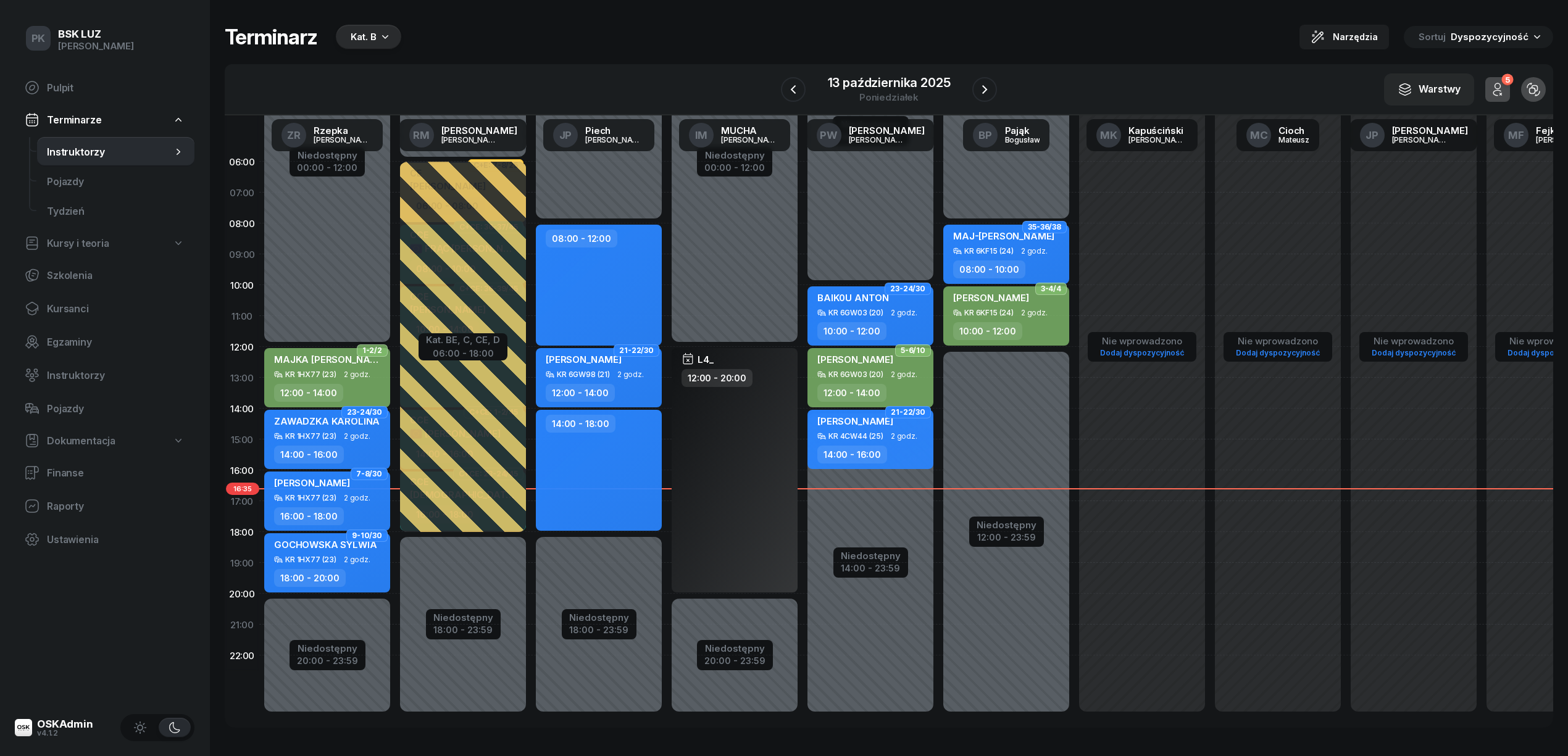
click at [367, 41] on div "Kat. B" at bounding box center [364, 37] width 26 height 15
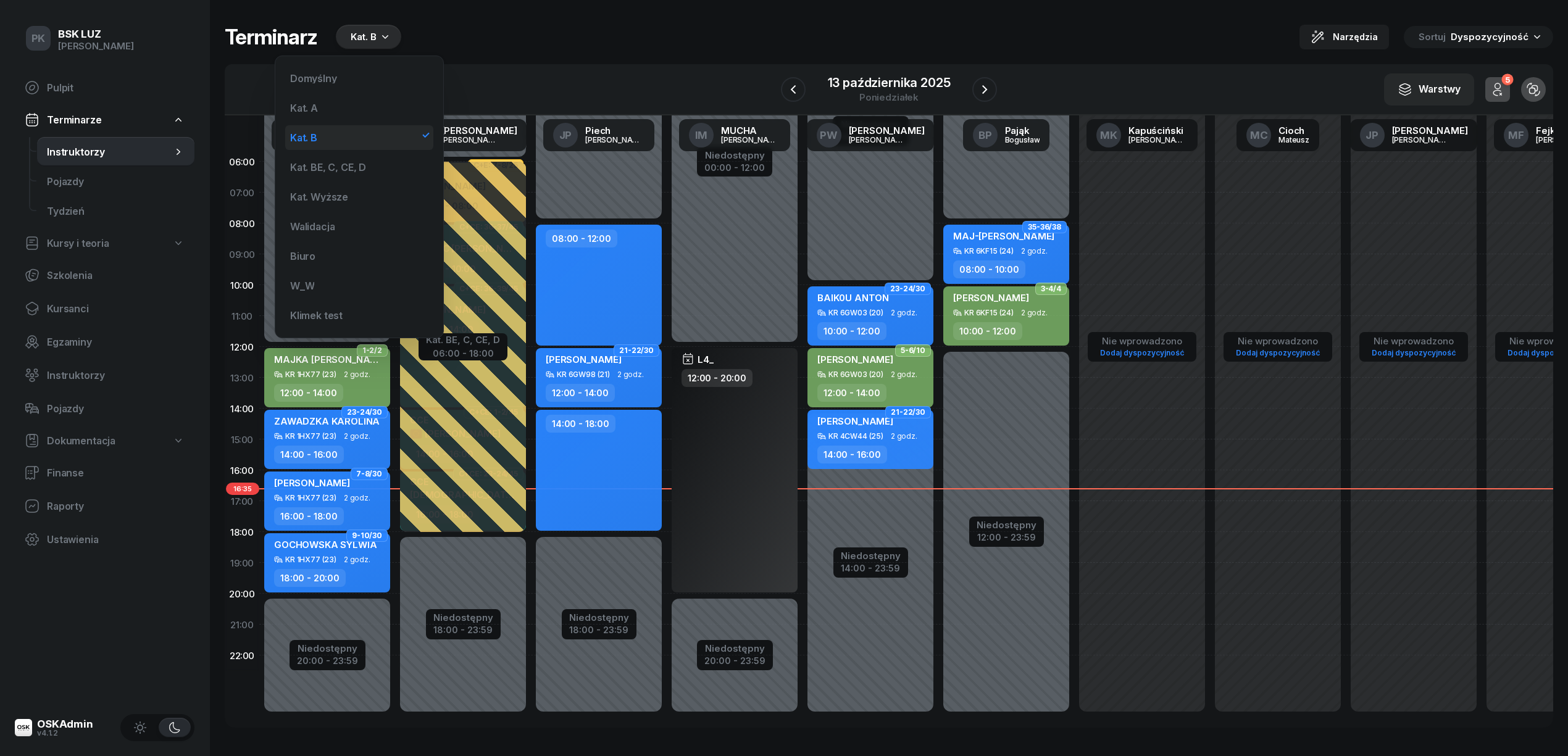
click at [363, 139] on div "Kat. B" at bounding box center [360, 137] width 148 height 25
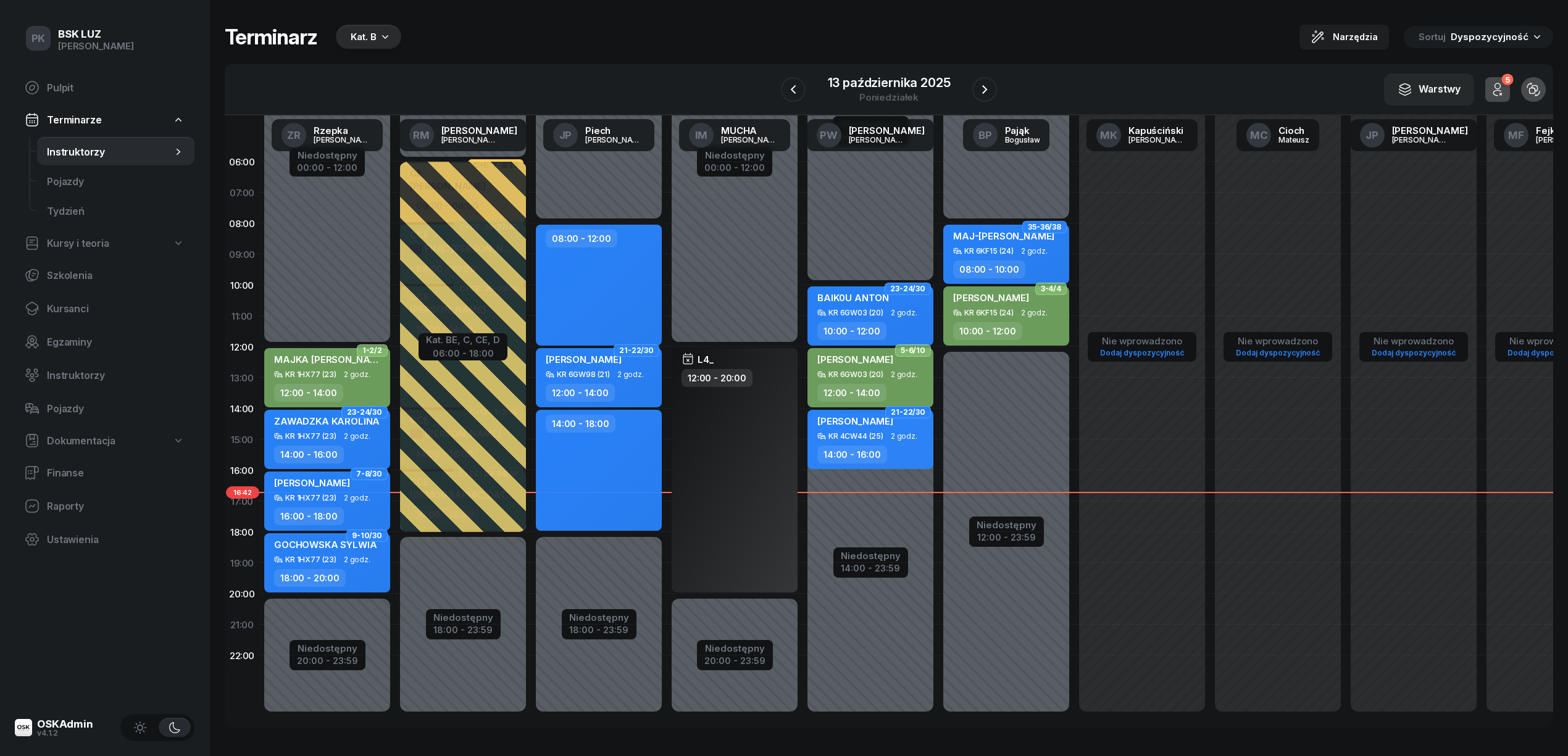
click at [361, 47] on div "Kat. B" at bounding box center [368, 37] width 65 height 25
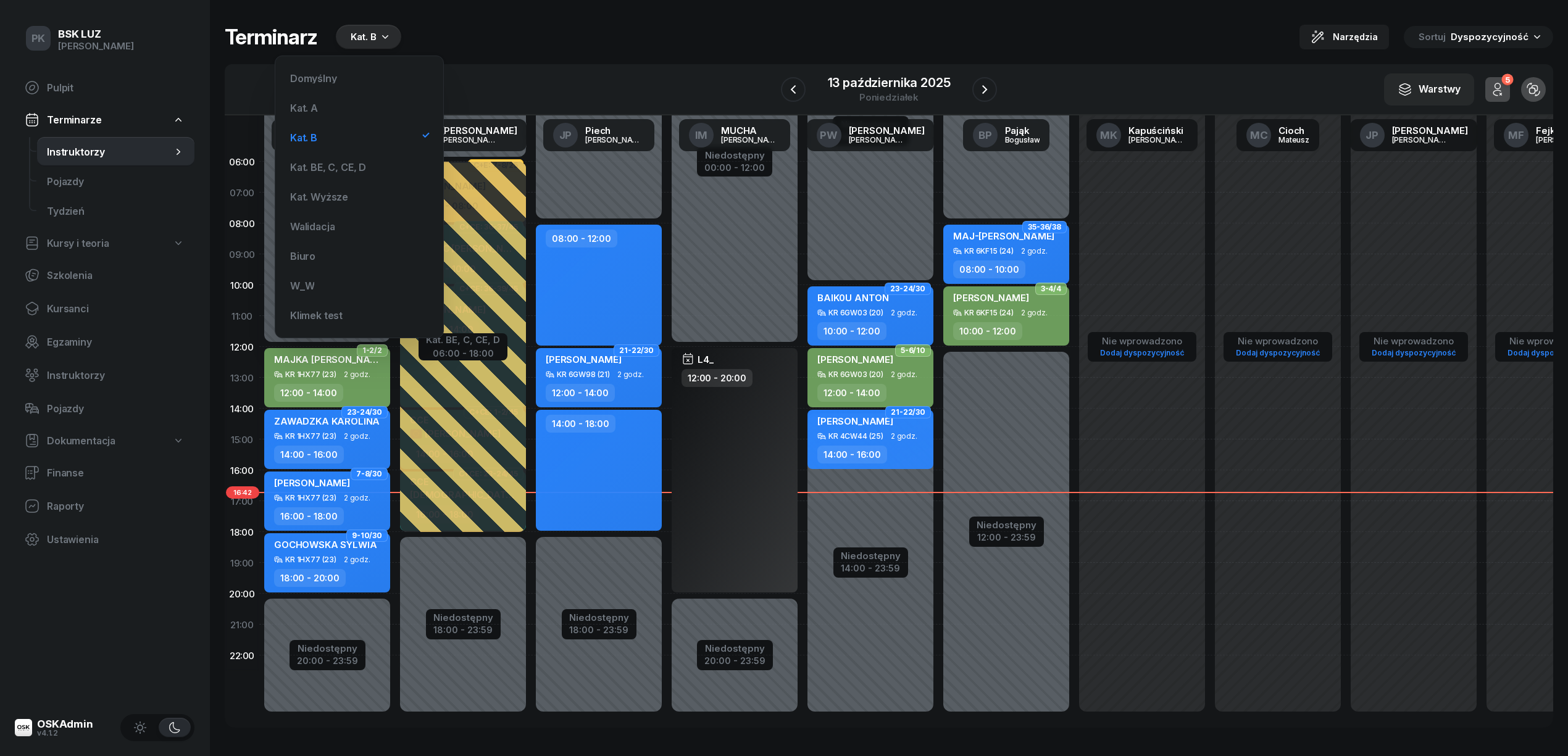
click at [356, 35] on div "Kat. B" at bounding box center [364, 37] width 26 height 15
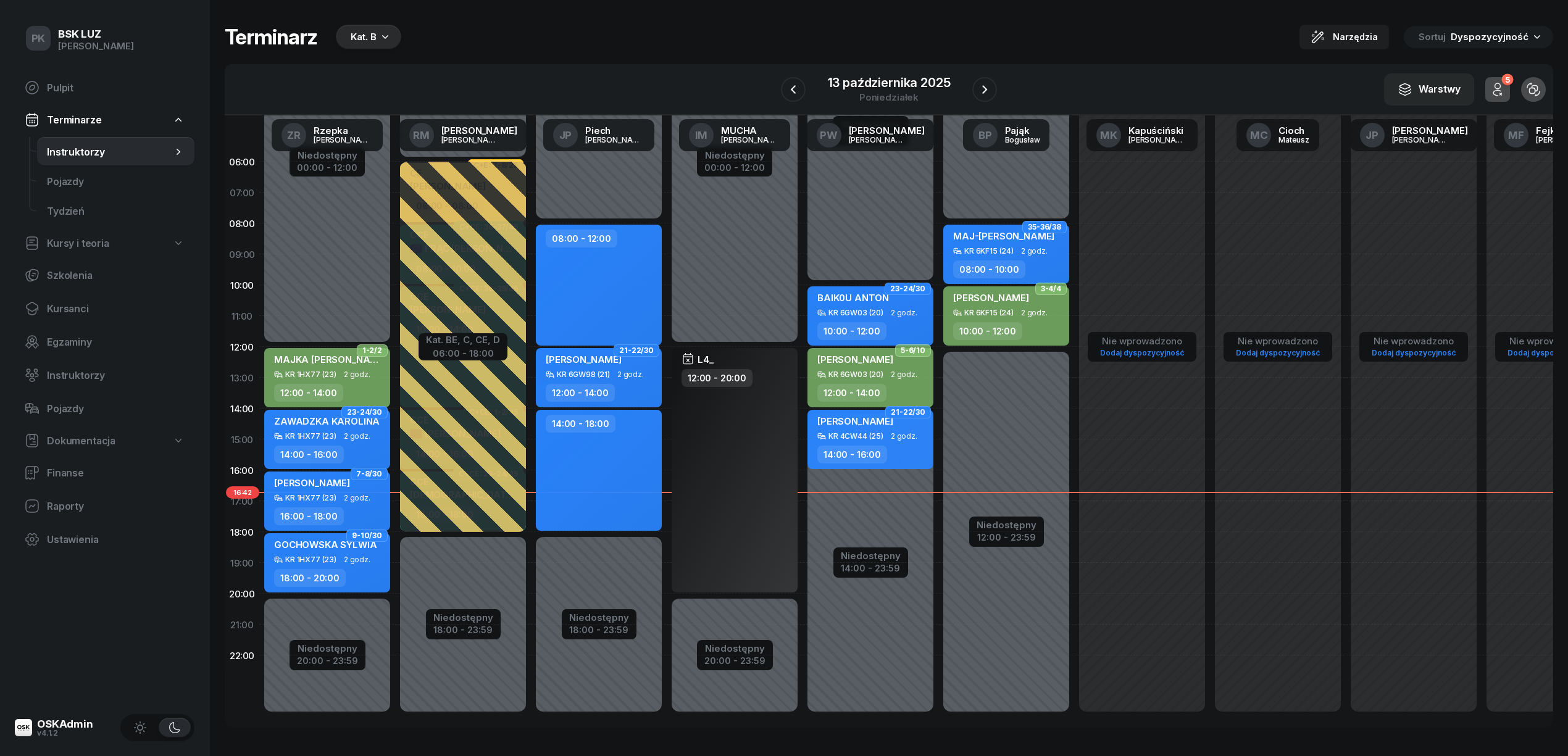
click at [381, 37] on icon "button" at bounding box center [385, 36] width 12 height 12
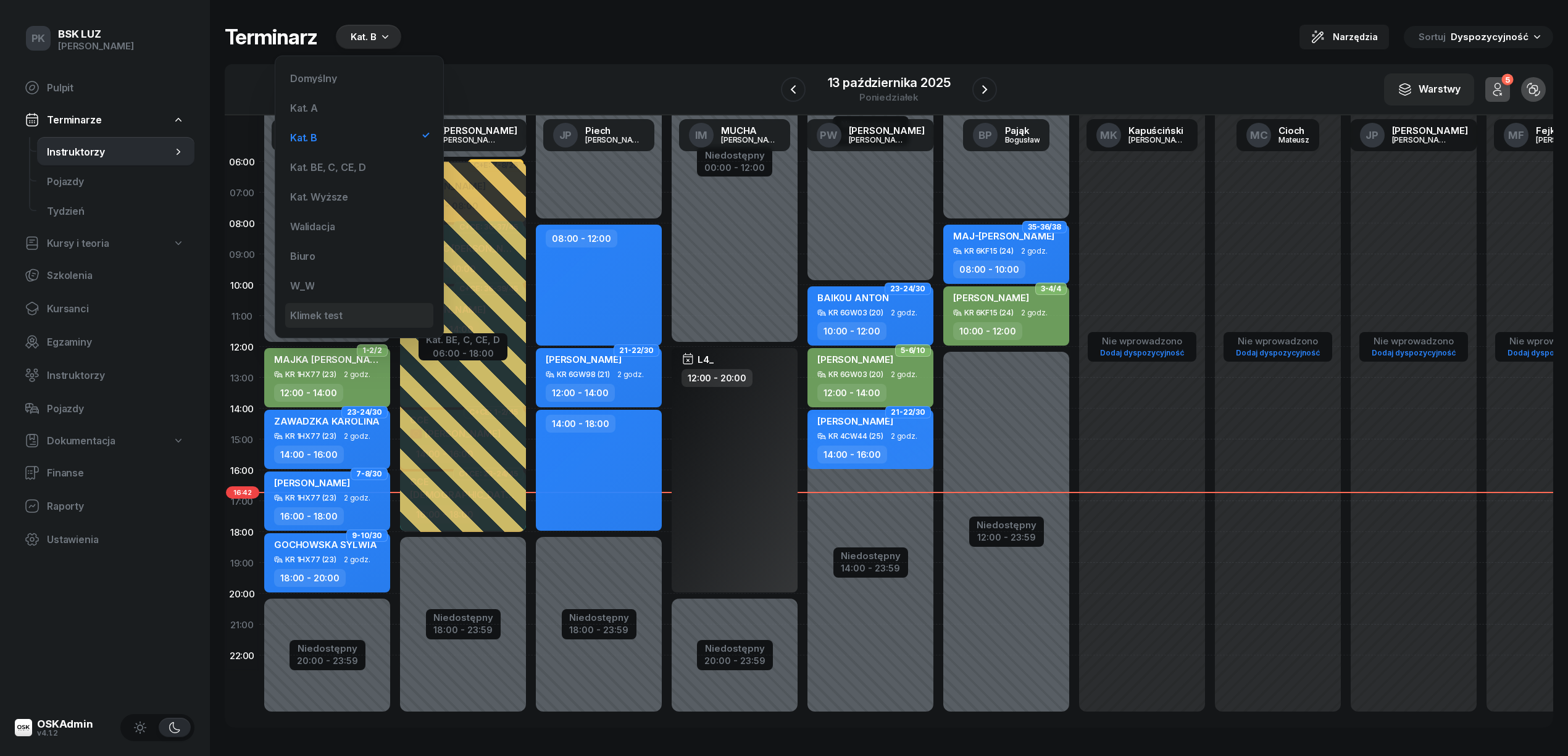
click at [318, 310] on div "Klimek test" at bounding box center [316, 315] width 52 height 10
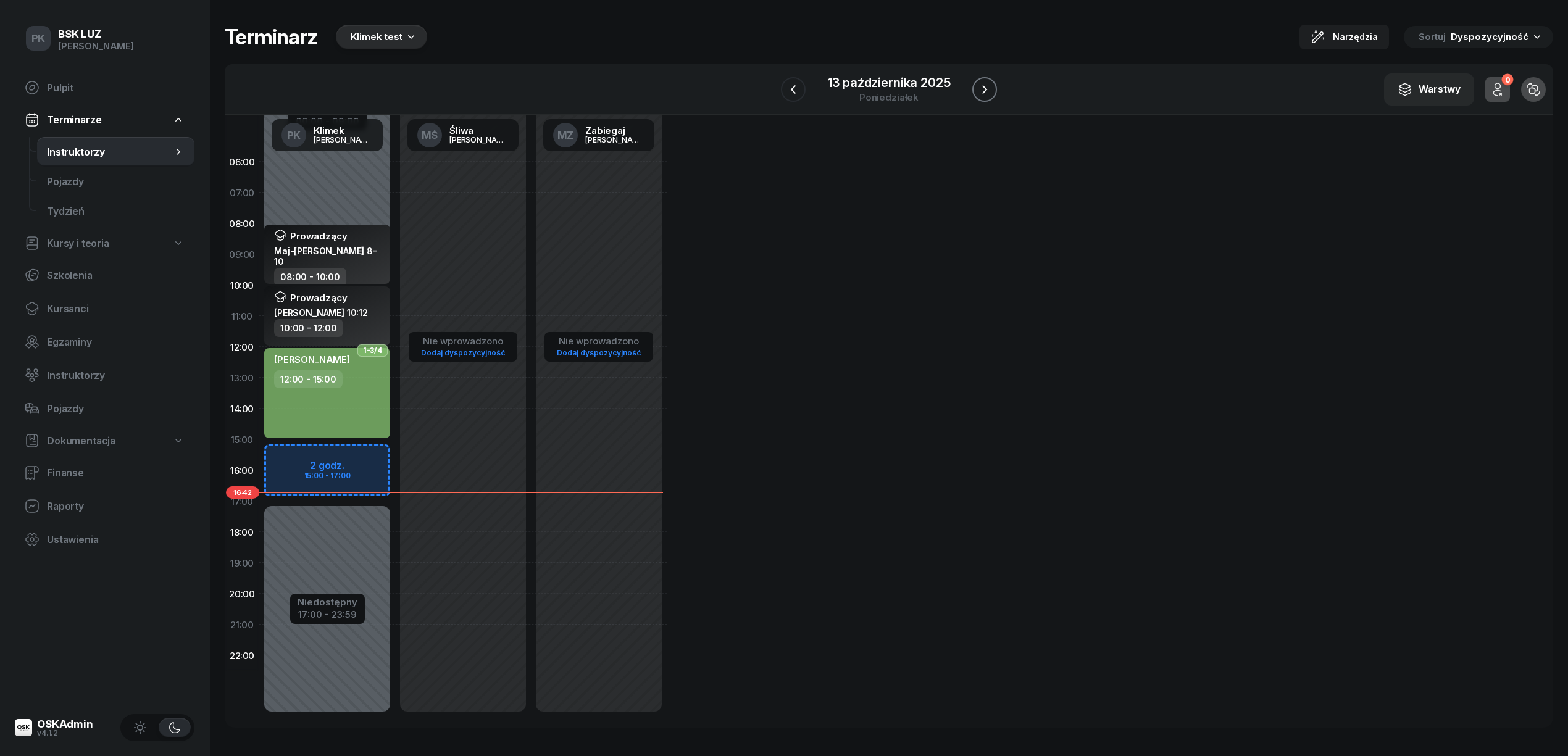
click at [984, 86] on icon "button" at bounding box center [984, 89] width 5 height 9
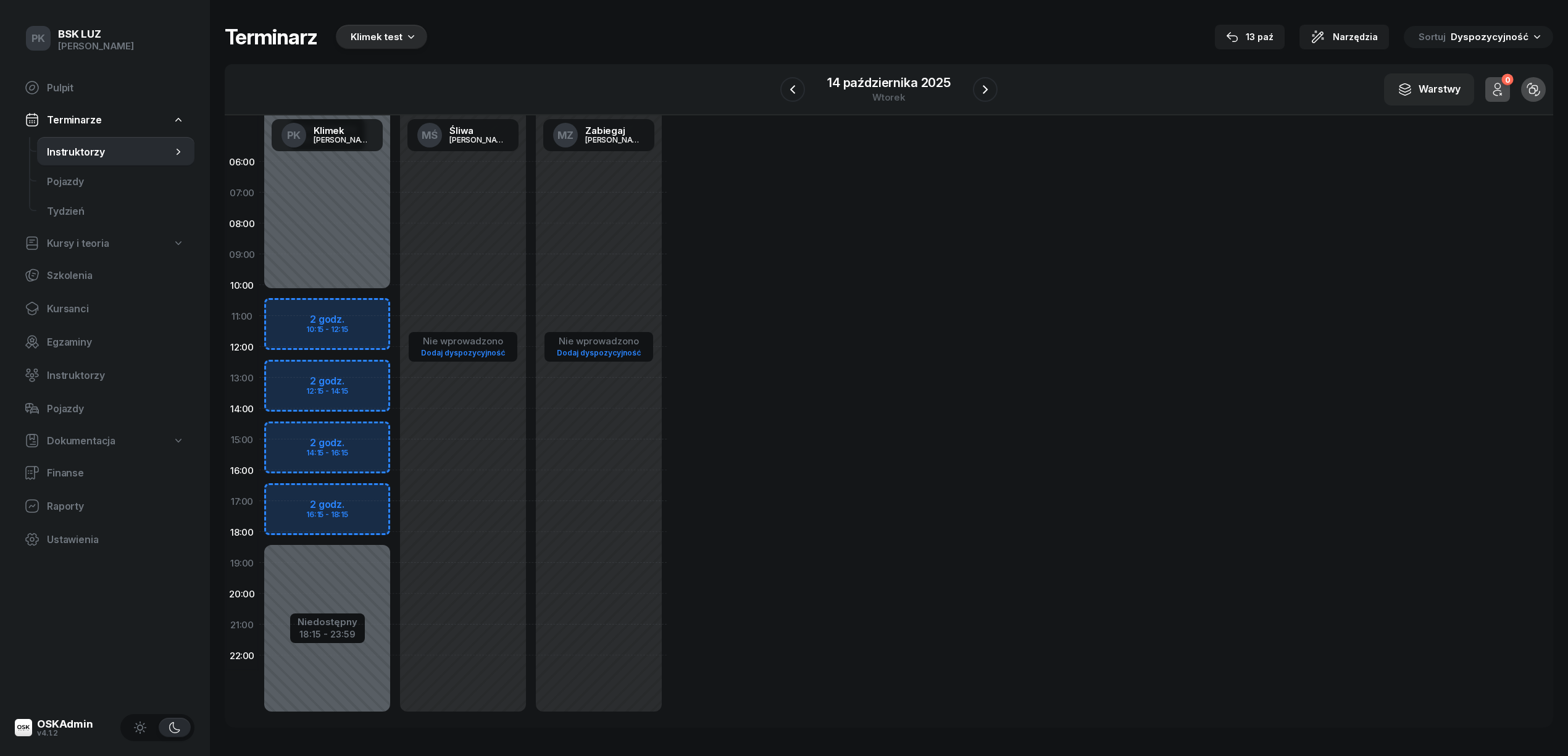
click at [362, 293] on div "Niedostępny 00:00 - 10:15 Niedostępny 18:15 - 23:59 2 godz. 10:15 - 12:15 2 god…" at bounding box center [327, 438] width 135 height 586
select select "10"
select select "12"
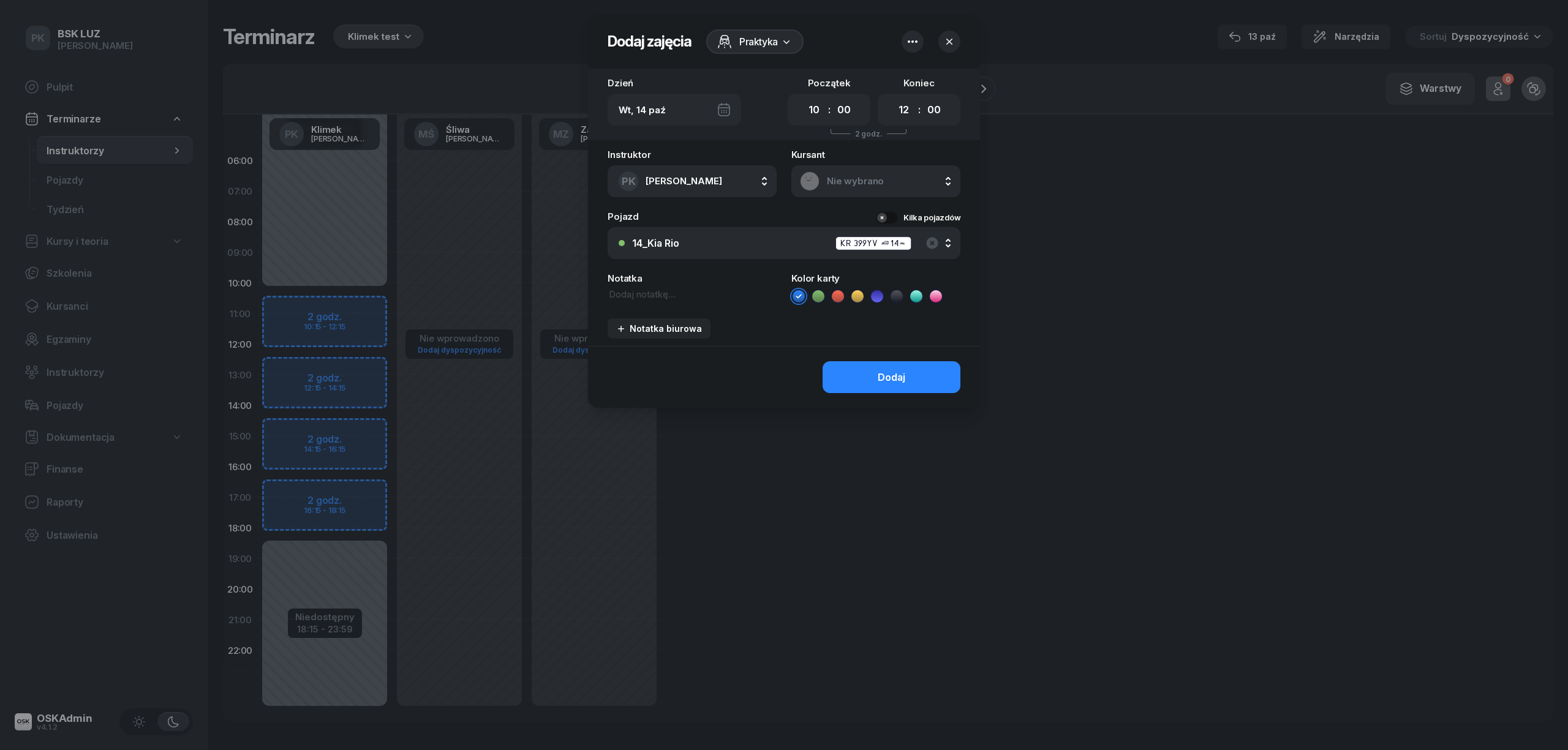
click at [846, 179] on span "Nie wybrano" at bounding box center [890, 182] width 125 height 11
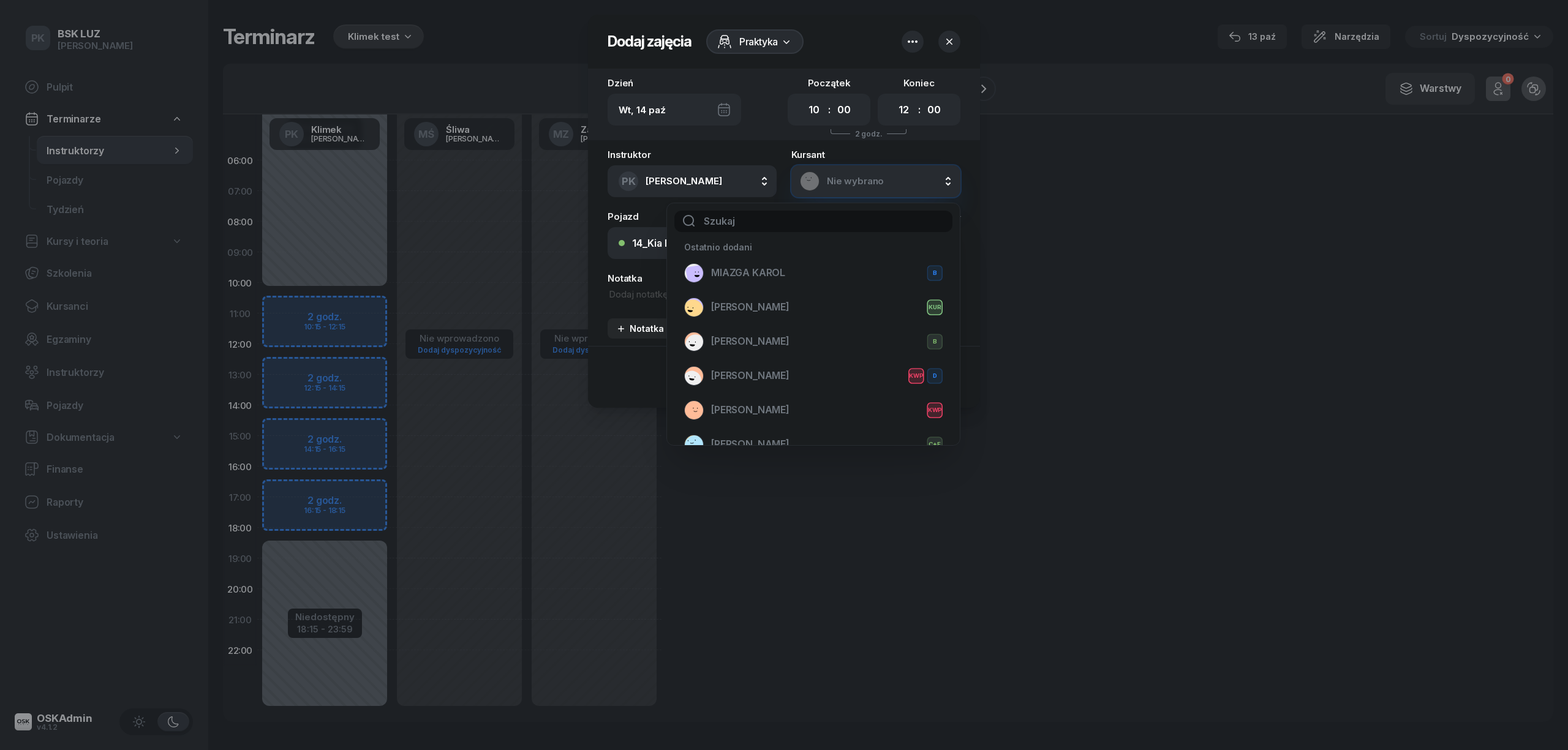
click at [767, 221] on input "text" at bounding box center [814, 221] width 278 height 22
type input "saj"
click at [759, 313] on span "[PERSON_NAME]" at bounding box center [750, 307] width 78 height 12
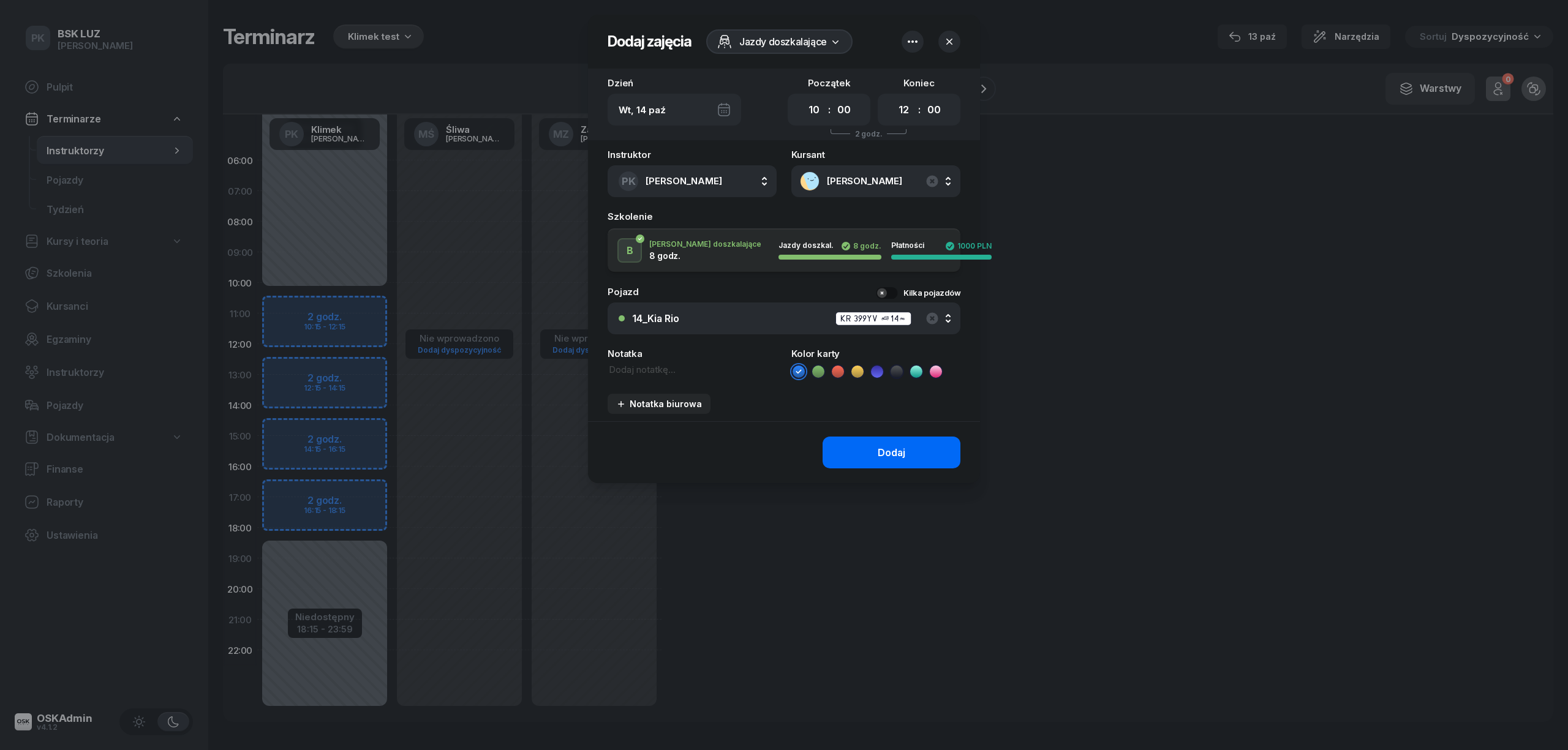
click at [858, 445] on button "Dodaj" at bounding box center [891, 453] width 138 height 32
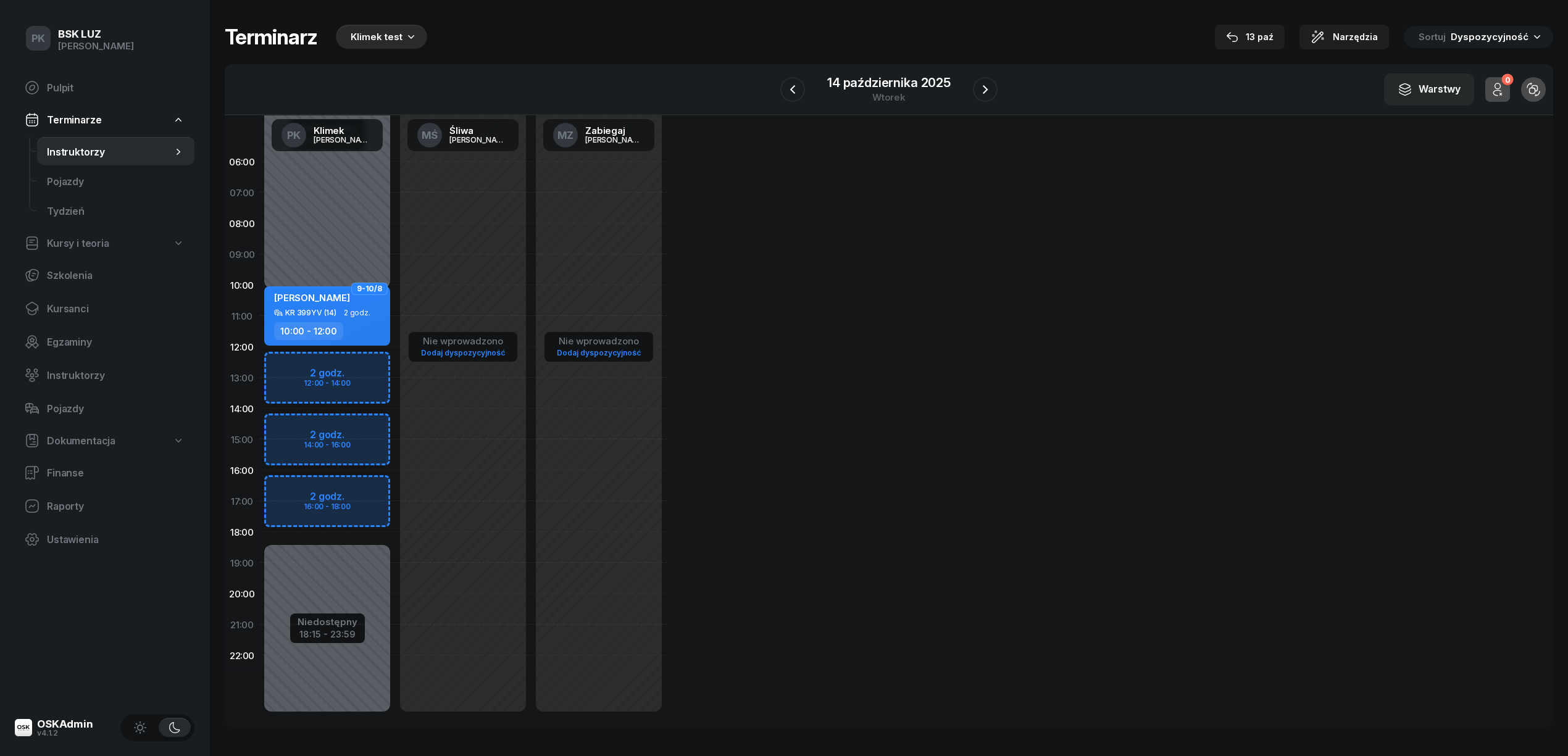
click at [371, 263] on div "Niedostępny 00:00 - 10:15 Niedostępny 18:15 - 23:59 9-10/8 GABRIELA SAJDAK KR 3…" at bounding box center [327, 438] width 135 height 586
select select "09"
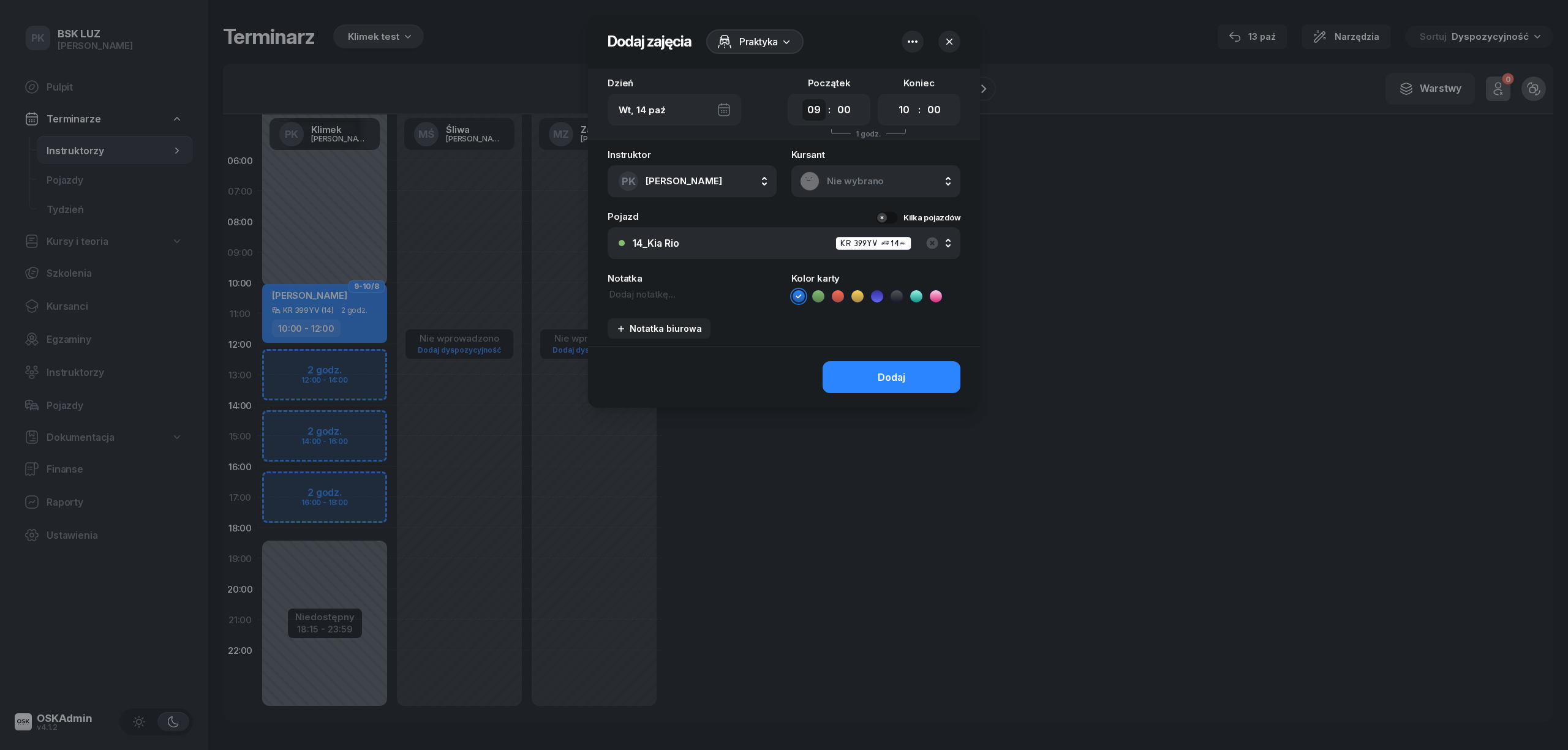
click at [814, 110] on select "00 01 02 03 04 05 06 07 08 09 10 11 12 13 14 15 16 17 18 19 20 21 22 23" at bounding box center [814, 110] width 23 height 22
click at [910, 108] on select "00 01 02 03 04 05 06 07 08 09 10 11 12 13 14 15 16 17 18 19 20 21 22 23" at bounding box center [904, 110] width 23 height 22
select select "12"
click at [893, 99] on select "00 01 02 03 04 05 06 07 08 09 10 11 12 13 14 15 16 17 18 19 20 21 22 23" at bounding box center [904, 110] width 23 height 22
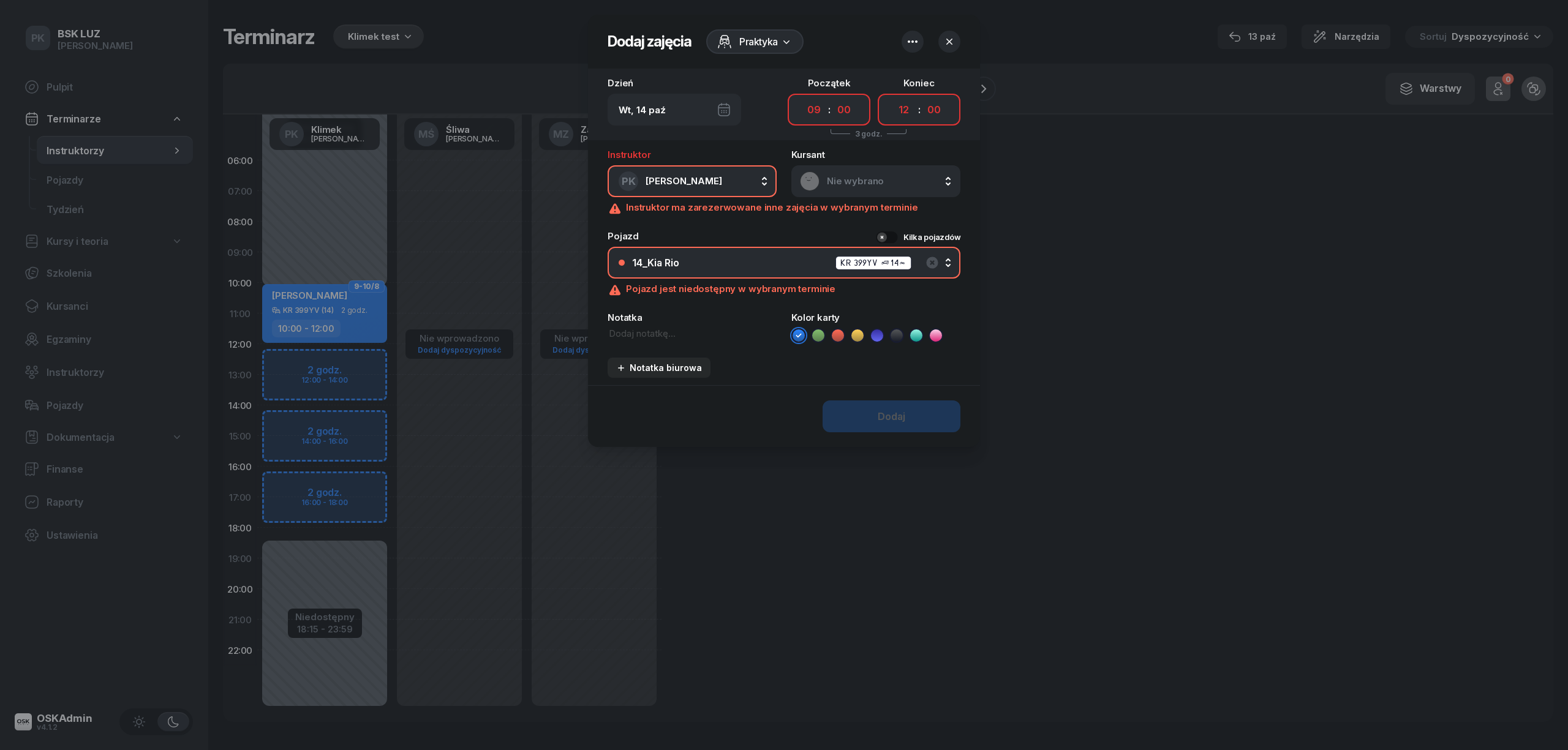
click at [874, 179] on span "Nie wybrano" at bounding box center [890, 182] width 125 height 11
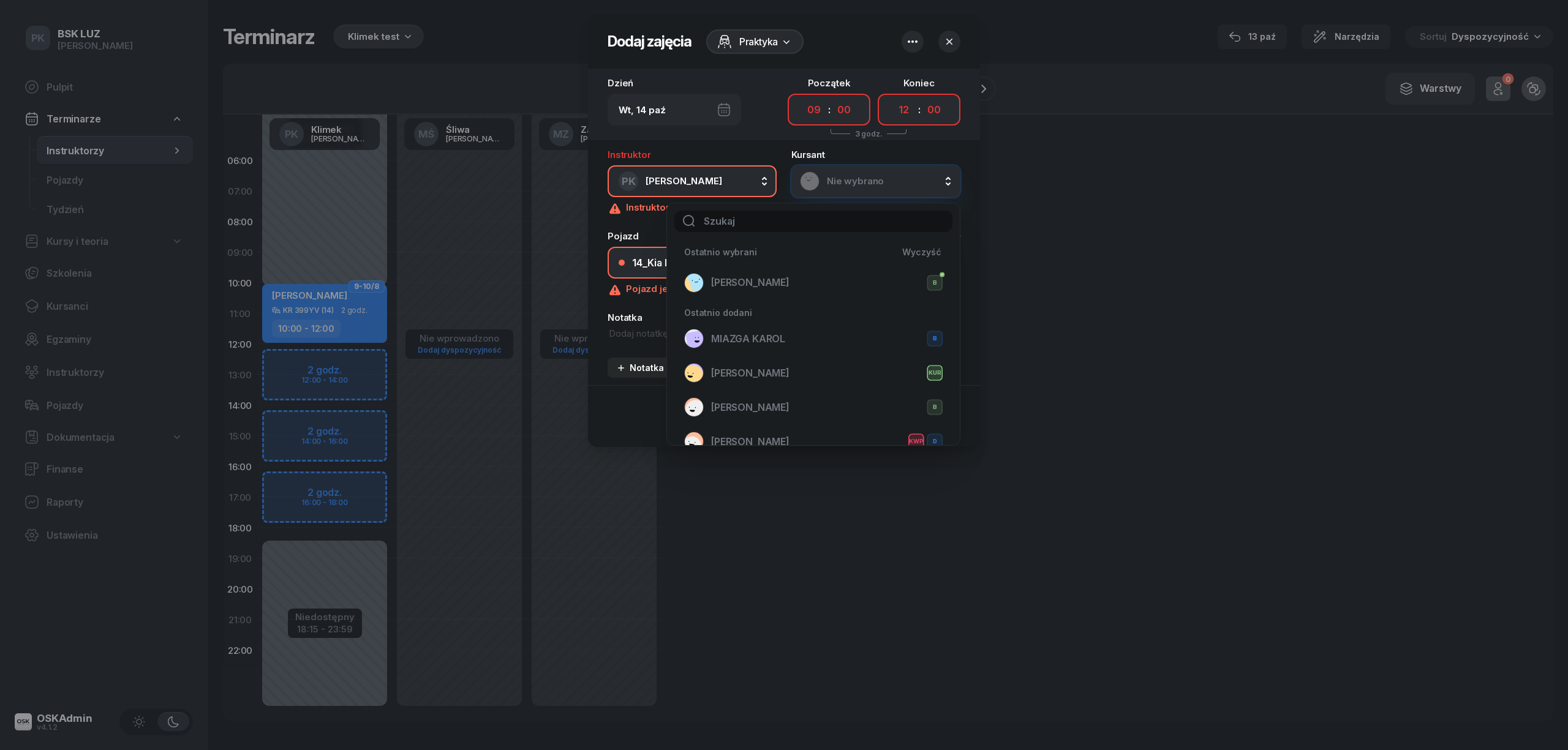
click at [821, 221] on input "text" at bounding box center [814, 221] width 278 height 22
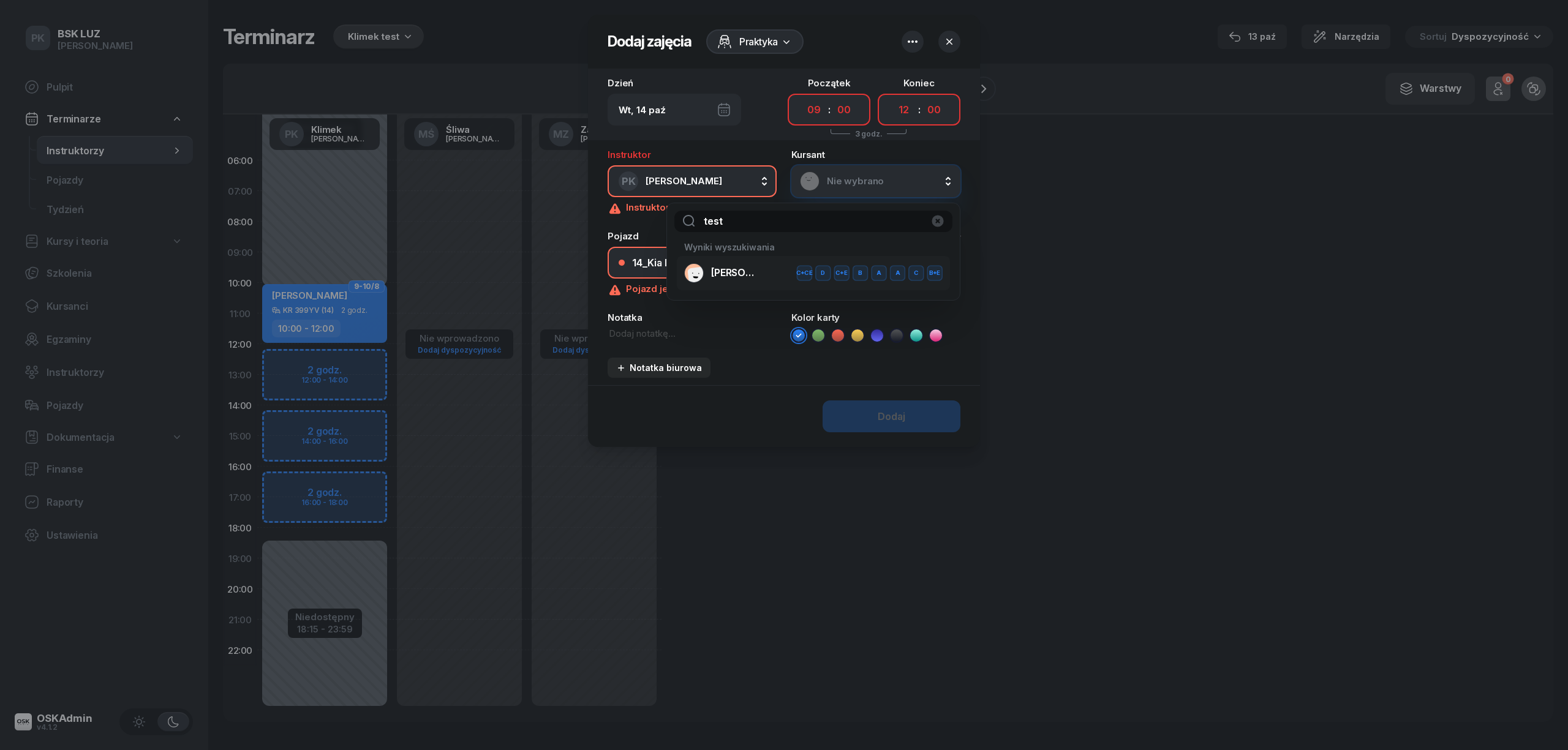
type input "test"
click at [726, 275] on span "[PERSON_NAME]-testowy [PERSON_NAME]" at bounding box center [735, 273] width 49 height 12
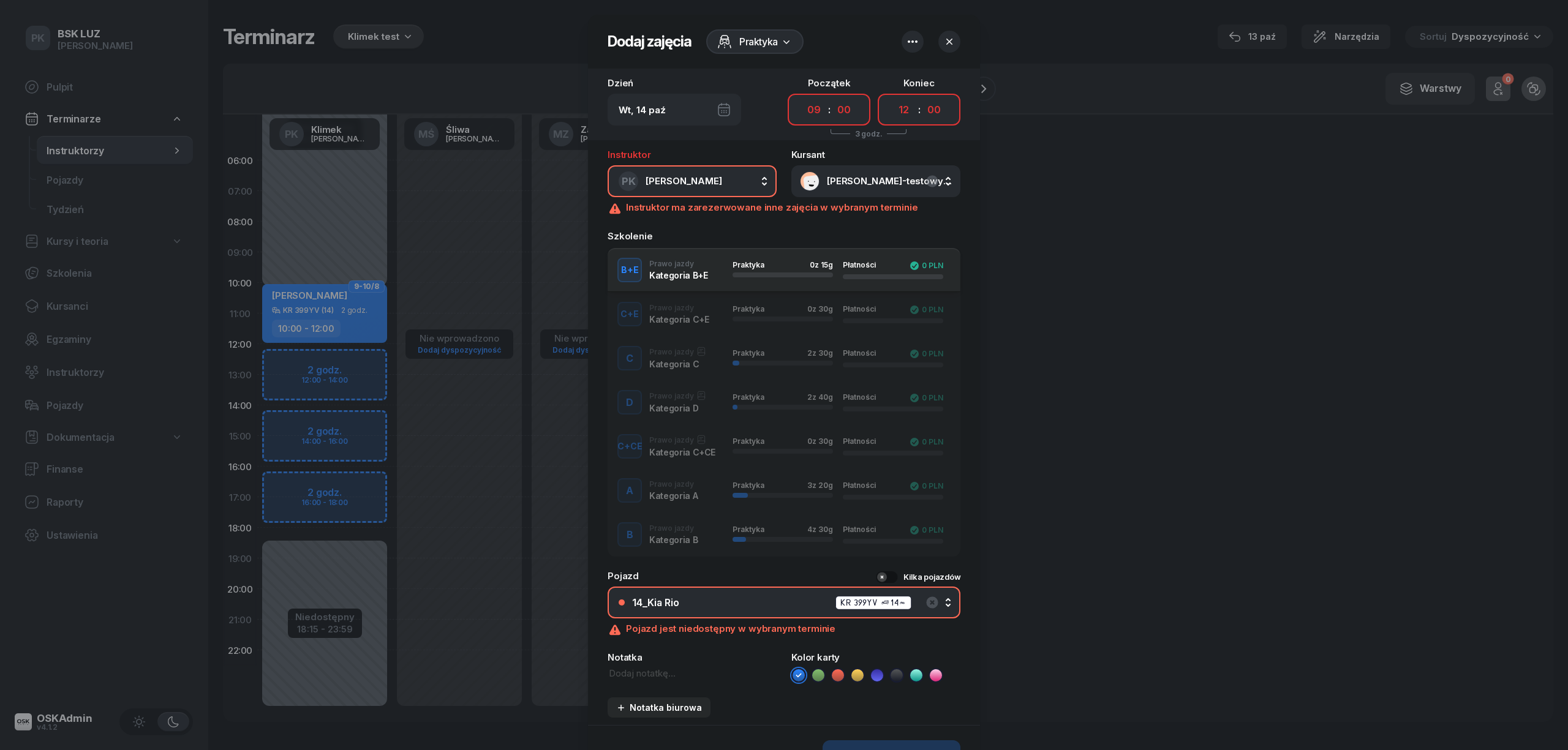
click at [662, 541] on div "B Prawo jazdy Kategoria B Praktyka 4 z 30g Płatności 0 PLN" at bounding box center [784, 534] width 353 height 25
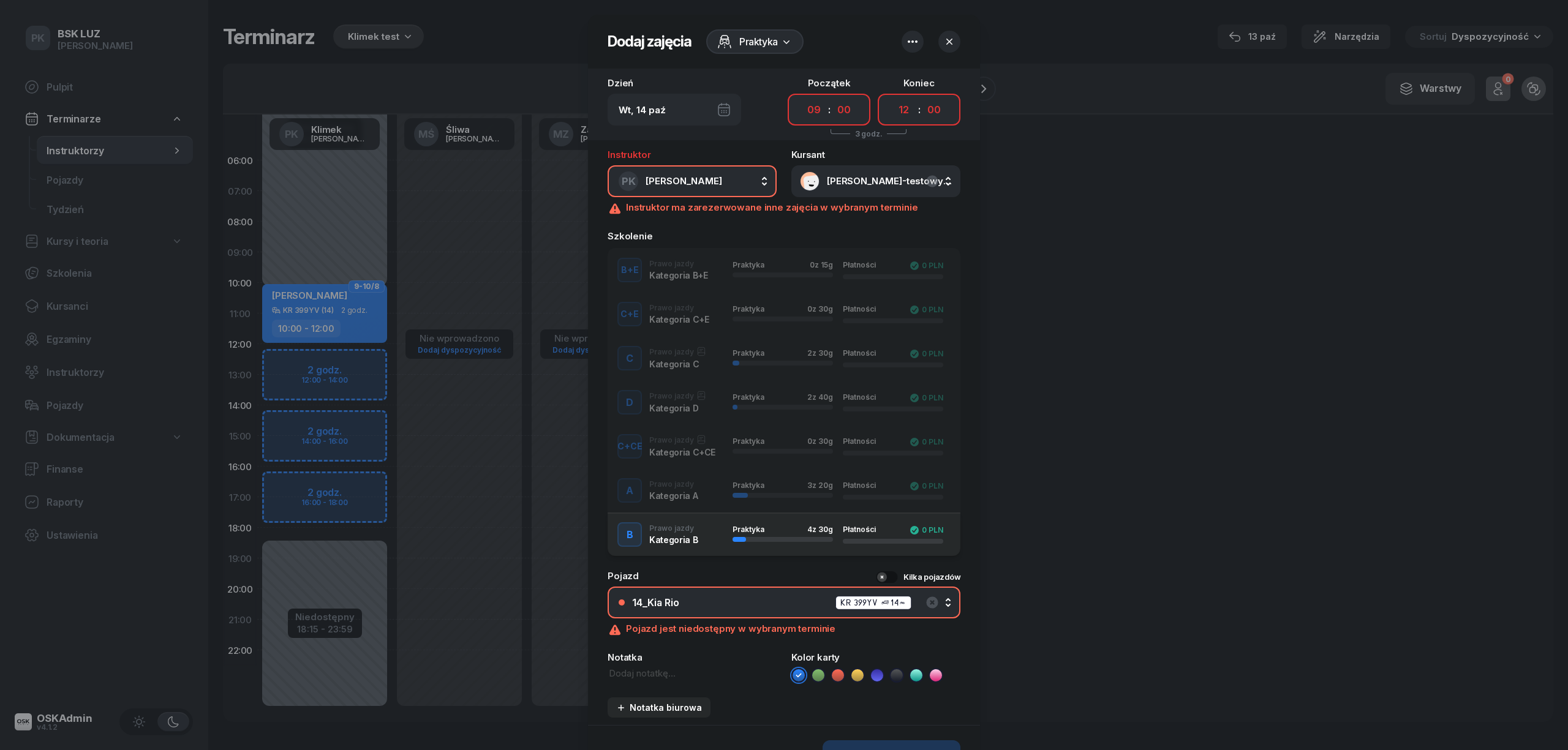
click at [906, 46] on icon "button" at bounding box center [913, 42] width 14 height 14
click at [958, 104] on div "Wył." at bounding box center [957, 108] width 33 height 14
click at [958, 78] on div "Wył." at bounding box center [957, 79] width 33 height 14
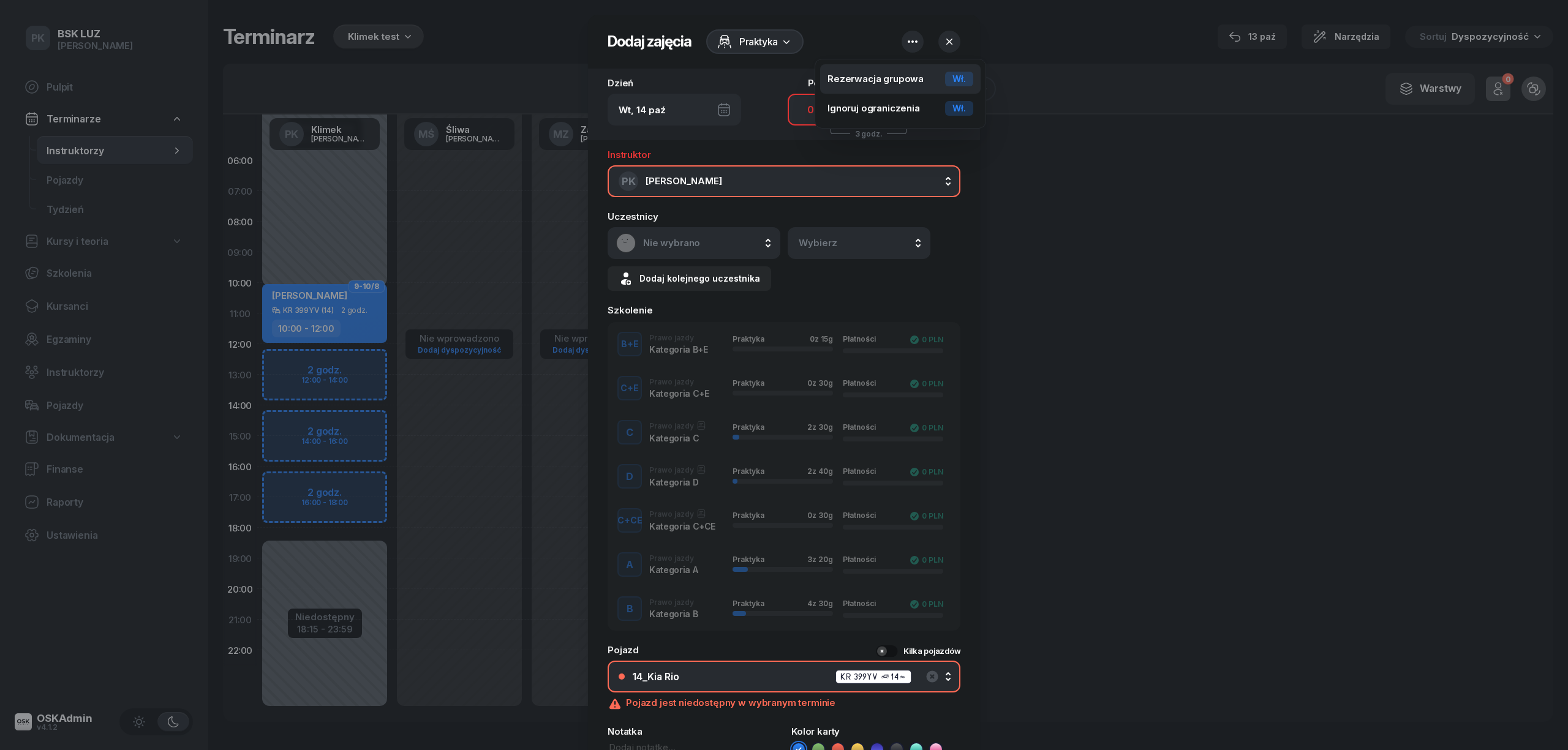
click at [968, 82] on div "Wł." at bounding box center [959, 79] width 28 height 14
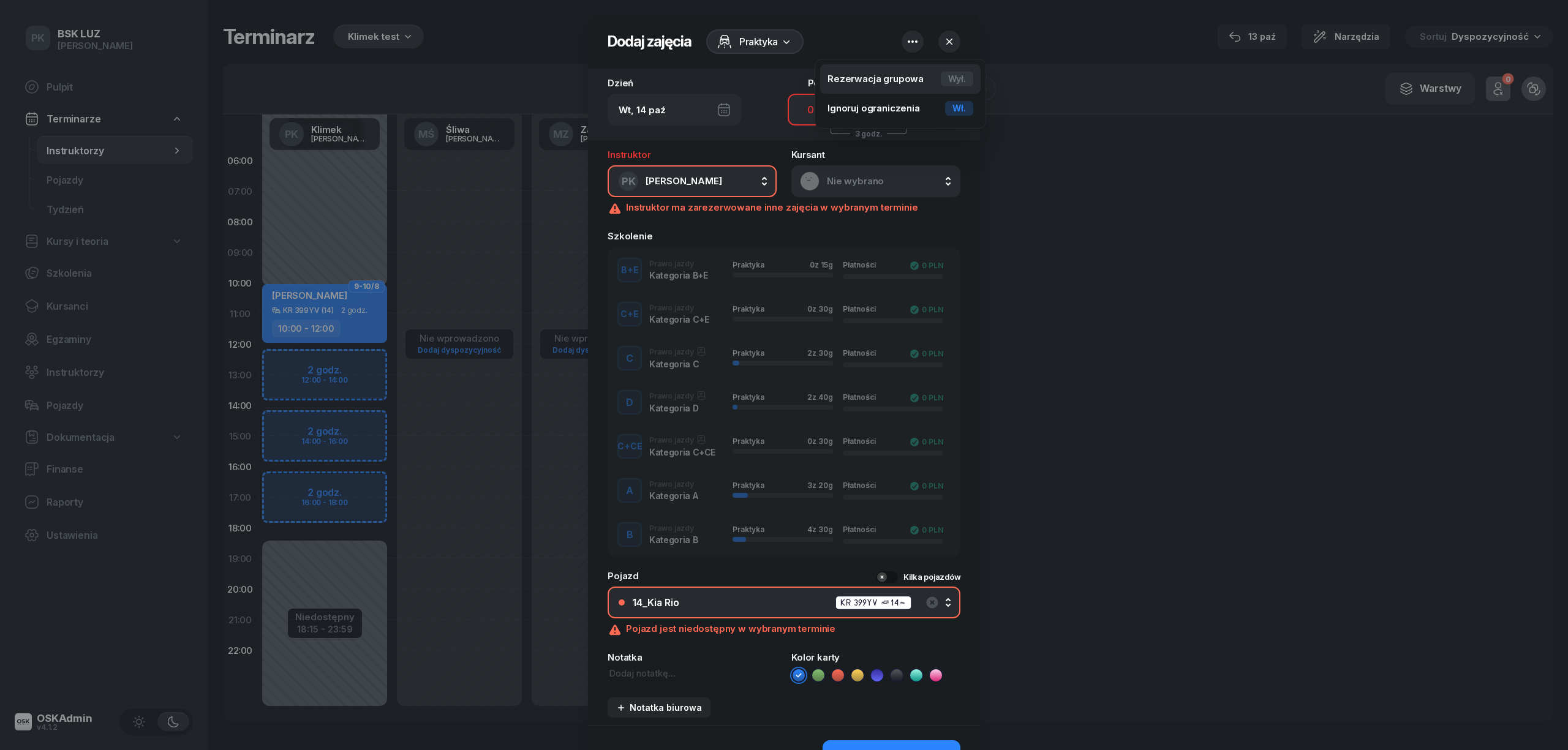
click at [969, 80] on div "Wył." at bounding box center [957, 79] width 33 height 14
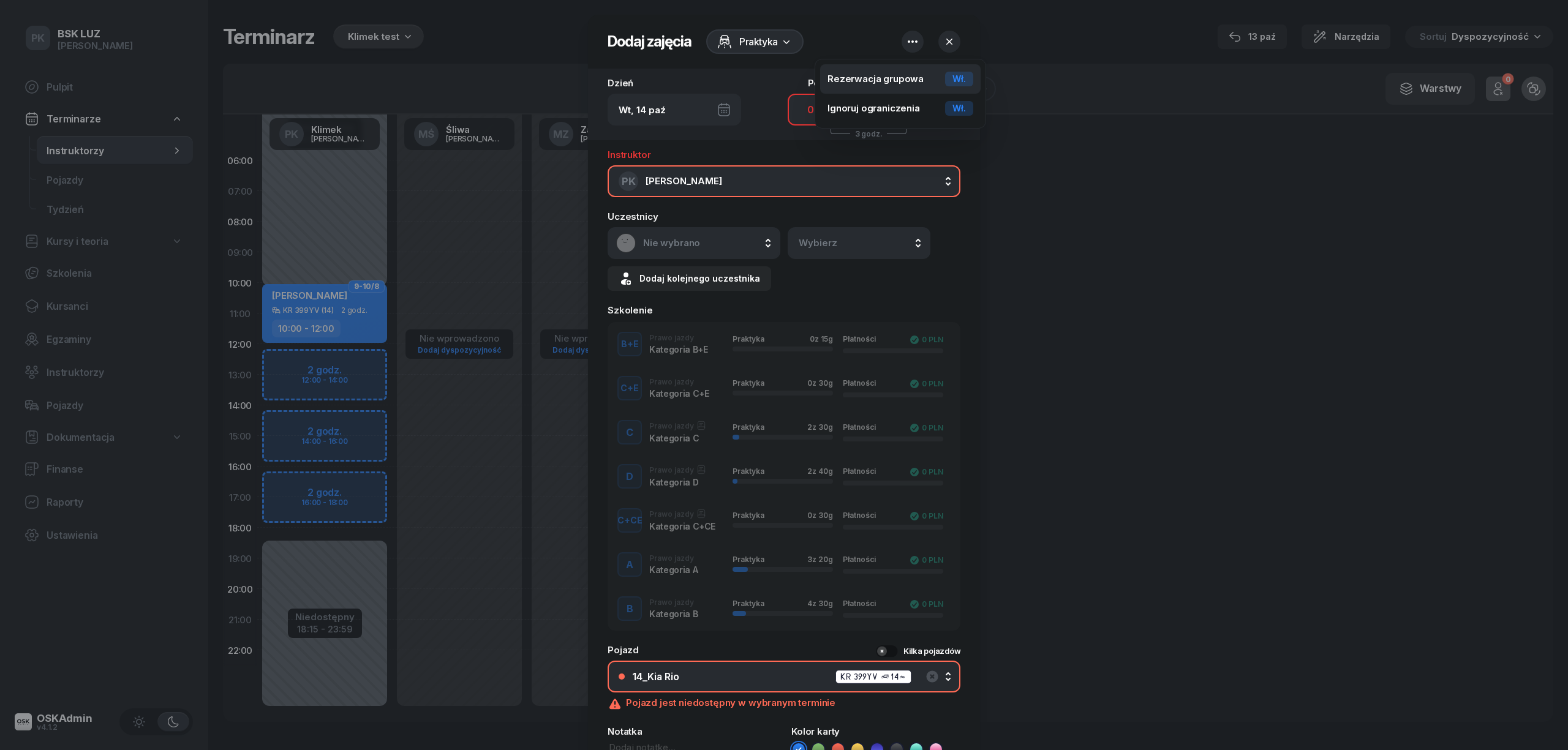
click at [969, 80] on div "Wł." at bounding box center [959, 79] width 28 height 14
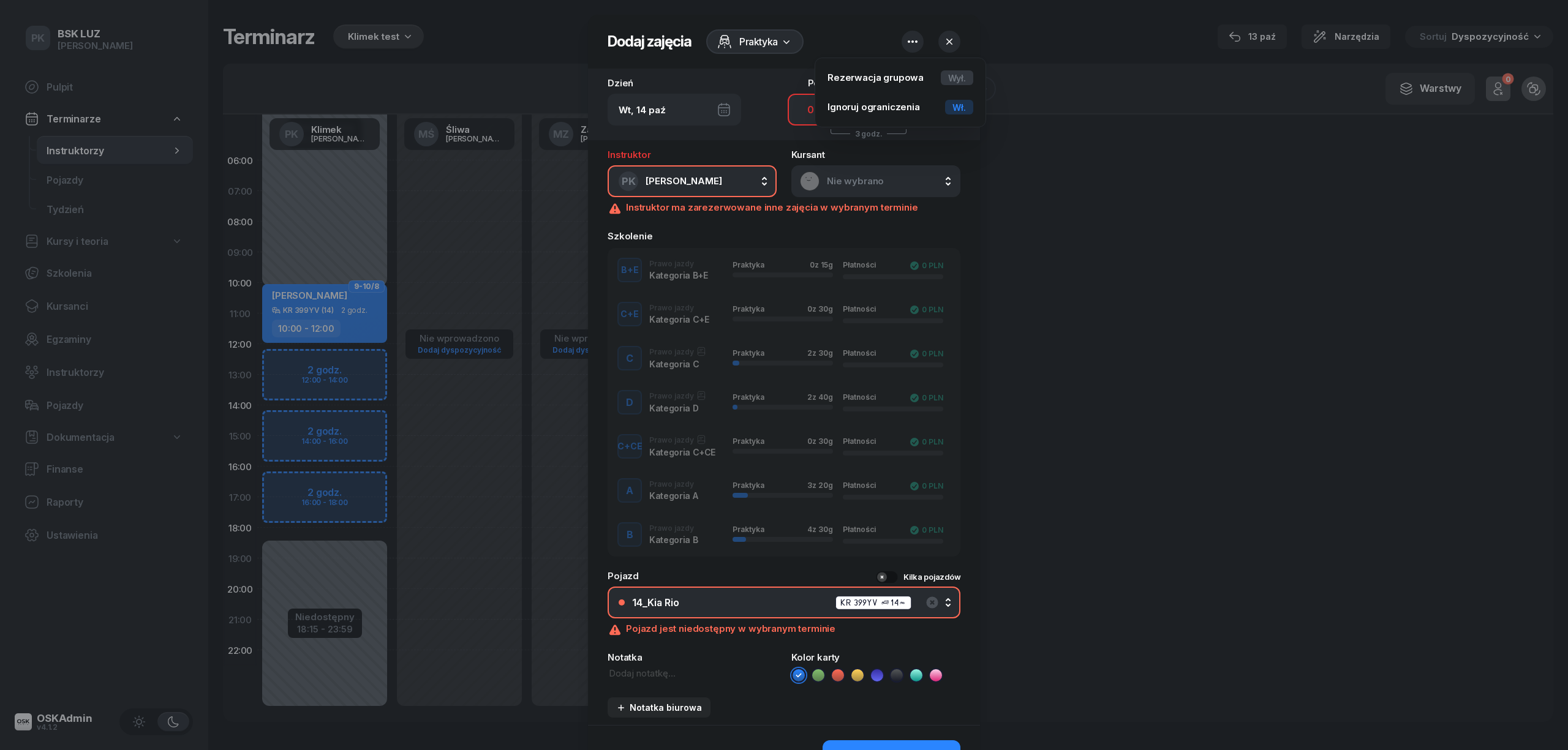
scroll to position [74, 0]
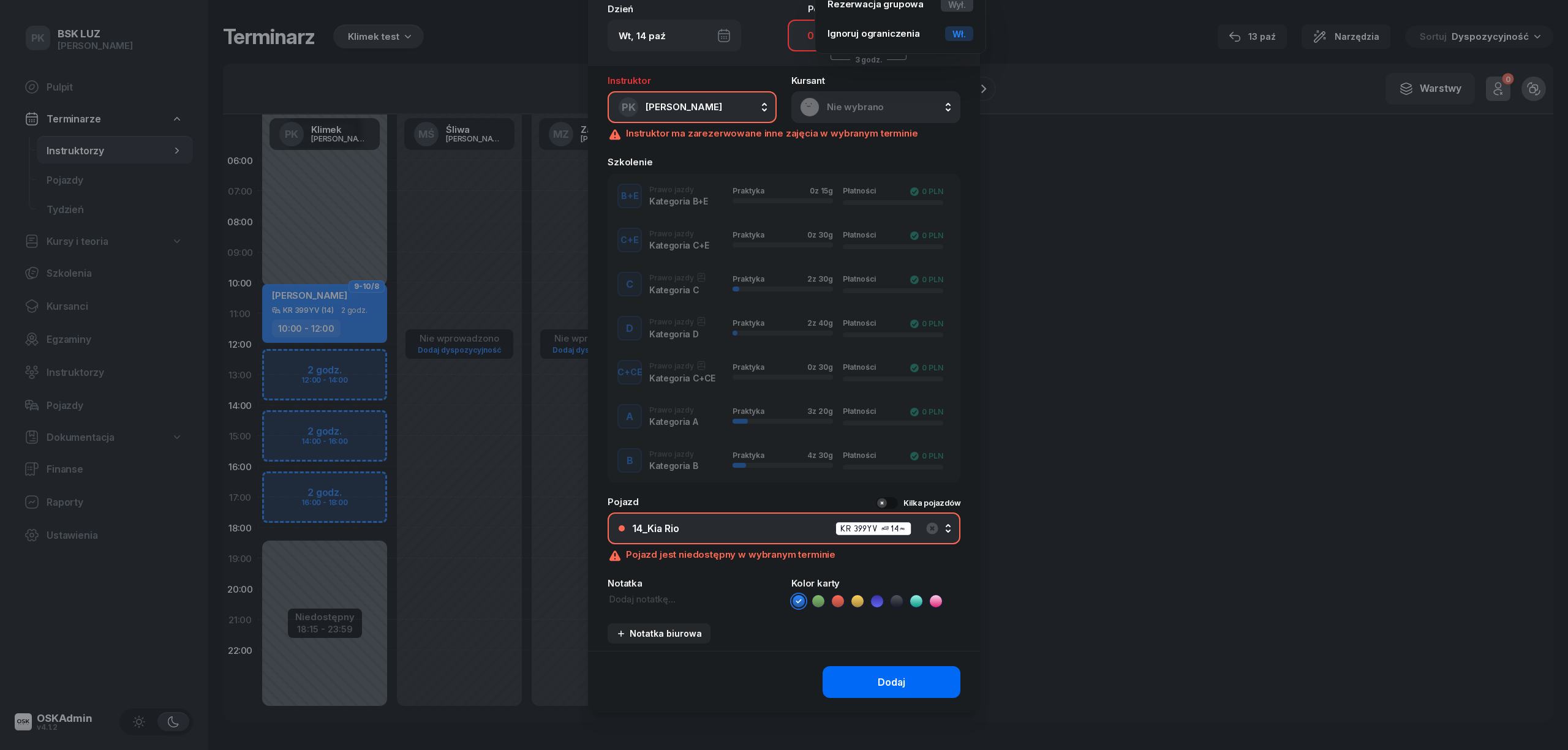
click at [862, 676] on button "Dodaj" at bounding box center [891, 682] width 138 height 32
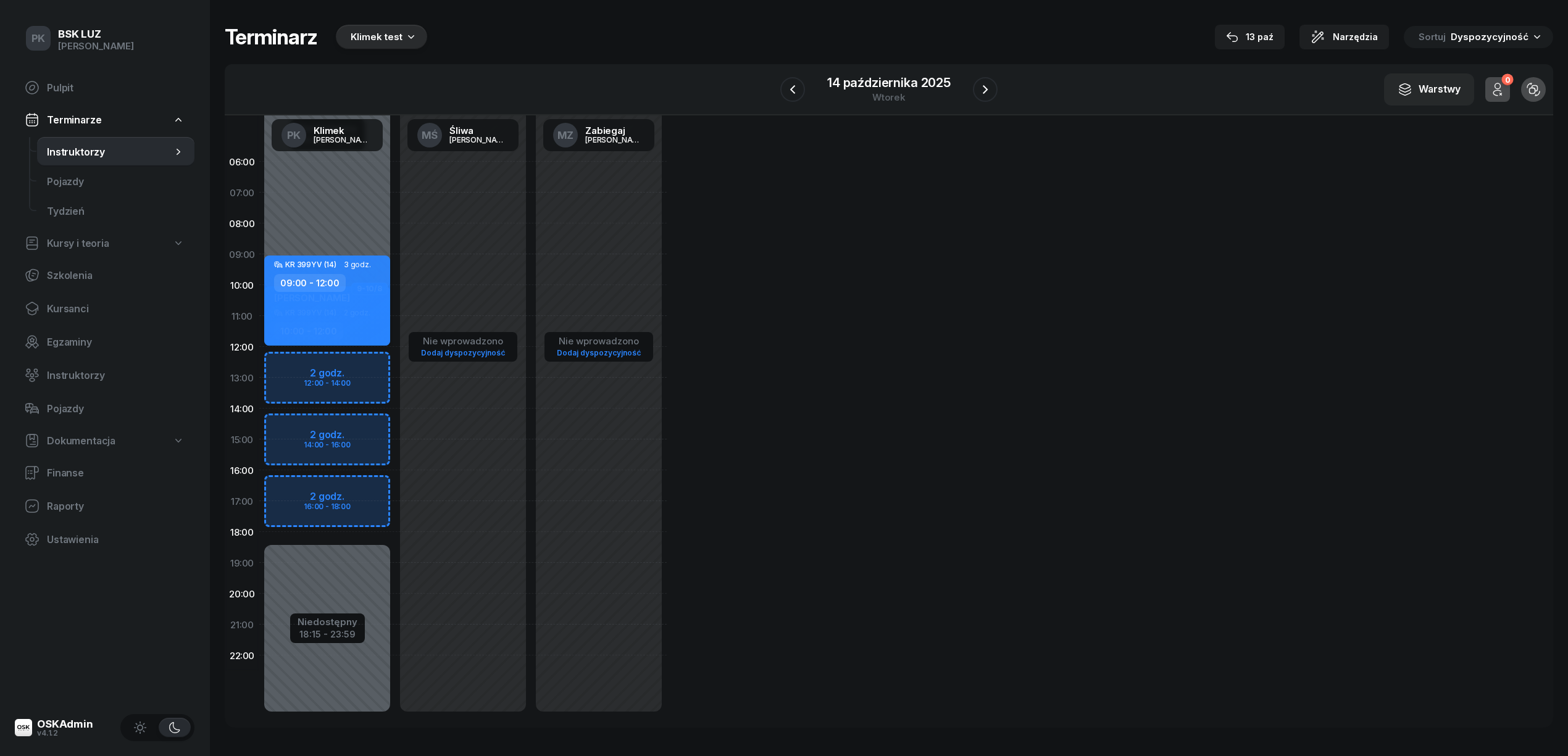
click at [346, 311] on div "KR 399YV (14) 3 godz. 09:00 - 12:00" at bounding box center [327, 301] width 126 height 90
select select "09"
select select "12"
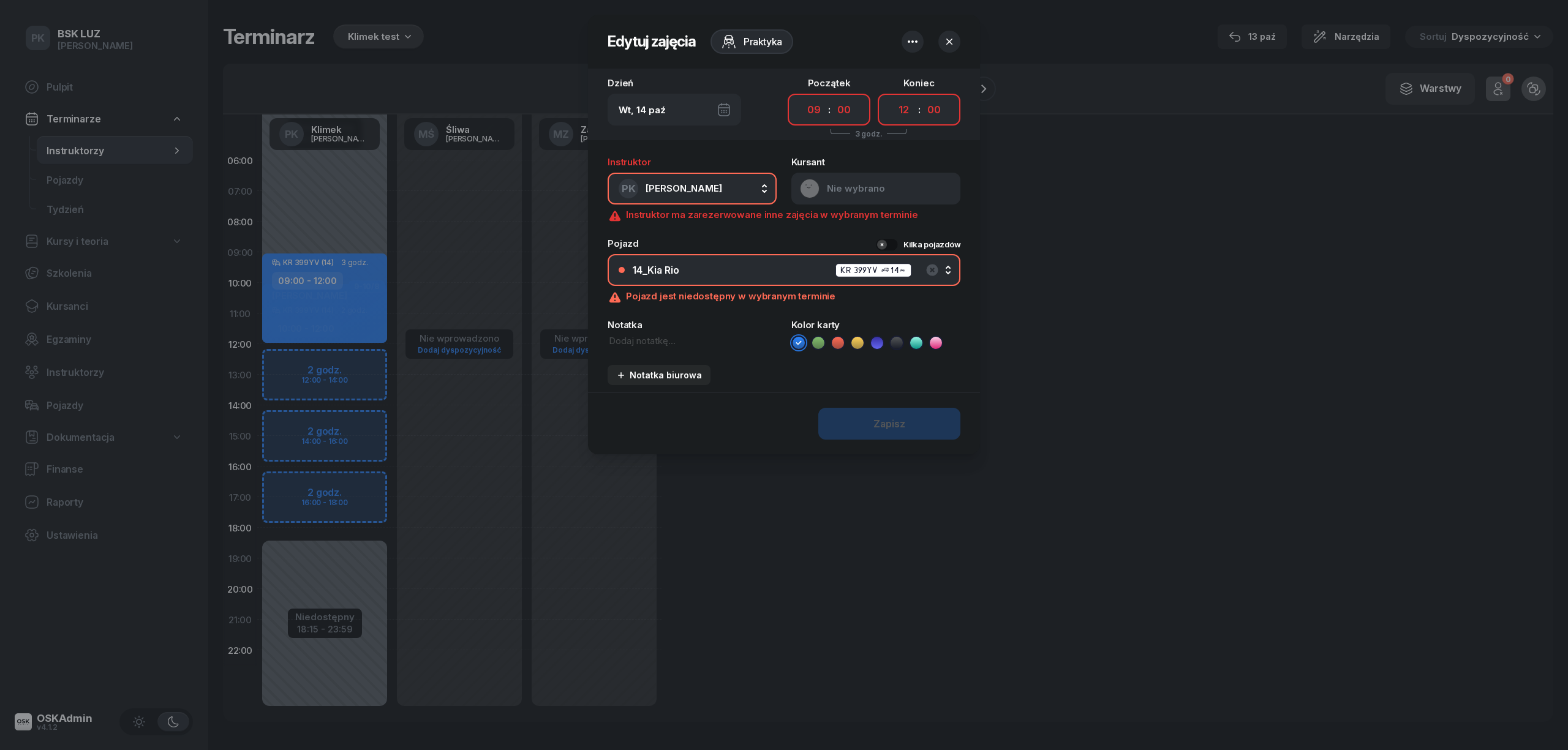
click at [356, 216] on div at bounding box center [784, 375] width 1568 height 750
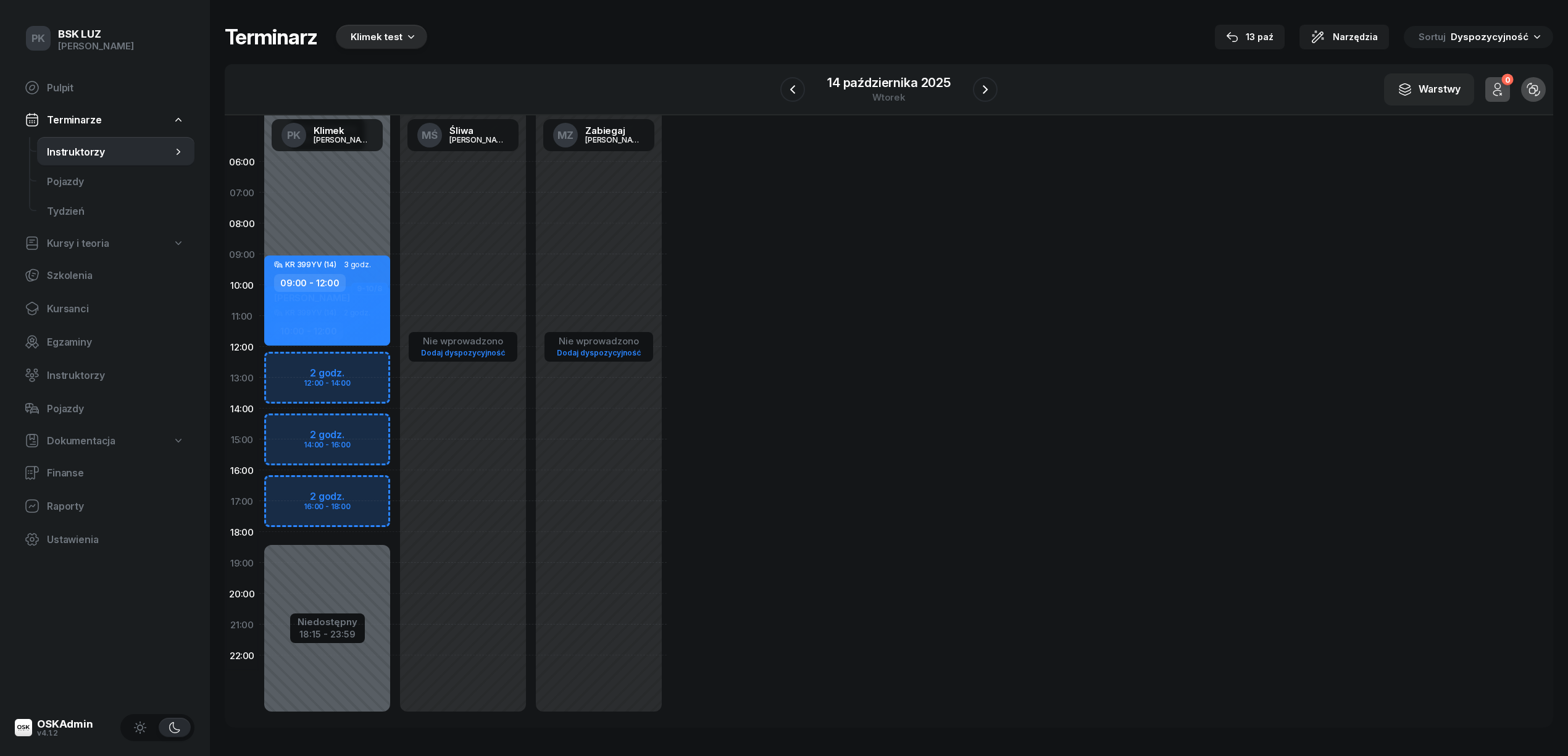
click at [447, 388] on div "Nie wprowadzono Dodaj dyspozycyjność" at bounding box center [463, 438] width 135 height 586
select select "13"
select select "15"
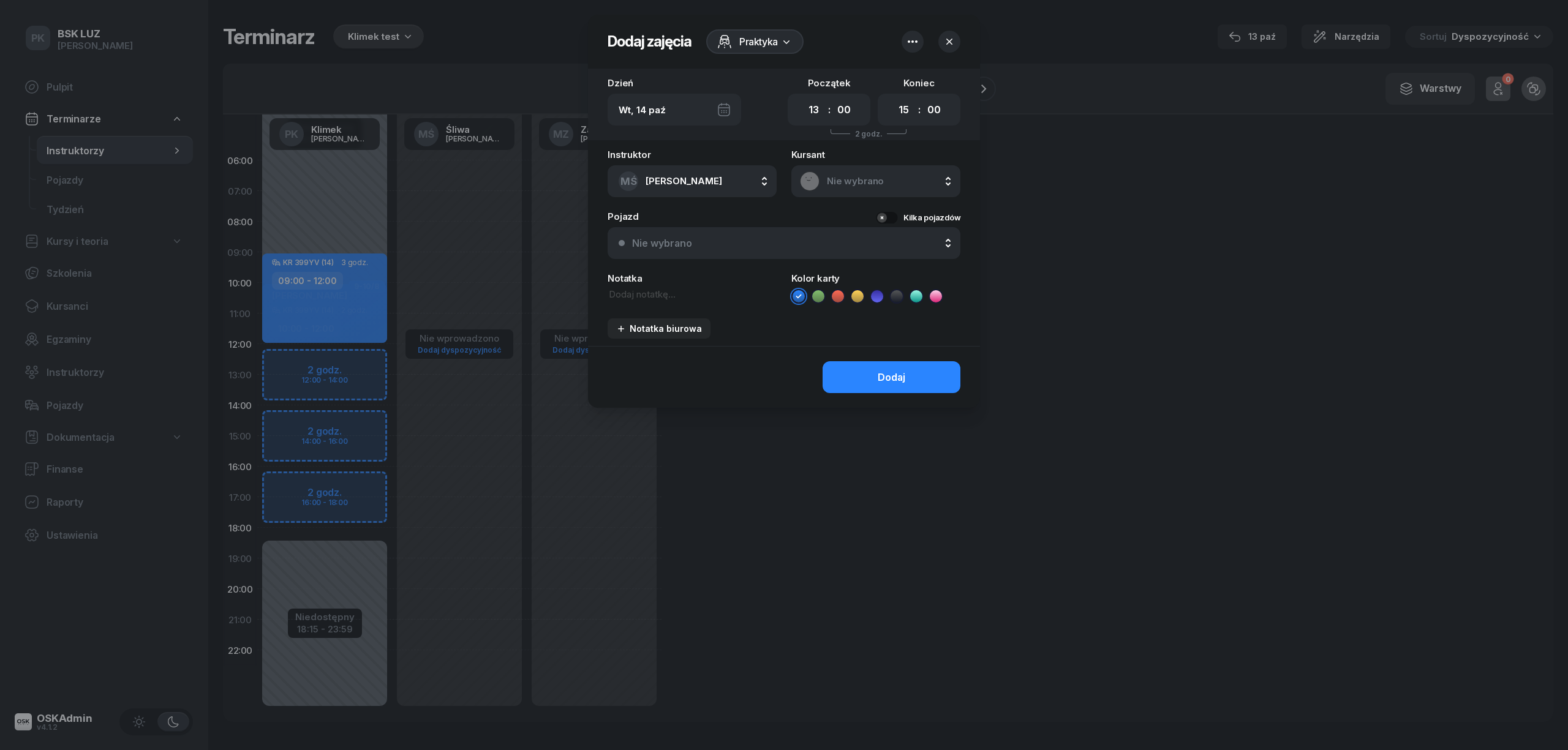
click at [502, 203] on div at bounding box center [784, 375] width 1568 height 750
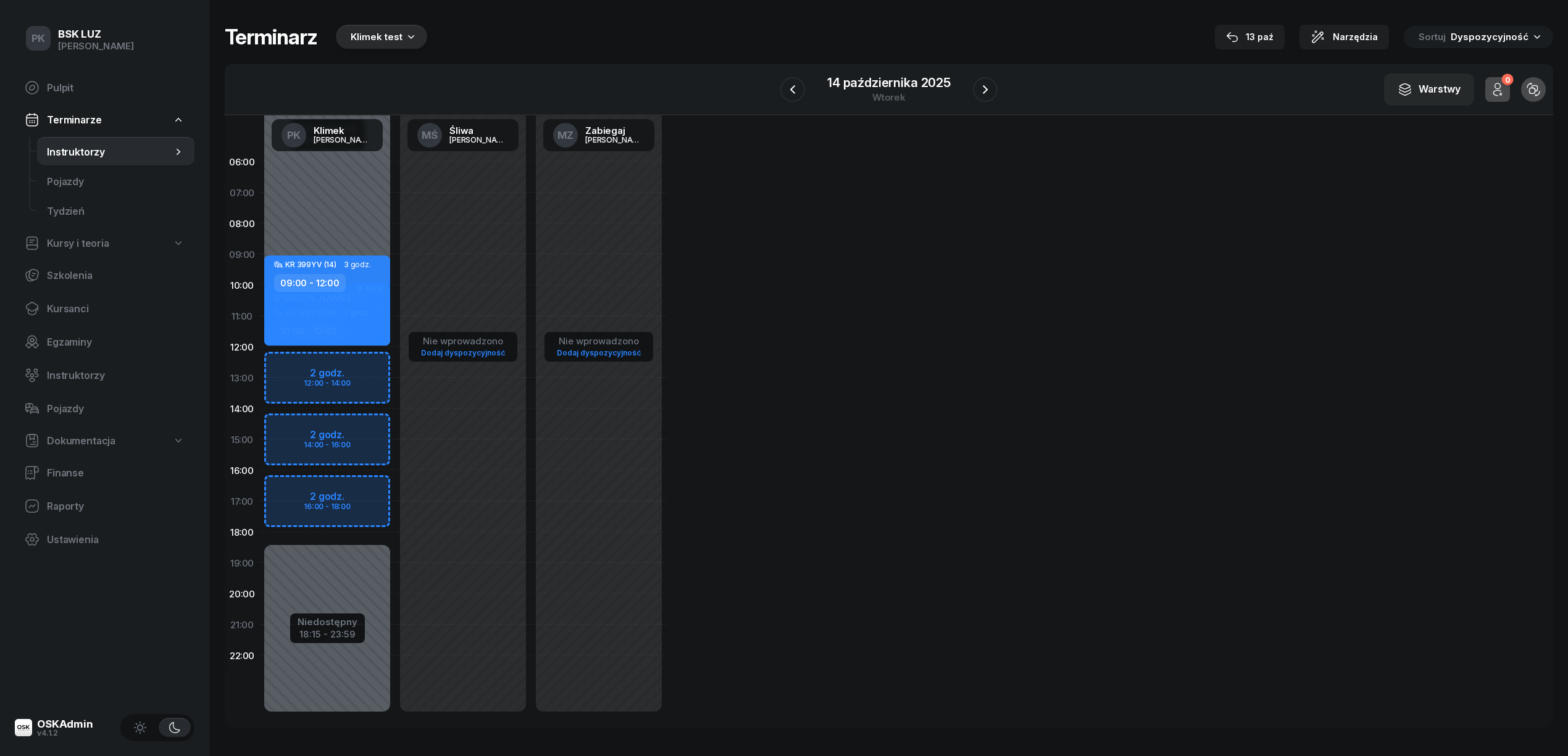
click at [389, 189] on div "Niedostępny 00:00 - 10:15 Niedostępny 18:15 - 23:59 9-10/8 GABRIELA SAJDAK KR 3…" at bounding box center [327, 438] width 135 height 586
select select "06"
select select "08"
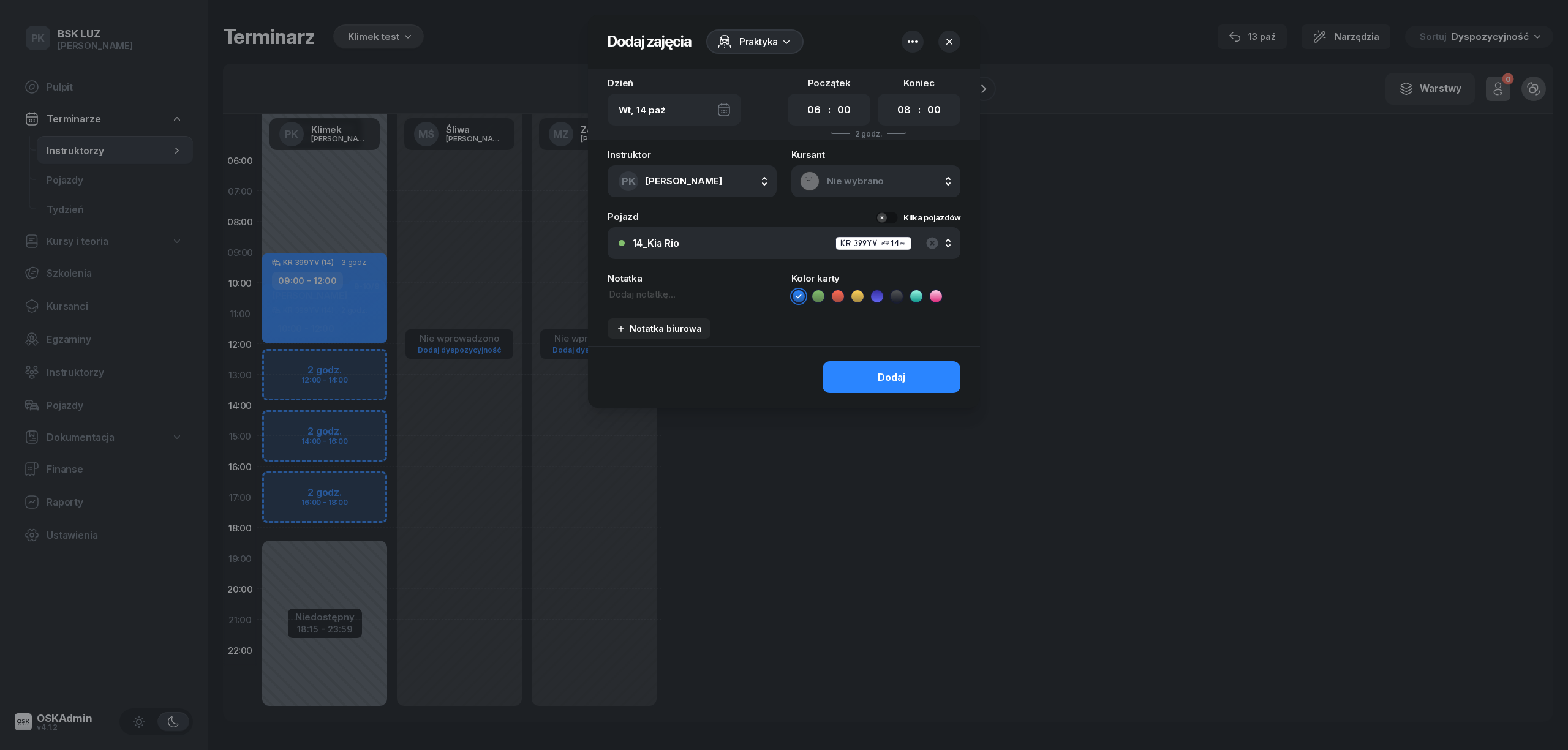
click at [366, 294] on div at bounding box center [784, 375] width 1568 height 750
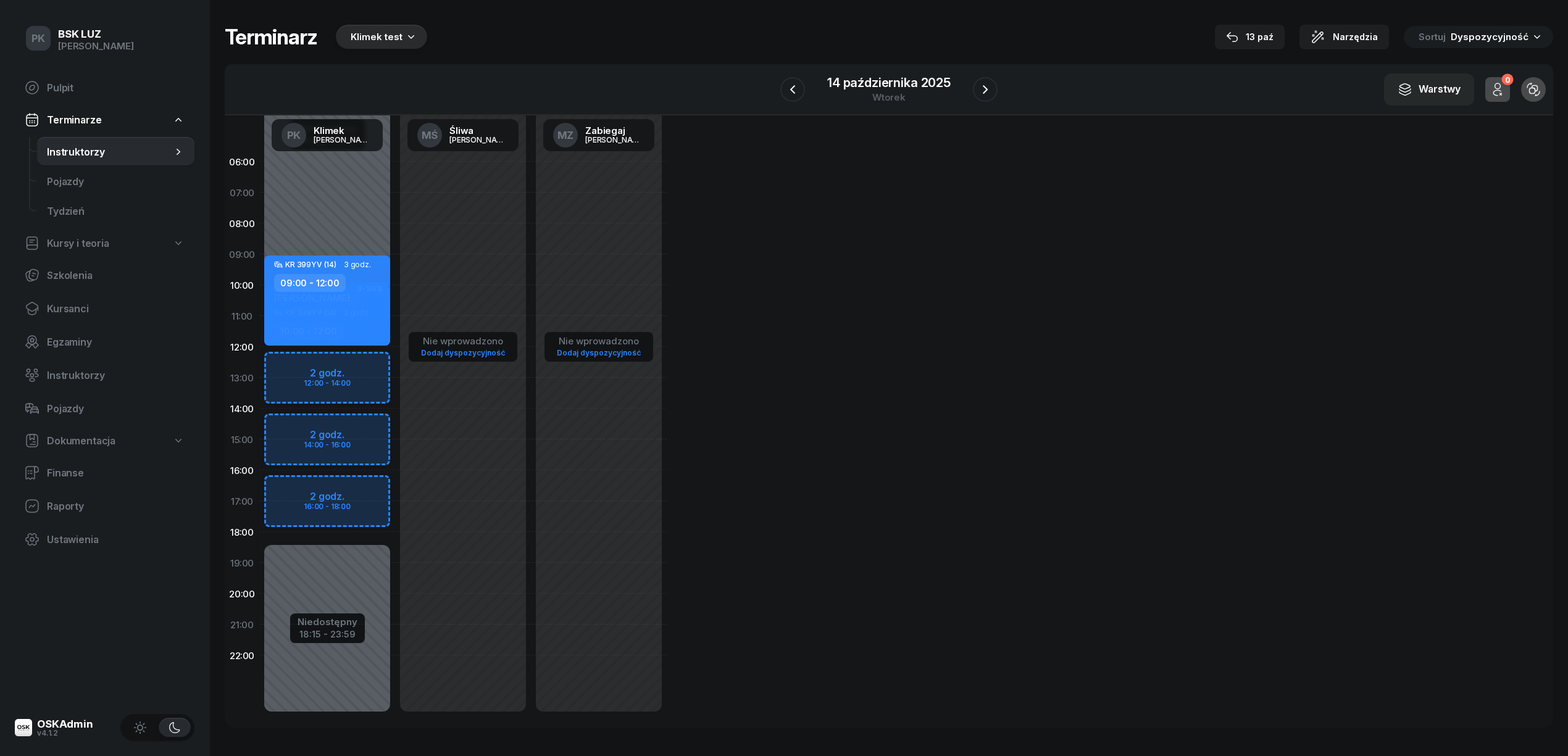
click at [369, 297] on div "KR 399YV (14) 3 godz. 09:00 - 12:00" at bounding box center [327, 301] width 126 height 90
select select "09"
select select "12"
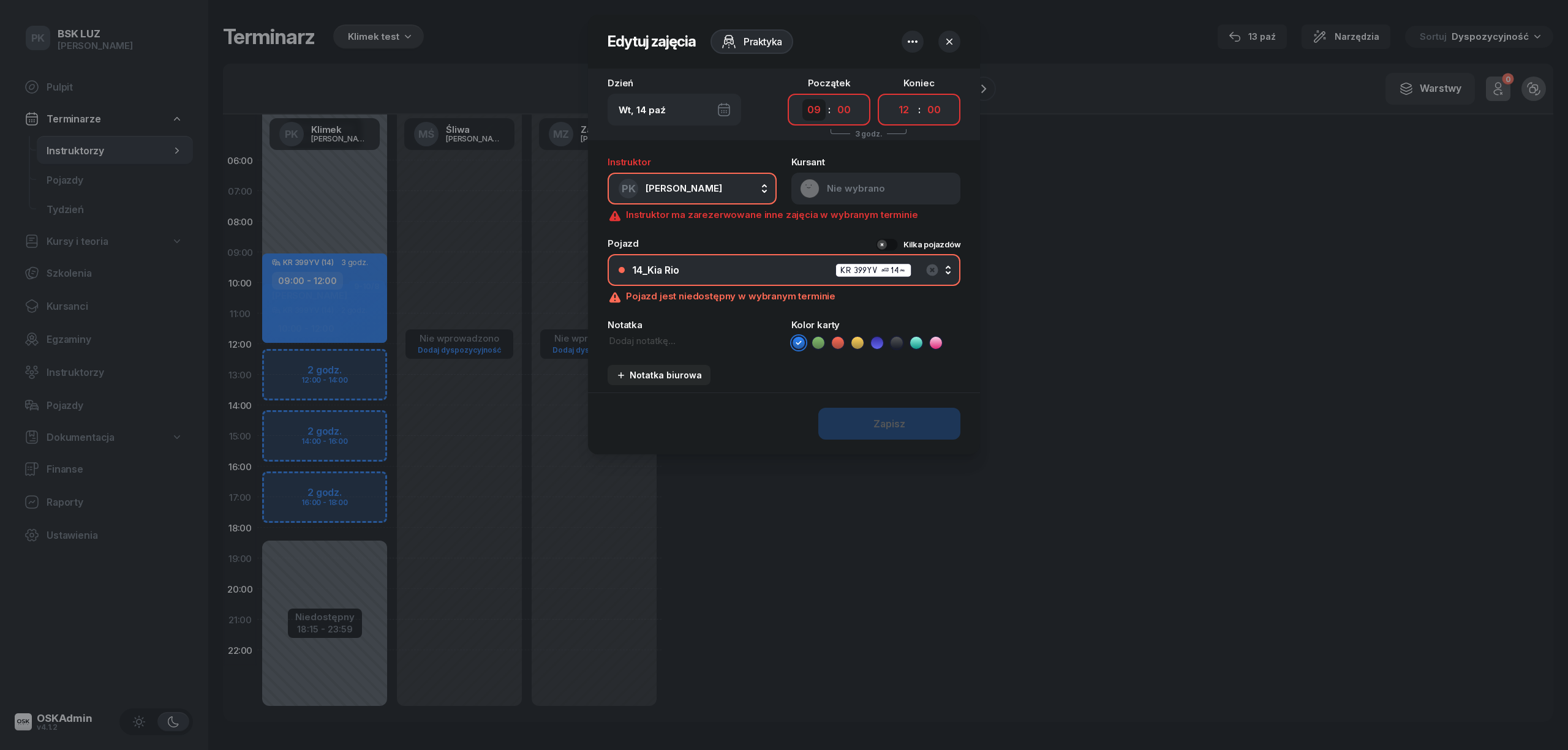
click at [806, 101] on select "00 01 02 03 04 05 06 07 08 09 10 11 12 13 14 15 16 17 18 19 20 21 22 23" at bounding box center [814, 110] width 23 height 22
select select "10"
click at [802, 99] on select "00 01 02 03 04 05 06 07 08 09 10 11 12 13 14 15 16 17 18 19 20 21 22 23" at bounding box center [814, 110] width 23 height 22
click at [859, 430] on div "Zapisz" at bounding box center [784, 423] width 392 height 62
click at [911, 33] on button "button" at bounding box center [913, 42] width 22 height 22
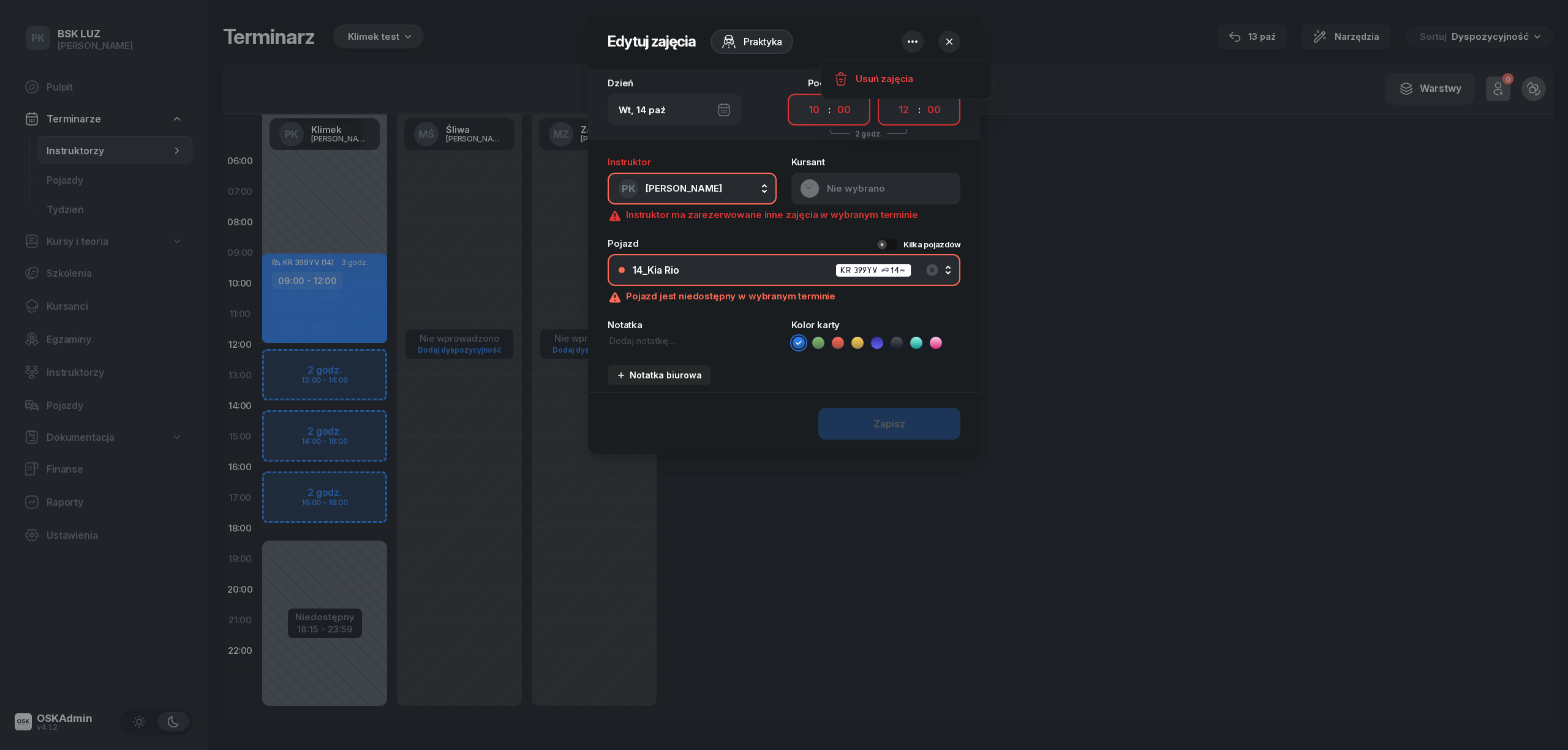
click at [914, 33] on button "button" at bounding box center [913, 42] width 22 height 22
click at [913, 35] on icon "button" at bounding box center [913, 42] width 14 height 14
click at [870, 77] on div "Usuń zajęcia" at bounding box center [885, 79] width 58 height 11
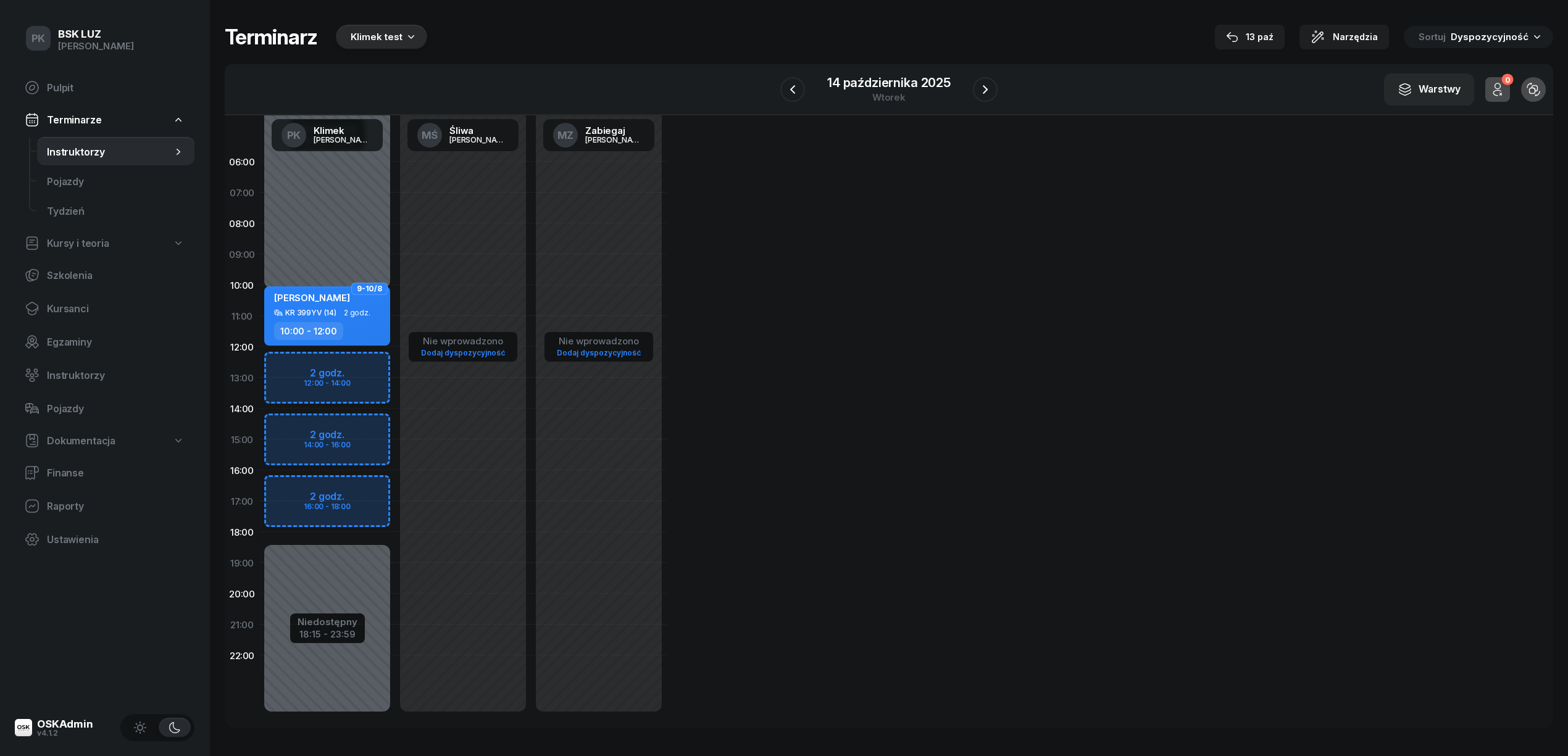
click at [346, 270] on div "Niedostępny 00:00 - 10:15 Niedostępny 18:15 - 23:59 9-10/8 GABRIELA SAJDAK KR 3…" at bounding box center [327, 438] width 135 height 586
select select "09"
select select "10"
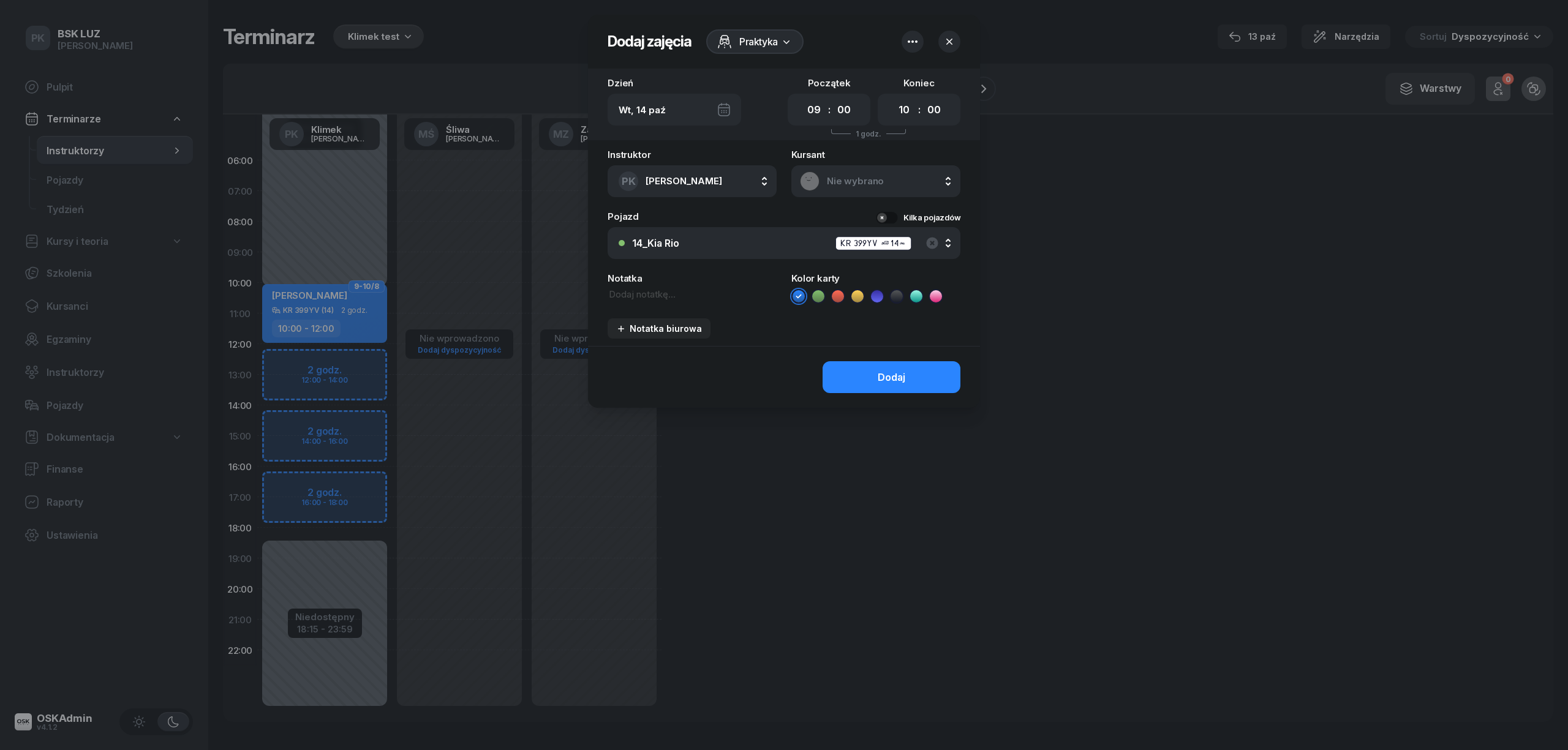
click at [370, 307] on div at bounding box center [784, 375] width 1568 height 750
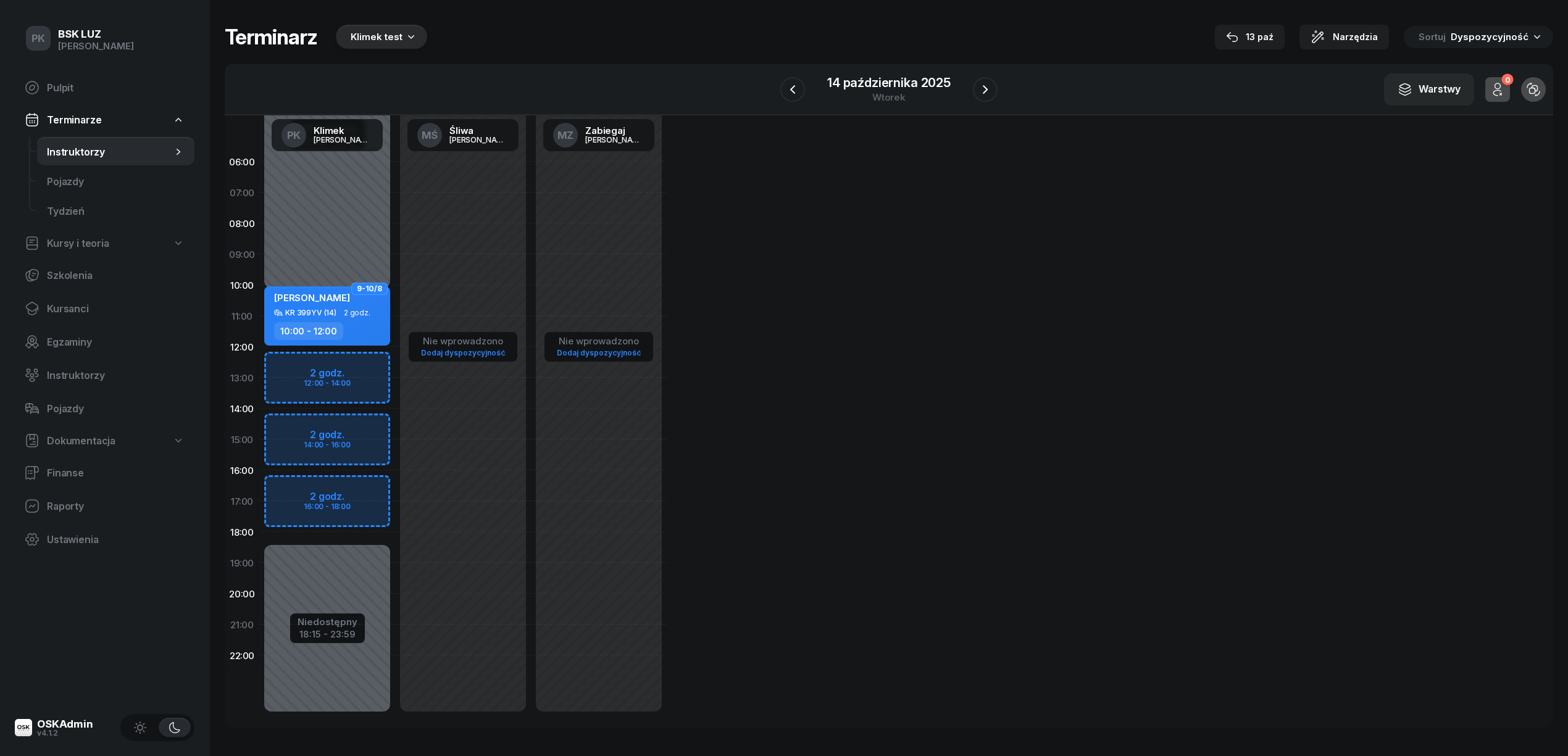
click at [372, 315] on div "KR 399YV (14) 2 godz." at bounding box center [328, 313] width 109 height 9
select select "10"
select select "12"
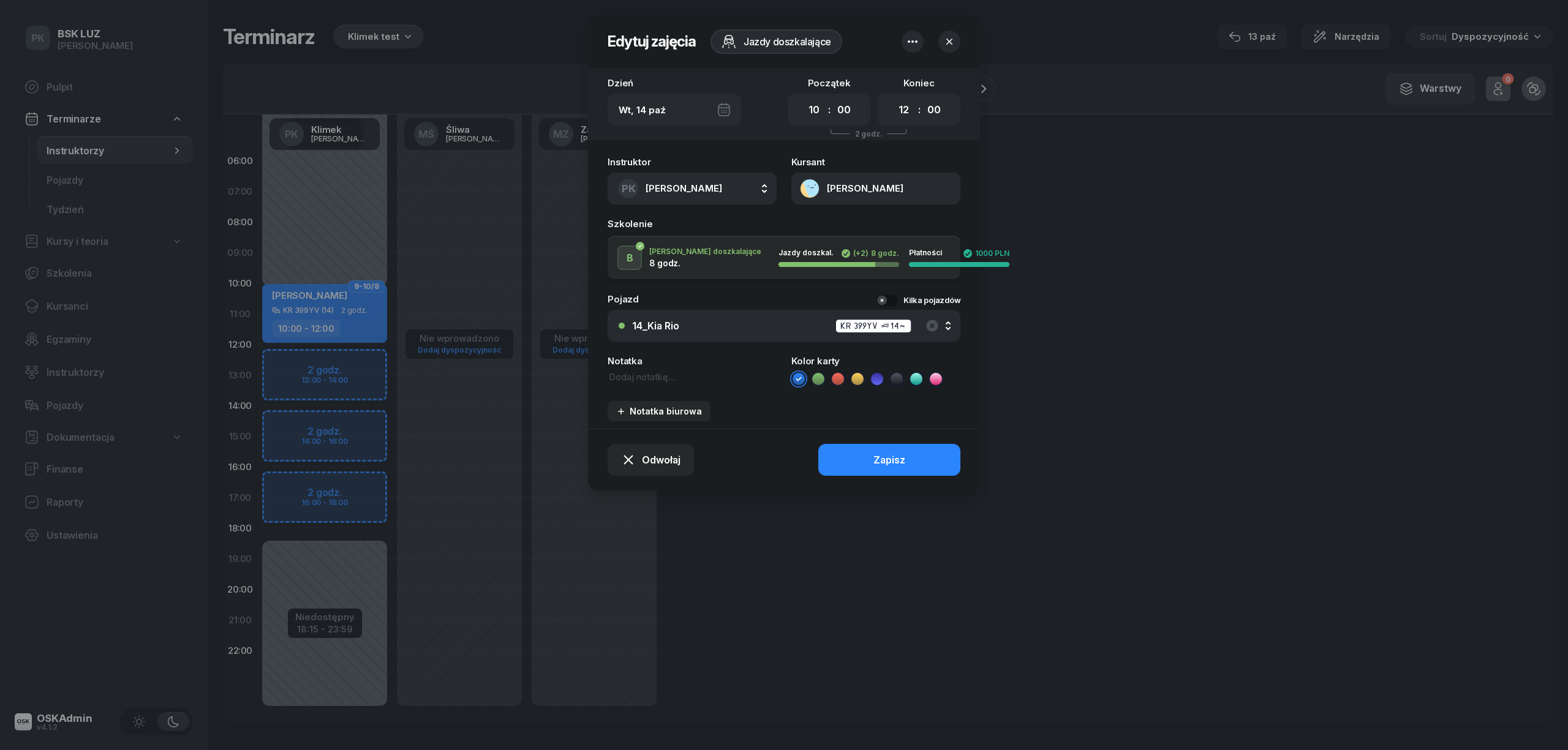
click at [914, 42] on icon "button" at bounding box center [913, 42] width 14 height 14
click at [913, 42] on icon "button" at bounding box center [913, 42] width 14 height 14
click at [272, 277] on div at bounding box center [784, 375] width 1568 height 750
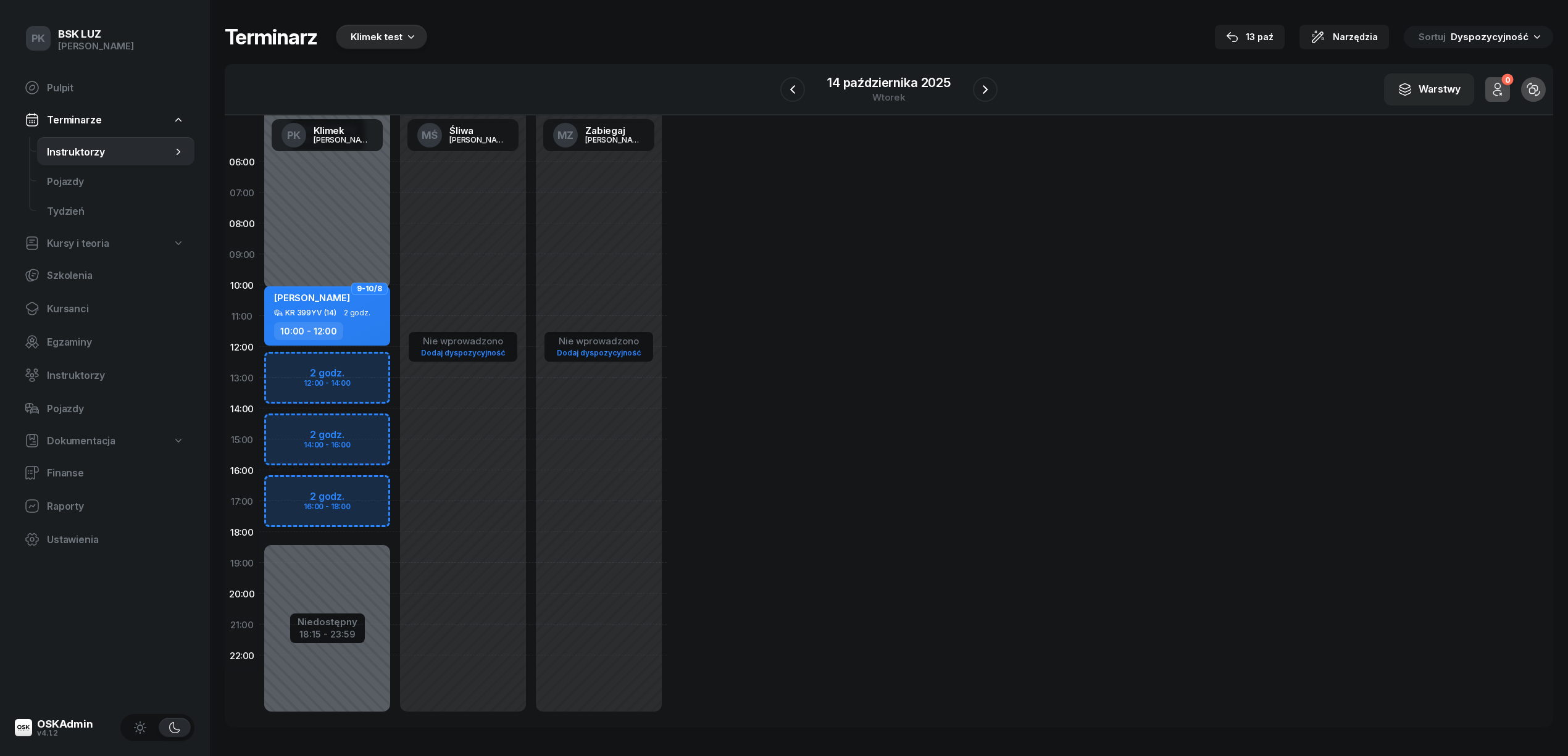
click at [288, 278] on div "Niedostępny 00:00 - 10:15 Niedostępny 18:15 - 23:59 9-10/8 GABRIELA SAJDAK KR 3…" at bounding box center [327, 438] width 135 height 586
select select "09"
select select "10"
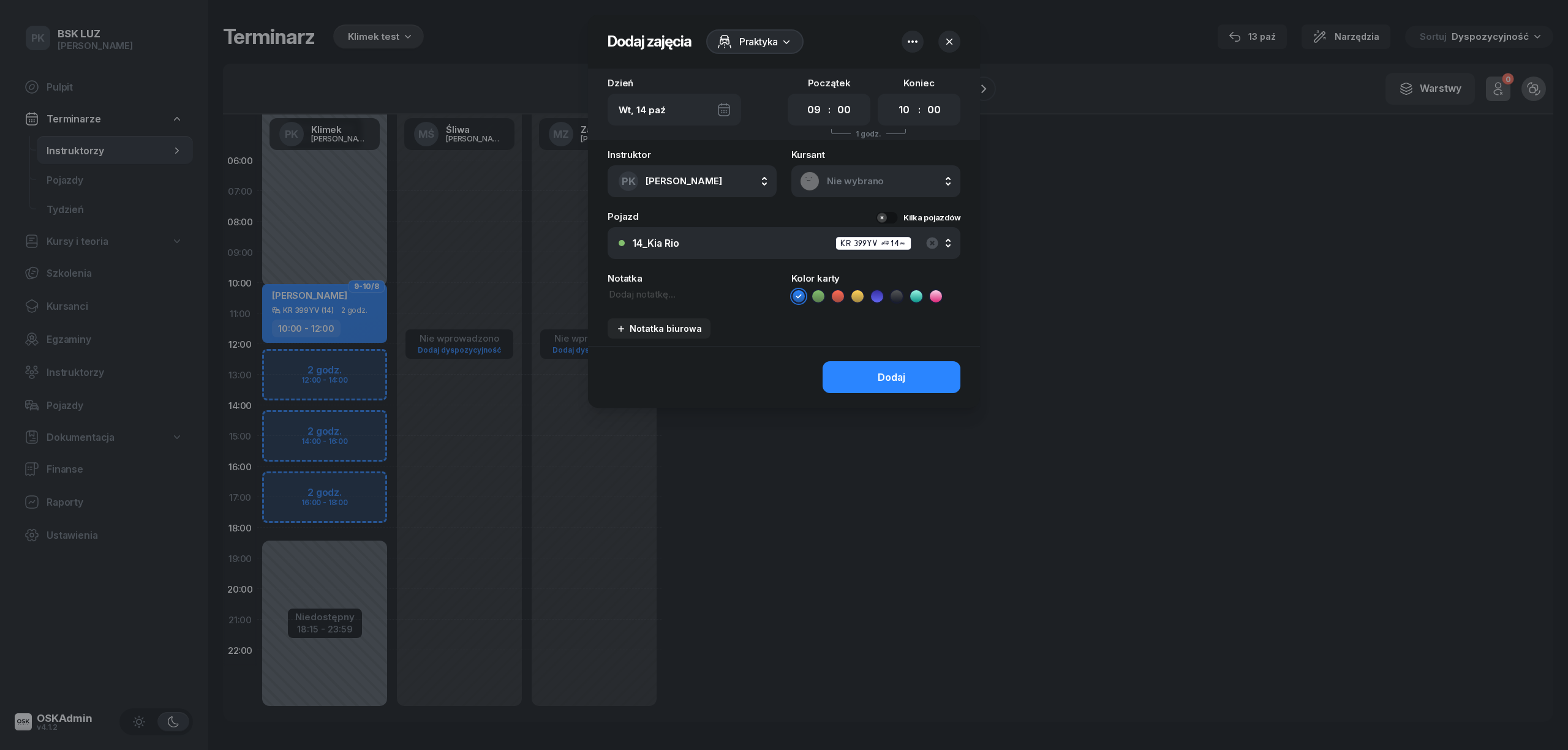
click at [919, 42] on icon "button" at bounding box center [913, 42] width 14 height 14
click at [969, 104] on div "Wył." at bounding box center [963, 108] width 33 height 14
click at [753, 142] on div "Dzień Wt, 14 paź Początek 00 01 02 03 04 05 06 07 08 09 10 11 12 13 14 15 16 17…" at bounding box center [784, 207] width 392 height 277
click at [794, 111] on div "00 01 02 03 04 05 06 07 08 09 10 11 12 13 14 15 16 17 18 19 20 21 22 23 : 00 05…" at bounding box center [829, 110] width 82 height 32
click at [807, 109] on select "00 01 02 03 04 05 06 07 08 09 10 11 12 13 14 15 16 17 18 19 20 21 22 23" at bounding box center [814, 110] width 23 height 22
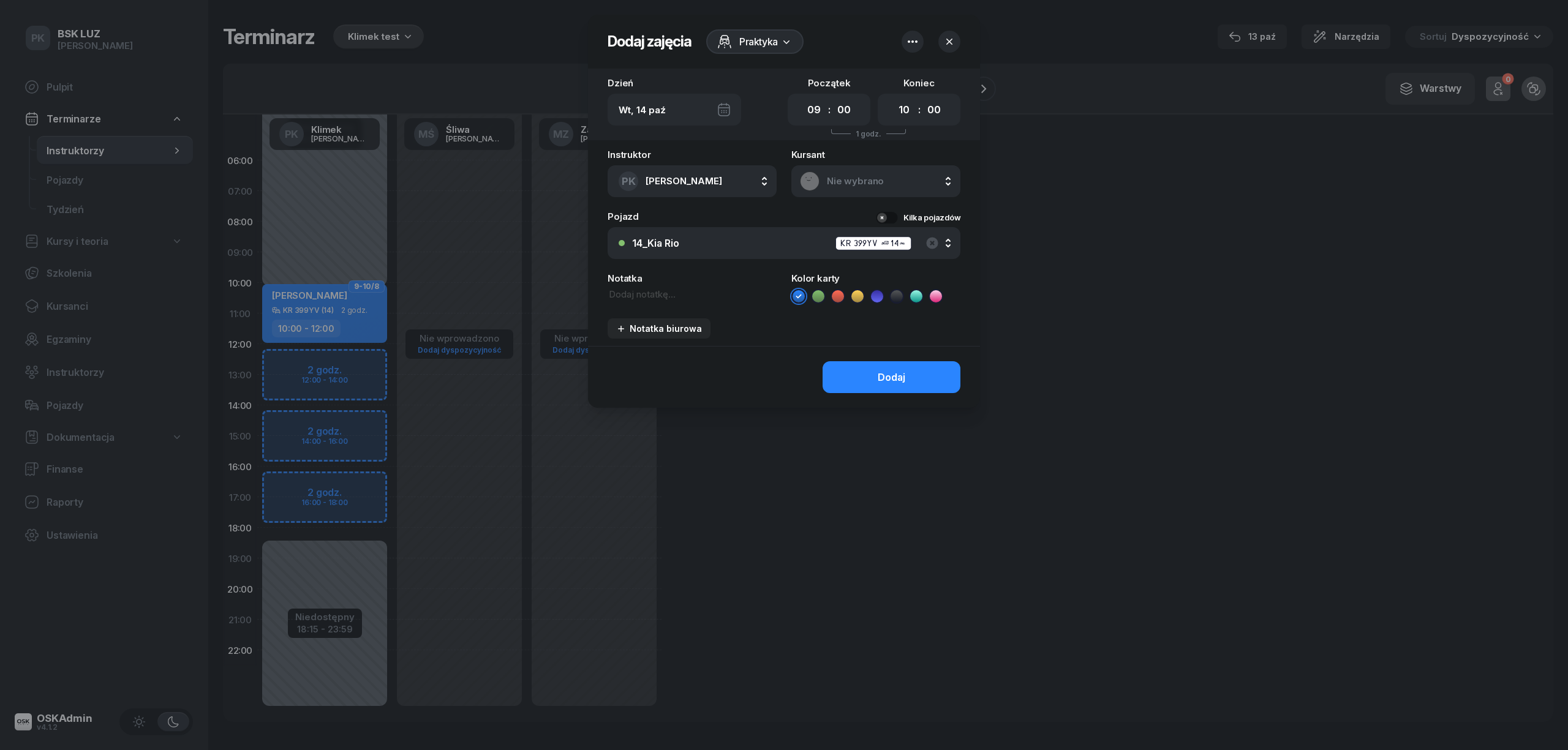
select select "10"
click at [802, 99] on select "00 01 02 03 04 05 06 07 08 09 10 11 12 13 14 15 16 17 18 19 20 21 22 23" at bounding box center [814, 110] width 23 height 22
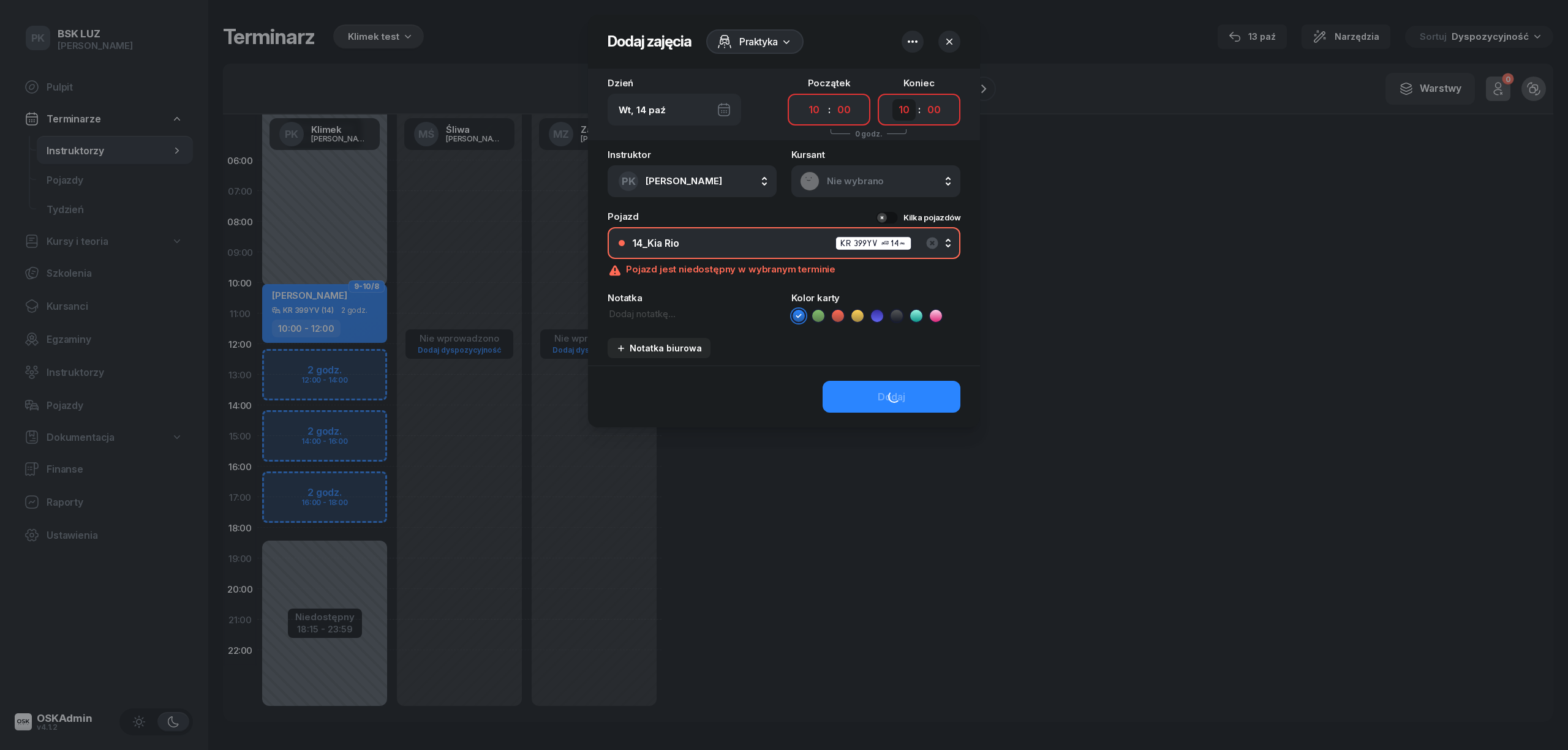
click at [897, 113] on select "00 01 02 03 04 05 06 07 08 09 10 11 12 13 14 15 16 17 18 19 20 21 22 23" at bounding box center [904, 110] width 23 height 22
select select "12"
click at [893, 99] on select "00 01 02 03 04 05 06 07 08 09 10 11 12 13 14 15 16 17 18 19 20 21 22 23" at bounding box center [904, 110] width 23 height 22
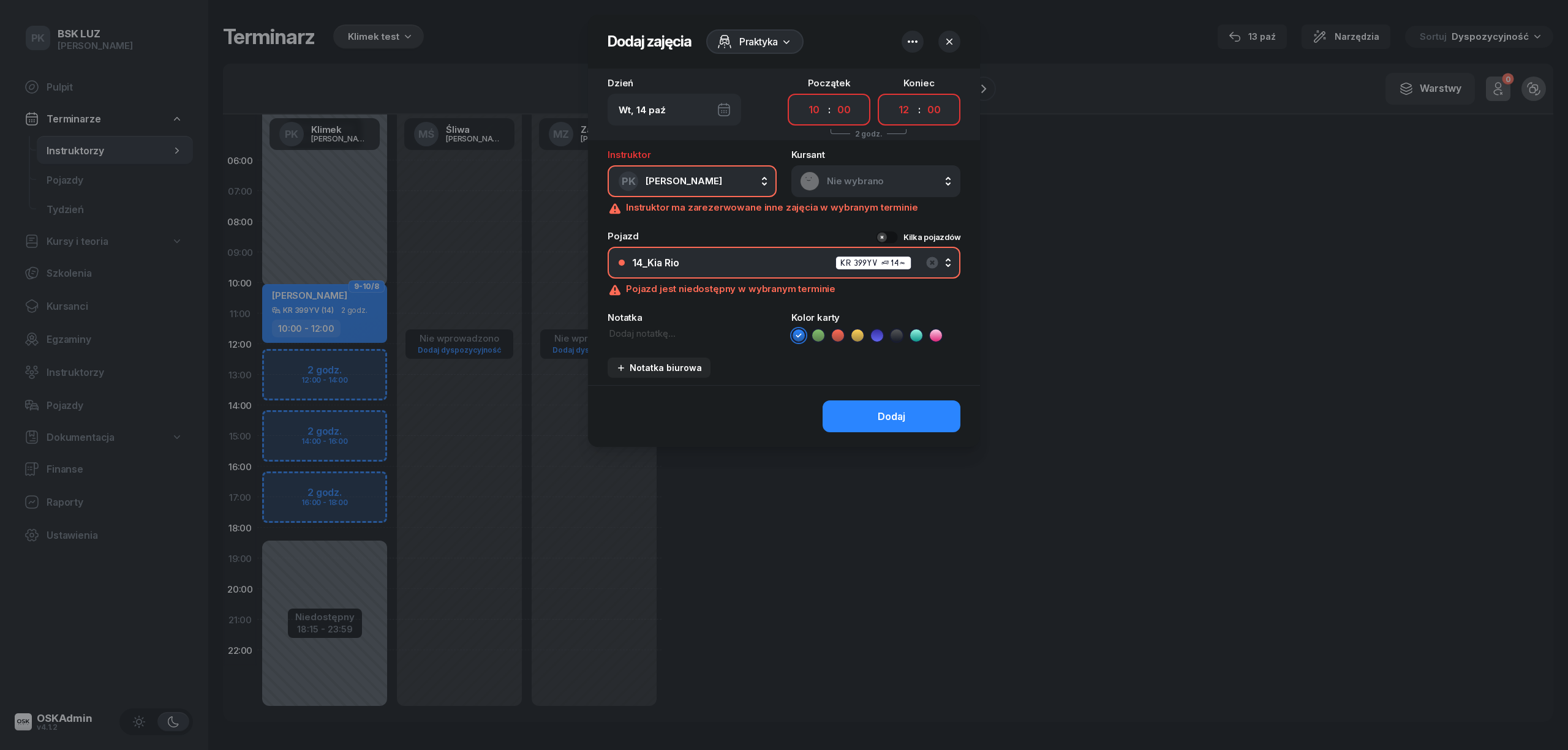
click at [842, 182] on span "Nie wybrano" at bounding box center [890, 182] width 125 height 11
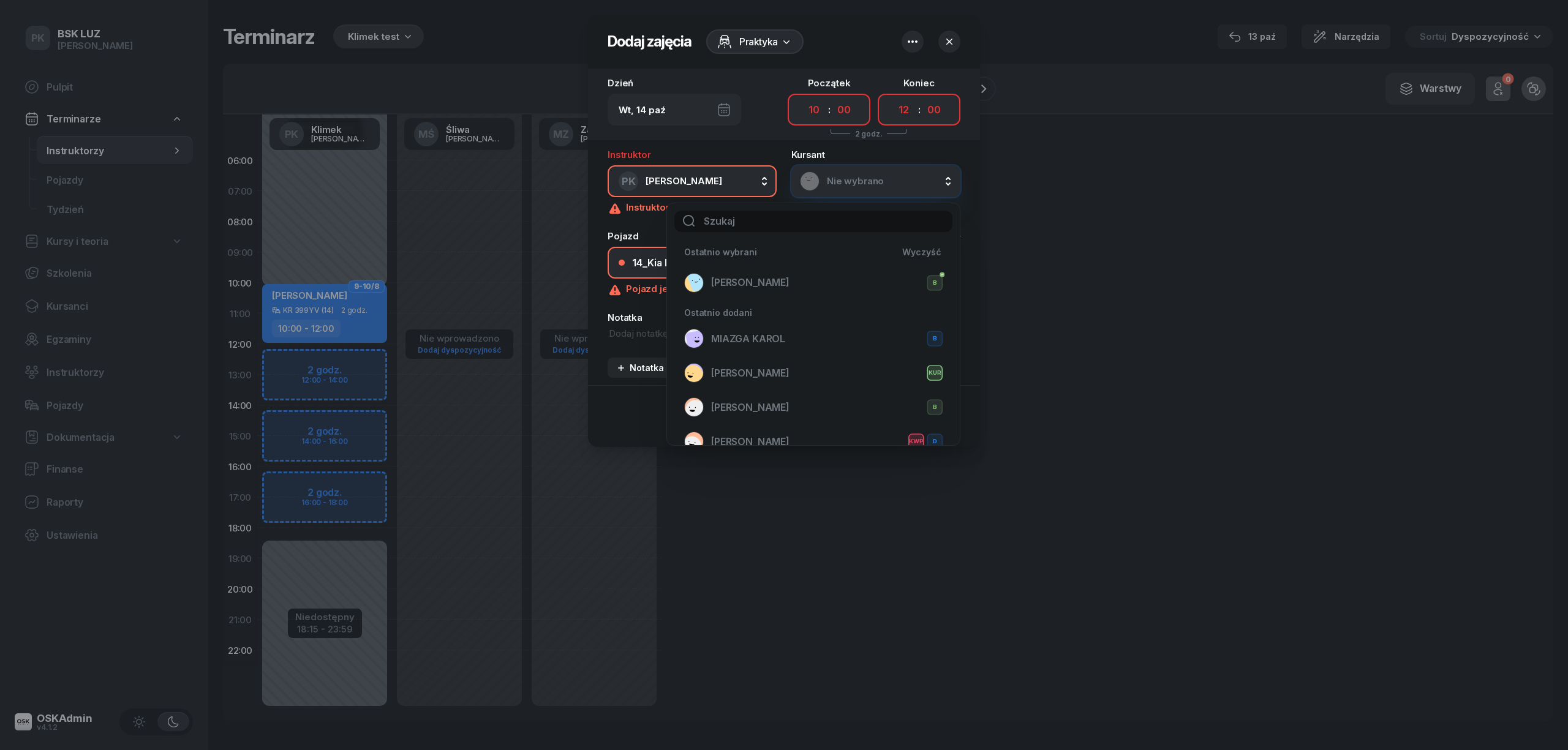
click at [810, 210] on input "text" at bounding box center [814, 221] width 278 height 22
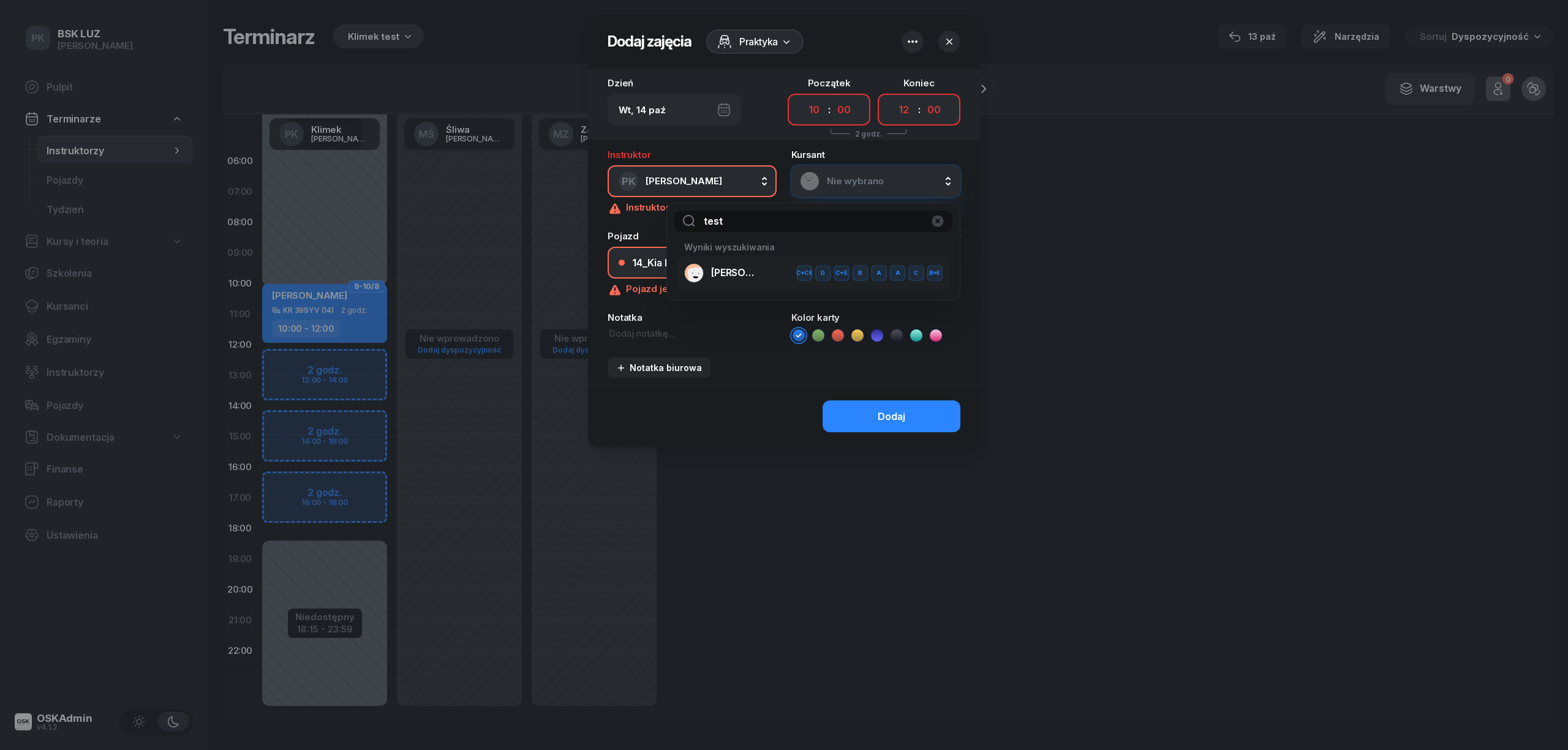
type input "test"
click at [730, 260] on li "NOWAK-testowy JAN C+CE D C+E B A A C B+E" at bounding box center [814, 273] width 274 height 34
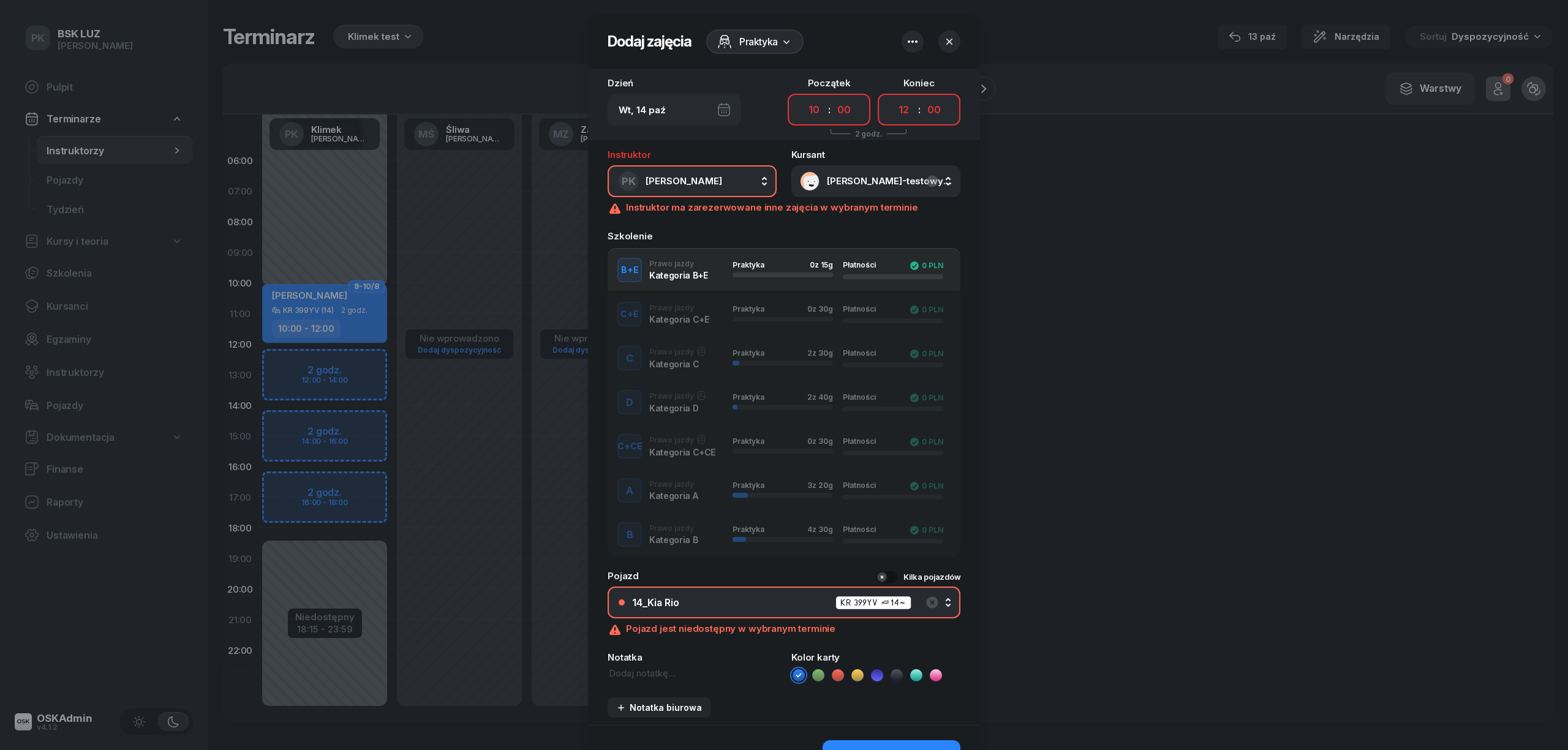
click at [672, 532] on div "B Prawo jazdy Kategoria B Praktyka 4 z 30g Płatności 0 PLN" at bounding box center [784, 534] width 353 height 25
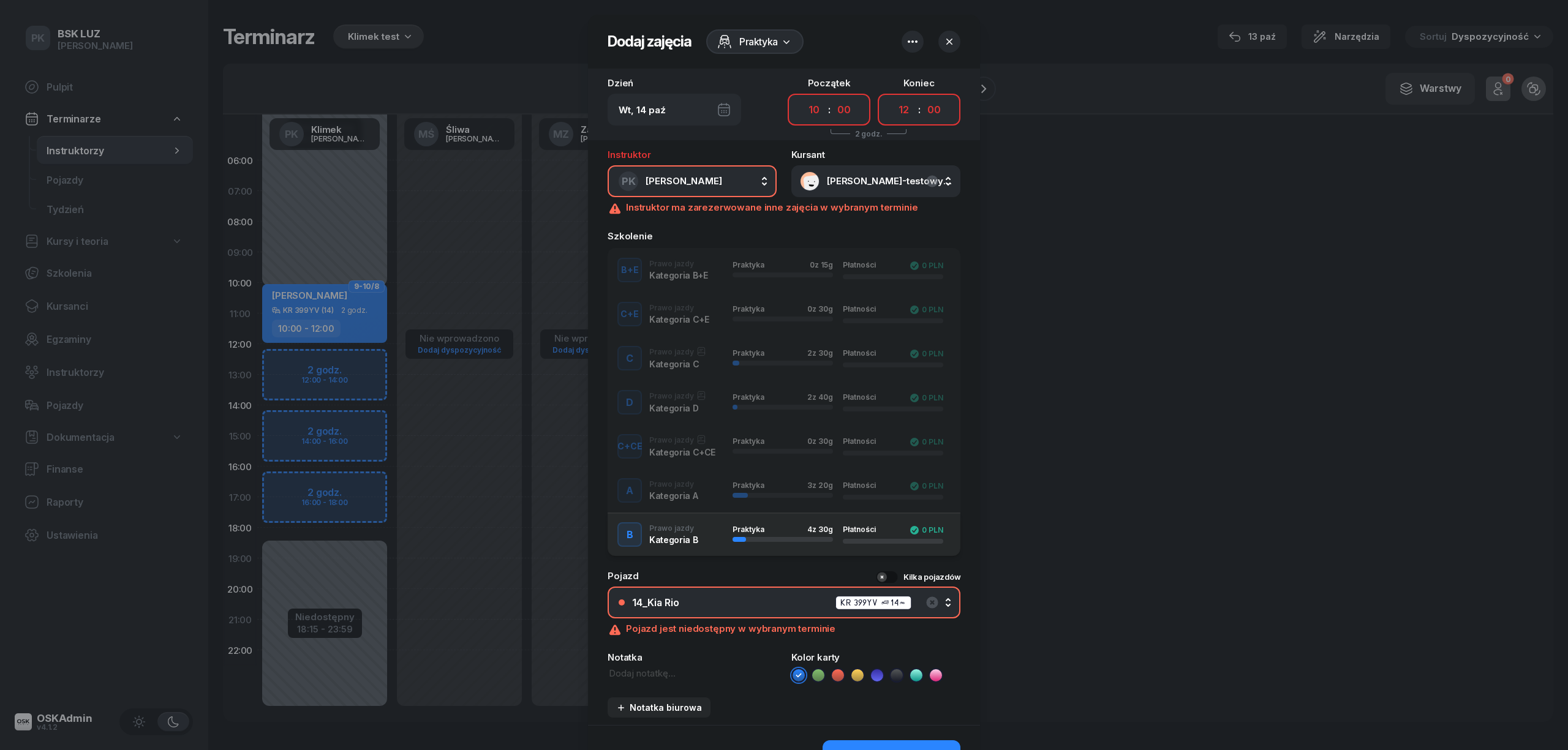
click at [917, 45] on button "button" at bounding box center [913, 42] width 22 height 22
click at [973, 82] on div "Wył." at bounding box center [957, 79] width 33 height 14
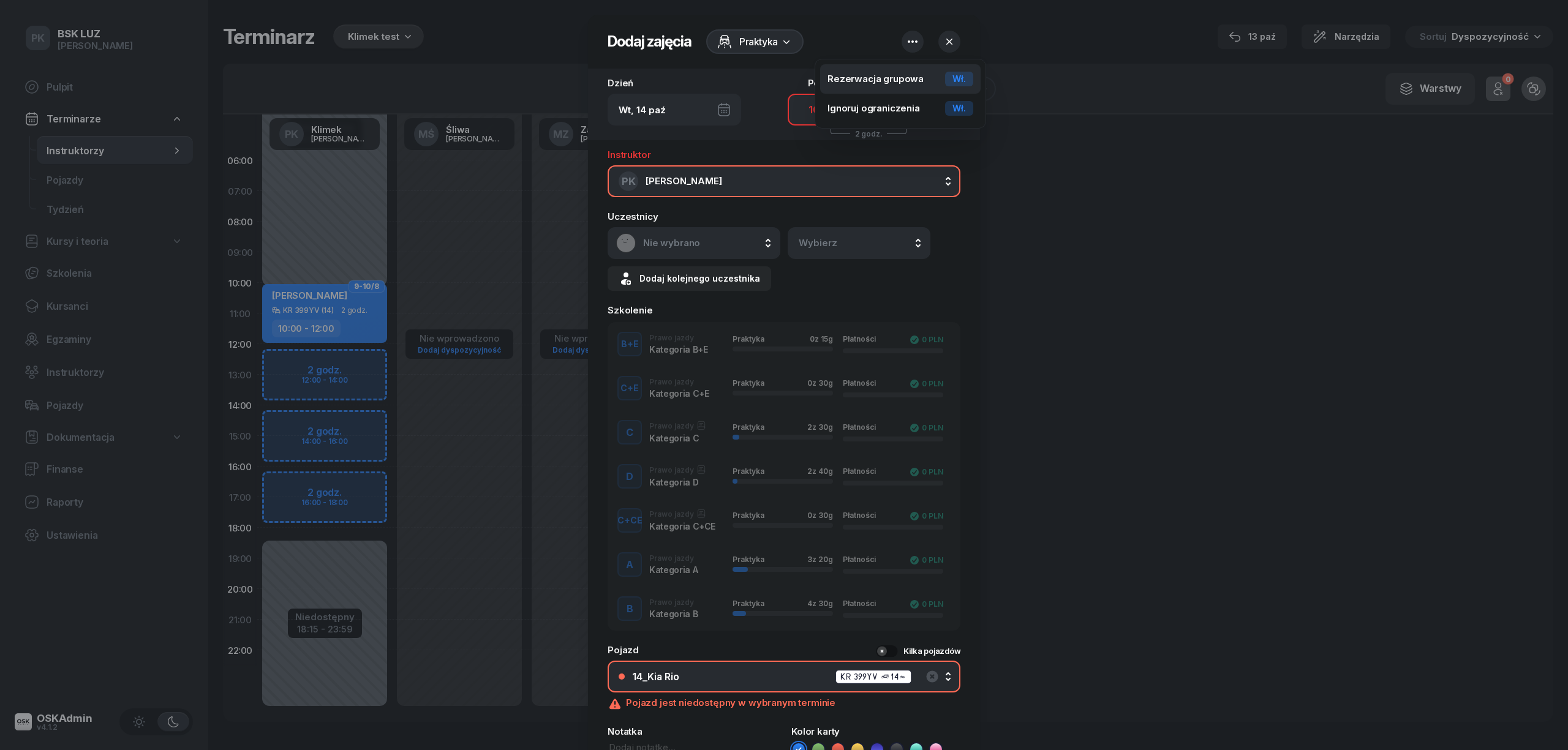
click at [971, 81] on div "Wł." at bounding box center [959, 79] width 28 height 14
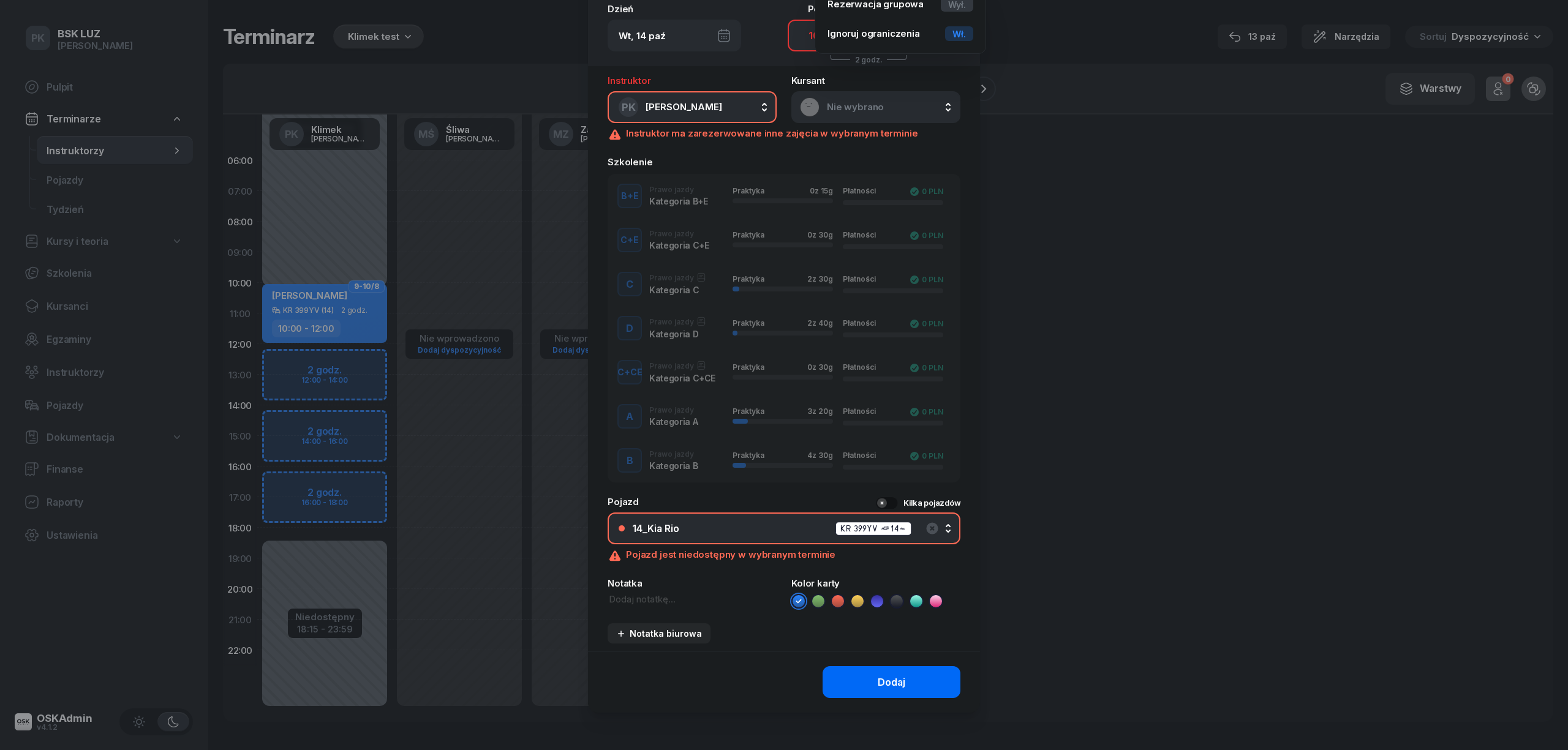
click at [938, 677] on button "Dodaj" at bounding box center [891, 682] width 138 height 32
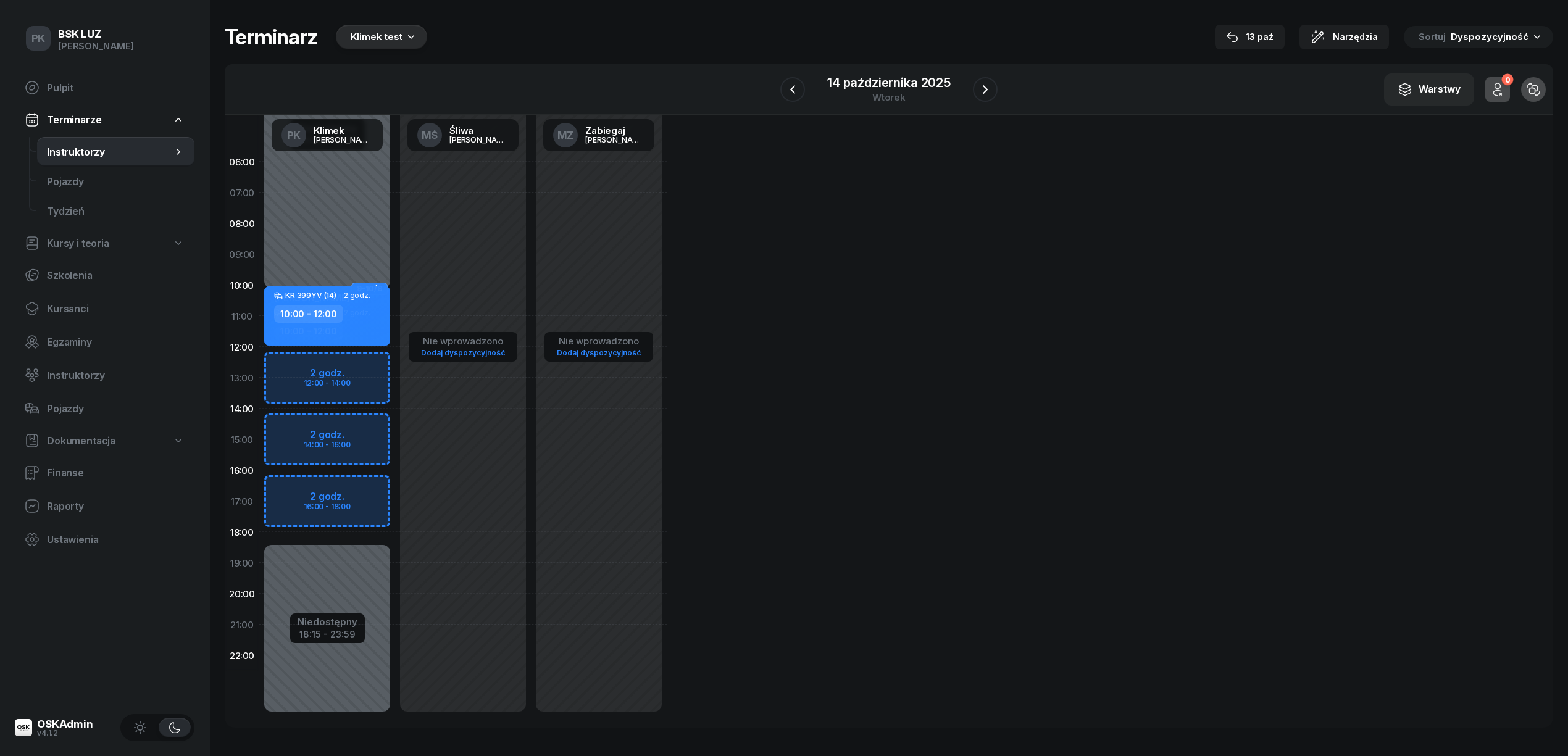
click at [312, 218] on div "Niedostępny 00:00 - 10:15 Niedostępny 18:15 - 23:59 9-10/8 GABRIELA SAJDAK KR 3…" at bounding box center [327, 438] width 135 height 586
select select "07"
select select "09"
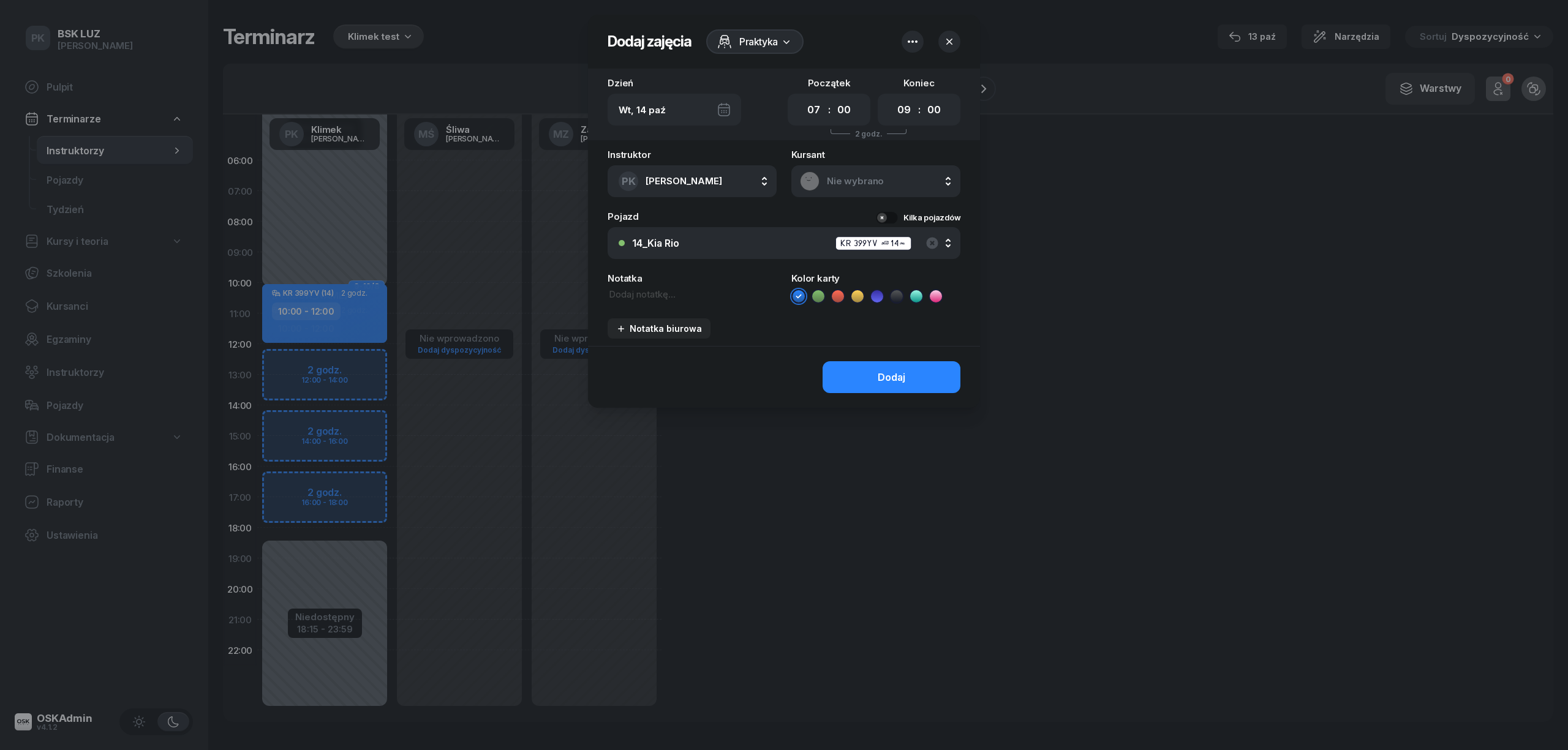
click at [346, 318] on div at bounding box center [784, 375] width 1568 height 750
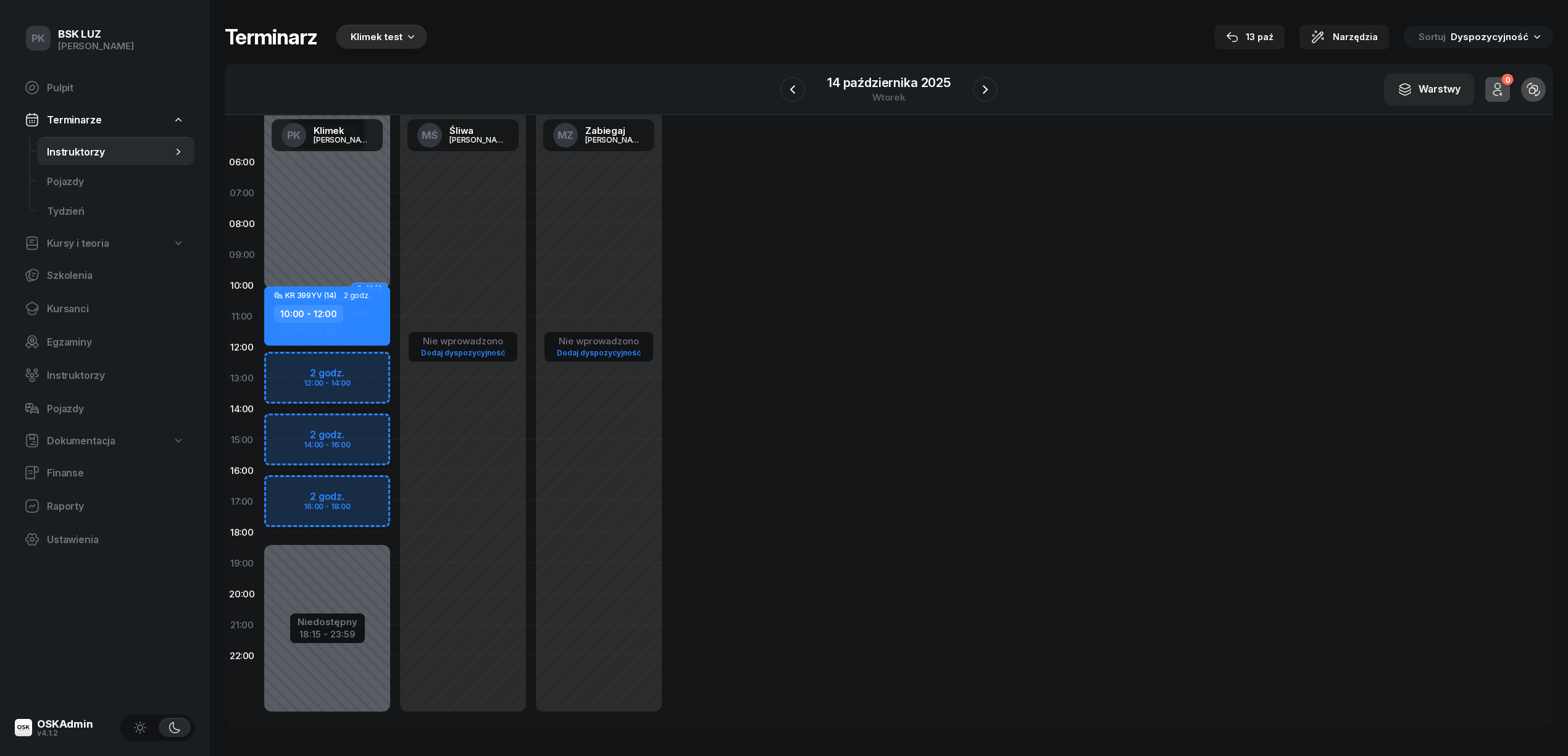
click at [347, 368] on div "Niedostępny 00:00 - 10:15 Niedostępny 18:15 - 23:59 9-10/8 GABRIELA SAJDAK KR 3…" at bounding box center [327, 438] width 135 height 586
select select "12"
select select "14"
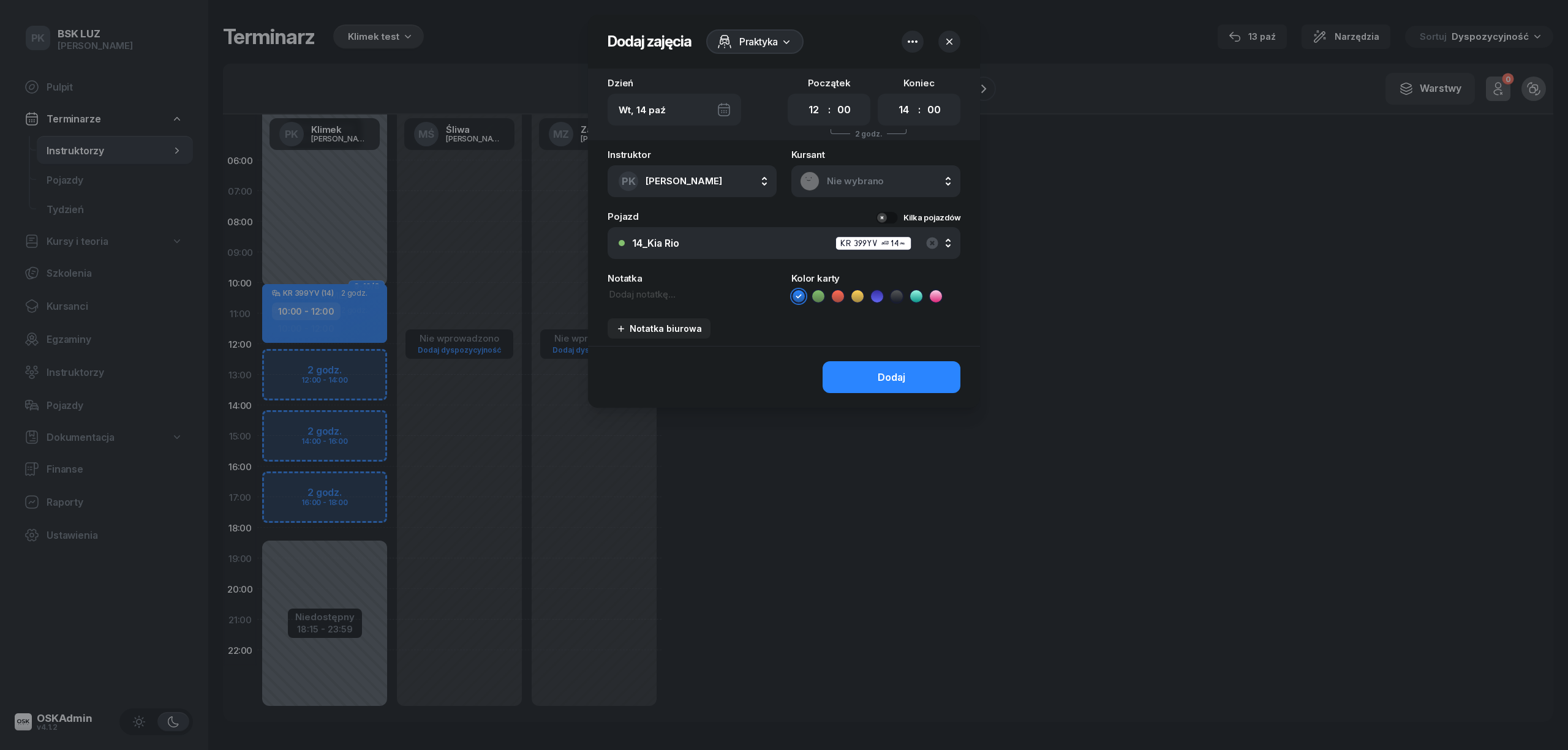
click at [358, 325] on div at bounding box center [784, 375] width 1568 height 750
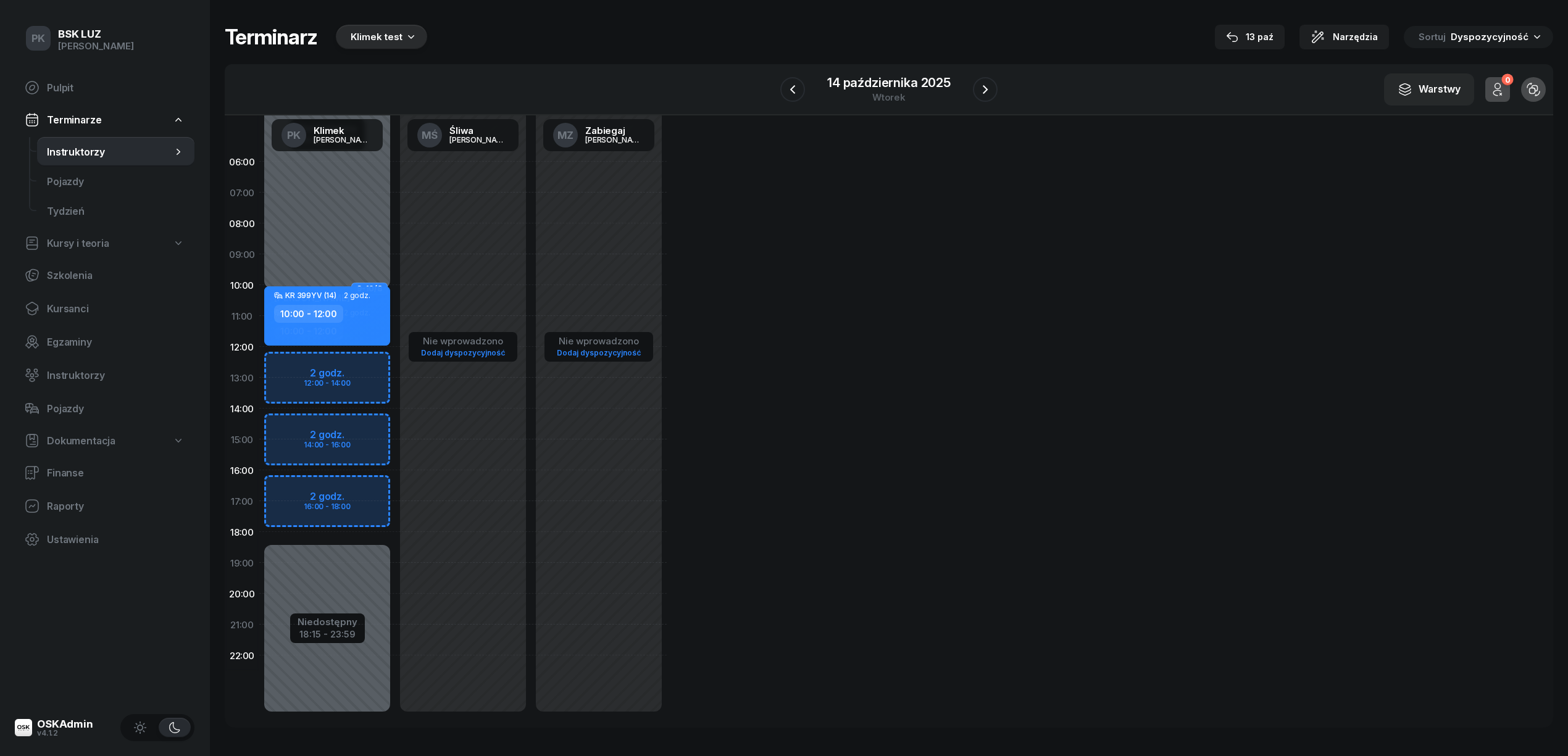
click at [383, 332] on div "KR 399YV (14) 2 godz. 10:00 - 12:00" at bounding box center [327, 316] width 126 height 60
select select "10"
select select "12"
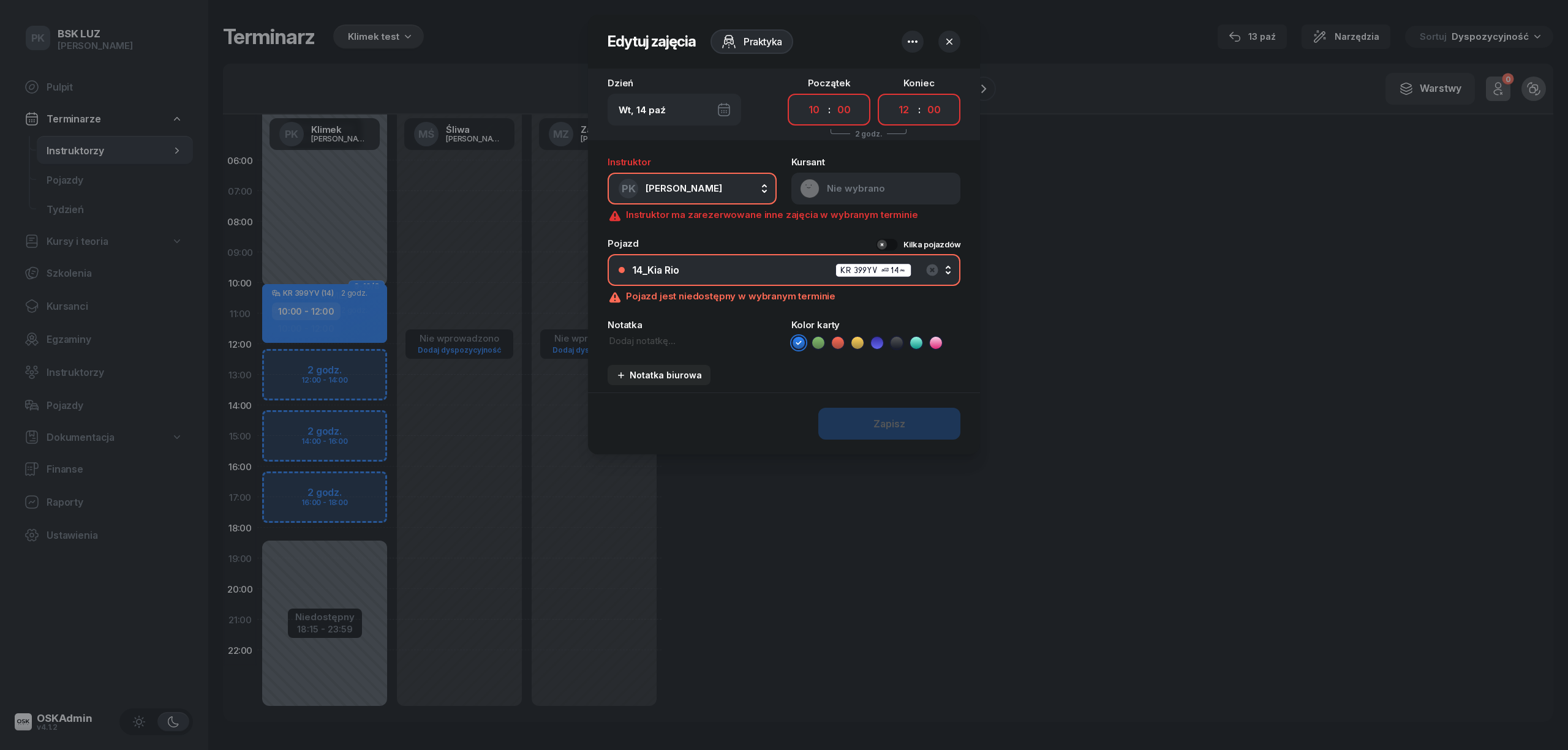
click at [949, 34] on button "button" at bounding box center [950, 42] width 22 height 22
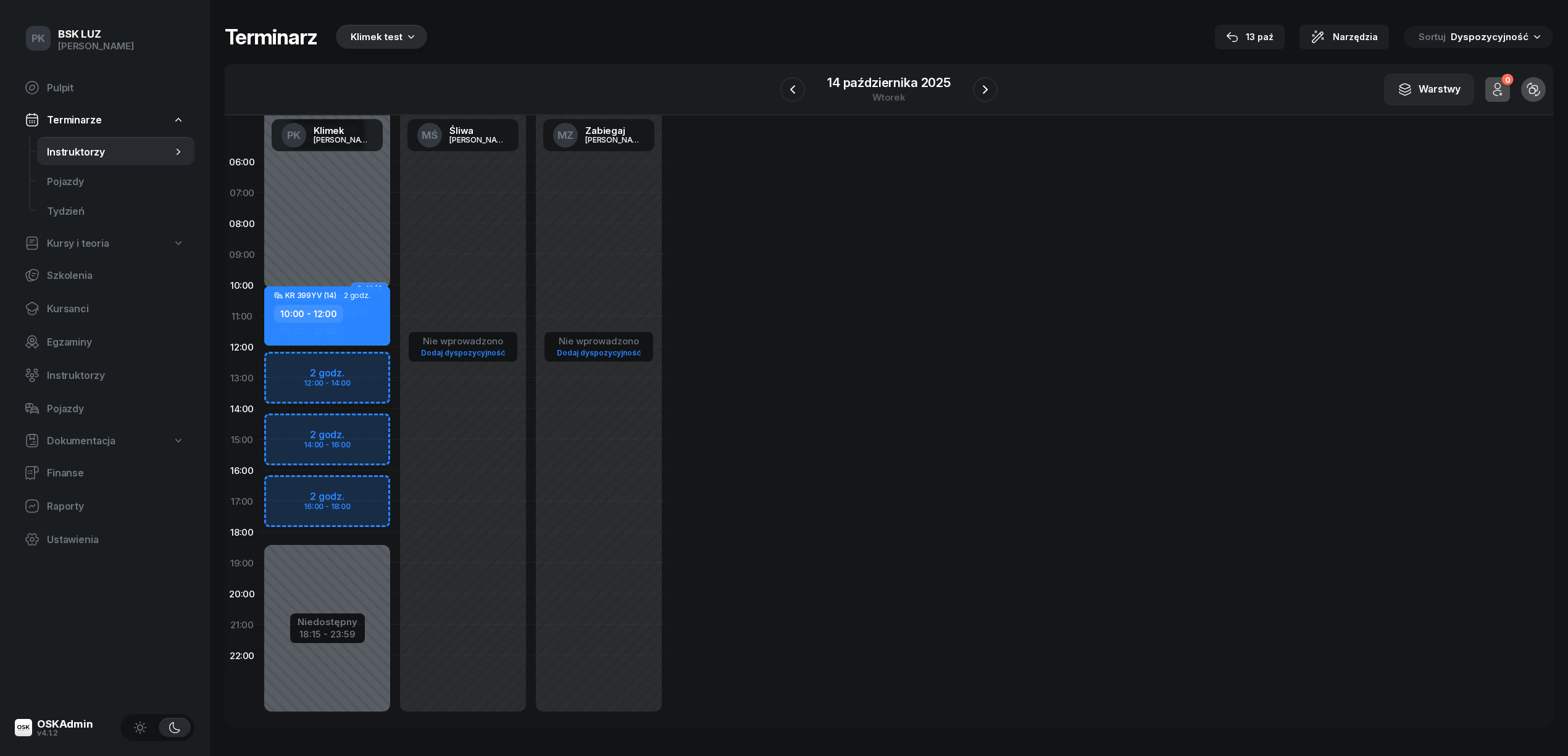
click at [364, 312] on div "10:00 - 12:00" at bounding box center [328, 314] width 109 height 18
select select "10"
select select "12"
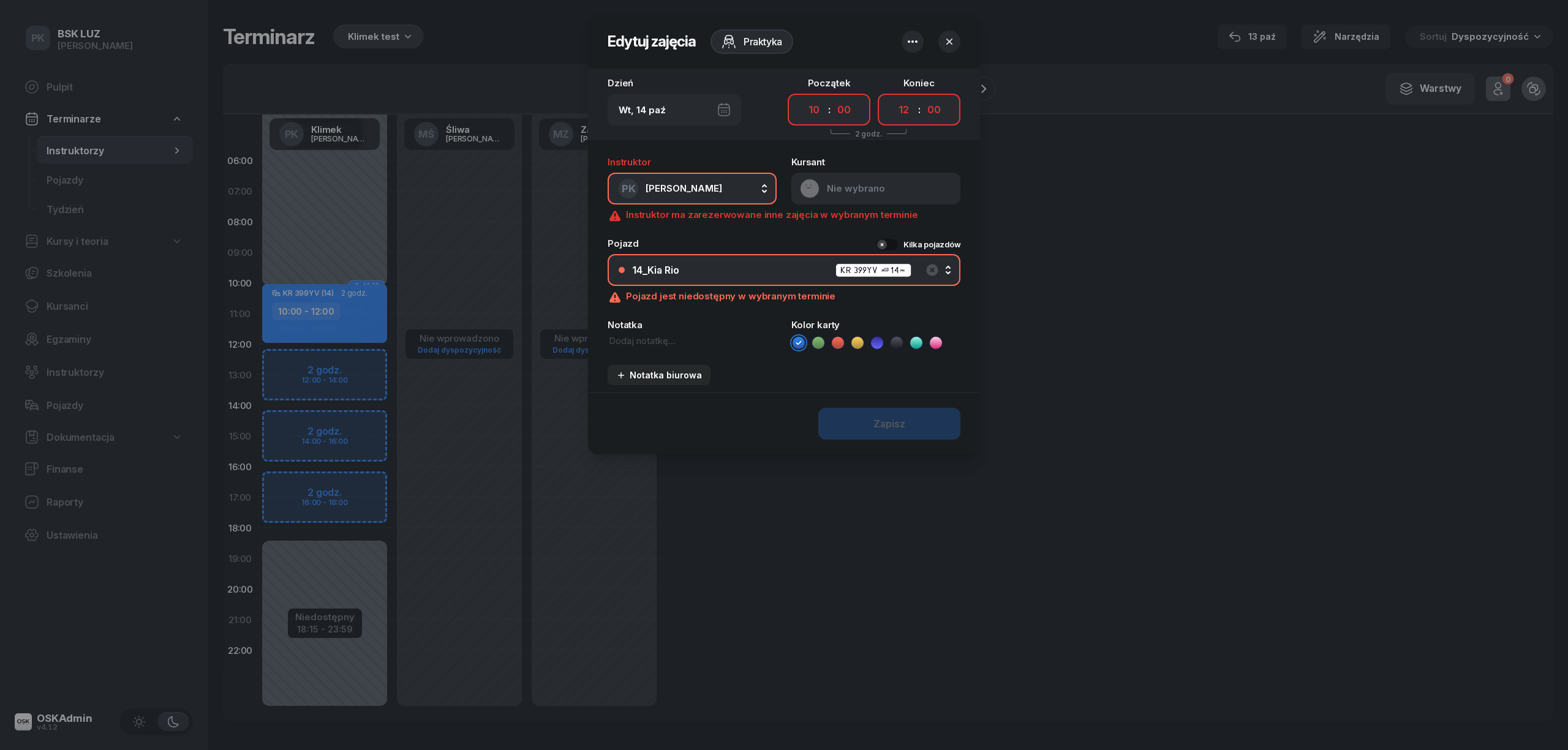
click at [910, 38] on icon "button" at bounding box center [913, 42] width 14 height 14
click at [900, 81] on div "Usuń zajęcia" at bounding box center [885, 79] width 58 height 11
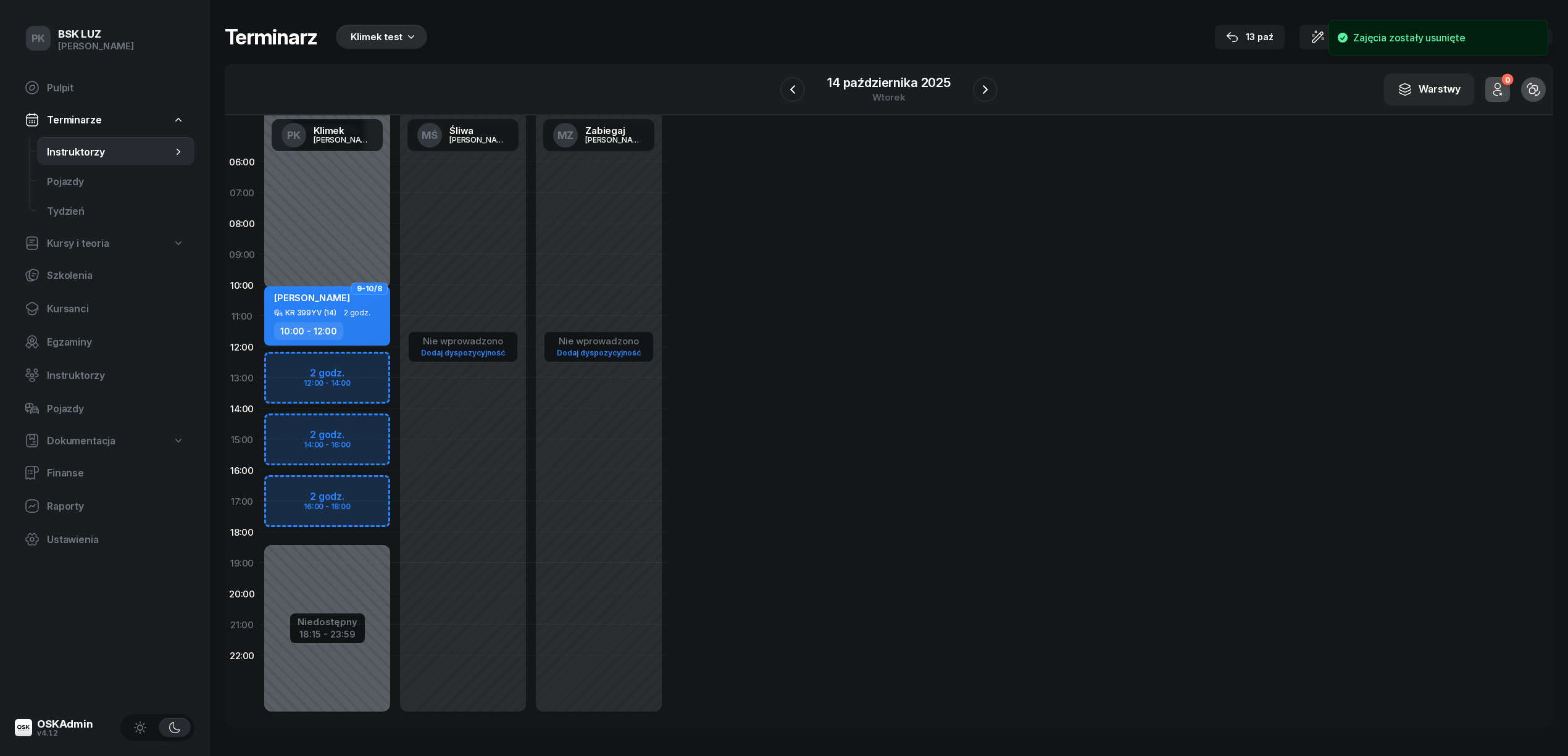
click at [383, 268] on div "Niedostępny 00:00 - 10:15 Niedostępny 18:15 - 23:59 9-10/8 [PERSON_NAME] KR 399…" at bounding box center [327, 438] width 135 height 586
select select "09"
select select "10"
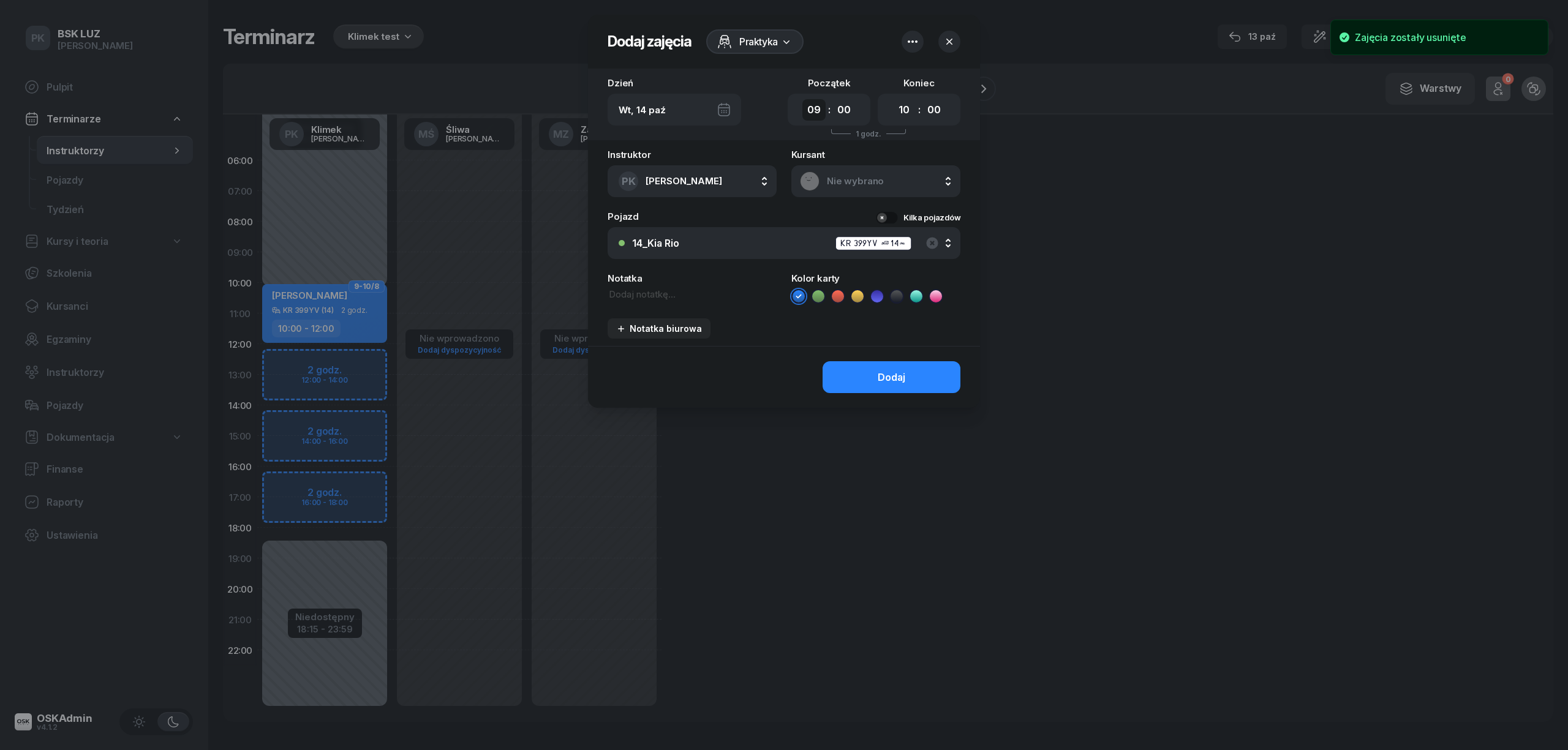
click at [805, 109] on select "00 01 02 03 04 05 06 07 08 09 10 11 12 13 14 15 16 17 18 19 20 21 22 23" at bounding box center [814, 110] width 23 height 22
select select "10"
click at [802, 99] on select "00 01 02 03 04 05 06 07 08 09 10 11 12 13 14 15 16 17 18 19 20 21 22 23" at bounding box center [814, 110] width 23 height 22
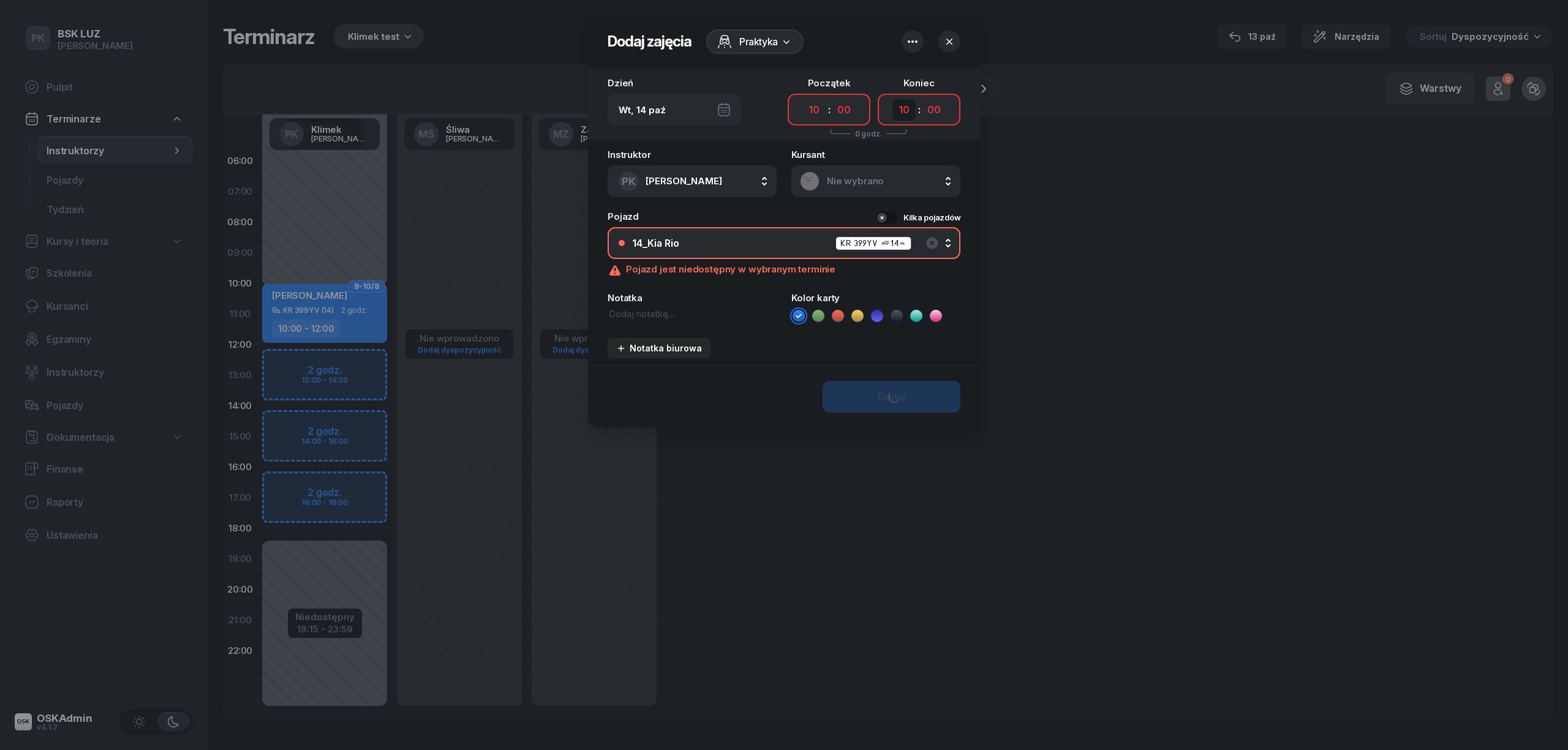
click at [898, 111] on select "00 01 02 03 04 05 06 07 08 09 10 11 12 13 14 15 16 17 18 19 20 21 22 23" at bounding box center [904, 110] width 23 height 22
select select "12"
click at [893, 99] on select "00 01 02 03 04 05 06 07 08 09 10 11 12 13 14 15 16 17 18 19 20 21 22 23" at bounding box center [904, 110] width 23 height 22
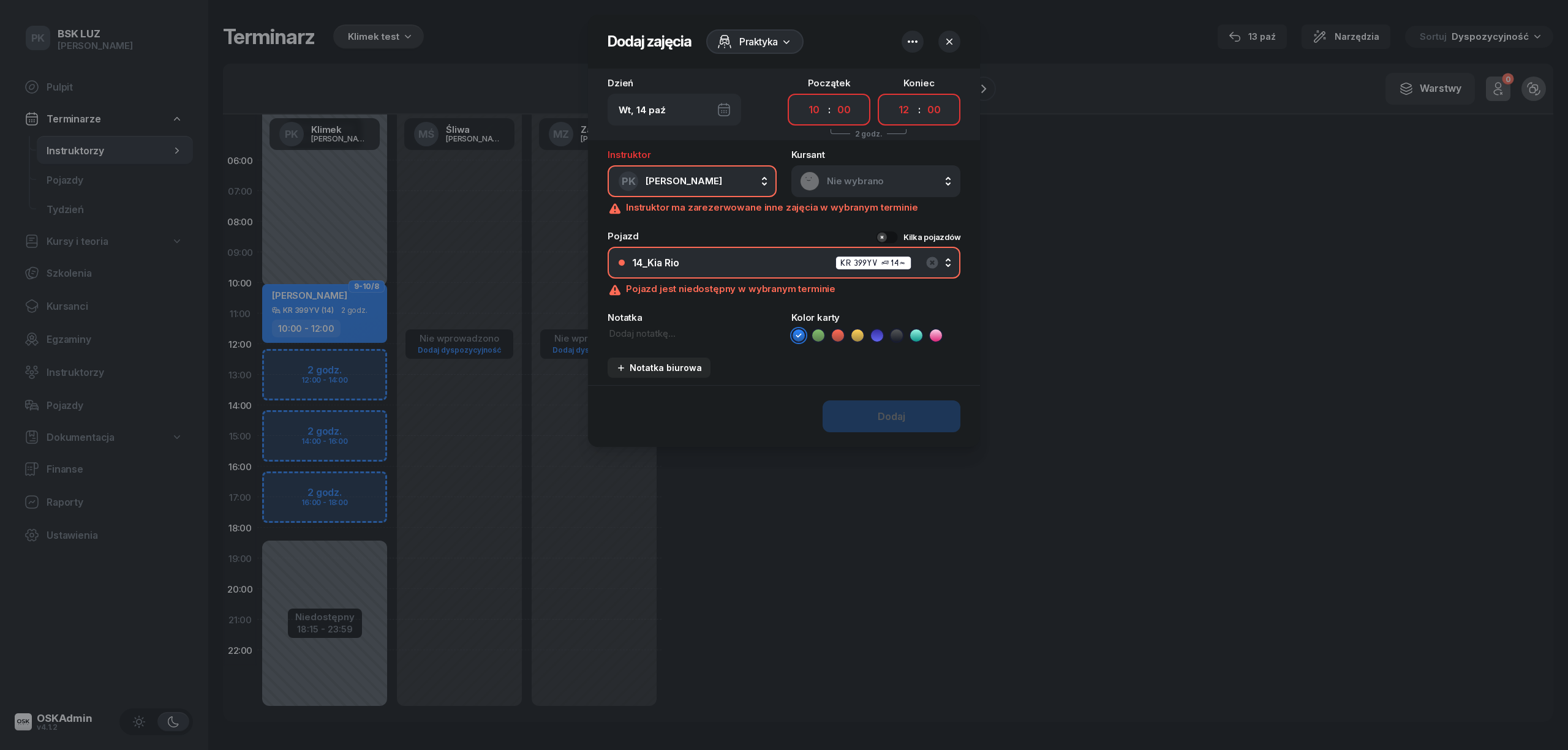
click at [850, 179] on span "Nie wybrano" at bounding box center [890, 182] width 125 height 11
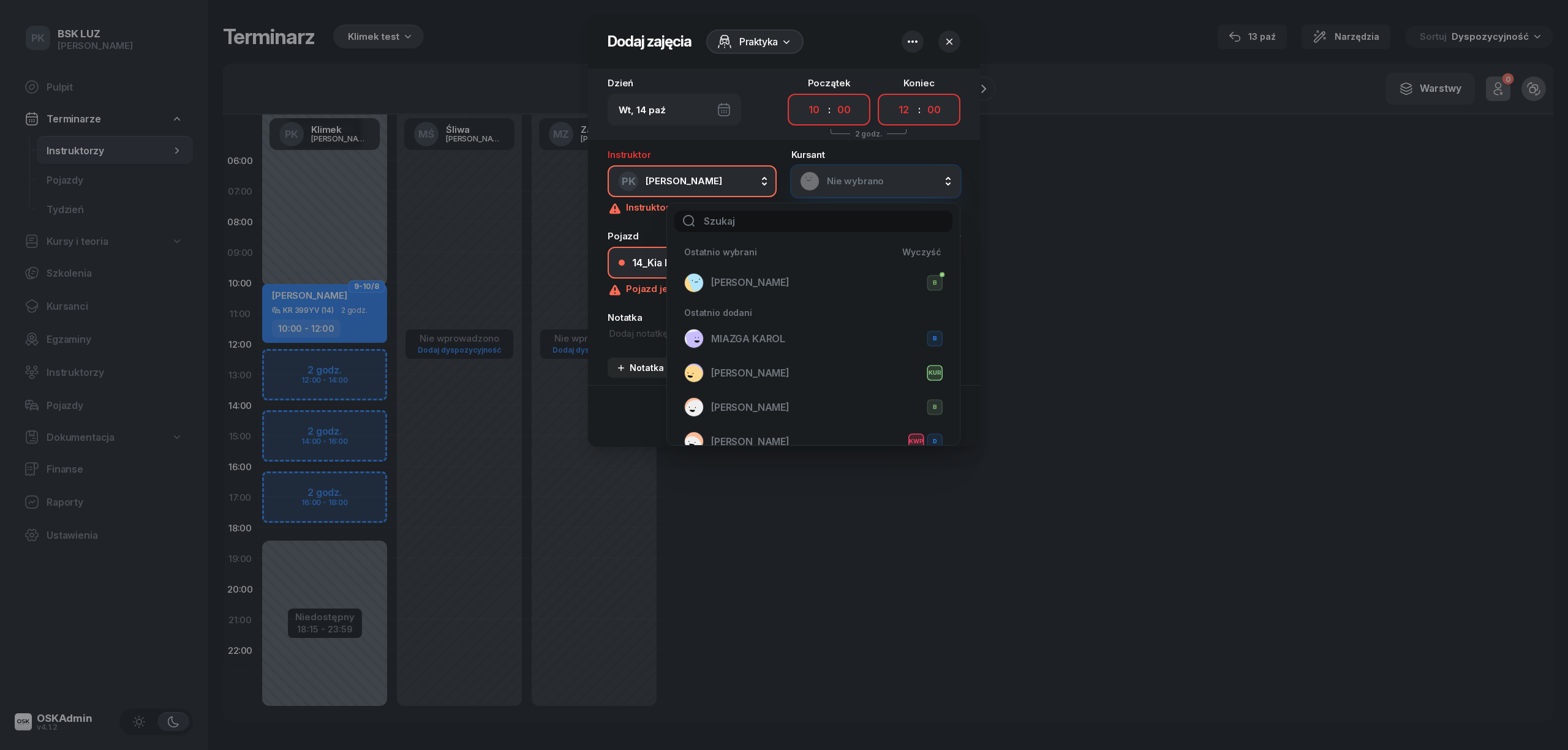
click at [809, 223] on input "text" at bounding box center [814, 221] width 278 height 22
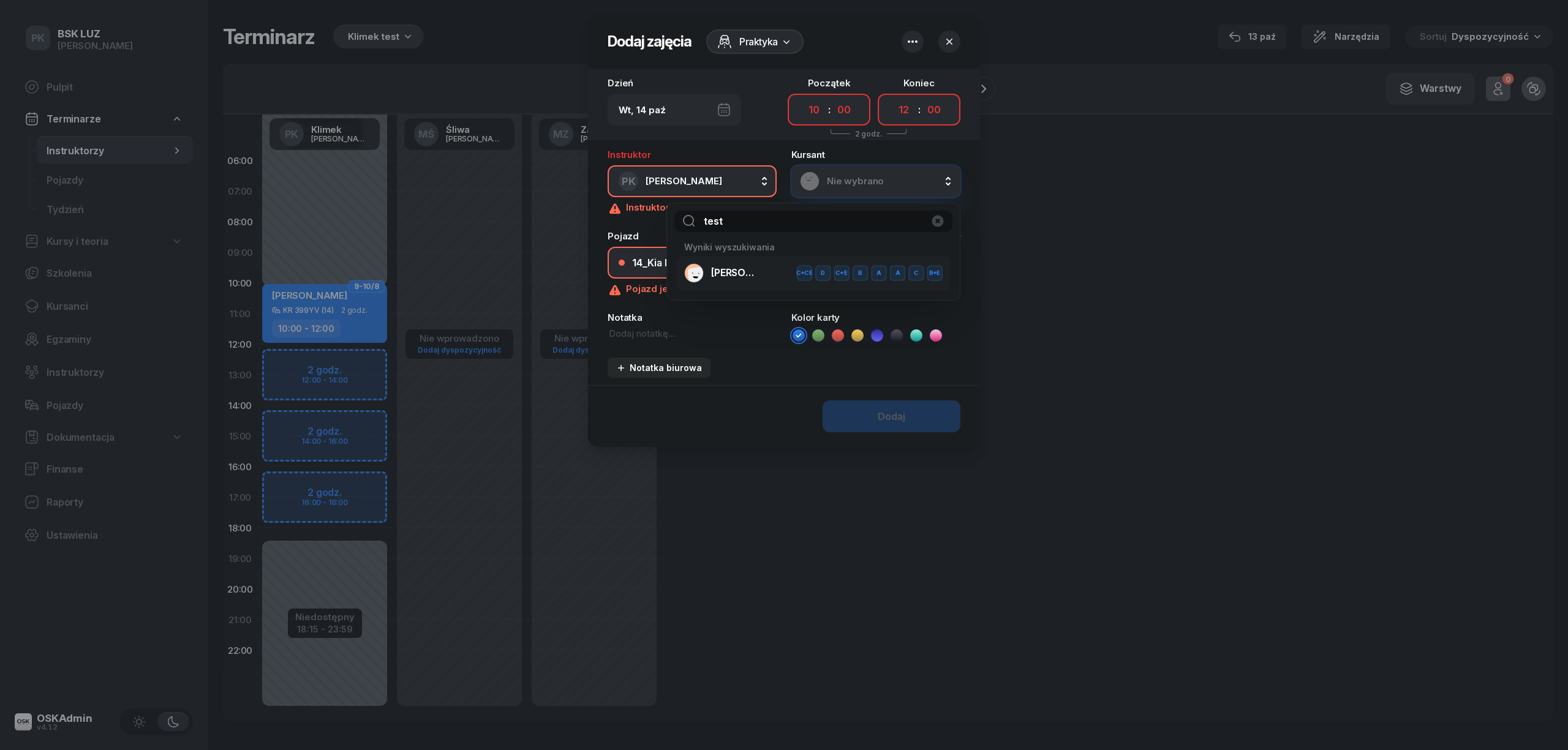
type input "test"
click at [804, 261] on li "NOWAK-testowy JAN C+CE D C+E B A A C B+E" at bounding box center [814, 273] width 274 height 34
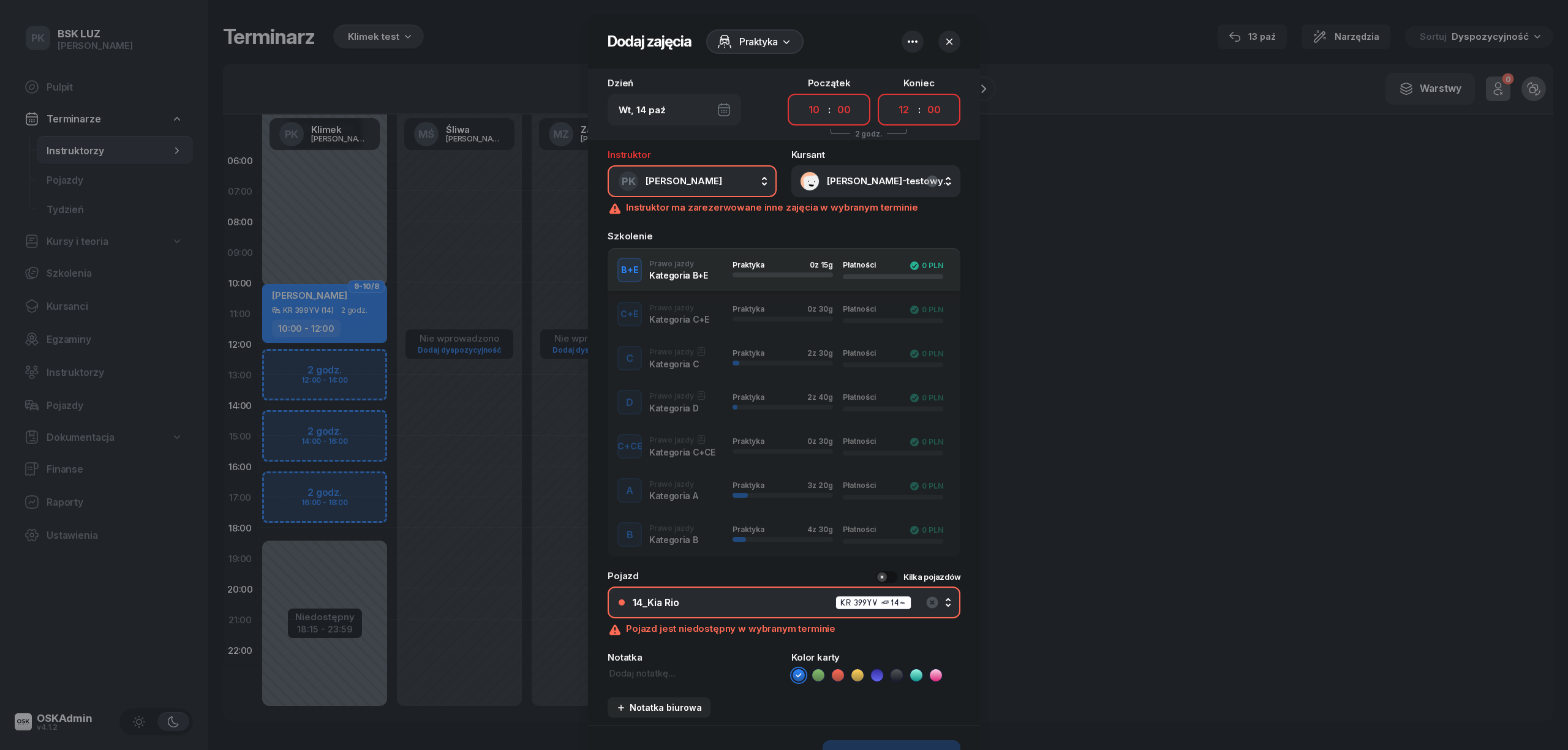
click at [677, 518] on button "B Prawo jazdy Kategoria B Praktyka 4 z 30g Płatności 0 PLN" at bounding box center [784, 534] width 353 height 44
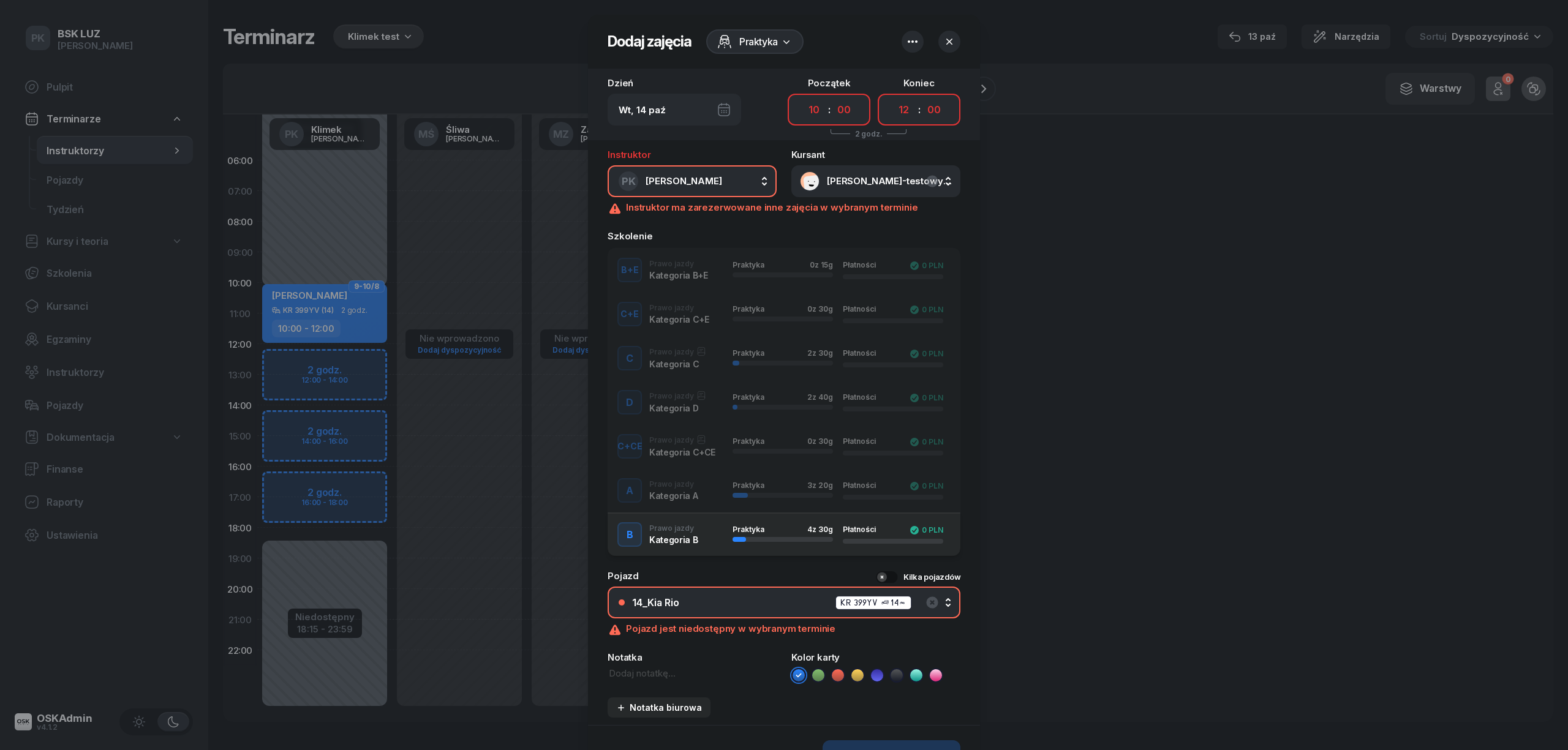
click at [907, 39] on icon "button" at bounding box center [913, 42] width 14 height 14
click at [957, 108] on div "Wył." at bounding box center [957, 108] width 33 height 14
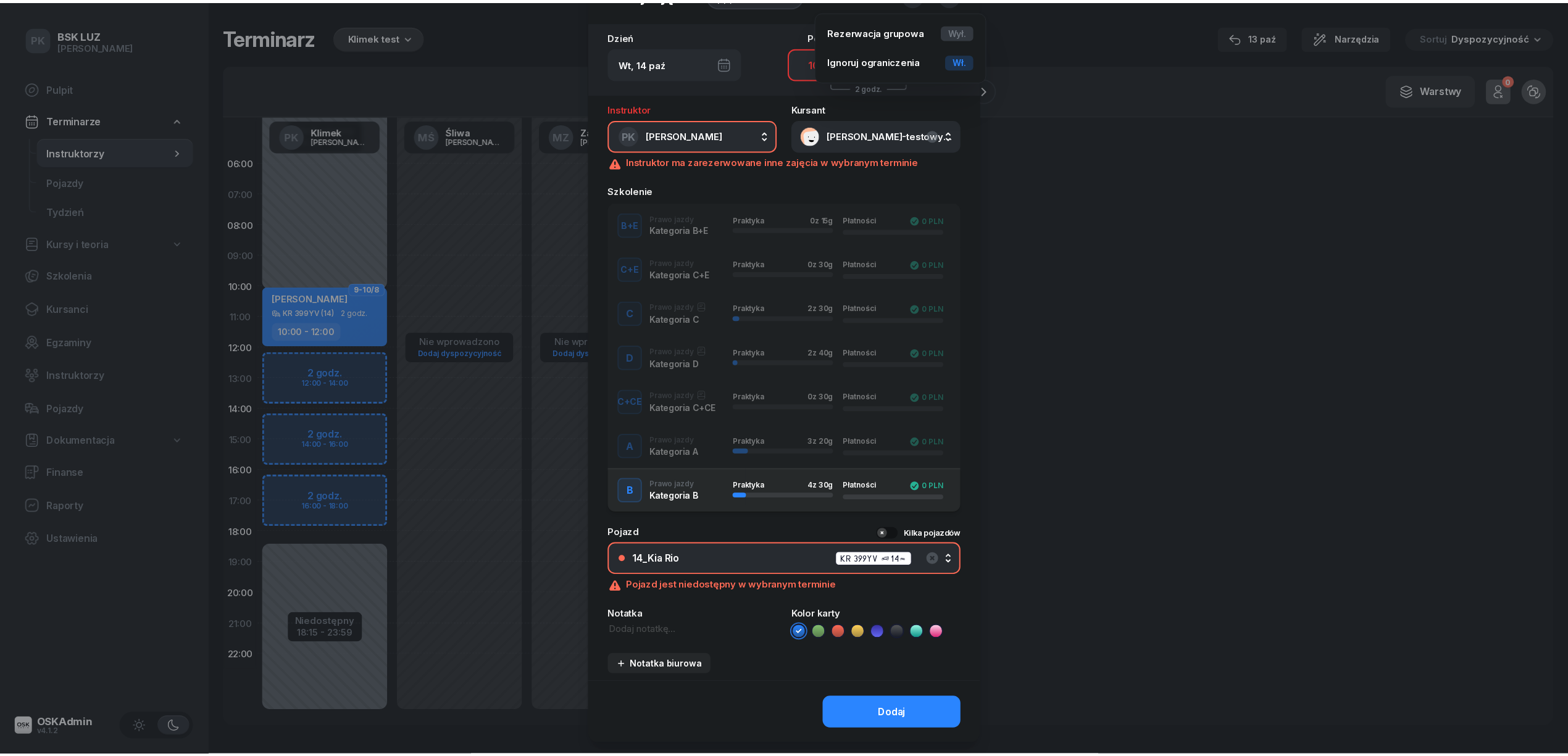
scroll to position [75, 0]
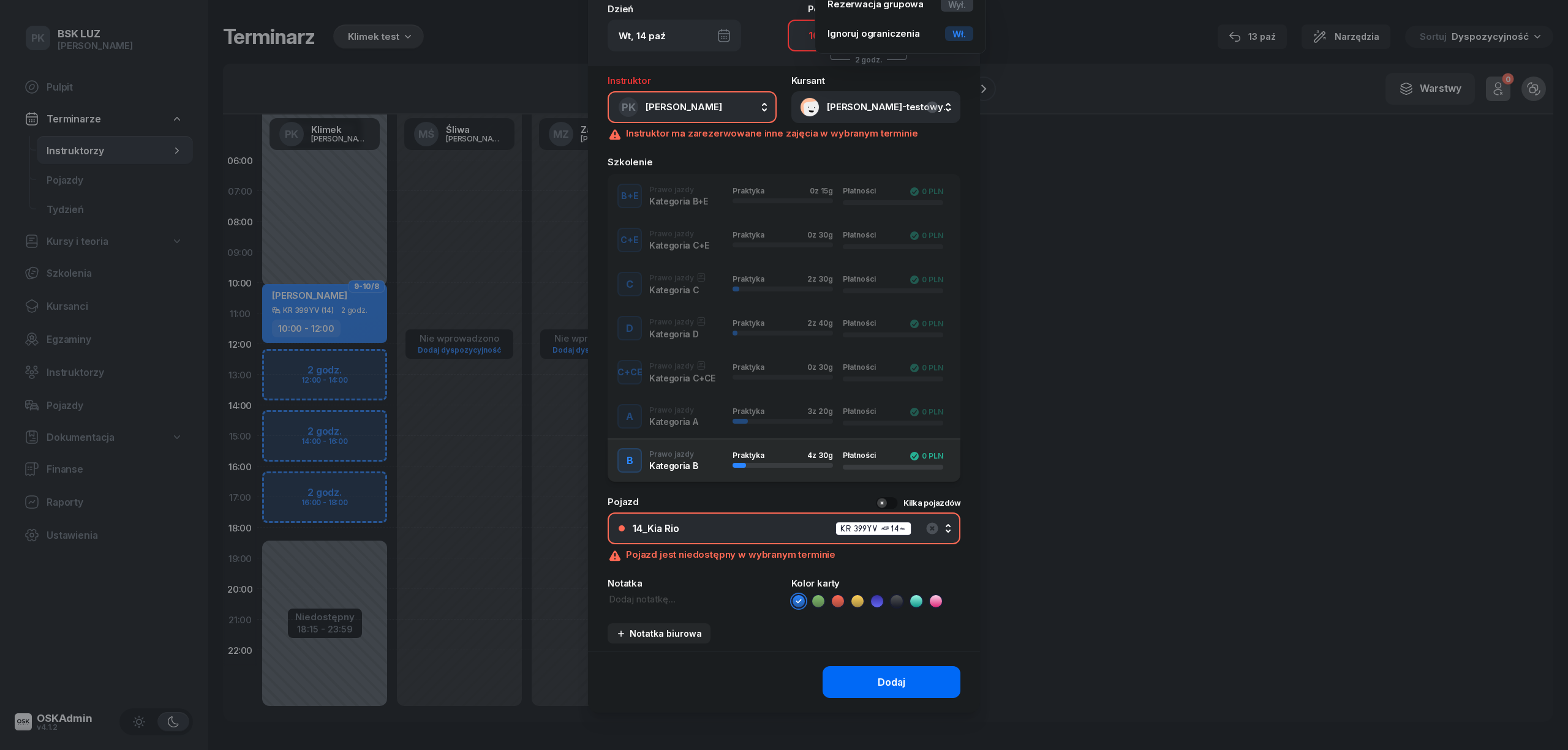
click at [918, 677] on button "Dodaj" at bounding box center [891, 682] width 138 height 32
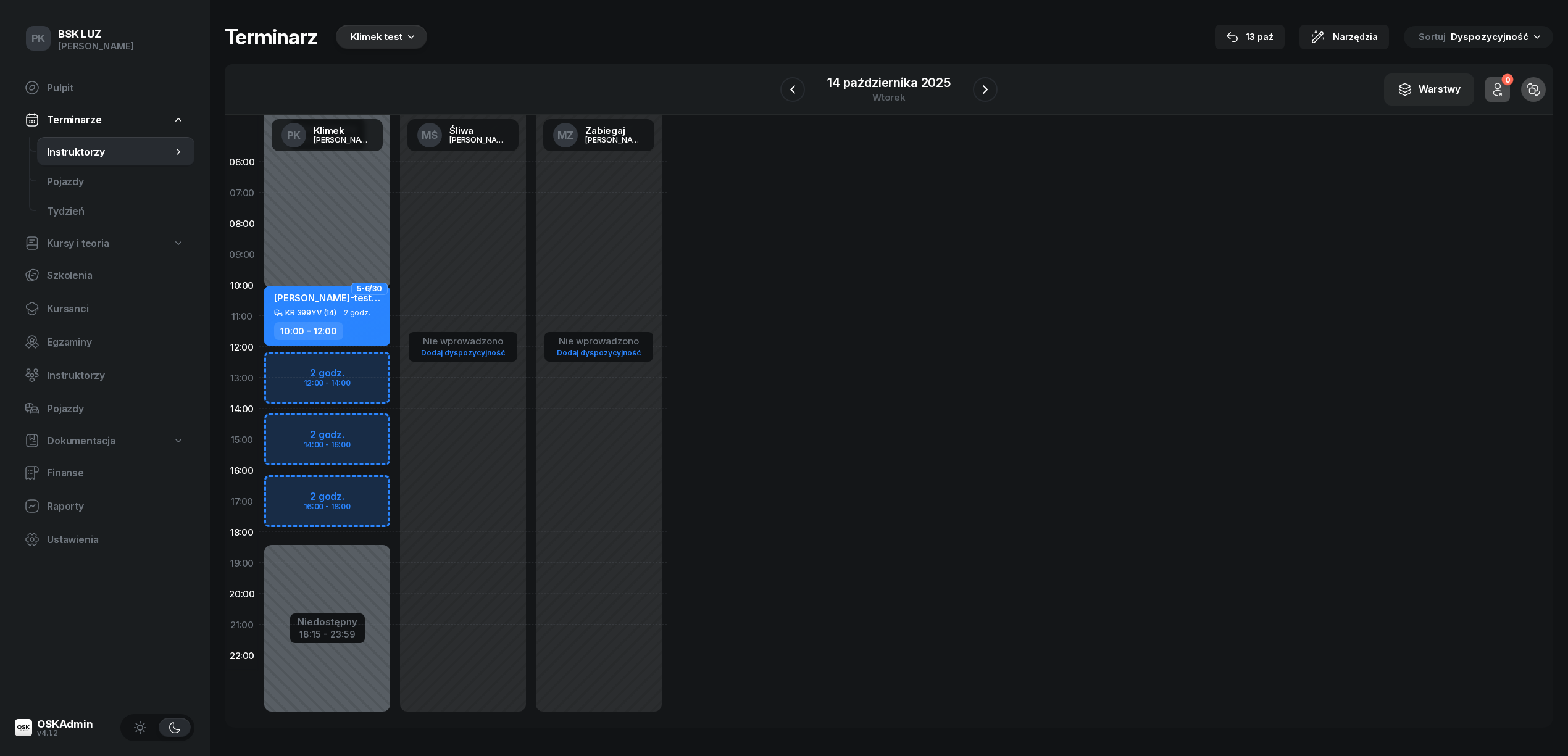
click at [318, 204] on div "Niedostępny 00:00 - 10:15 Niedostępny 18:15 - 23:59 9-10/8 SAJDAK GABRIELA KR 3…" at bounding box center [327, 438] width 135 height 586
select select "07"
select select "09"
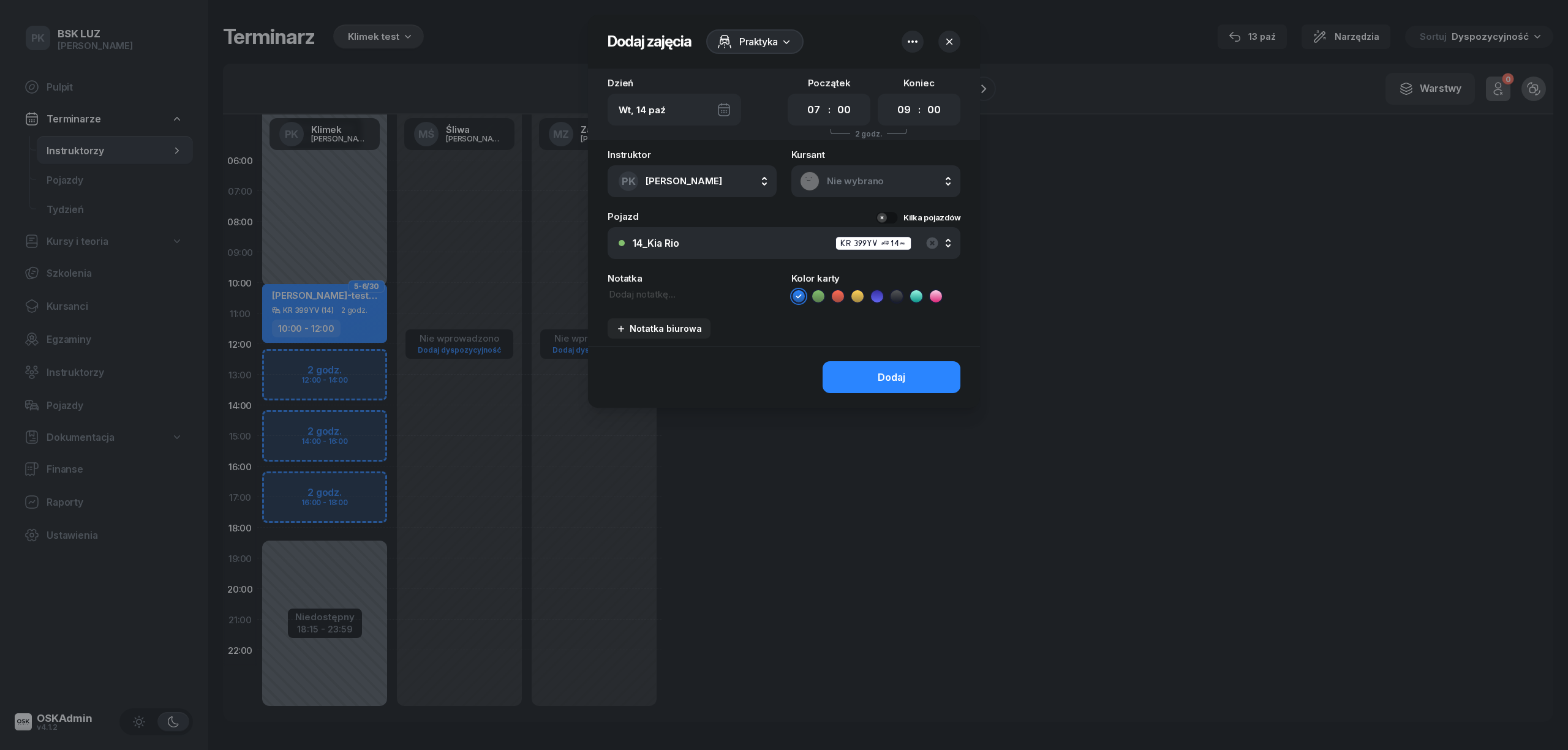
click at [316, 202] on div at bounding box center [784, 375] width 1568 height 750
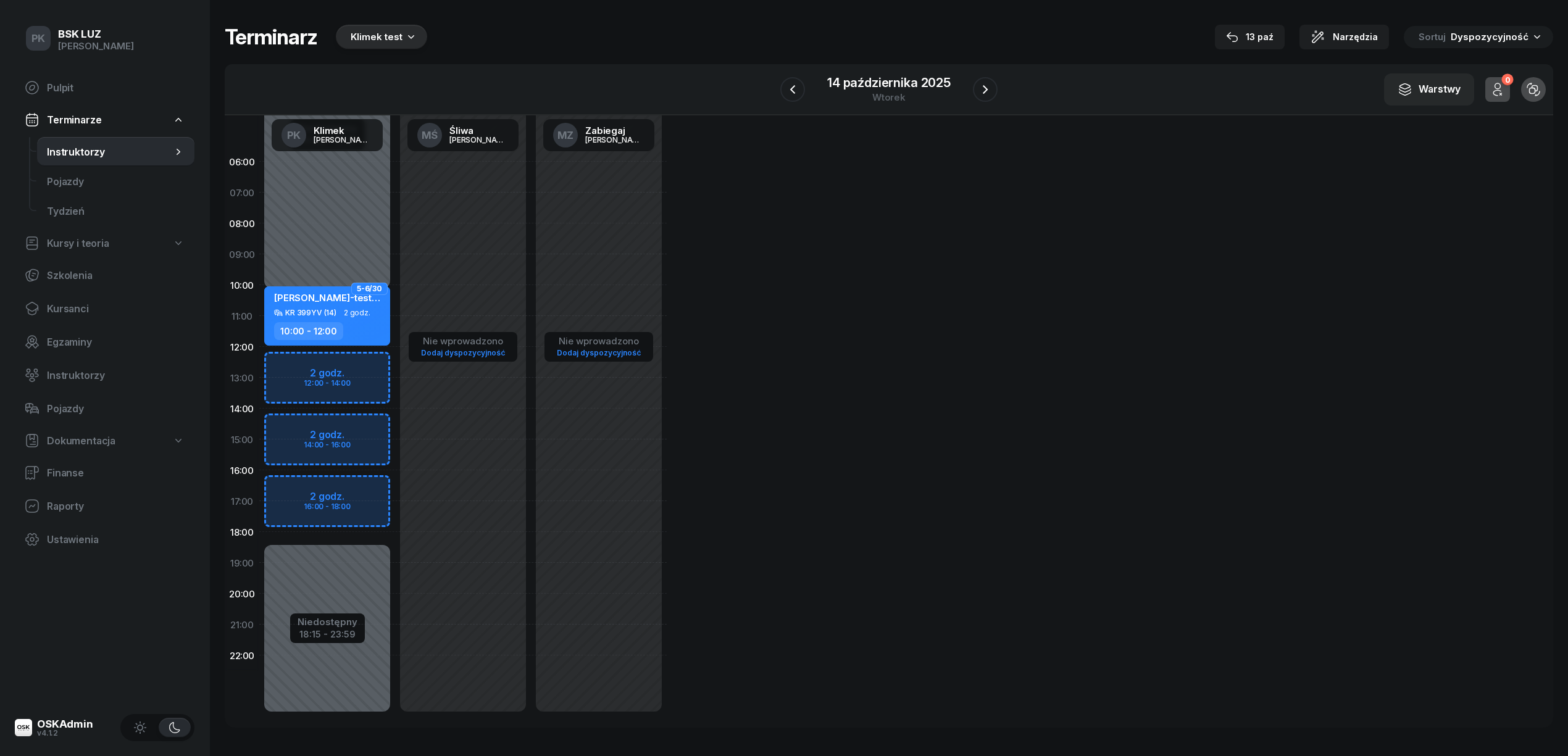
click at [361, 368] on div "Niedostępny 00:00 - 10:15 Niedostępny 18:15 - 23:59 9-10/8 SAJDAK GABRIELA KR 3…" at bounding box center [327, 438] width 135 height 586
select select "12"
select select "14"
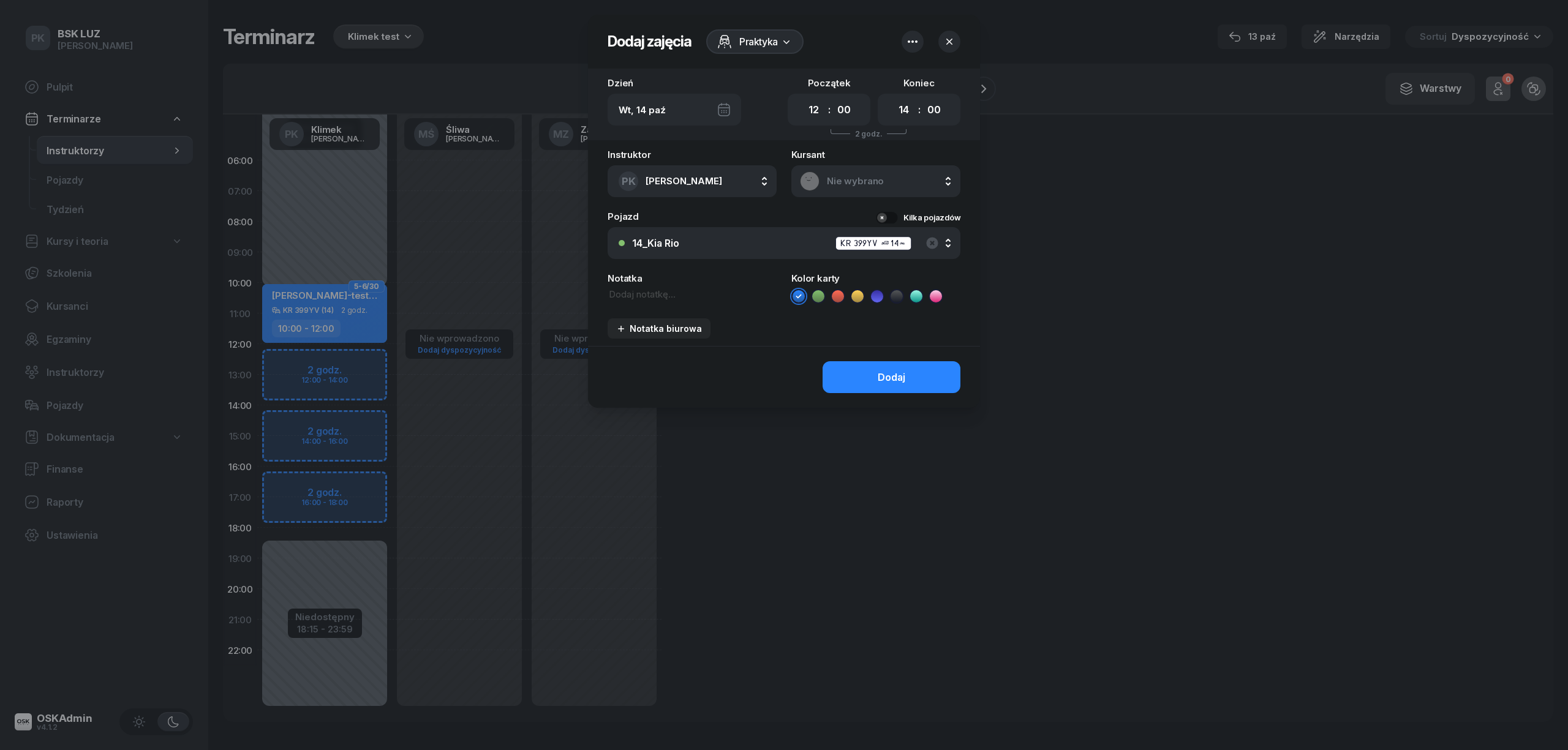
click at [362, 323] on div at bounding box center [784, 375] width 1568 height 750
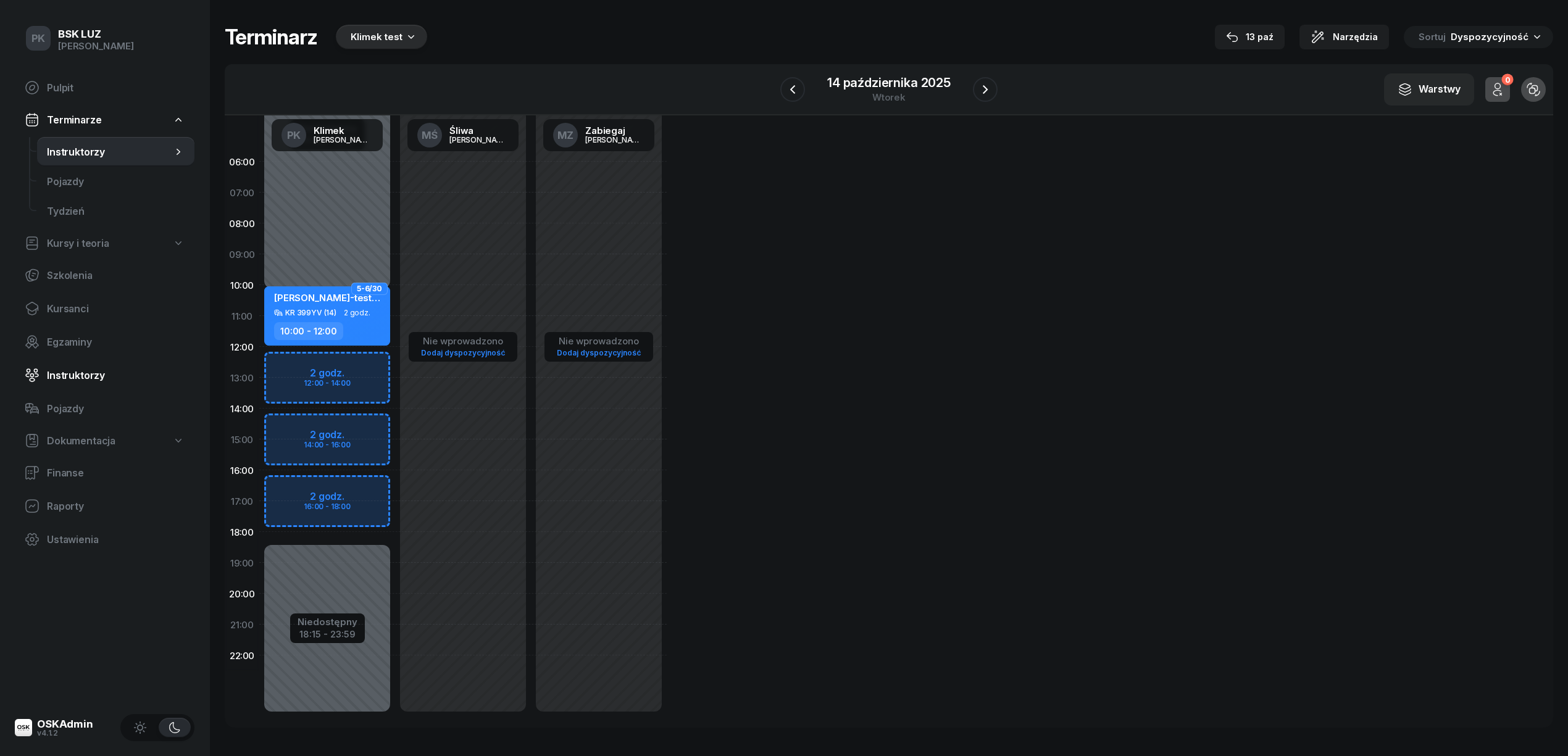
click at [88, 372] on span "Instruktorzy" at bounding box center [115, 376] width 138 height 12
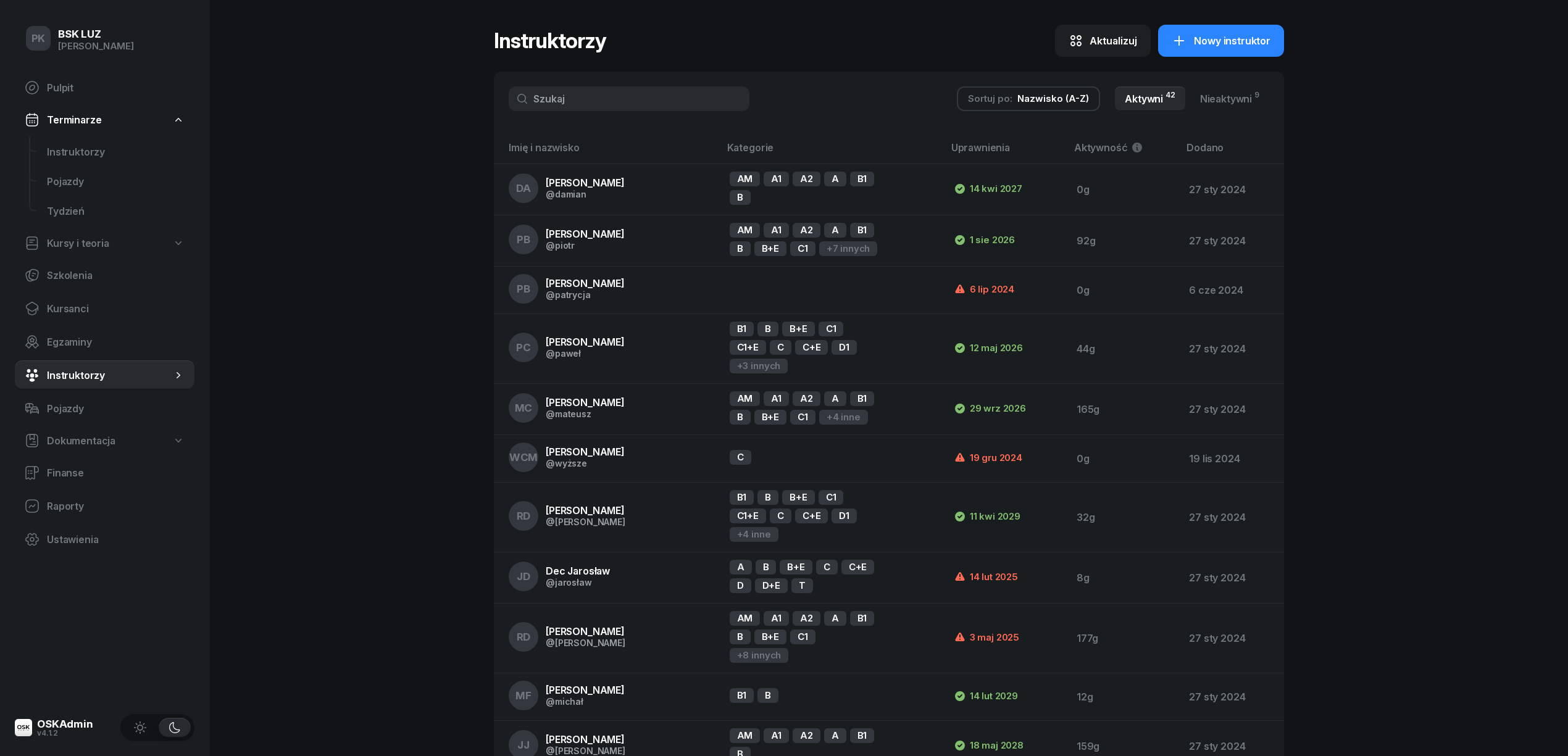
click at [603, 93] on input "text" at bounding box center [629, 98] width 241 height 25
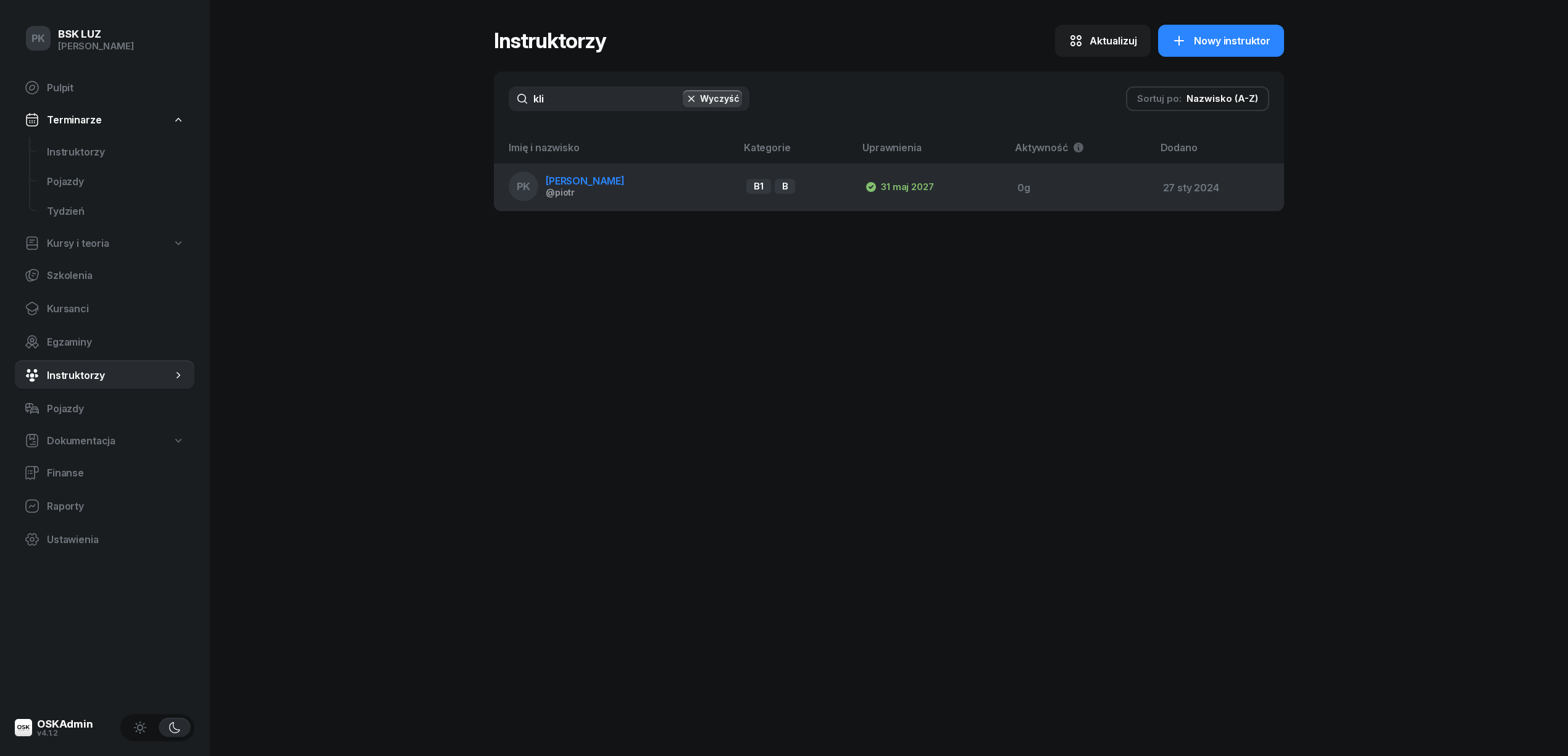
type input "kli"
click at [593, 195] on div "@piotr" at bounding box center [585, 192] width 79 height 10
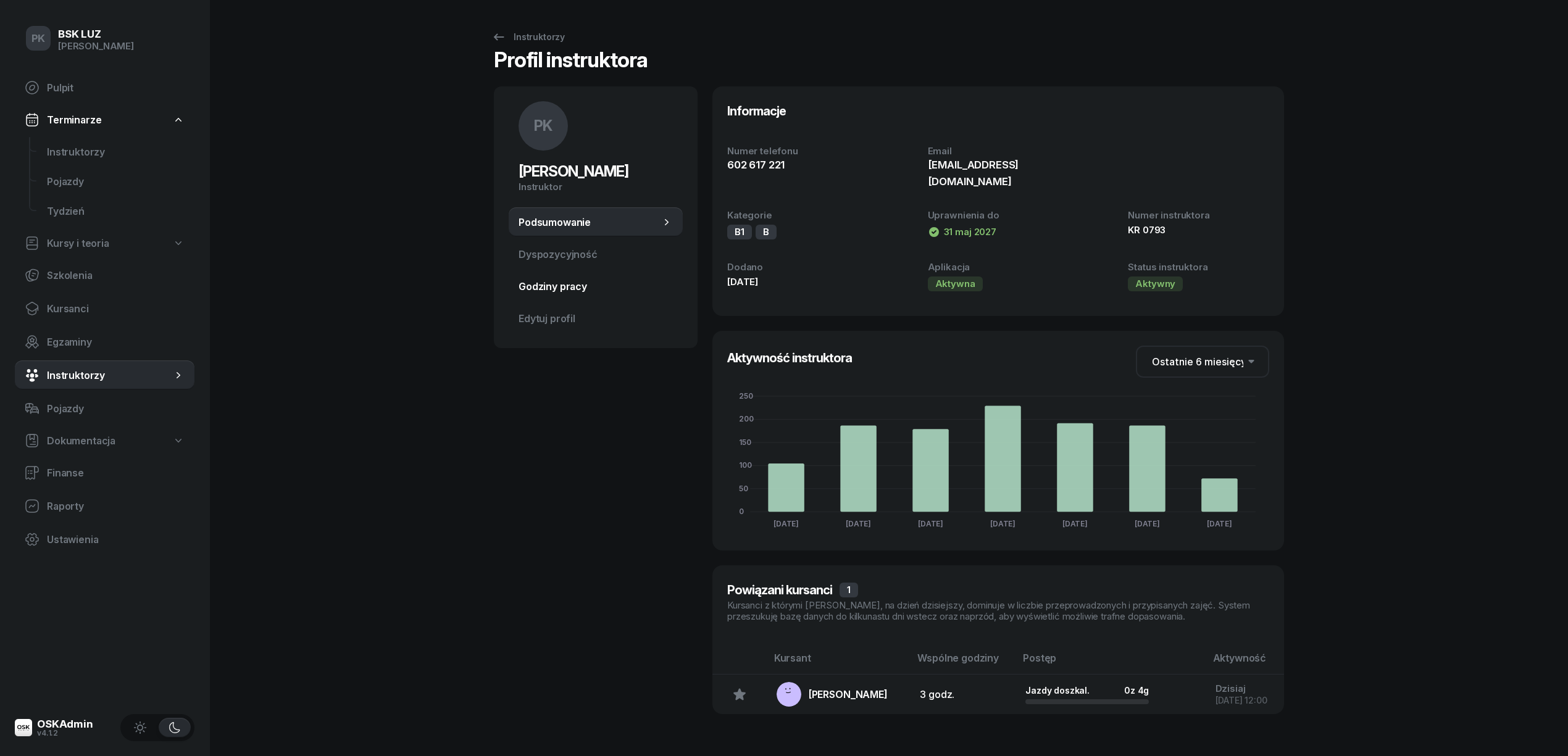
click at [584, 285] on span "Godziny pracy" at bounding box center [595, 286] width 154 height 12
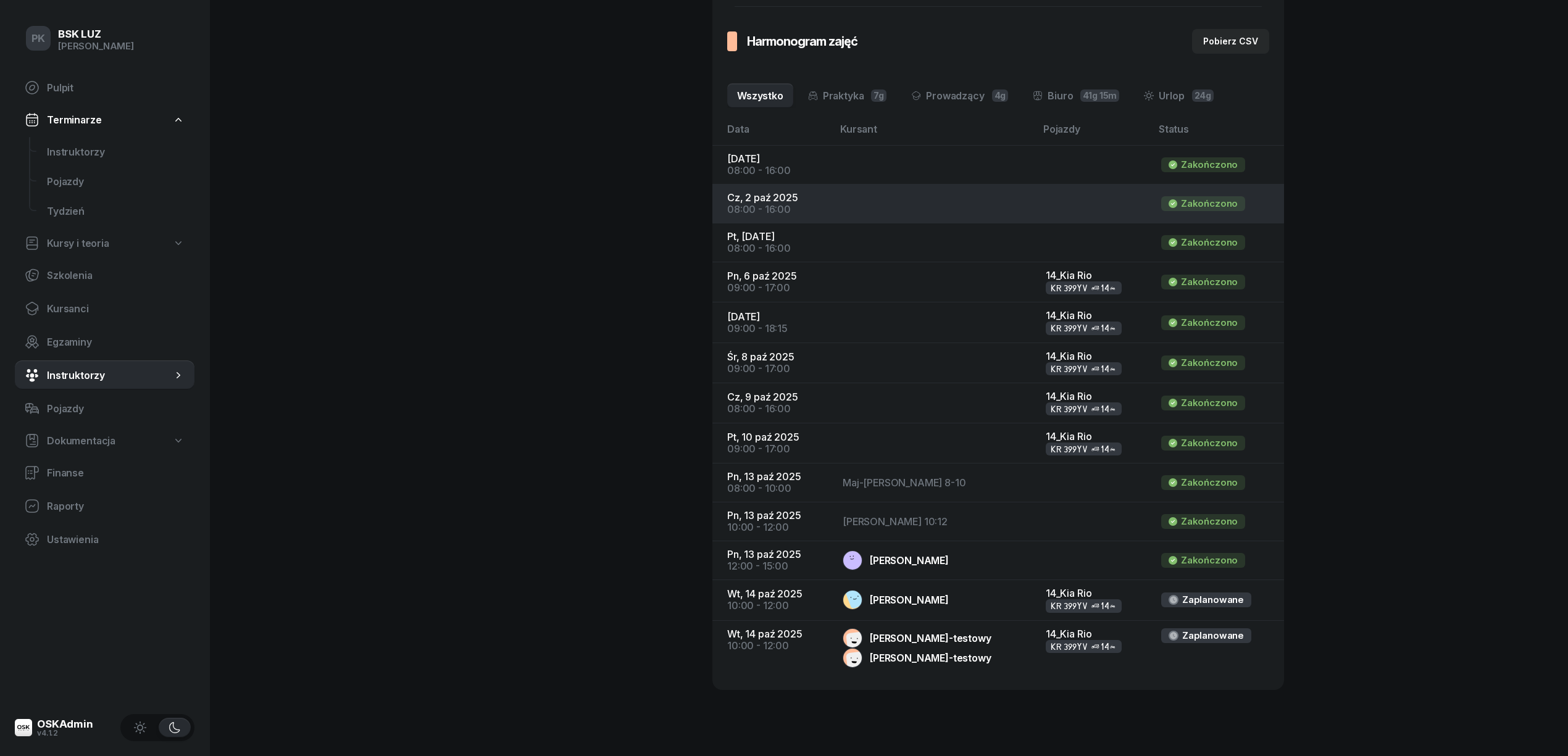
scroll to position [433, 0]
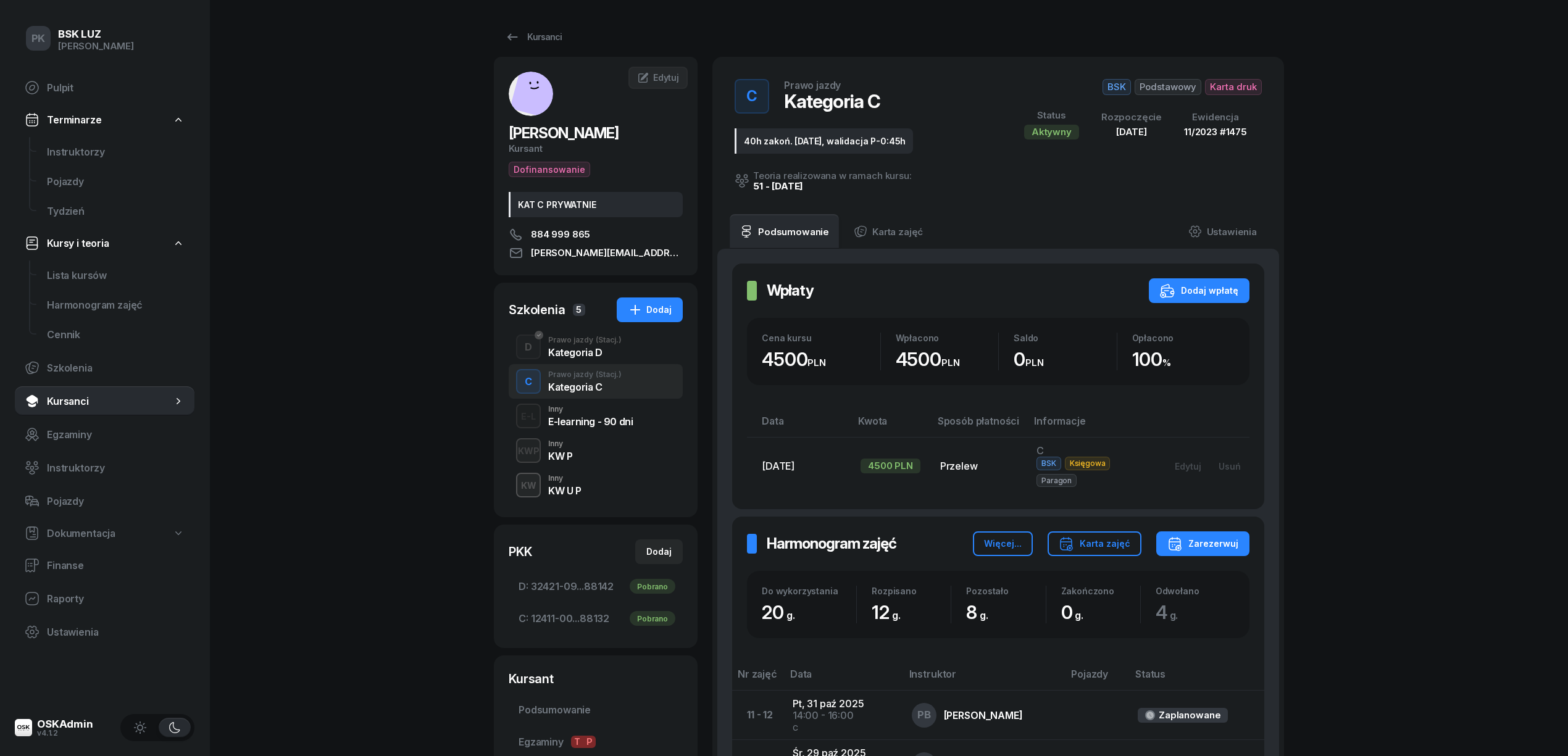
click at [79, 399] on span "Kursanci" at bounding box center [109, 401] width 125 height 12
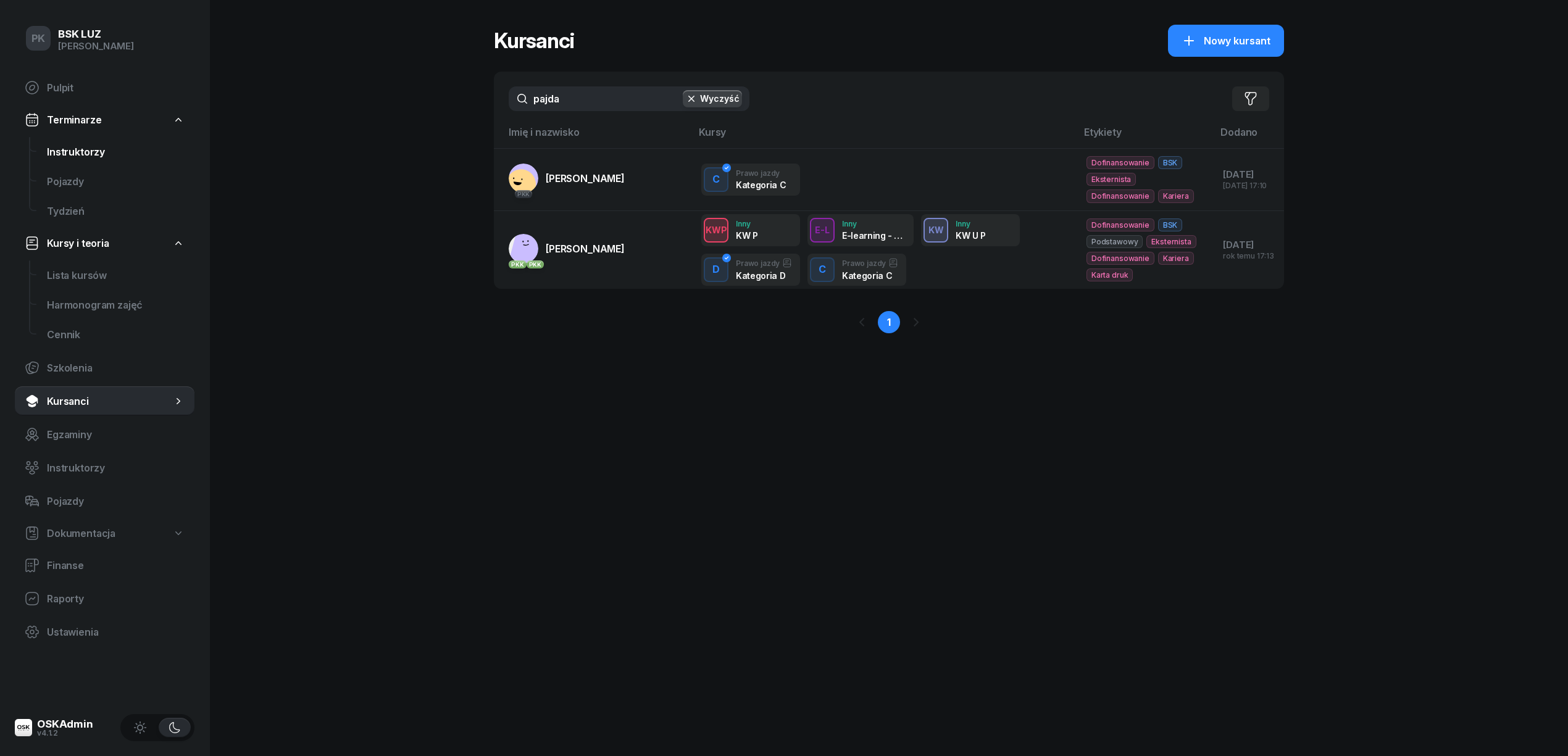
click at [106, 146] on span "Instruktorzy" at bounding box center [115, 152] width 138 height 12
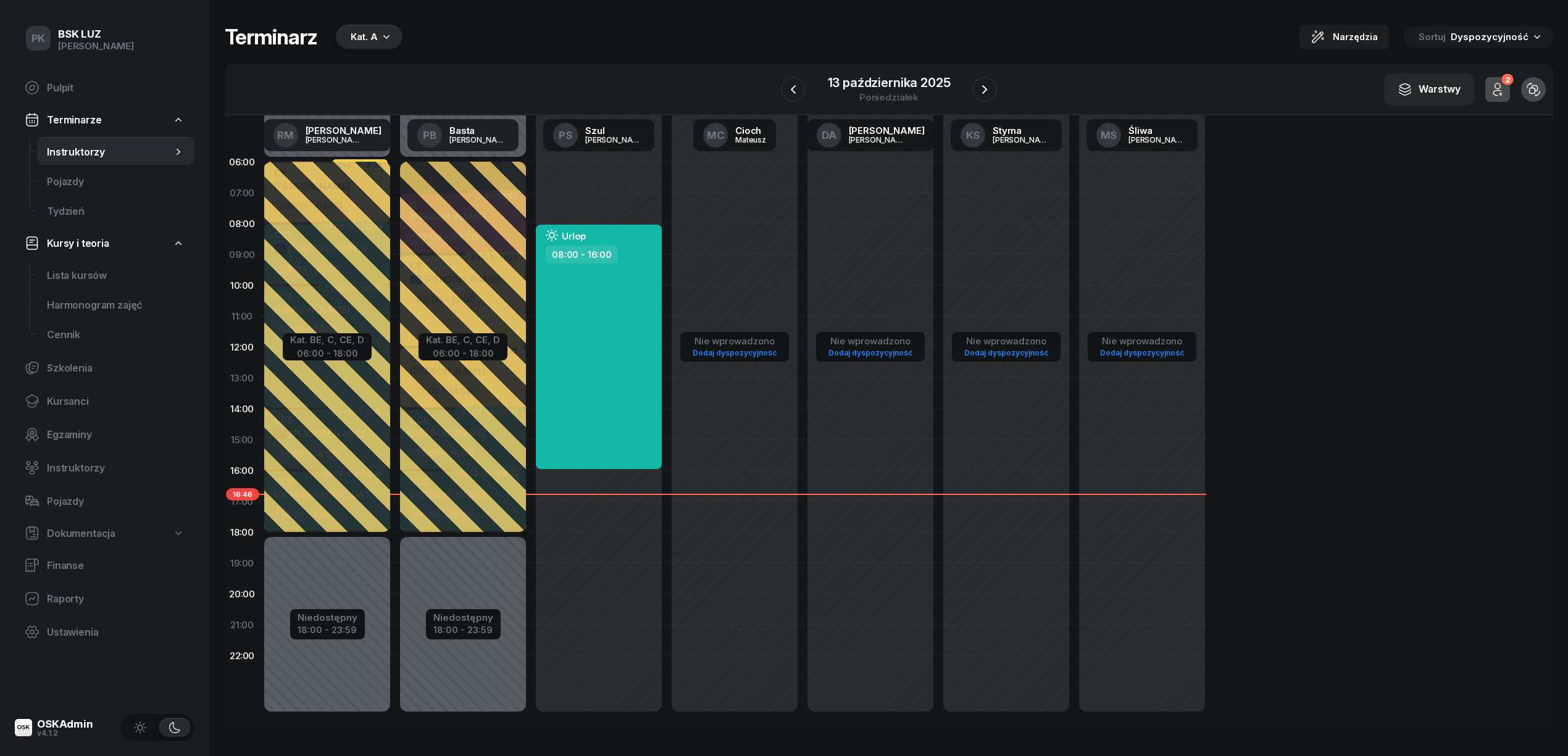
drag, startPoint x: 369, startPoint y: 52, endPoint x: 362, endPoint y: 48, distance: 8.1
click at [369, 52] on div "Terminarz Kat. A Narzędzia Sortuj Dyspozycyjność W Wybierz AK [PERSON_NAME] BP …" at bounding box center [889, 376] width 1329 height 752
click at [360, 39] on div "Kat. A" at bounding box center [364, 37] width 27 height 15
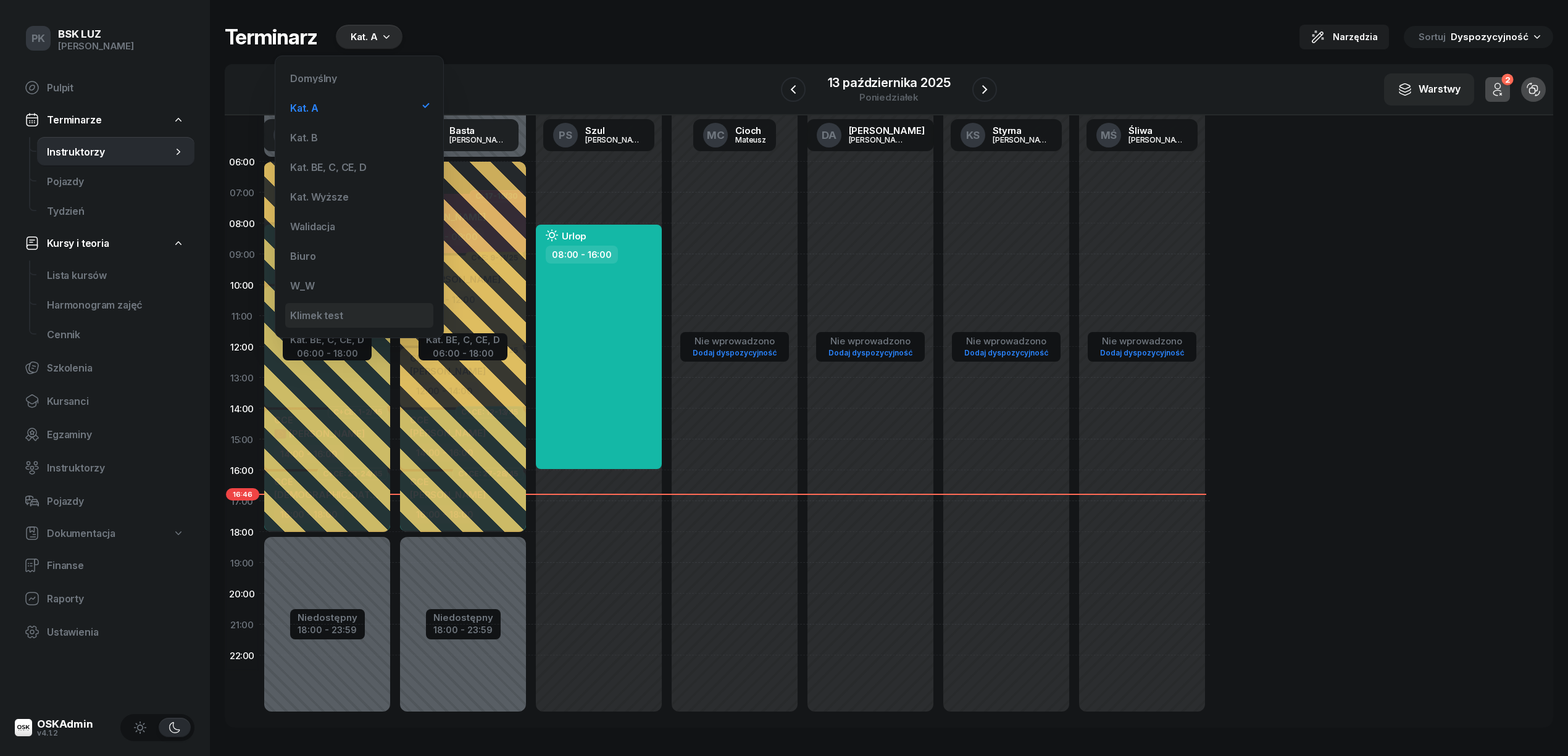
click at [333, 315] on div "Klimek test" at bounding box center [316, 315] width 52 height 10
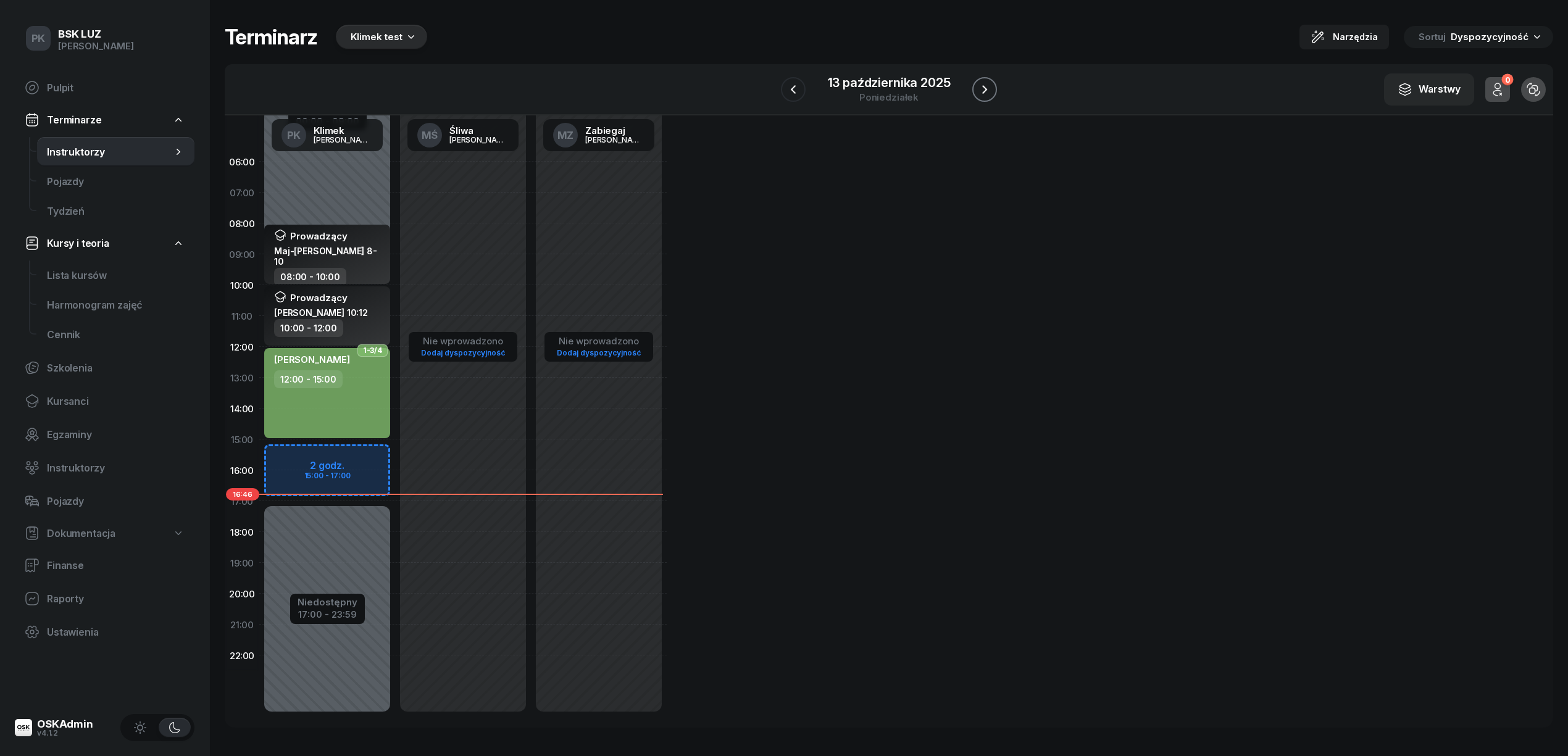
click at [986, 85] on icon "button" at bounding box center [984, 89] width 15 height 15
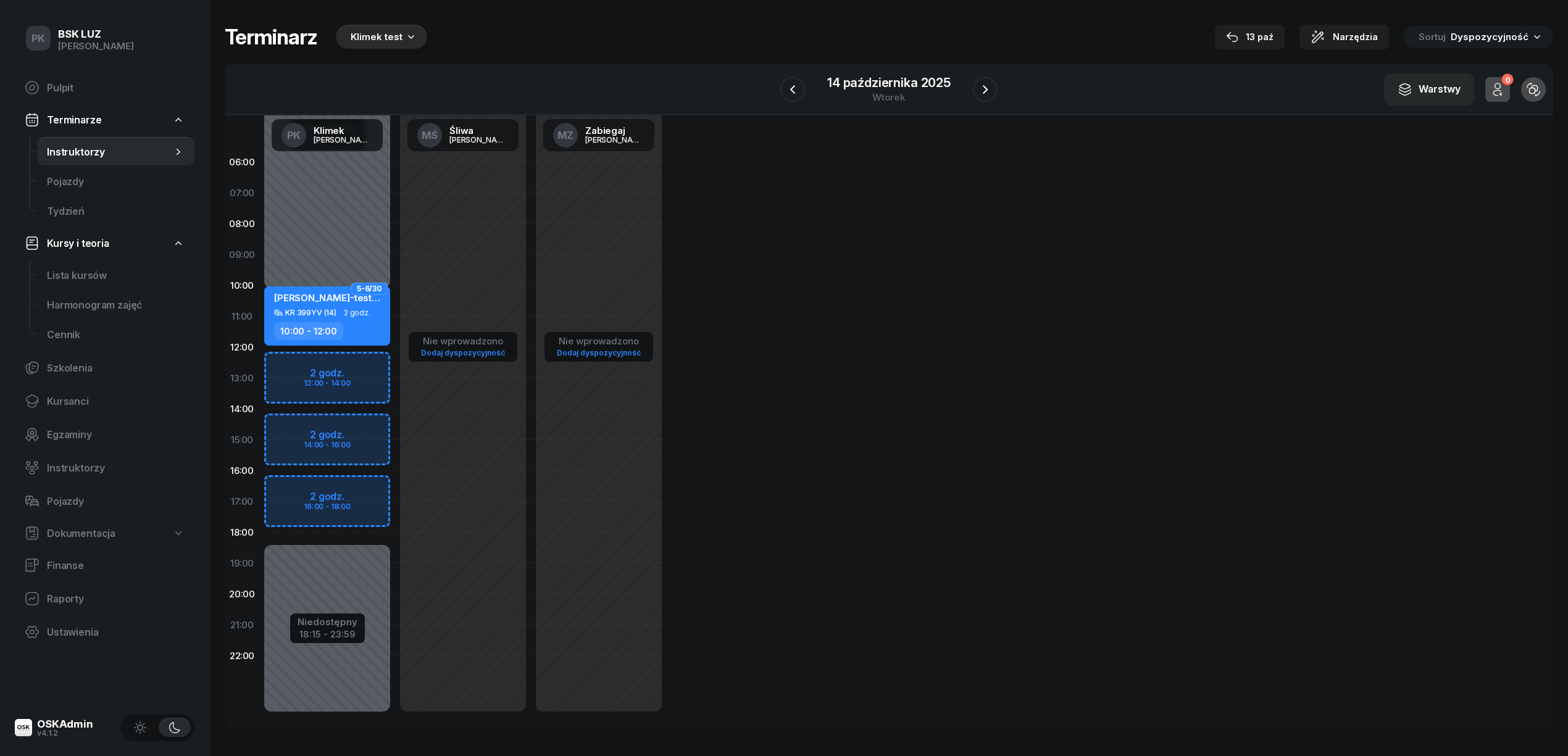
click at [356, 333] on div "10:00 - 12:00" at bounding box center [328, 331] width 109 height 18
select select "10"
select select "12"
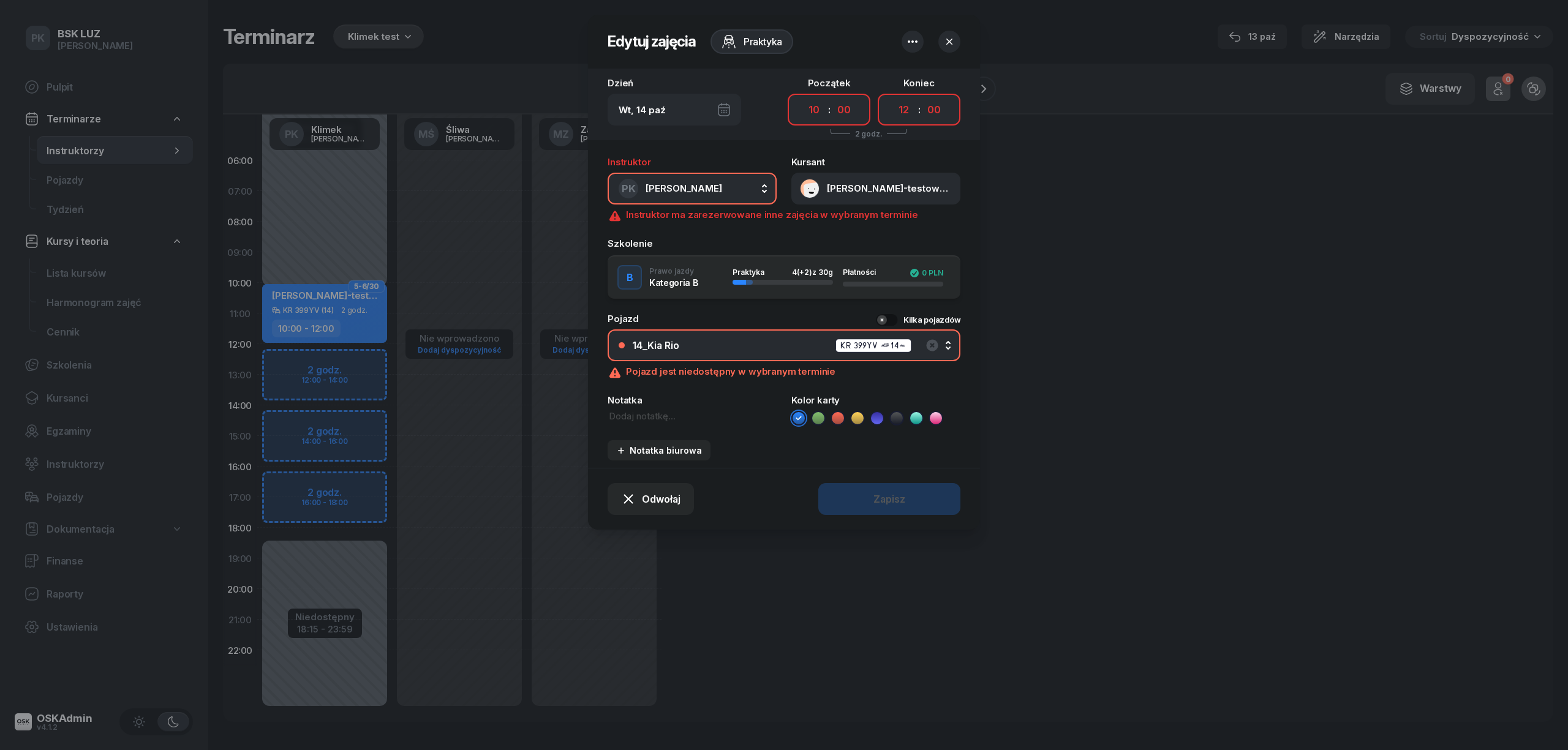
click at [919, 39] on icon "button" at bounding box center [913, 42] width 14 height 14
click at [871, 74] on div "Usuń" at bounding box center [867, 79] width 22 height 11
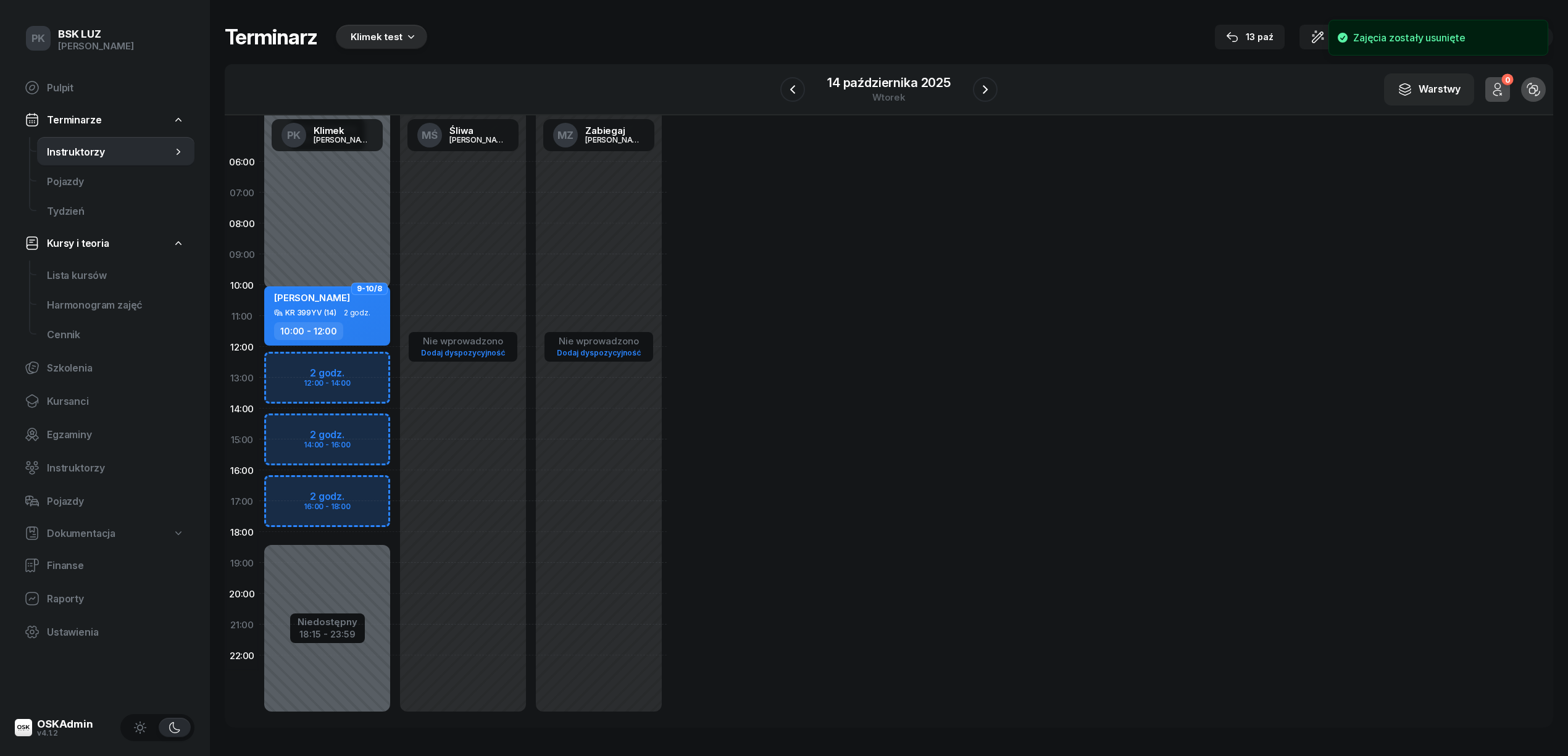
click at [364, 330] on div "10:00 - 12:00" at bounding box center [328, 331] width 109 height 18
select select "10"
select select "12"
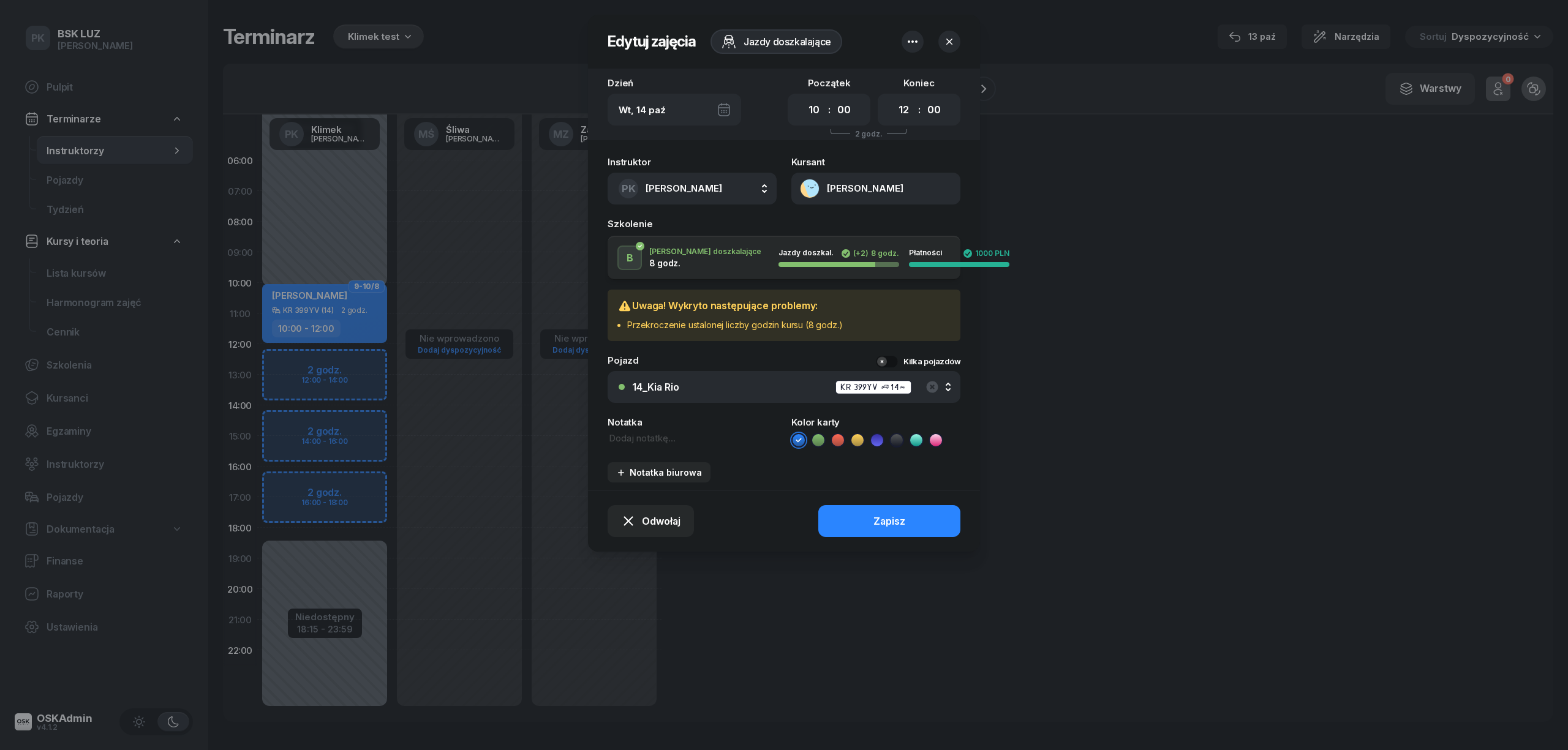
click at [911, 38] on icon "button" at bounding box center [913, 42] width 14 height 14
click at [912, 38] on icon "button" at bounding box center [913, 42] width 14 height 14
click at [934, 30] on div at bounding box center [931, 42] width 59 height 22
click at [913, 42] on icon "button" at bounding box center [913, 42] width 14 height 14
click at [871, 74] on div "Usuń" at bounding box center [867, 79] width 22 height 11
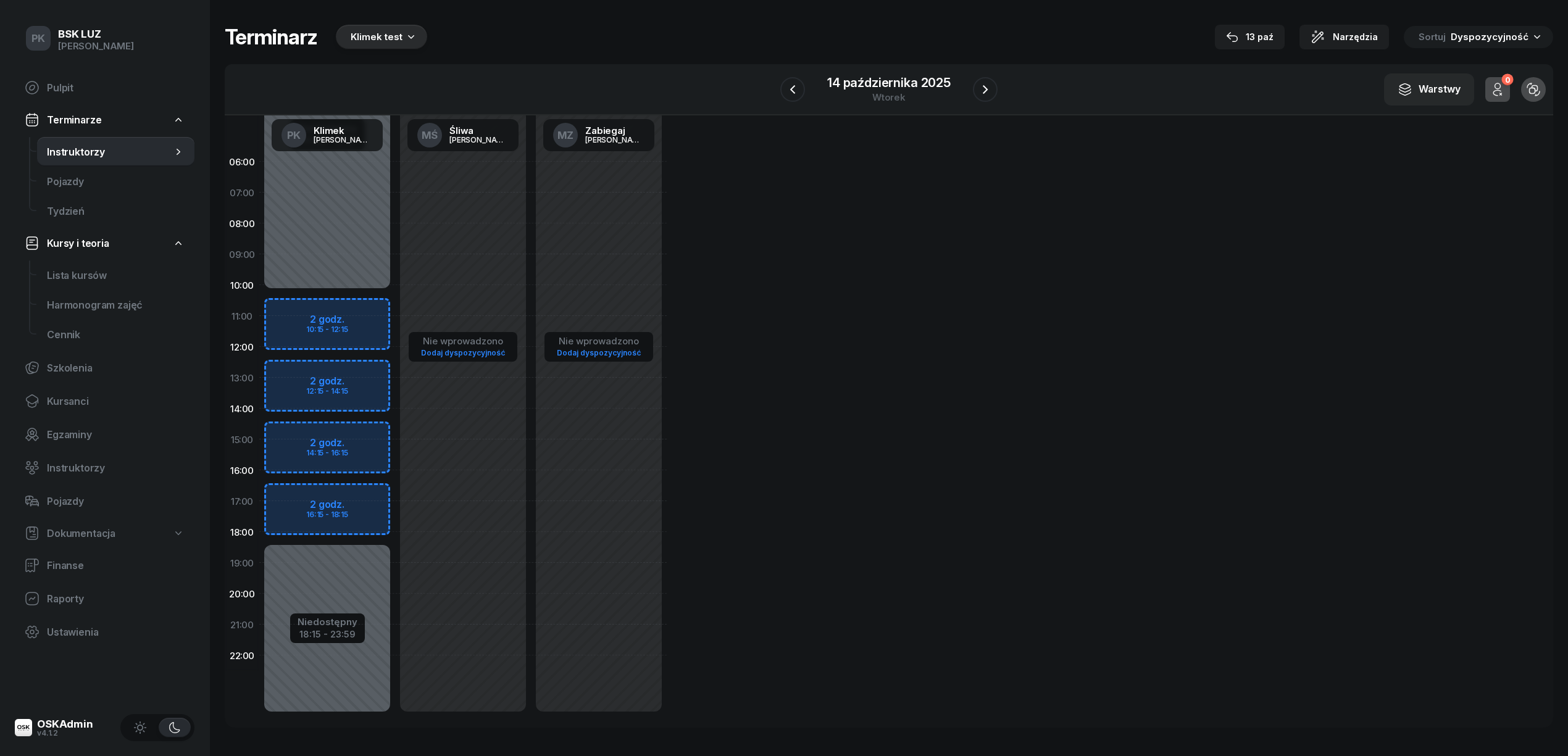
click at [381, 305] on div "Niedostępny 00:00 - 10:15 Niedostępny 18:15 - 23:59 2 godz. 10:15 - 12:15 2 god…" at bounding box center [327, 438] width 135 height 586
select select "10"
select select "12"
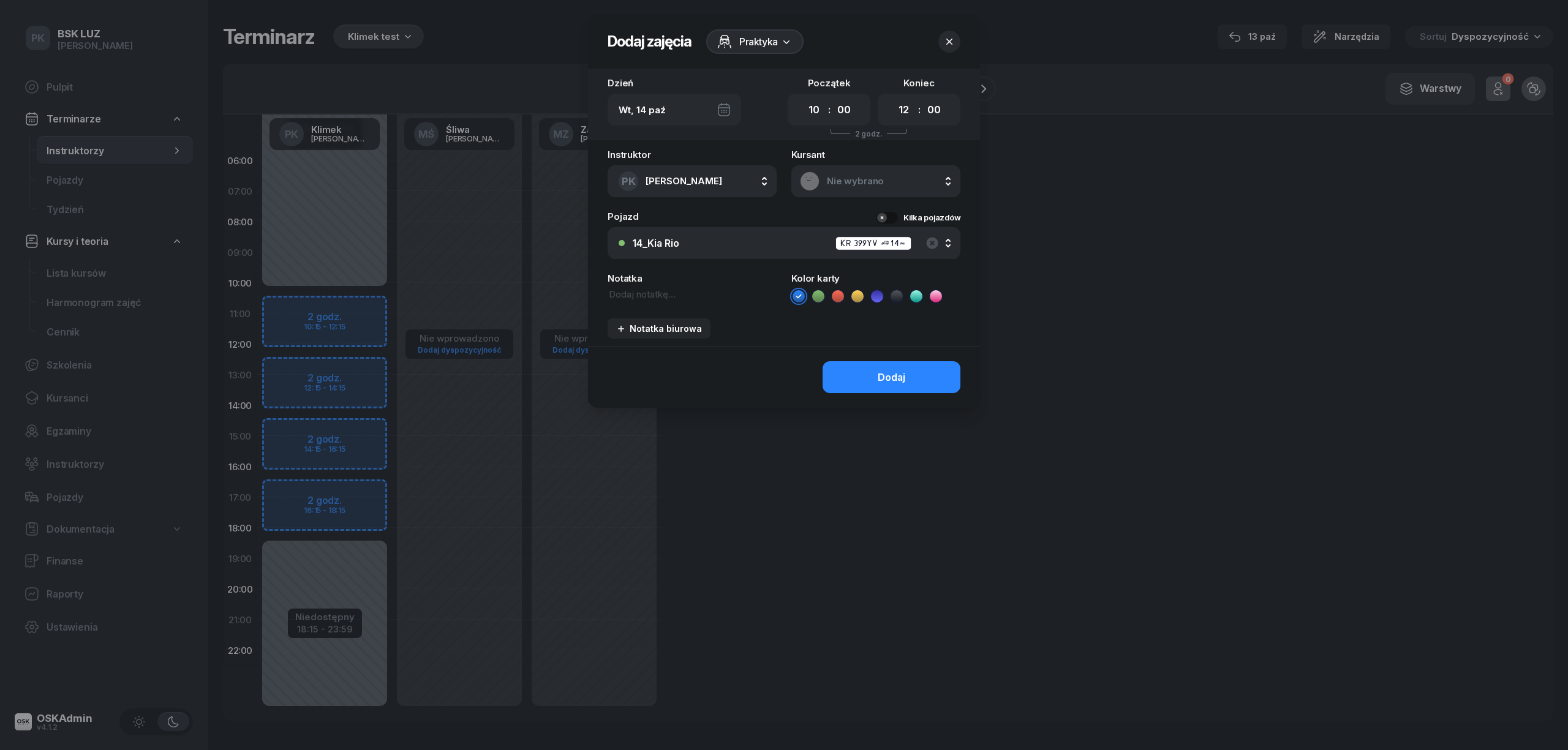
click at [774, 43] on span "Praktyka" at bounding box center [758, 42] width 38 height 14
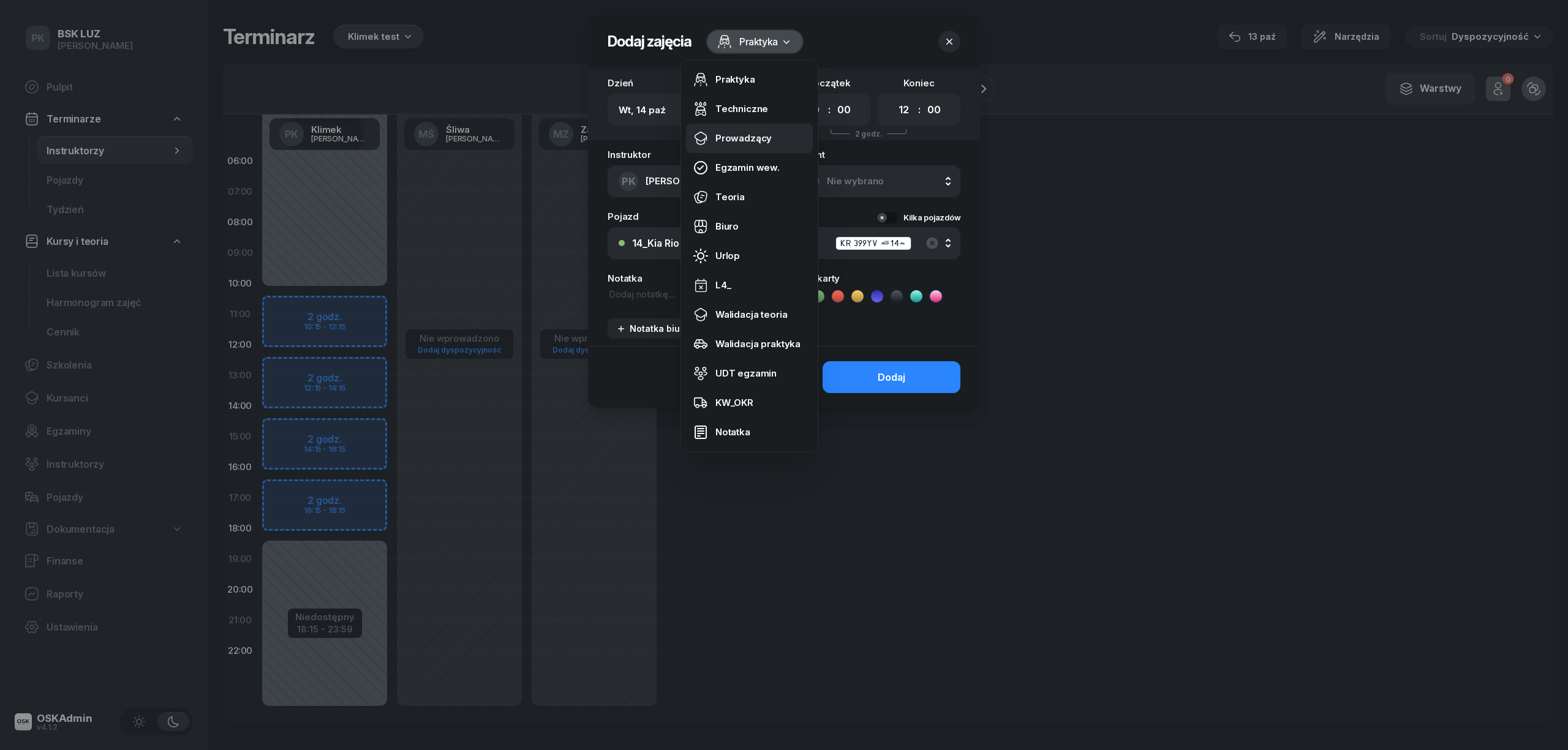
click at [755, 145] on link "Prowadzący" at bounding box center [750, 138] width 127 height 30
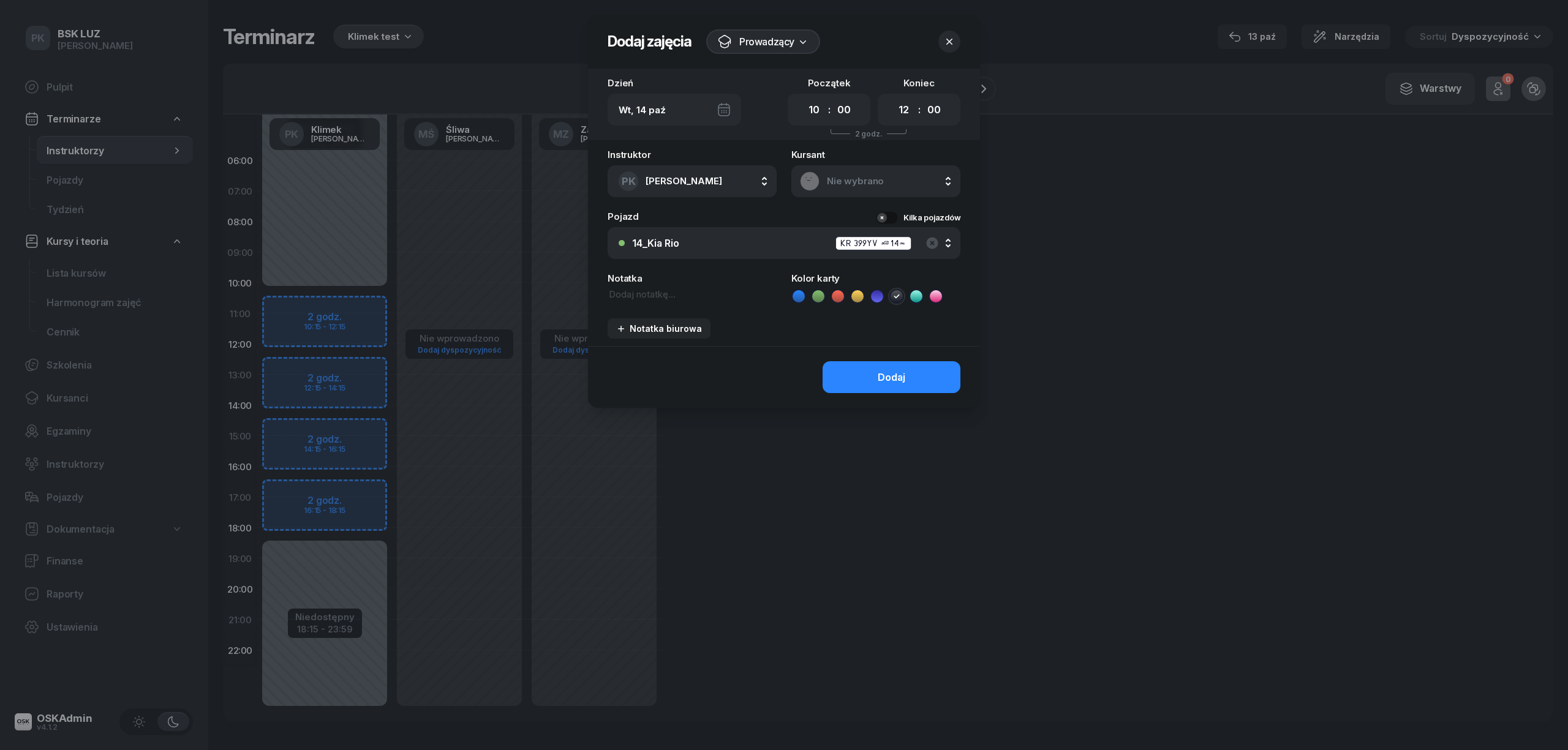
click at [670, 297] on textarea at bounding box center [692, 294] width 169 height 14
type textarea "cccc"
click at [874, 381] on button "Dodaj" at bounding box center [891, 377] width 138 height 32
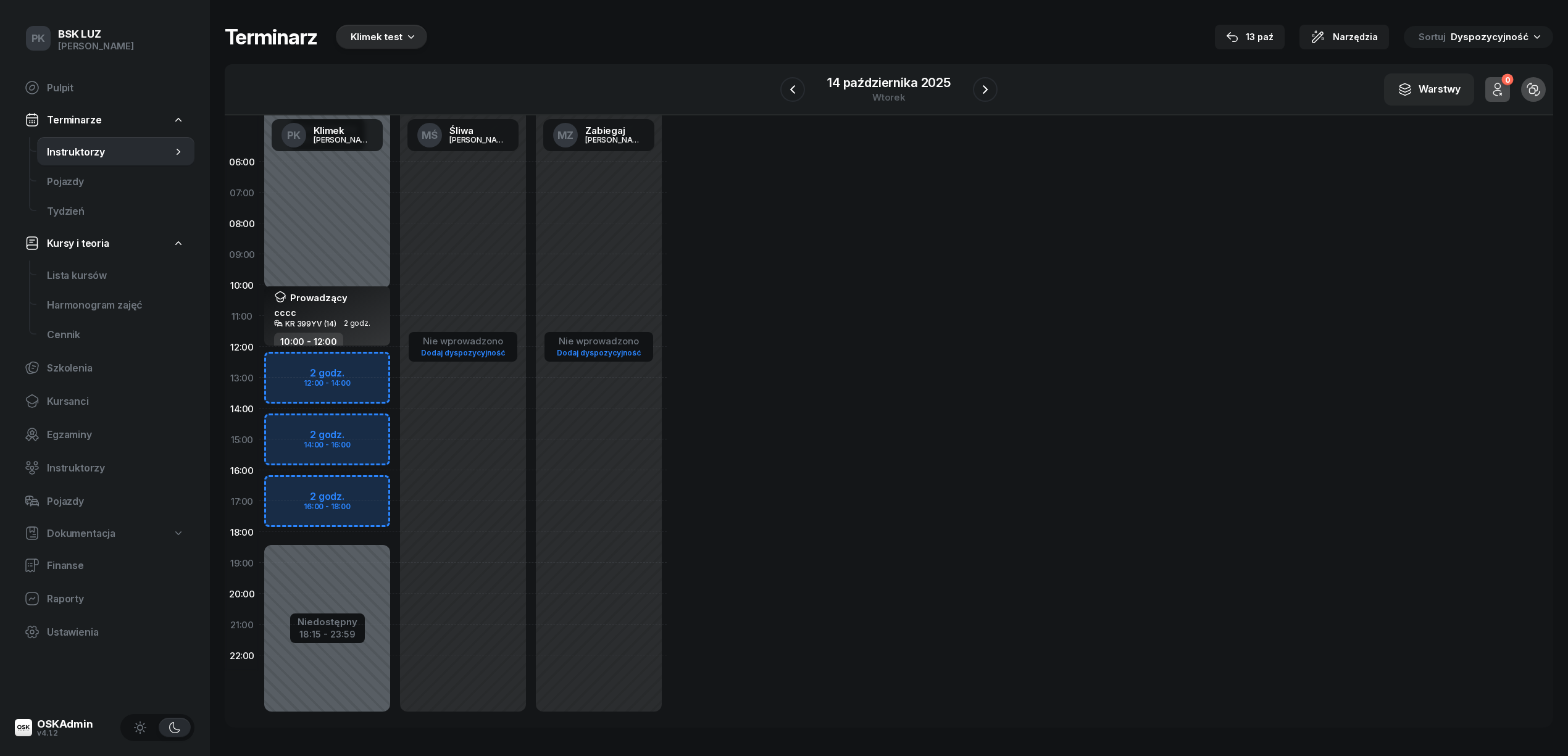
click at [378, 272] on div "Niedostępny 00:00 - 10:15 Niedostępny 18:15 - 23:59 Prowadzący cccc KR 399YV (1…" at bounding box center [327, 438] width 135 height 586
select select "09"
select select "10"
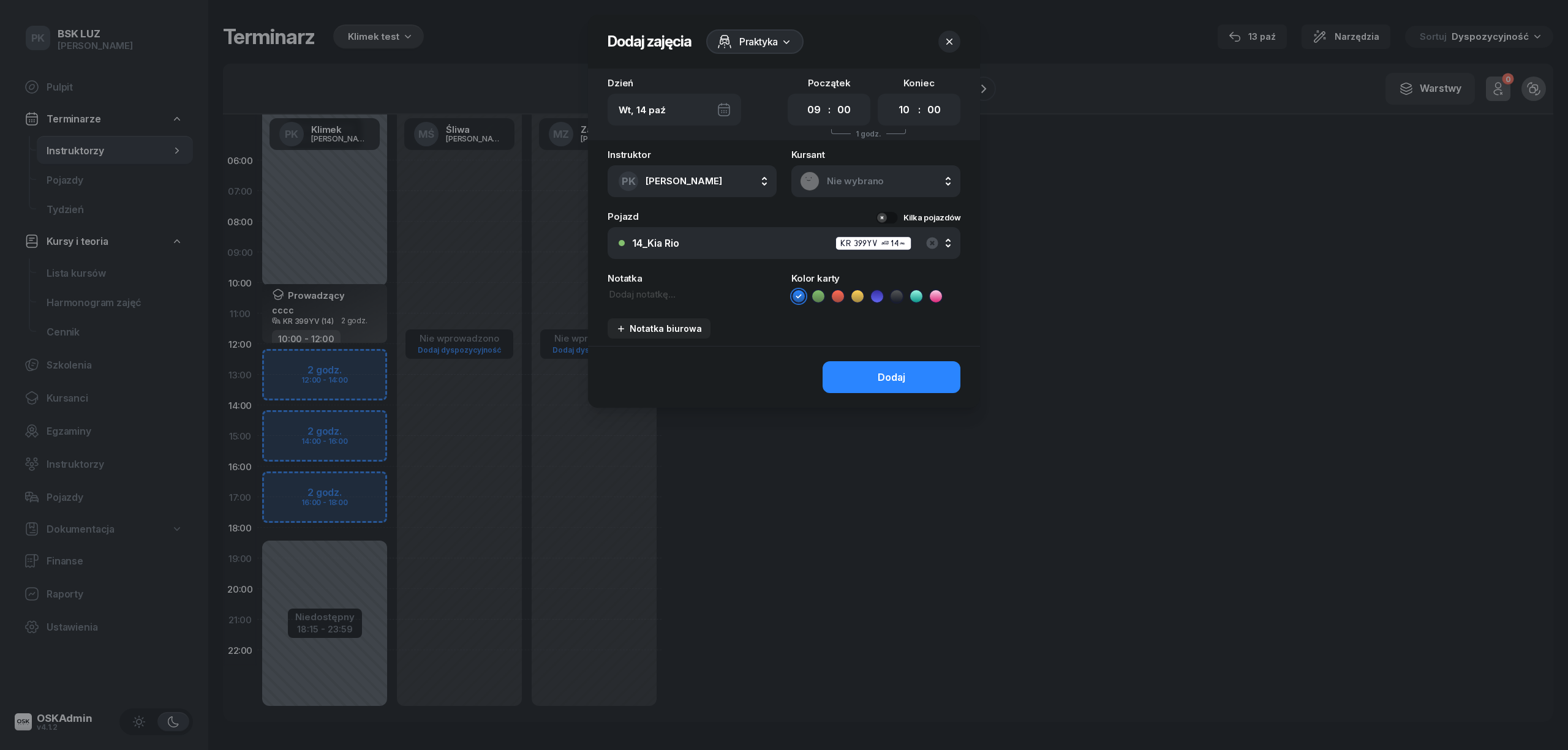
click at [835, 294] on icon at bounding box center [838, 296] width 12 height 12
click at [807, 114] on select "00 01 02 03 04 05 06 07 08 09 10 11 12 13 14 15 16 17 18 19 20 21 22 23" at bounding box center [814, 110] width 23 height 22
select select "10"
click at [802, 99] on select "00 01 02 03 04 05 06 07 08 09 10 11 12 13 14 15 16 17 18 19 20 21 22 23" at bounding box center [814, 110] width 23 height 22
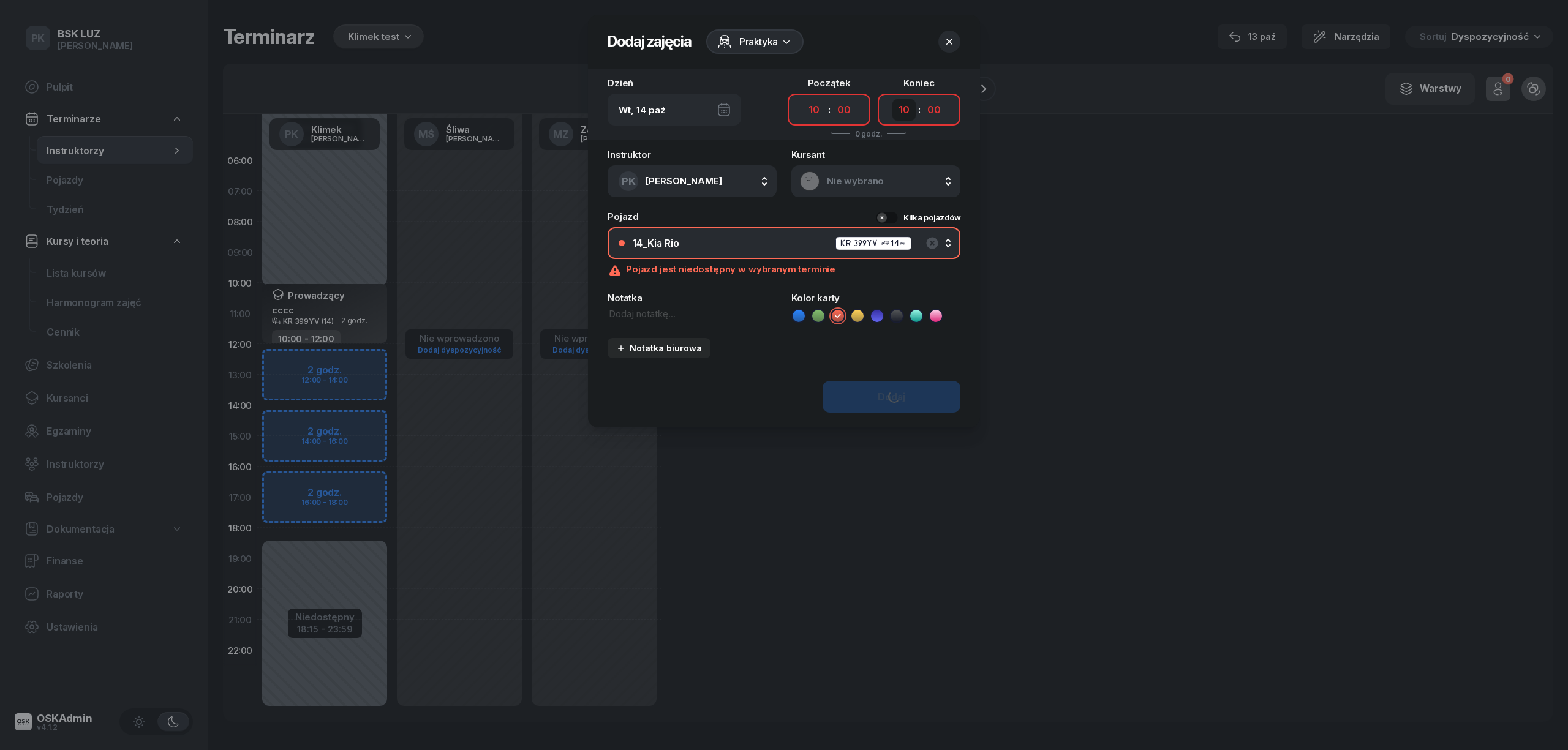
click at [909, 111] on select "00 01 02 03 04 05 06 07 08 09 10 11 12 13 14 15 16 17 18 19 20 21 22 23" at bounding box center [904, 110] width 23 height 22
select select "12"
click at [893, 99] on select "00 01 02 03 04 05 06 07 08 09 10 11 12 13 14 15 16 17 18 19 20 21 22 23" at bounding box center [904, 110] width 23 height 22
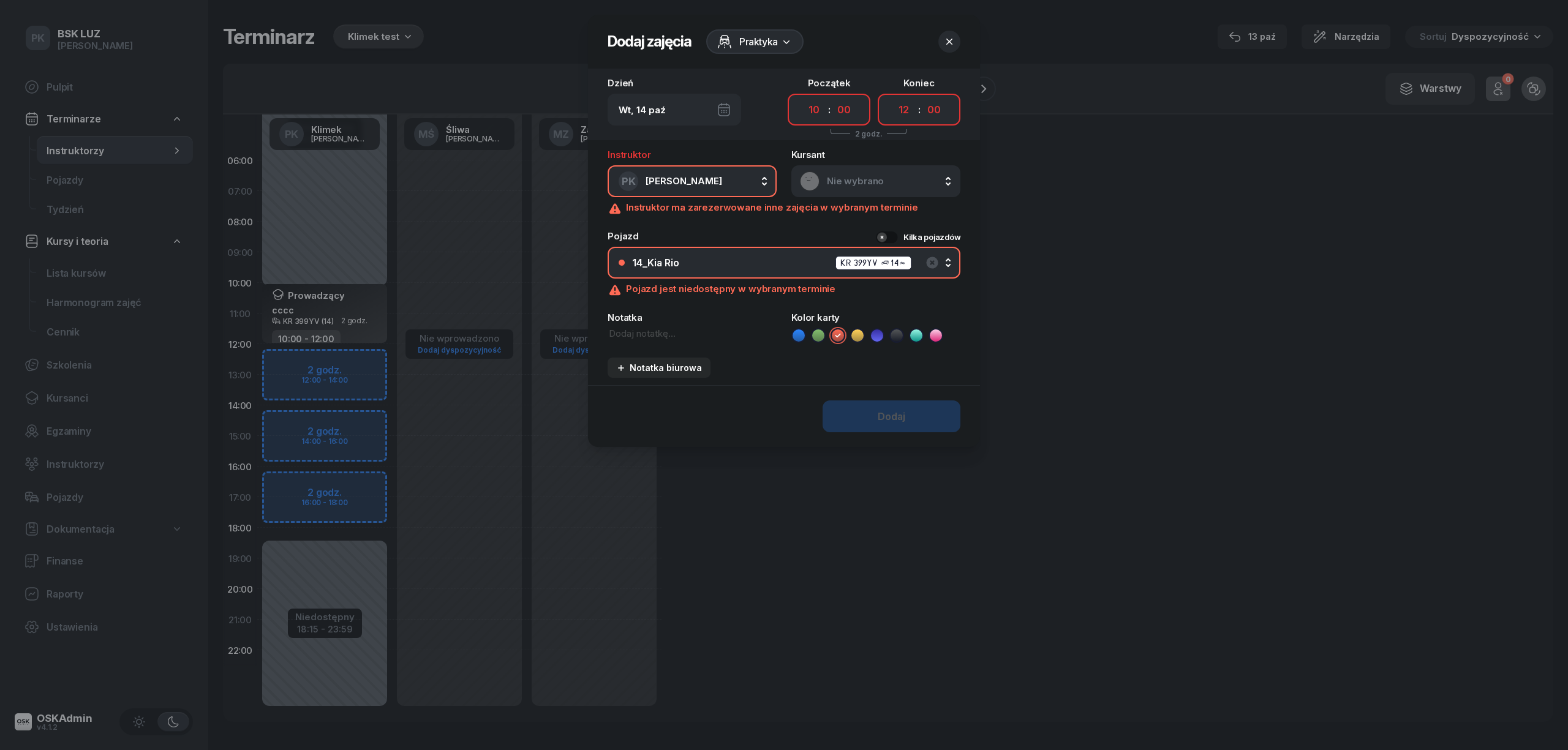
click at [910, 43] on header "Dodaj zajęcia Praktyka" at bounding box center [784, 41] width 392 height 54
click at [910, 39] on header "Dodaj zajęcia Praktyka" at bounding box center [784, 41] width 392 height 54
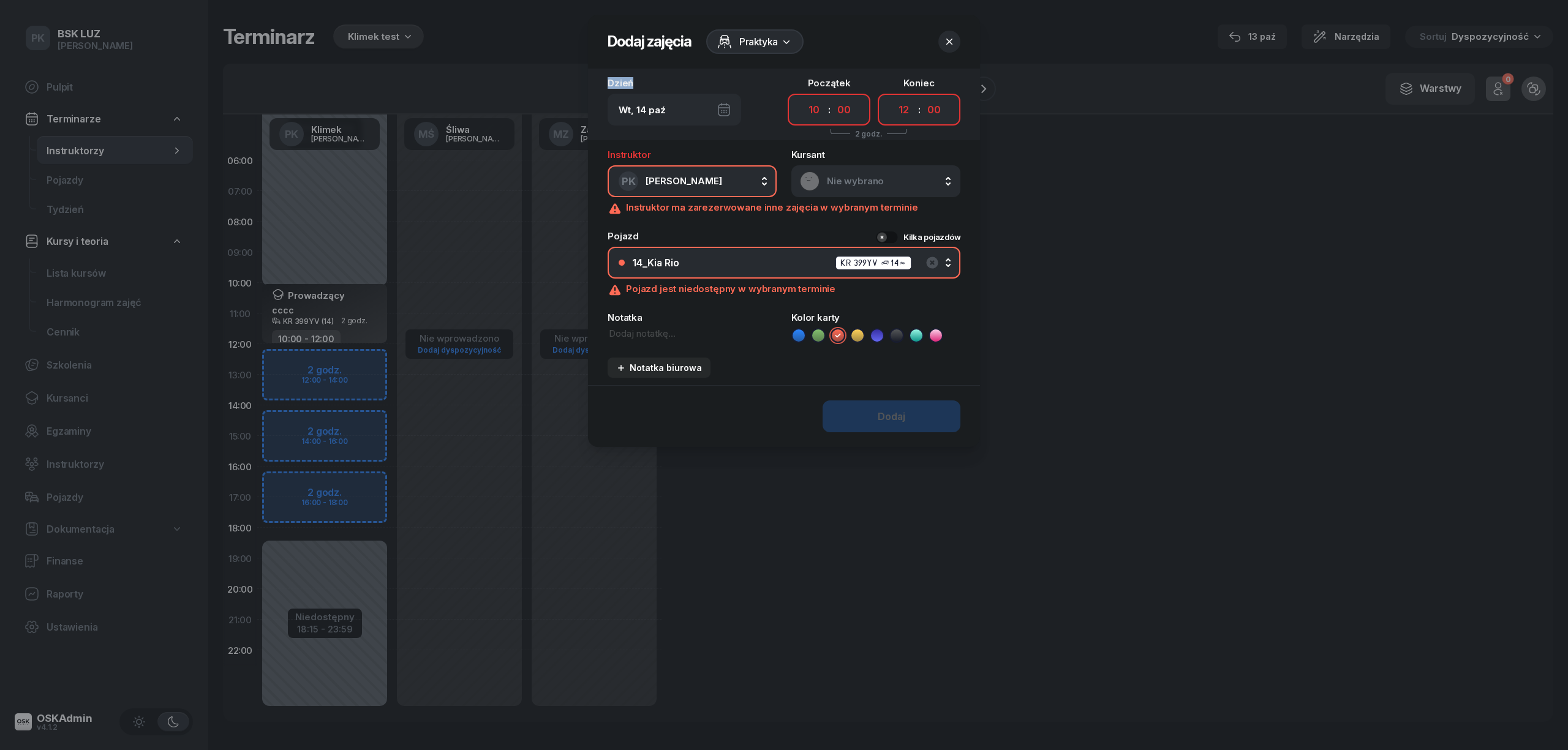
click at [910, 39] on header "Dodaj zajęcia Praktyka" at bounding box center [784, 41] width 392 height 54
click at [909, 39] on header "Dodaj zajęcia Praktyka" at bounding box center [784, 41] width 392 height 54
click at [882, 39] on header "Dodaj zajęcia Praktyka" at bounding box center [784, 41] width 392 height 54
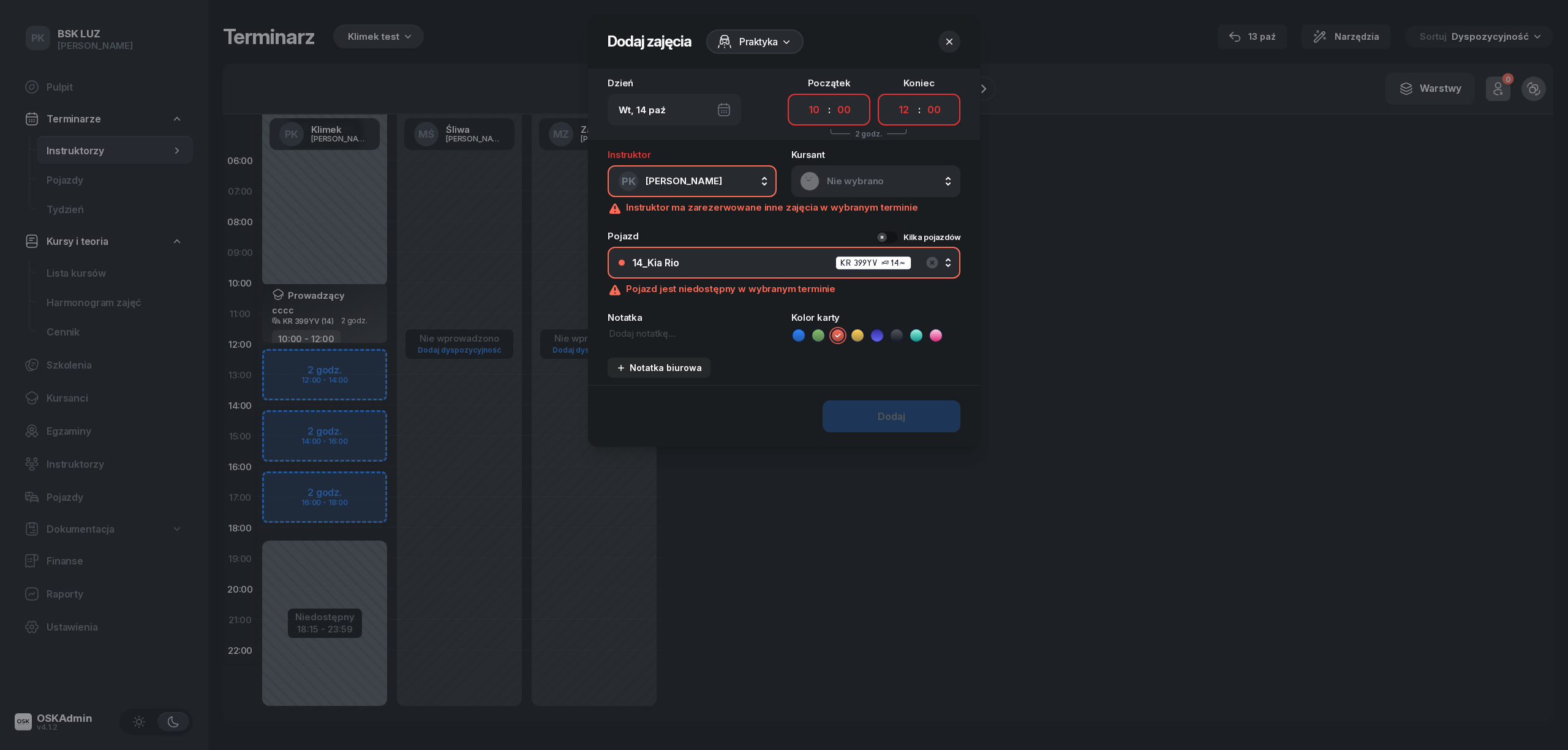
click at [883, 42] on header "Dodaj zajęcia Praktyka" at bounding box center [784, 41] width 392 height 54
click at [906, 409] on div "Dodaj" at bounding box center [784, 416] width 392 height 62
click at [943, 37] on icon "button" at bounding box center [949, 41] width 12 height 12
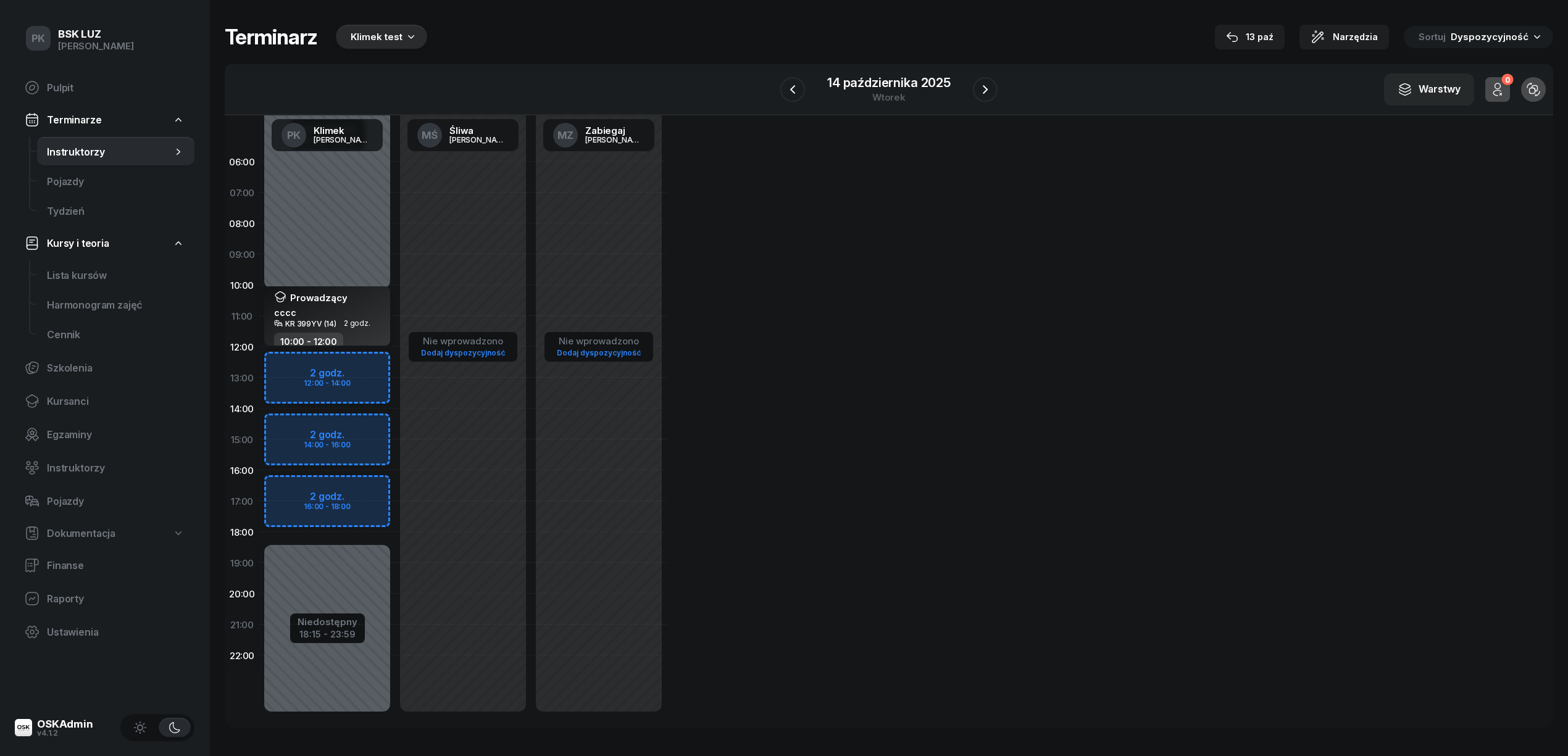
click at [376, 297] on div "Prowadzący cccc" at bounding box center [328, 305] width 109 height 27
select select "10"
select select "12"
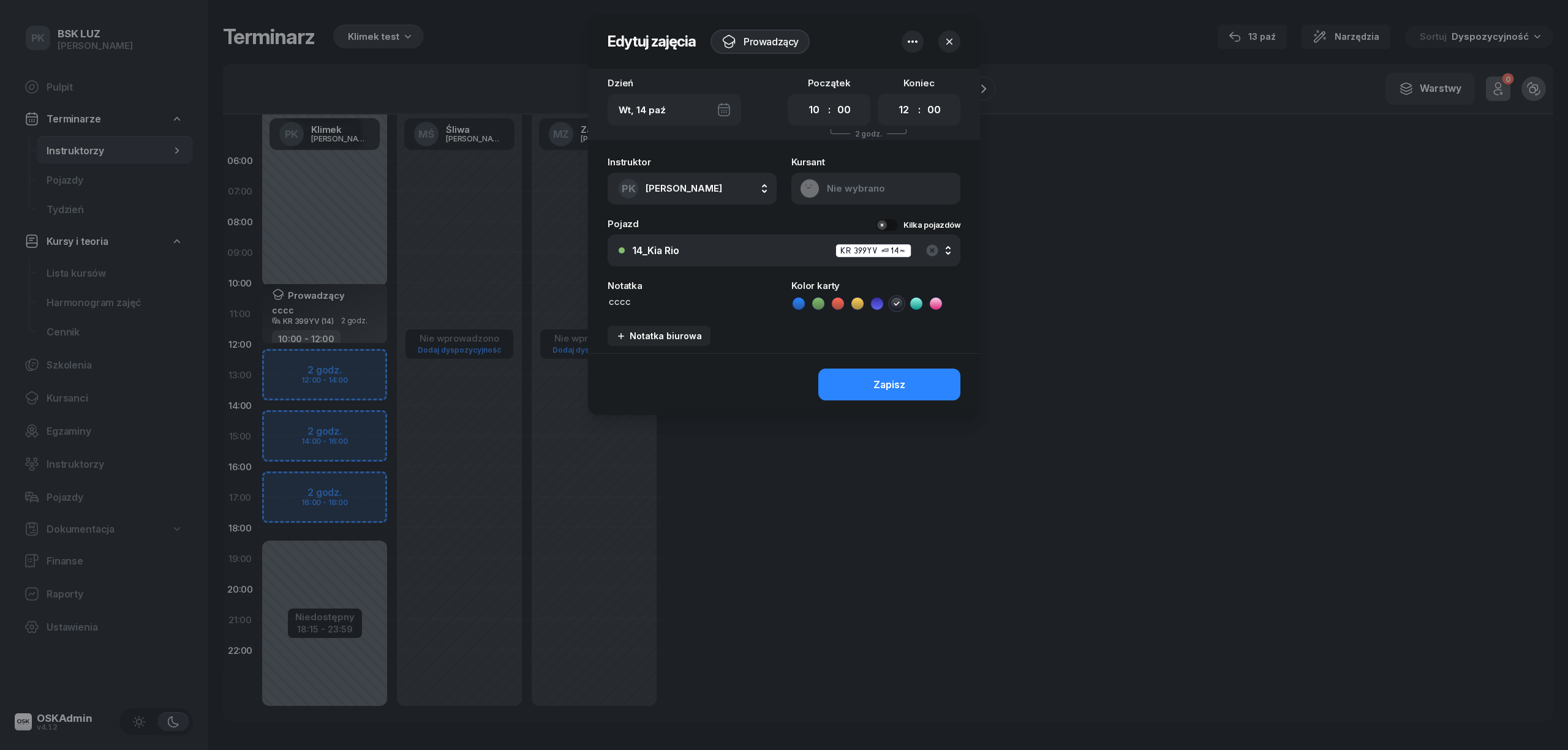
click at [968, 41] on header "Edytuj zajęcia Prowadzący" at bounding box center [784, 41] width 392 height 54
click at [962, 35] on header "Edytuj zajęcia Prowadzący" at bounding box center [784, 41] width 392 height 54
click at [956, 38] on button "button" at bounding box center [950, 42] width 22 height 22
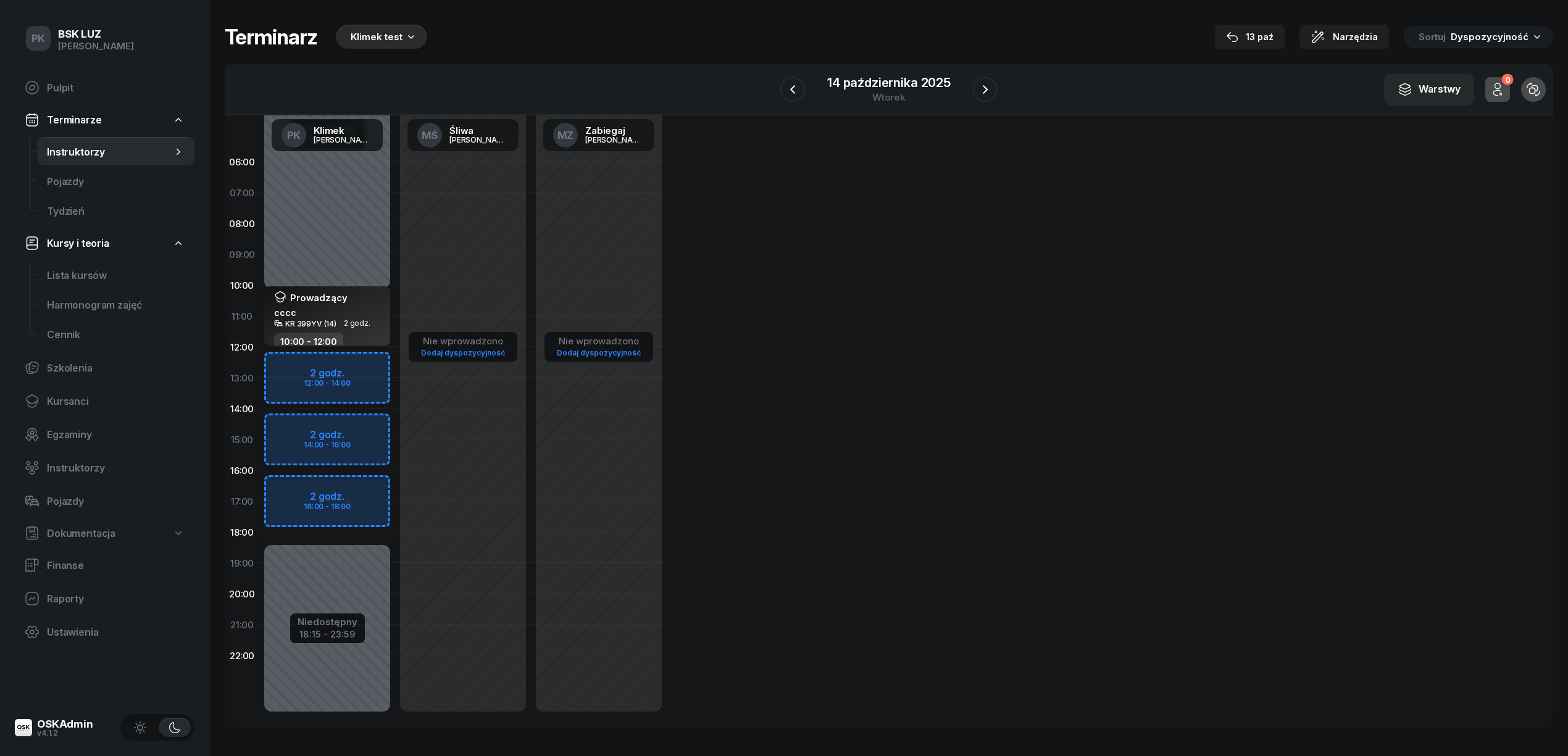
click at [336, 311] on div "cccc" at bounding box center [310, 312] width 73 height 10
select select "10"
select select "12"
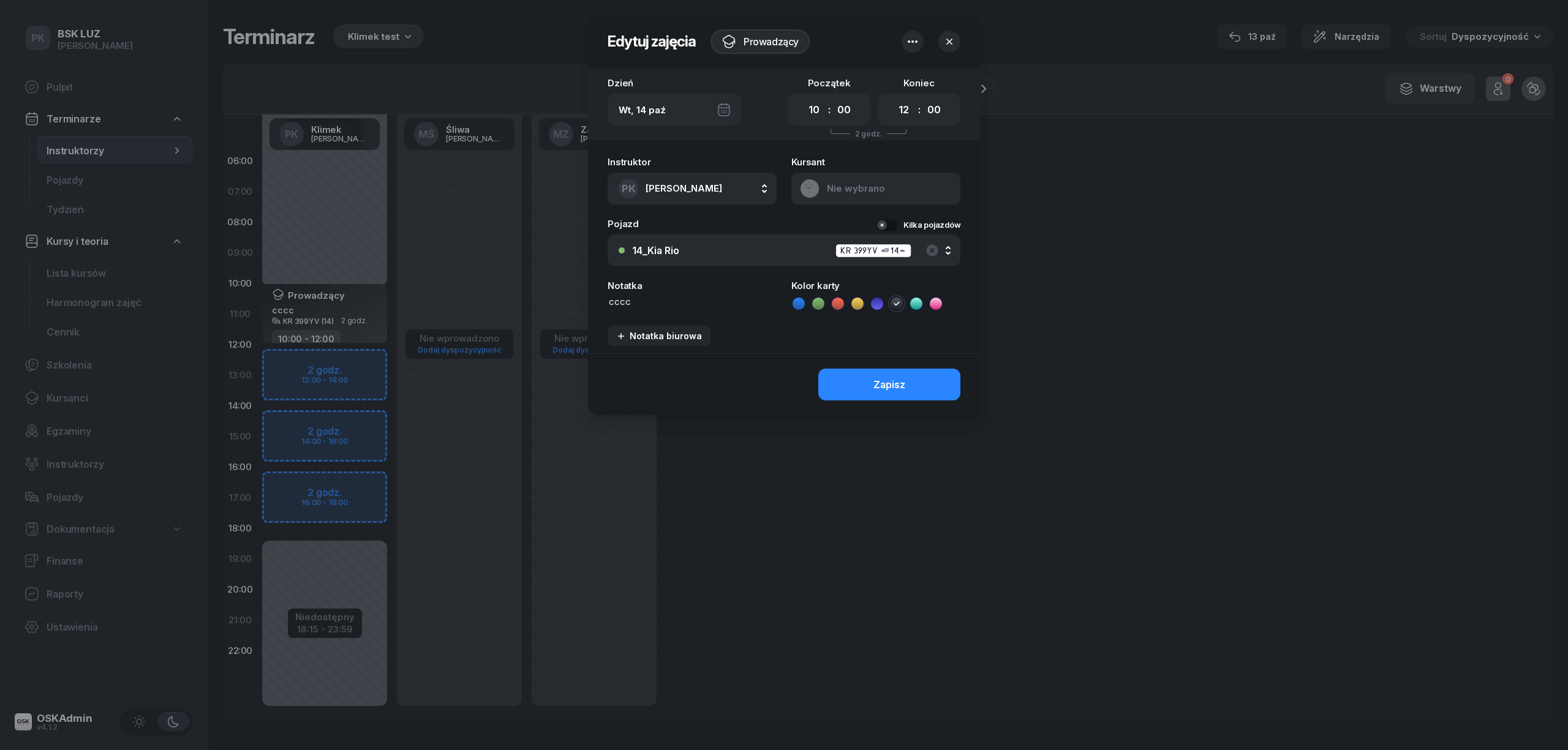
click at [913, 38] on icon "button" at bounding box center [913, 42] width 14 height 14
click at [856, 78] on div "Usuń" at bounding box center [867, 79] width 22 height 11
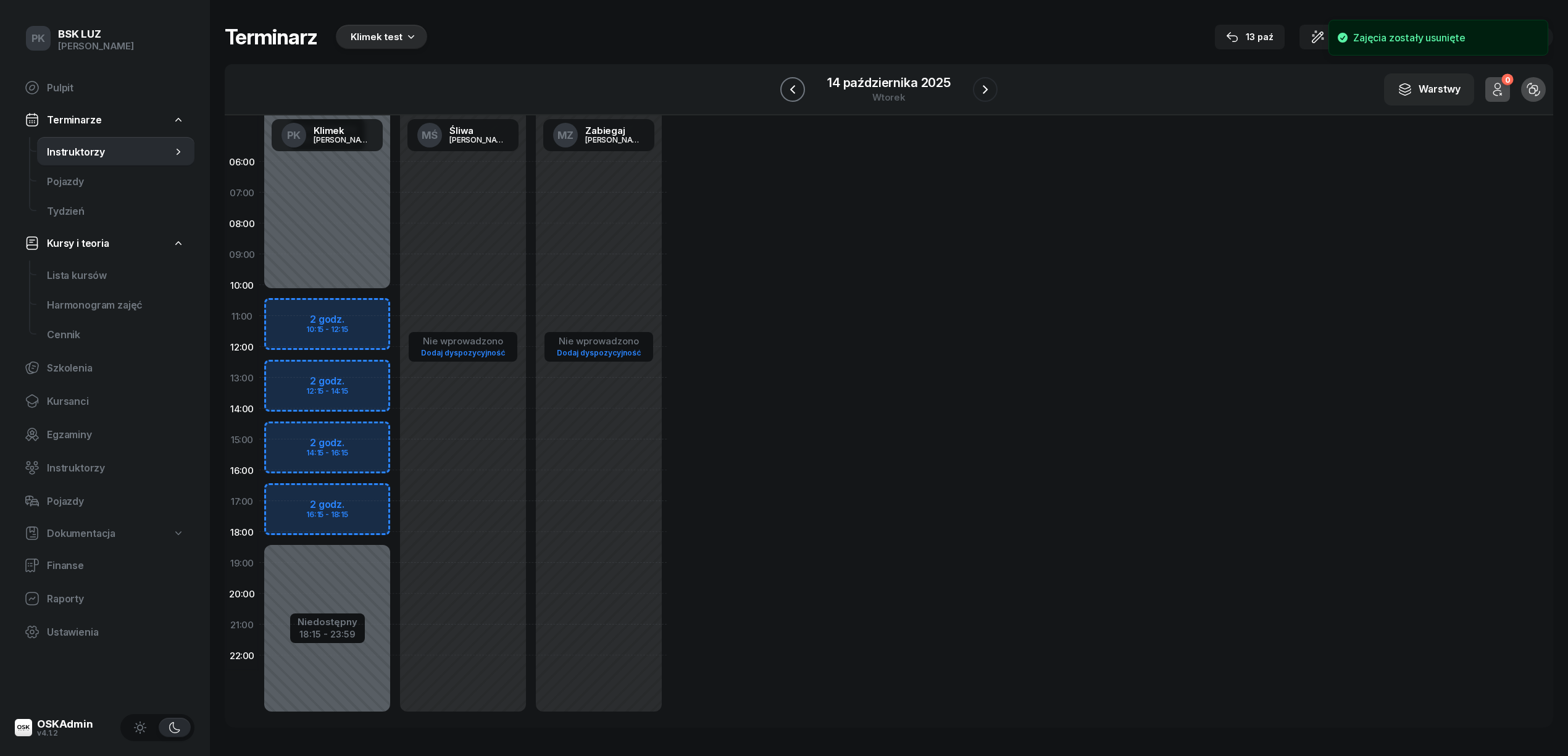
click at [787, 89] on icon "button" at bounding box center [792, 89] width 15 height 15
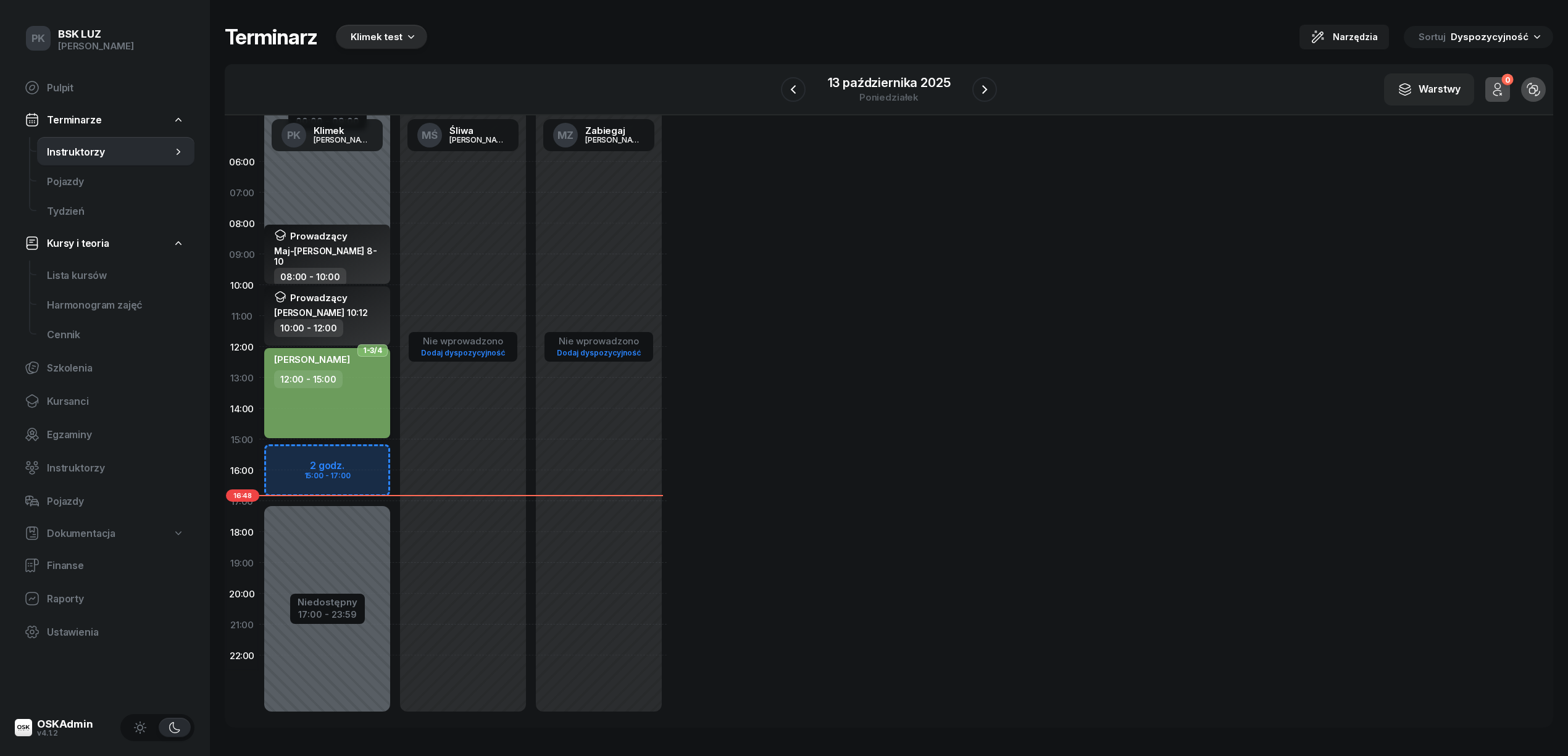
click at [344, 413] on div "[PERSON_NAME] 12:00 - 15:00" at bounding box center [327, 393] width 126 height 90
select select "12"
select select "15"
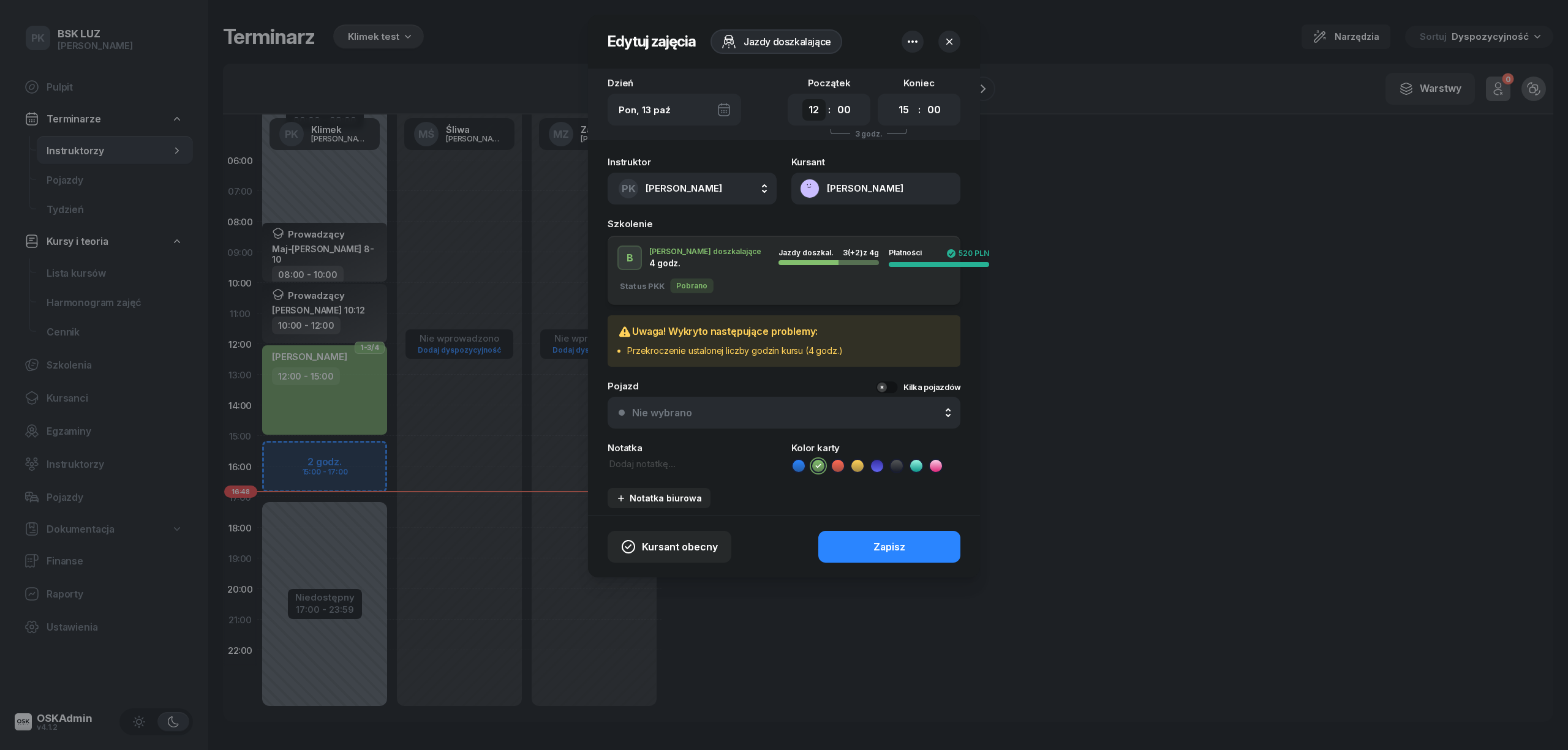
click at [817, 104] on select "00 01 02 03 04 05 06 07 08 09 10 11 12 13 14 15 16 17 18 19 20 21 22 23" at bounding box center [814, 110] width 23 height 22
select select "13"
click at [802, 99] on select "00 01 02 03 04 05 06 07 08 09 10 11 12 13 14 15 16 17 18 19 20 21 22 23" at bounding box center [814, 110] width 23 height 22
click at [878, 548] on div "Zapisz" at bounding box center [890, 547] width 32 height 12
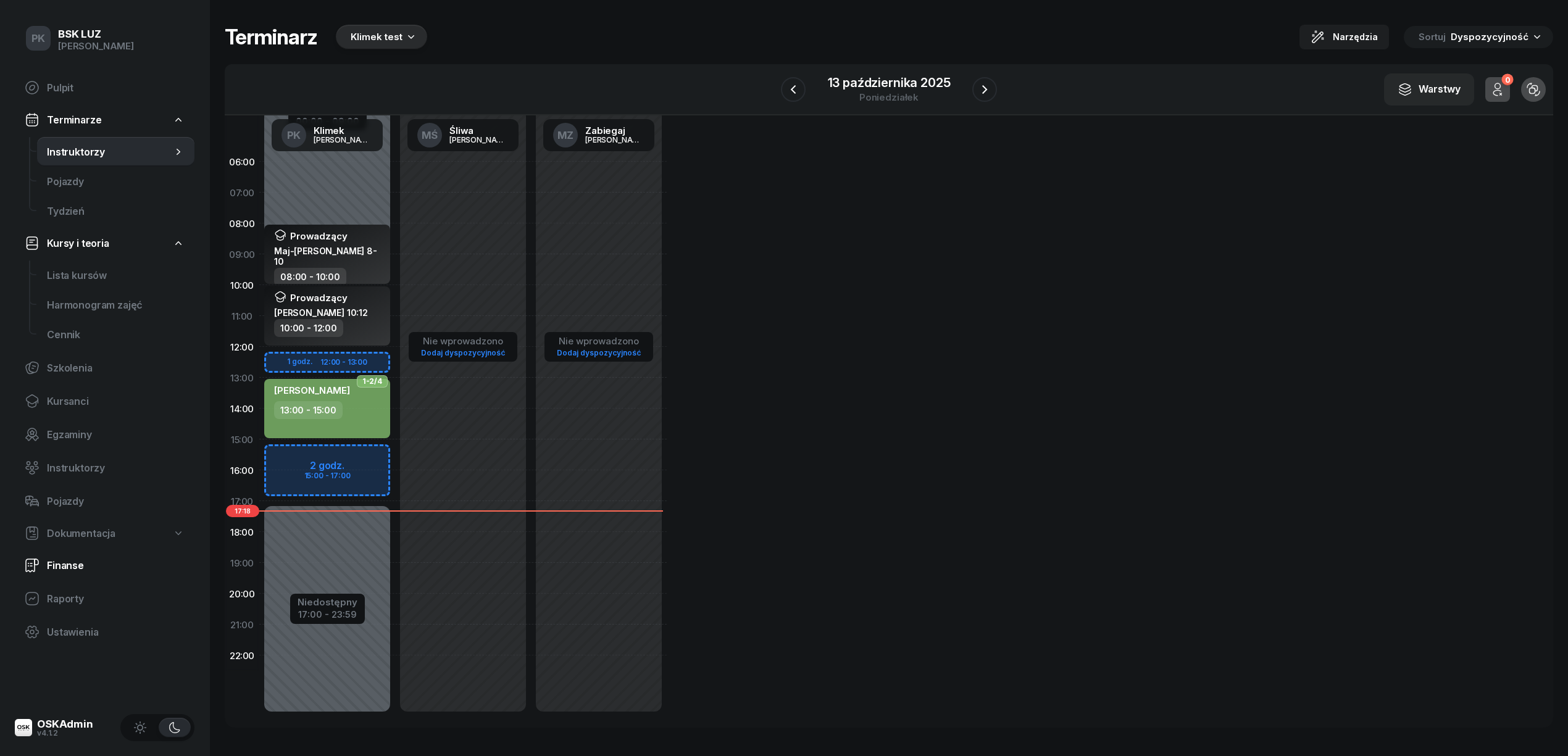
click at [60, 566] on span "Finanse" at bounding box center [115, 566] width 138 height 12
